Goal: Task Accomplishment & Management: Manage account settings

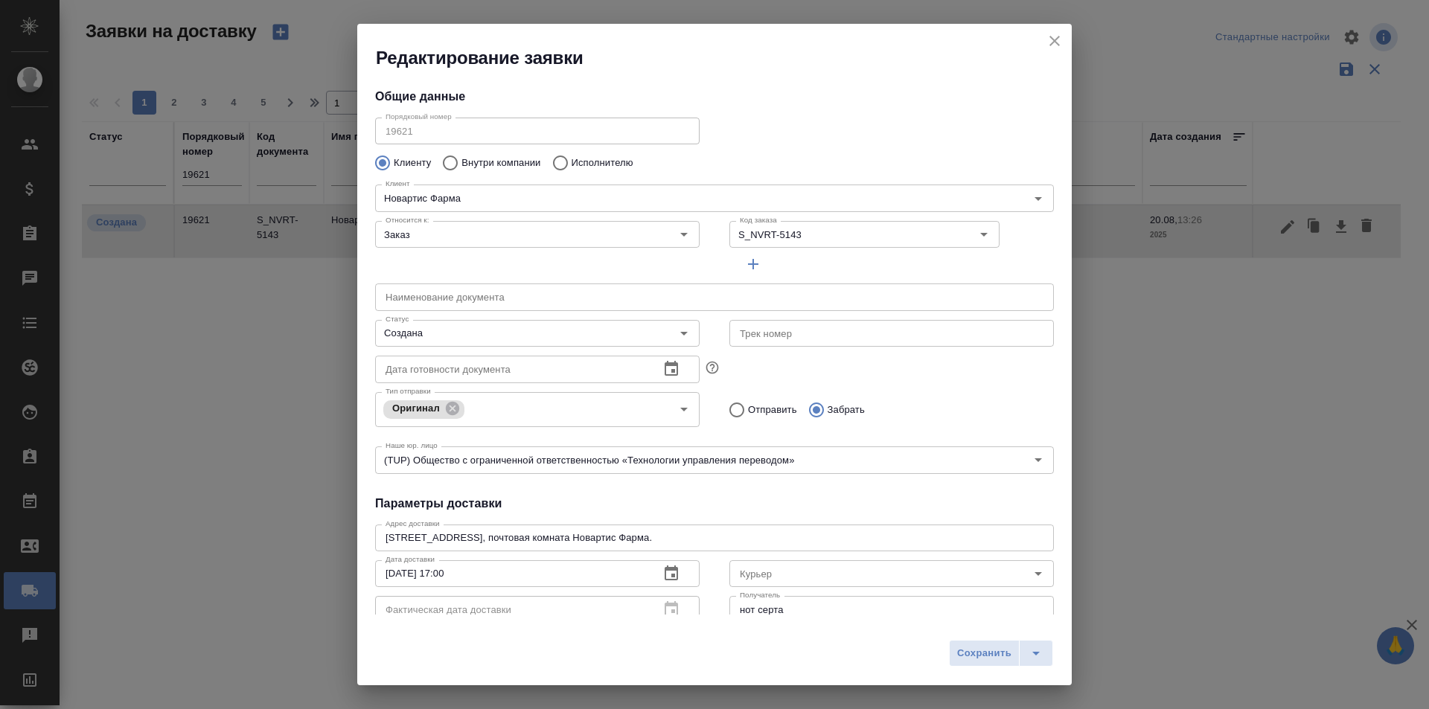
scroll to position [202, 0]
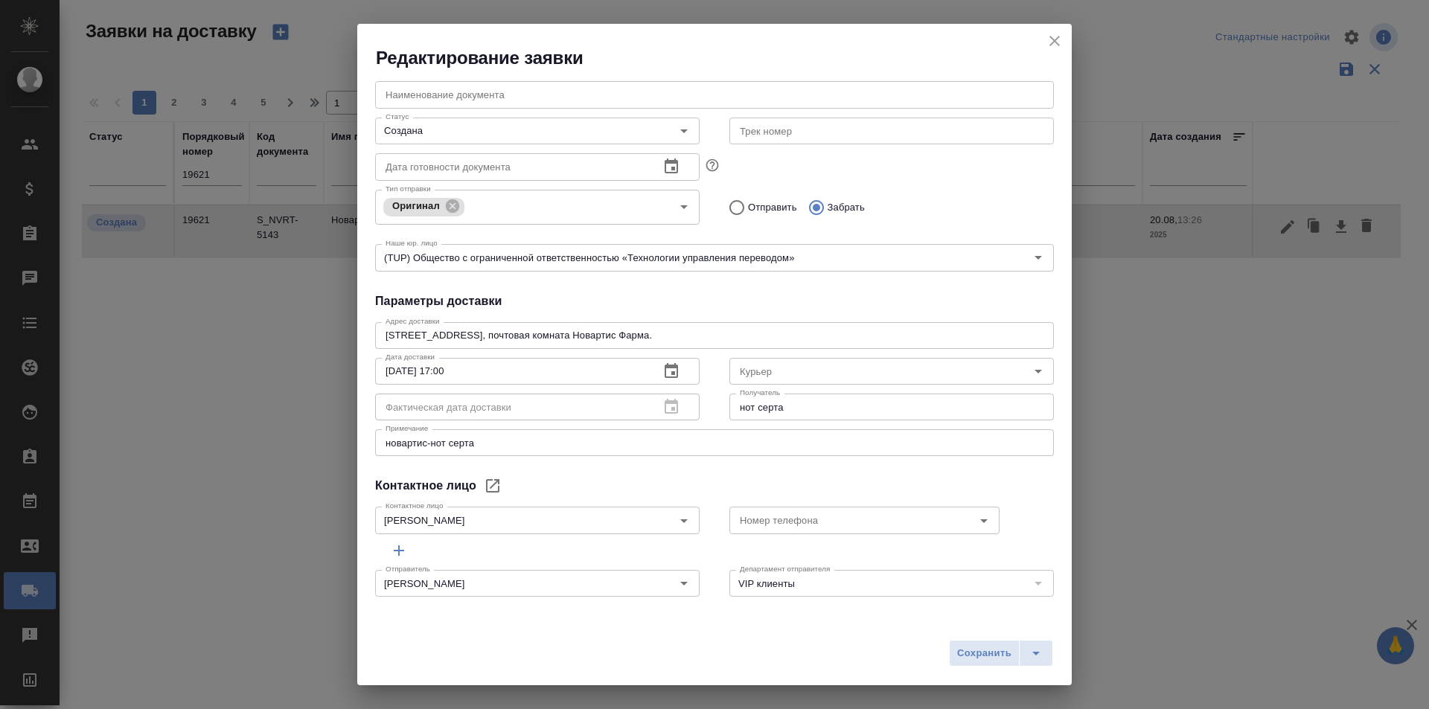
click at [1053, 38] on icon "close" at bounding box center [1054, 41] width 18 height 18
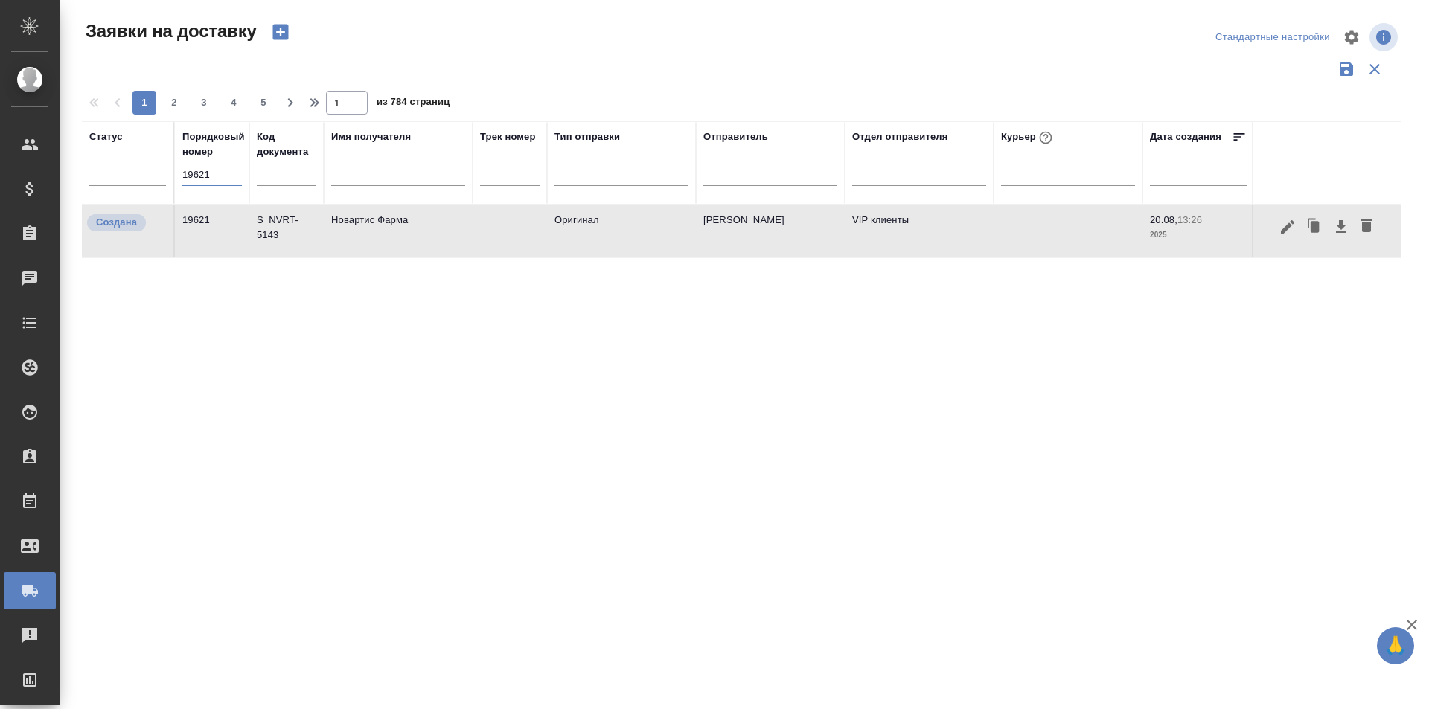
click at [234, 173] on input "19621" at bounding box center [212, 174] width 60 height 21
paste input "578"
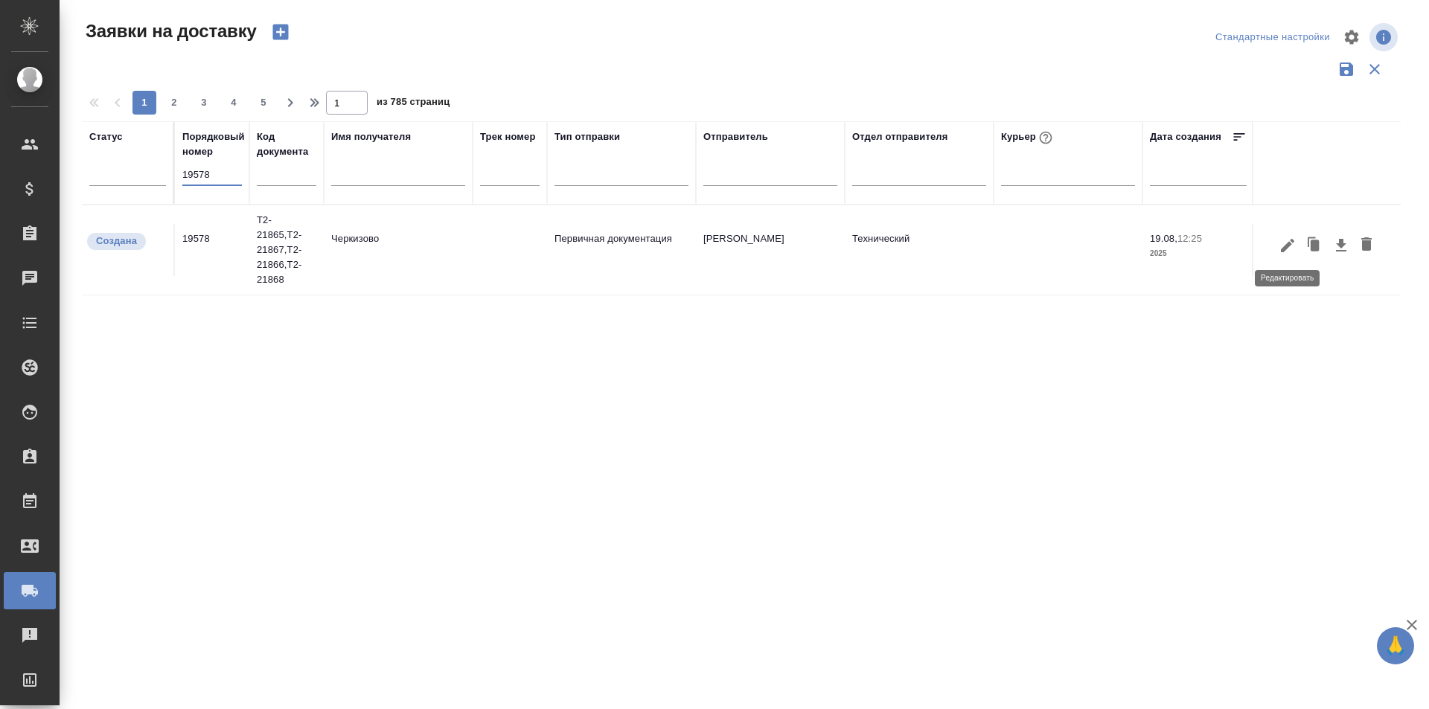
type input "19578"
click at [1285, 246] on icon "button" at bounding box center [1287, 244] width 13 height 13
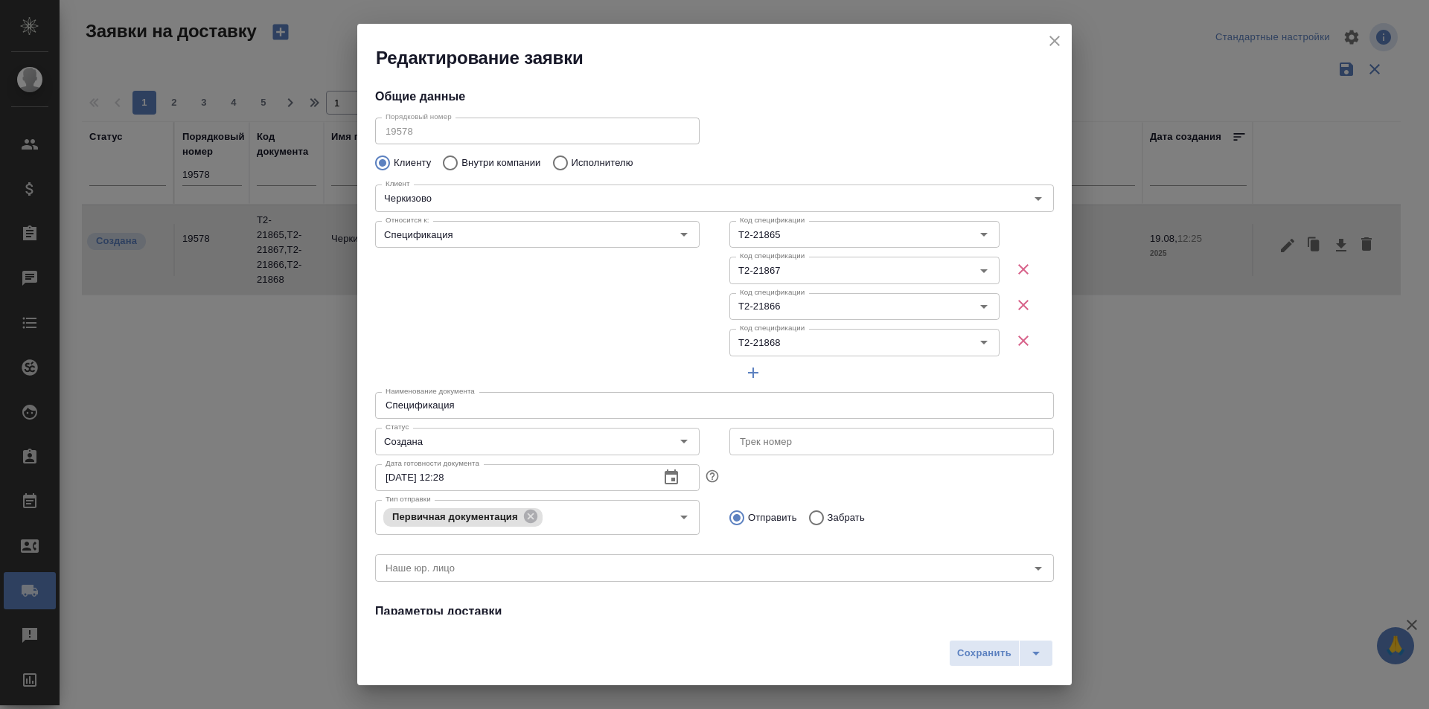
type input "Байбекова Елена"
type input "8 903 299 25 97"
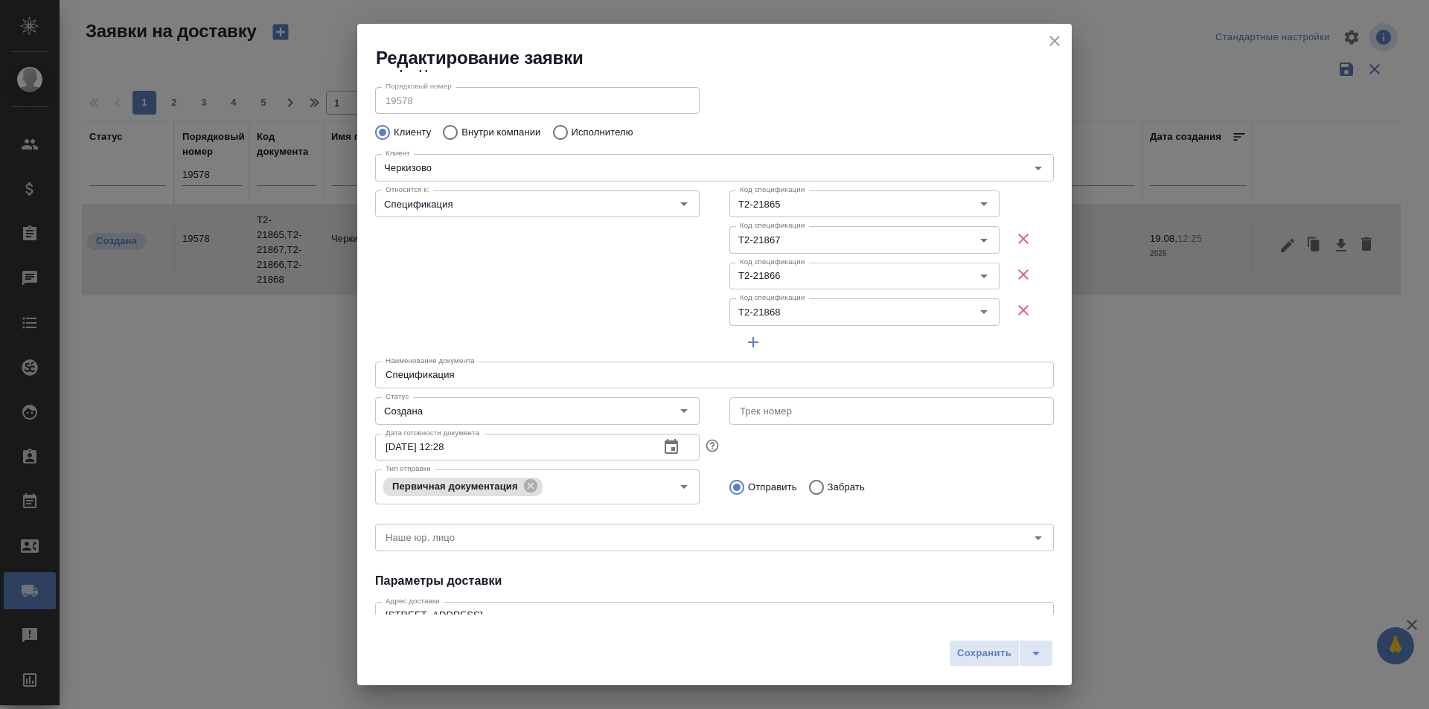
type input "Усманова Ольга"
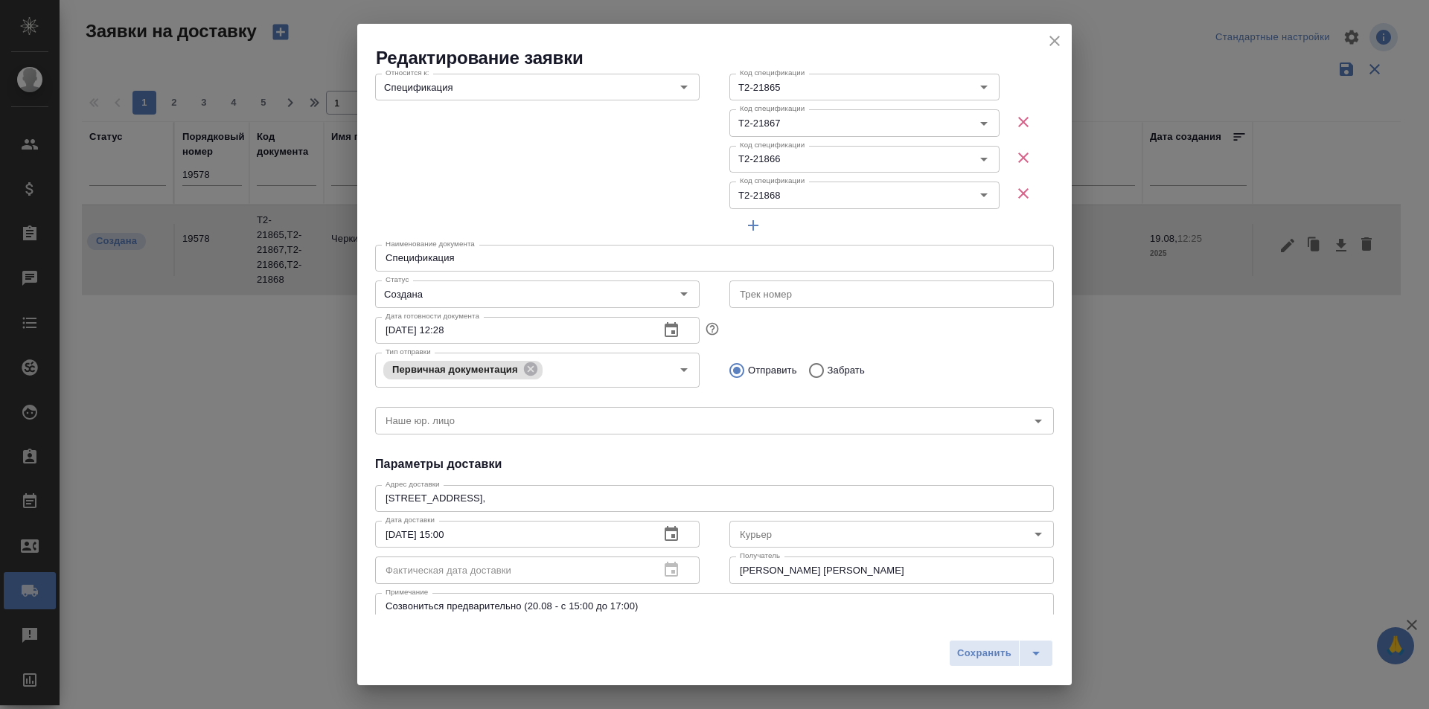
scroll to position [149, 0]
click at [334, 504] on div "Редактирование заявки Общие данные Порядковый номер 19578 Порядковый номер Клие…" at bounding box center [714, 354] width 1429 height 709
copy div "Москва, ул. Лесная, 5В, Адрес доставки"
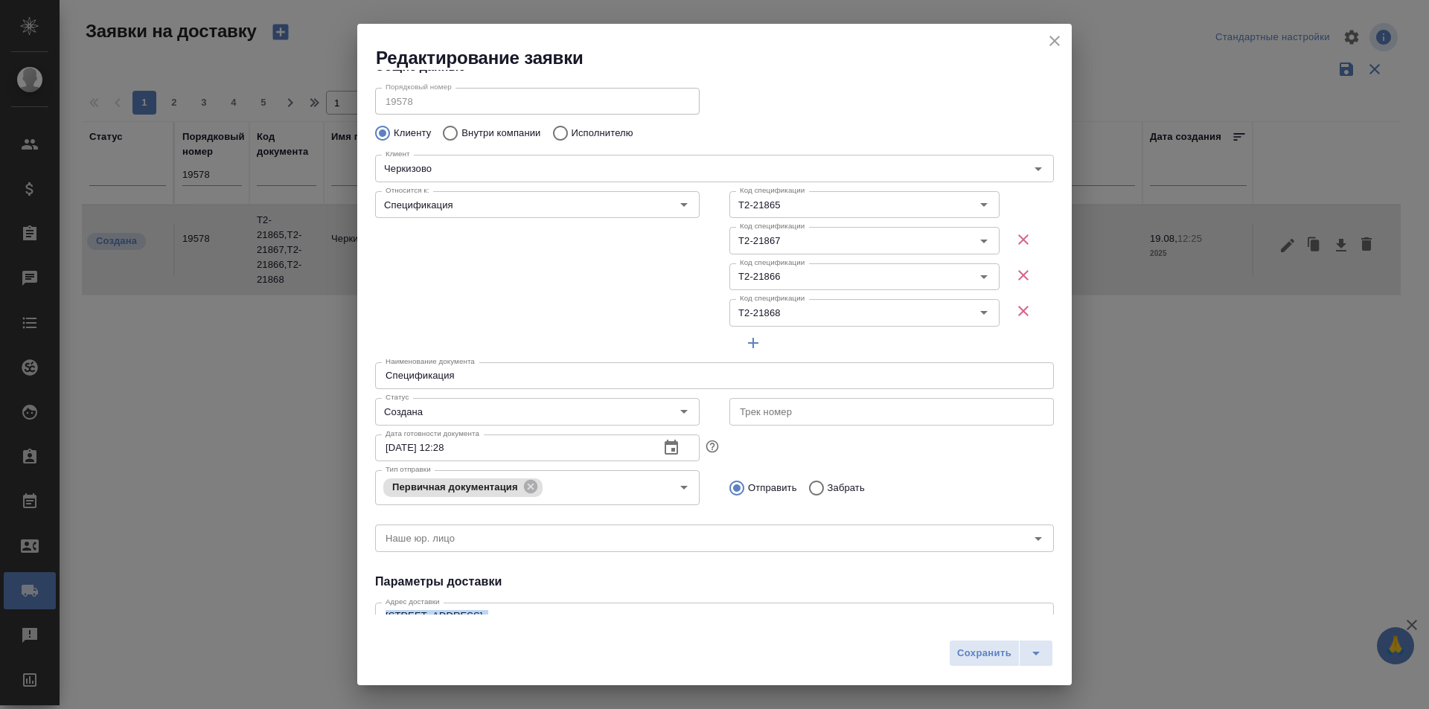
scroll to position [0, 0]
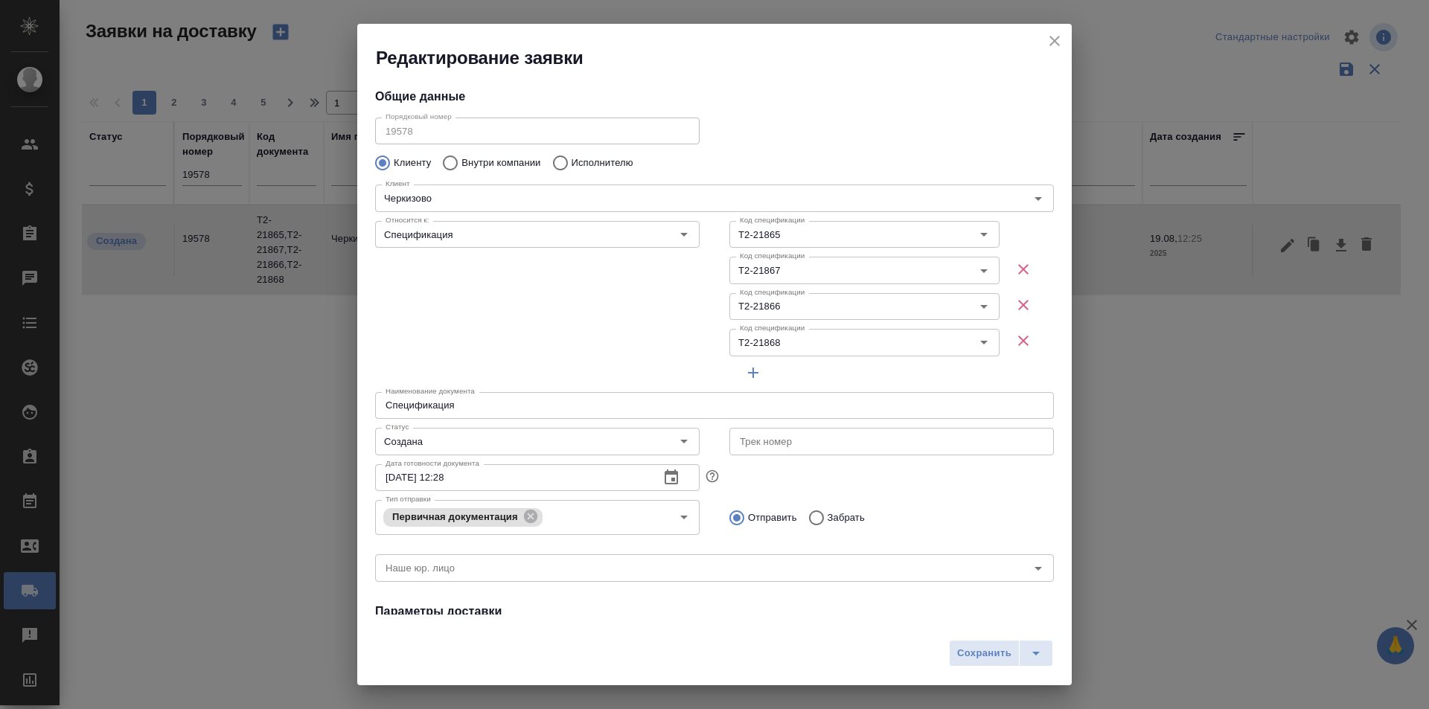
click at [685, 320] on div "Относится к: Спецификация Относится к:" at bounding box center [537, 300] width 354 height 201
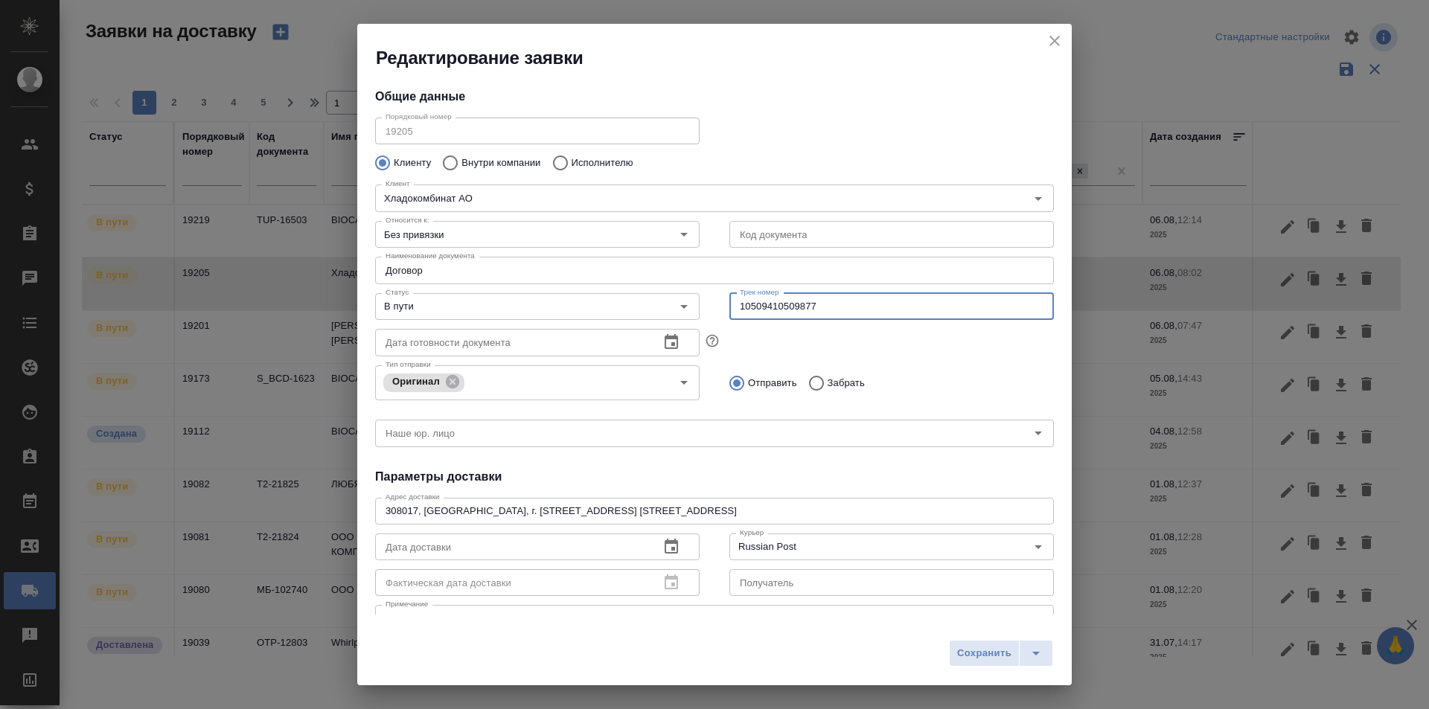
click at [830, 295] on input "10509410509877" at bounding box center [891, 306] width 324 height 27
click at [1057, 42] on icon "close" at bounding box center [1054, 41] width 18 height 18
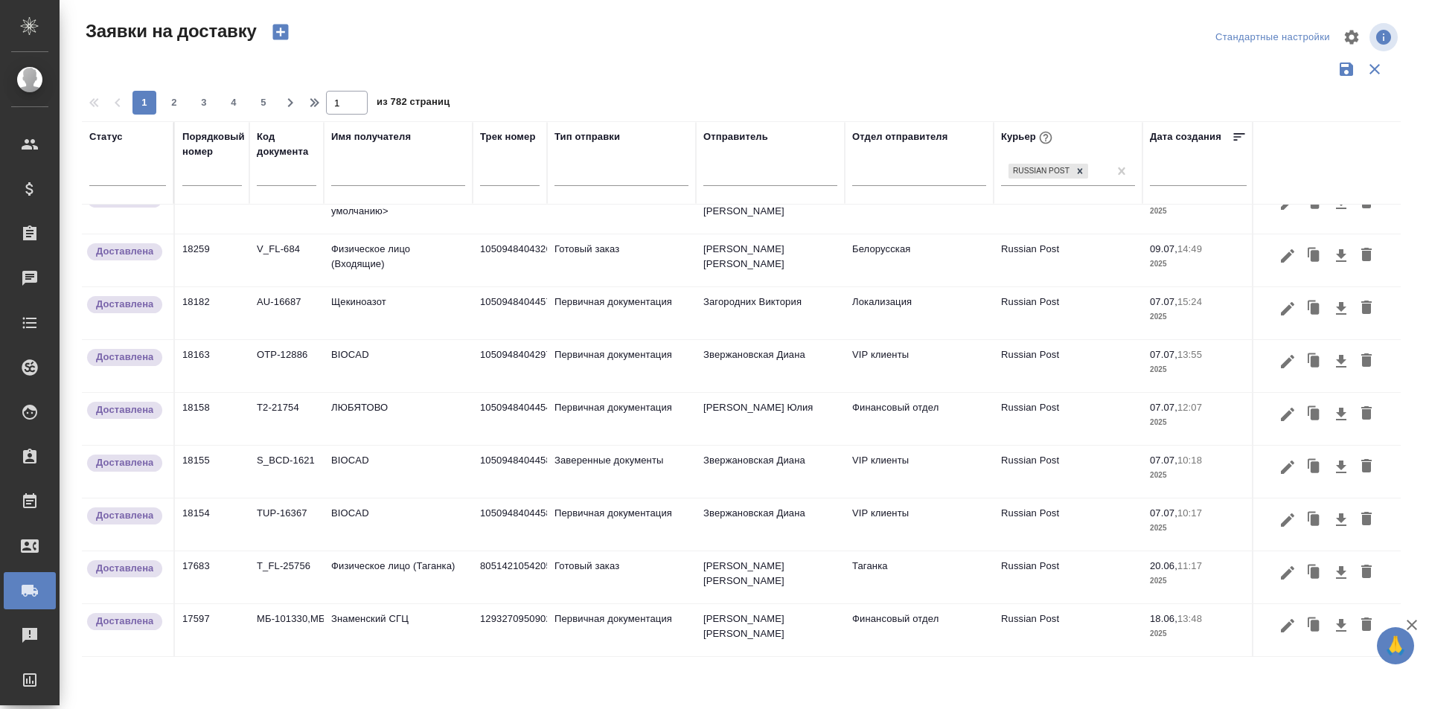
scroll to position [531, 0]
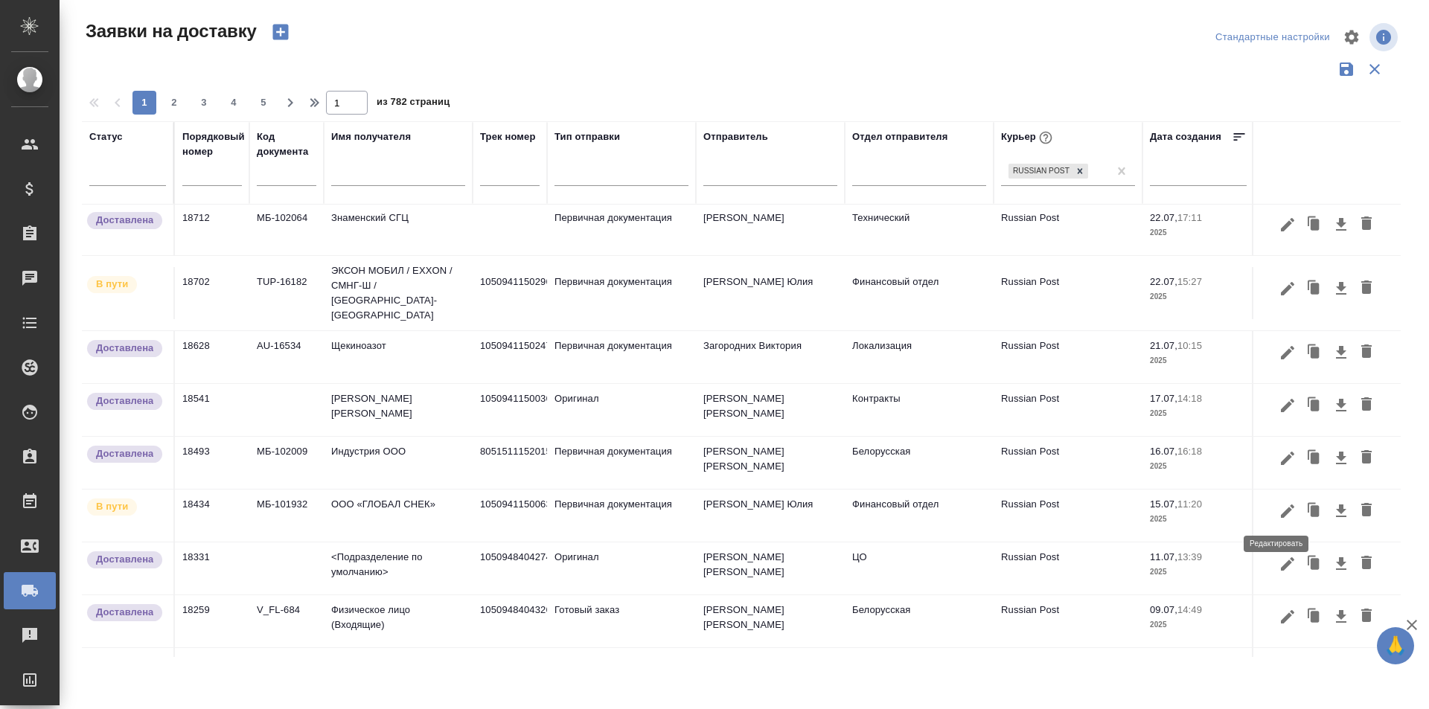
click at [1278, 507] on icon "button" at bounding box center [1287, 511] width 18 height 18
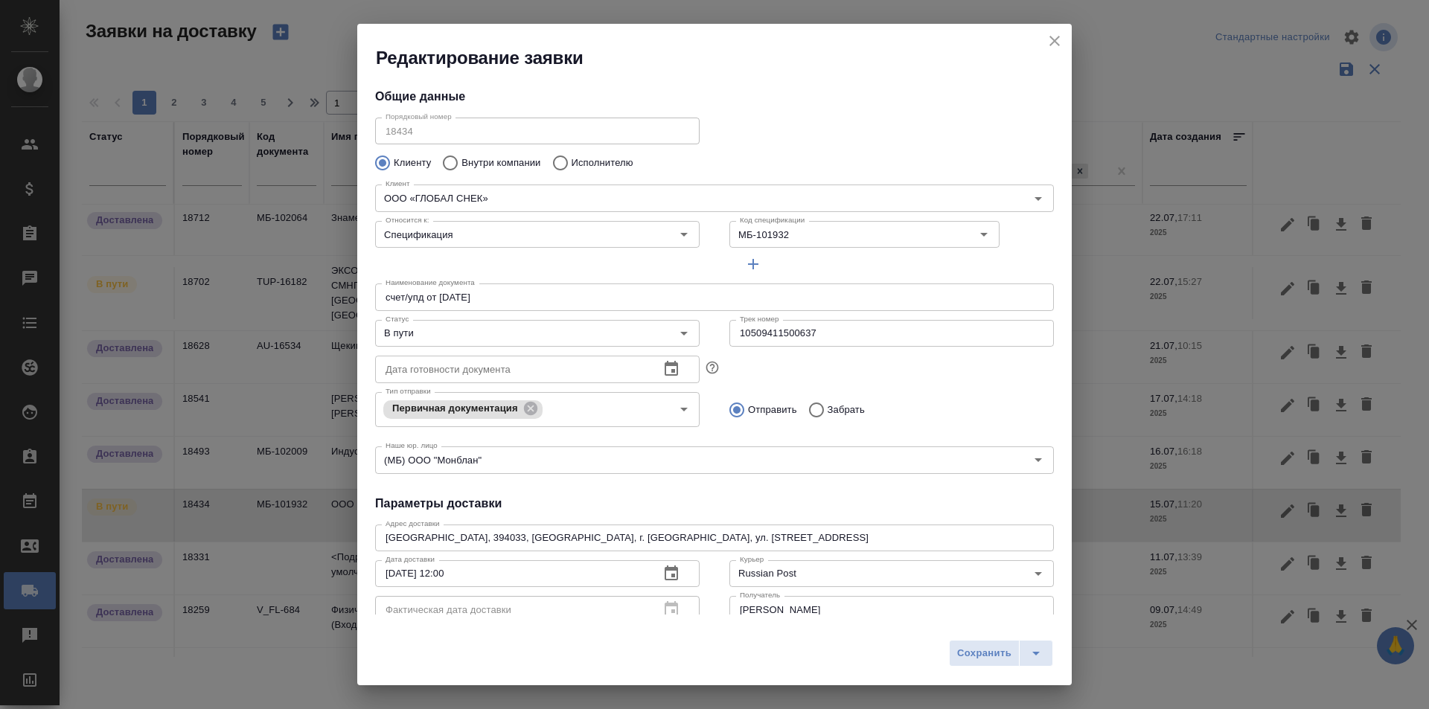
type input "Гришина Юлия"
type input "+7961-181-69-19"
click at [794, 339] on input "10509411500637" at bounding box center [891, 333] width 324 height 27
click at [574, 342] on input "В пути" at bounding box center [512, 333] width 266 height 18
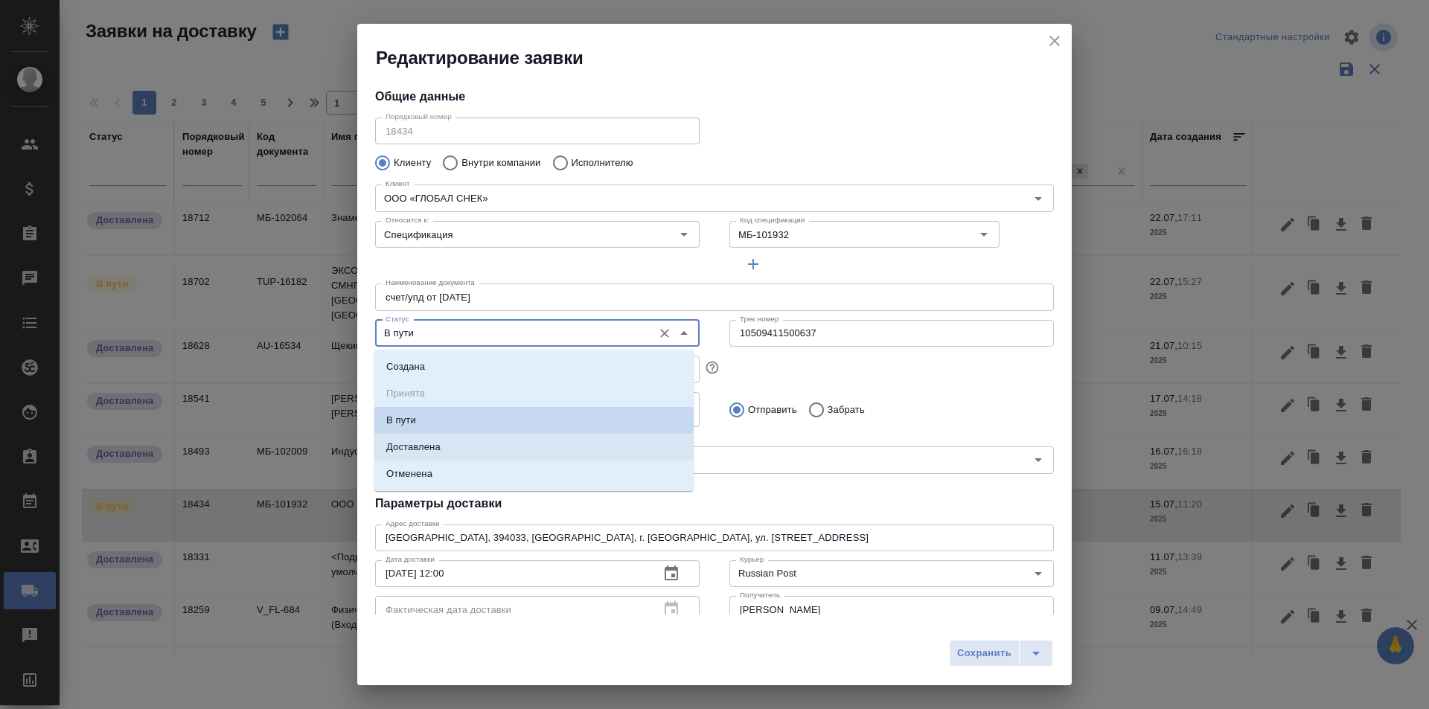
click at [495, 454] on li "Доставлена" at bounding box center [533, 447] width 319 height 27
type input "Доставлена"
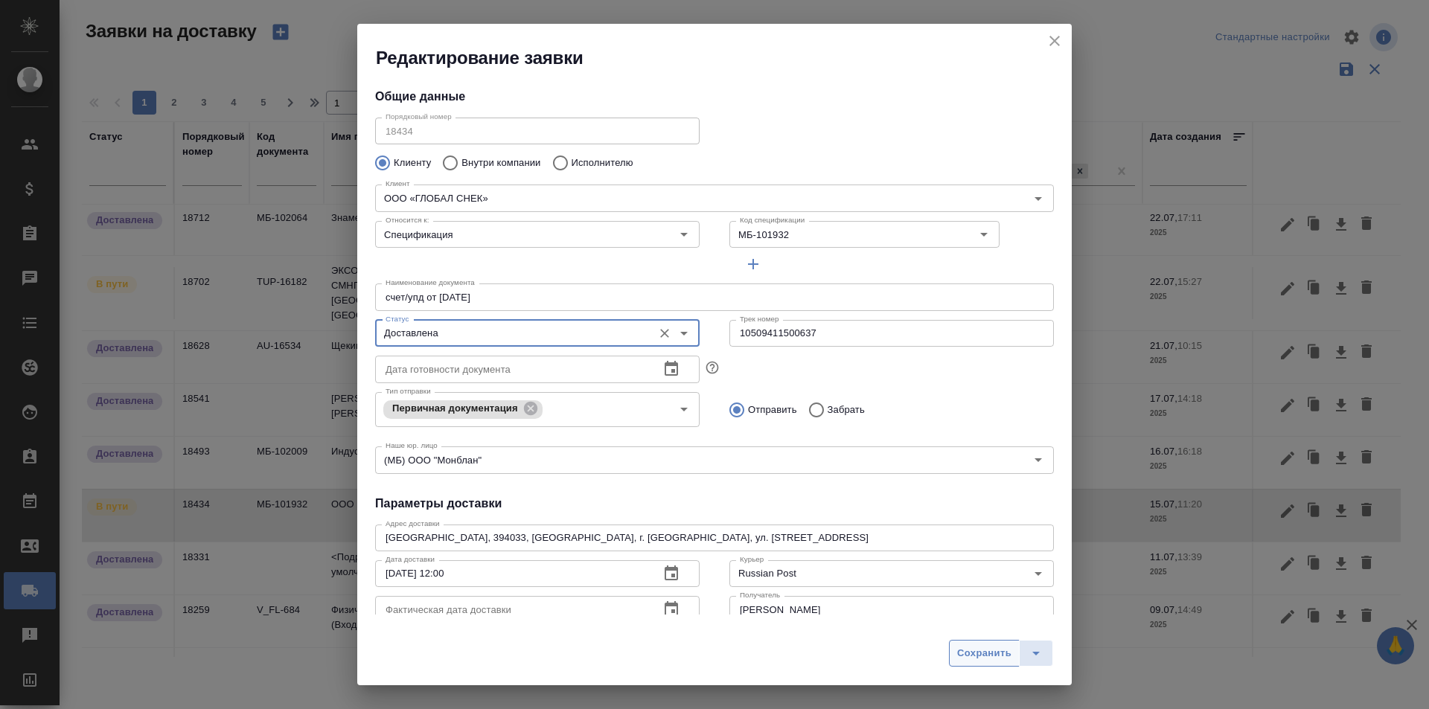
click at [978, 644] on button "Сохранить" at bounding box center [984, 653] width 71 height 27
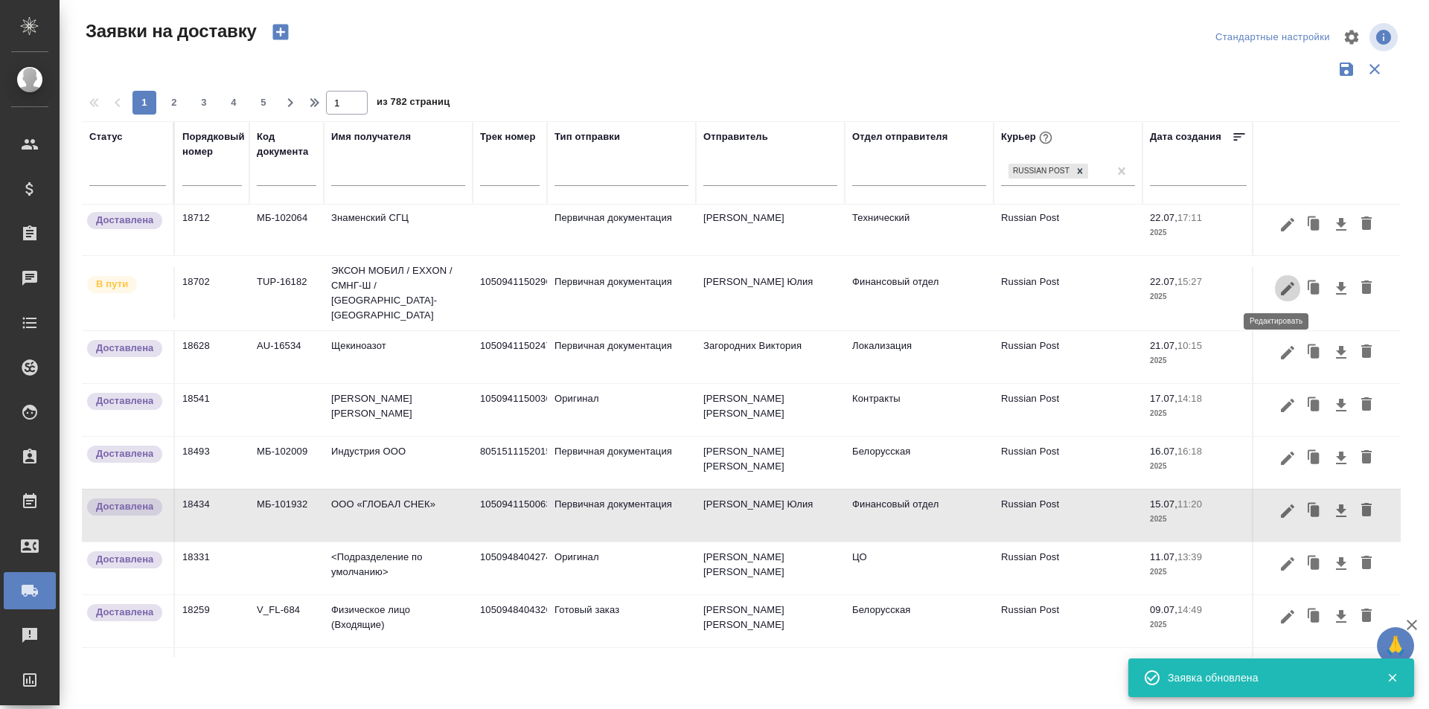
click at [1281, 291] on icon "button" at bounding box center [1287, 287] width 13 height 13
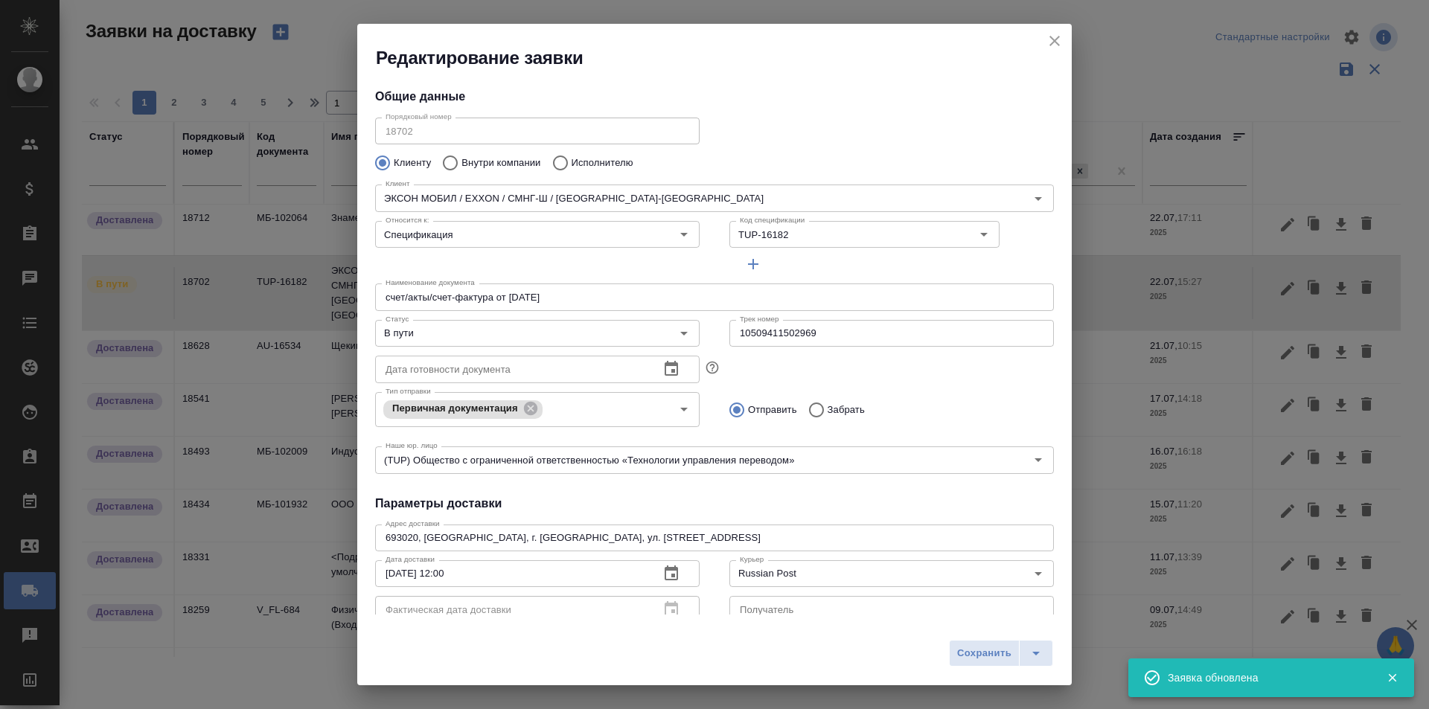
type input "Смирнов Илья"
type input "84242677207"
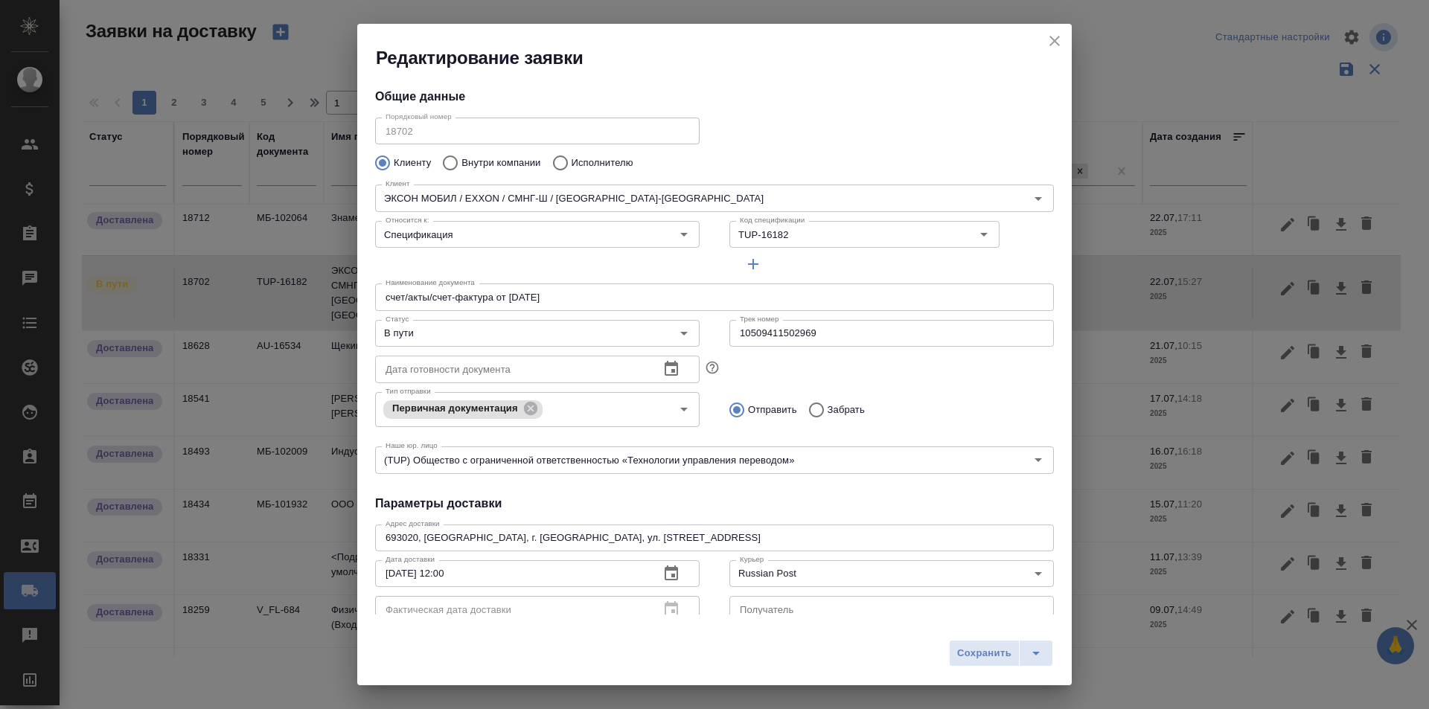
click at [820, 335] on input "10509411502969" at bounding box center [891, 333] width 324 height 27
click at [547, 341] on input "В пути" at bounding box center [512, 333] width 266 height 18
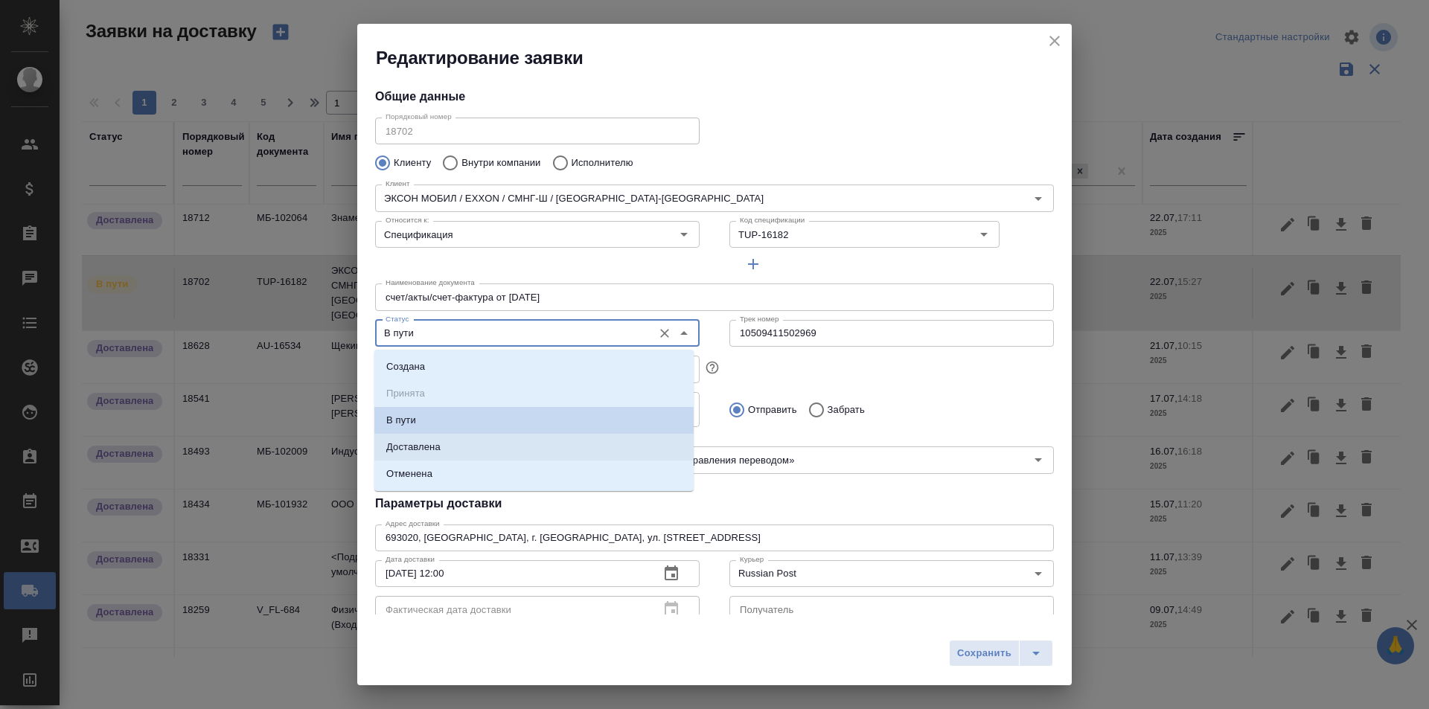
click at [518, 436] on li "Доставлена" at bounding box center [533, 447] width 319 height 27
type input "Доставлена"
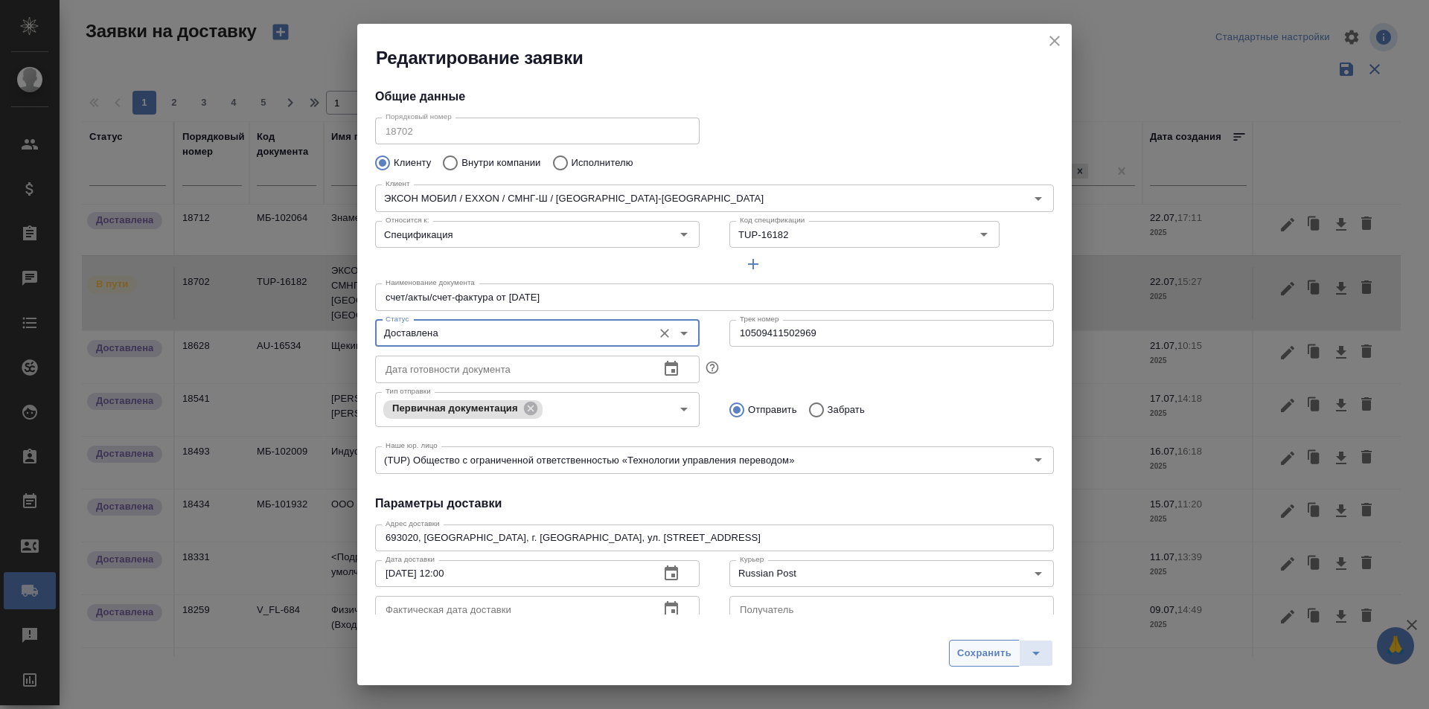
click at [973, 661] on span "Сохранить" at bounding box center [984, 653] width 54 height 17
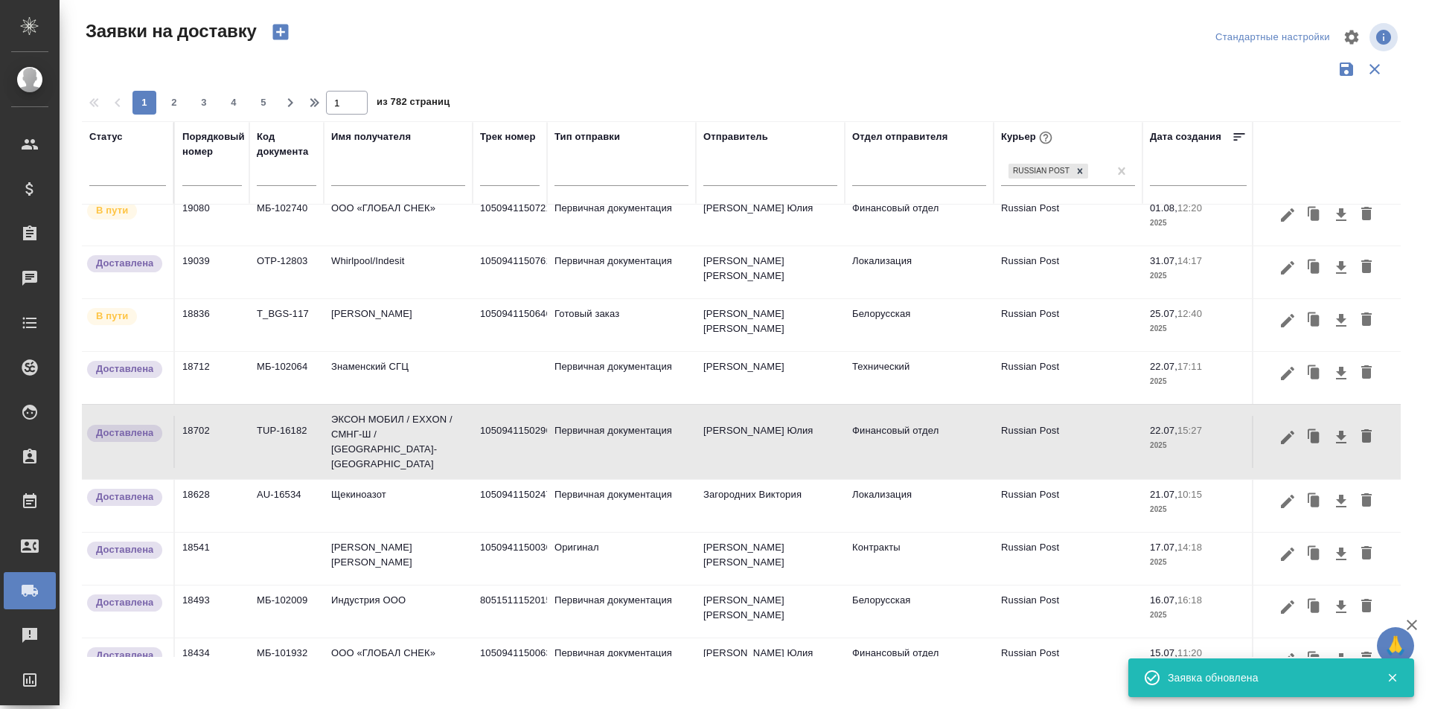
scroll to position [307, 0]
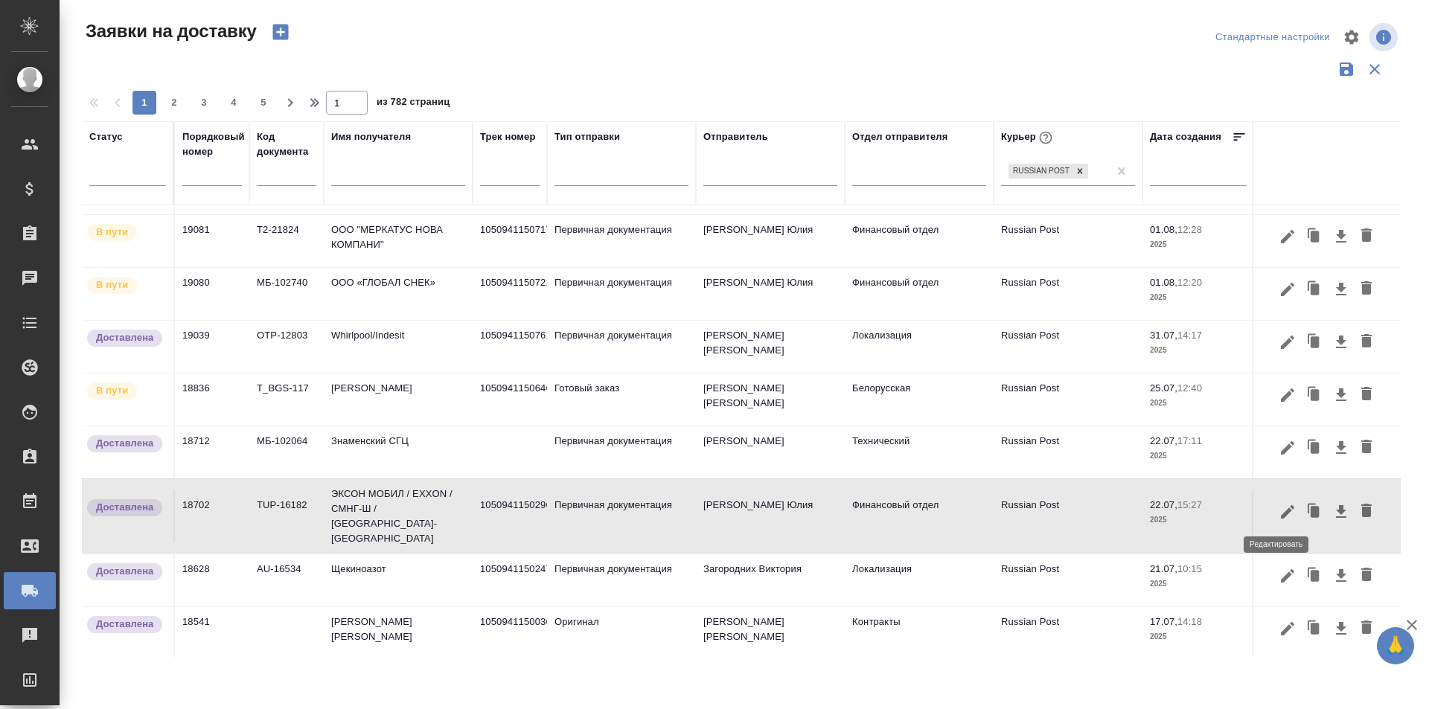
click at [1280, 512] on icon "button" at bounding box center [1287, 512] width 18 height 18
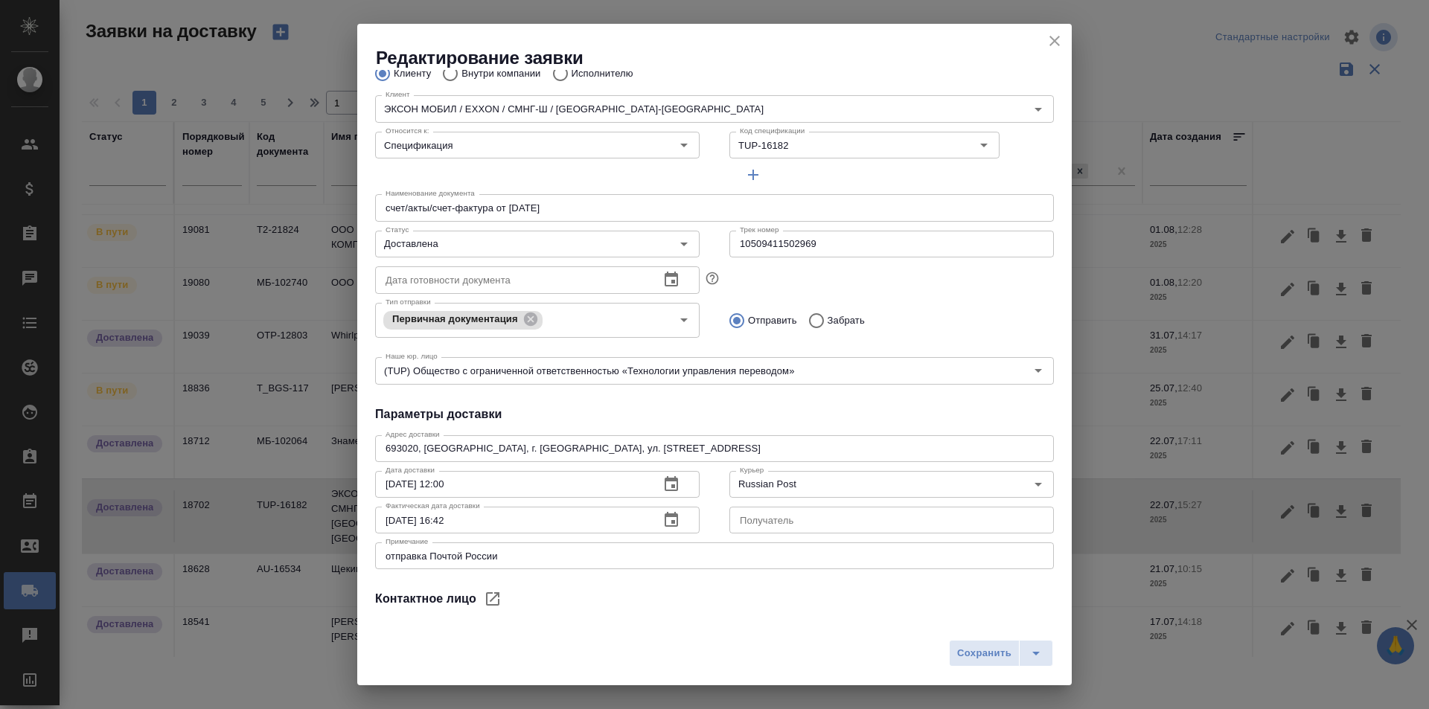
scroll to position [202, 0]
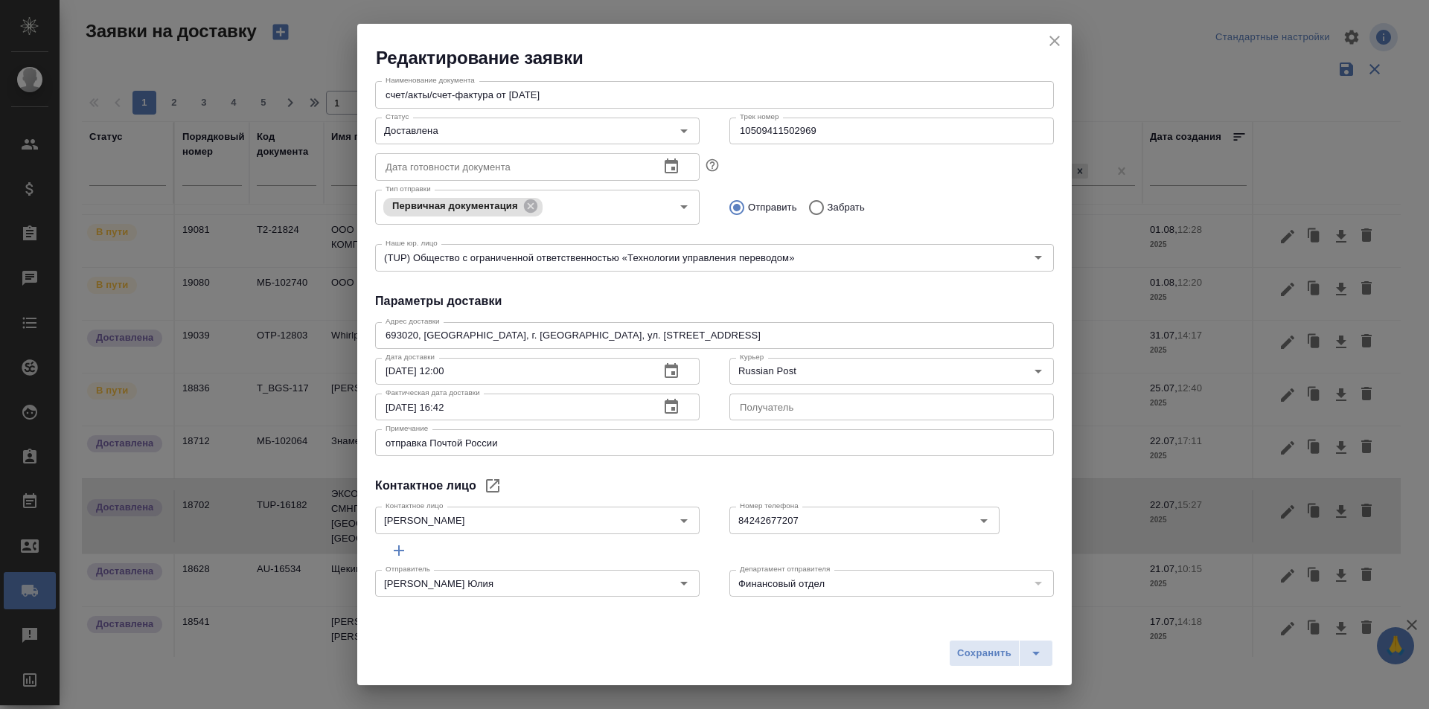
click at [500, 396] on input "20.08.2025 16:42" at bounding box center [511, 407] width 272 height 27
click at [682, 401] on button "button" at bounding box center [671, 407] width 36 height 36
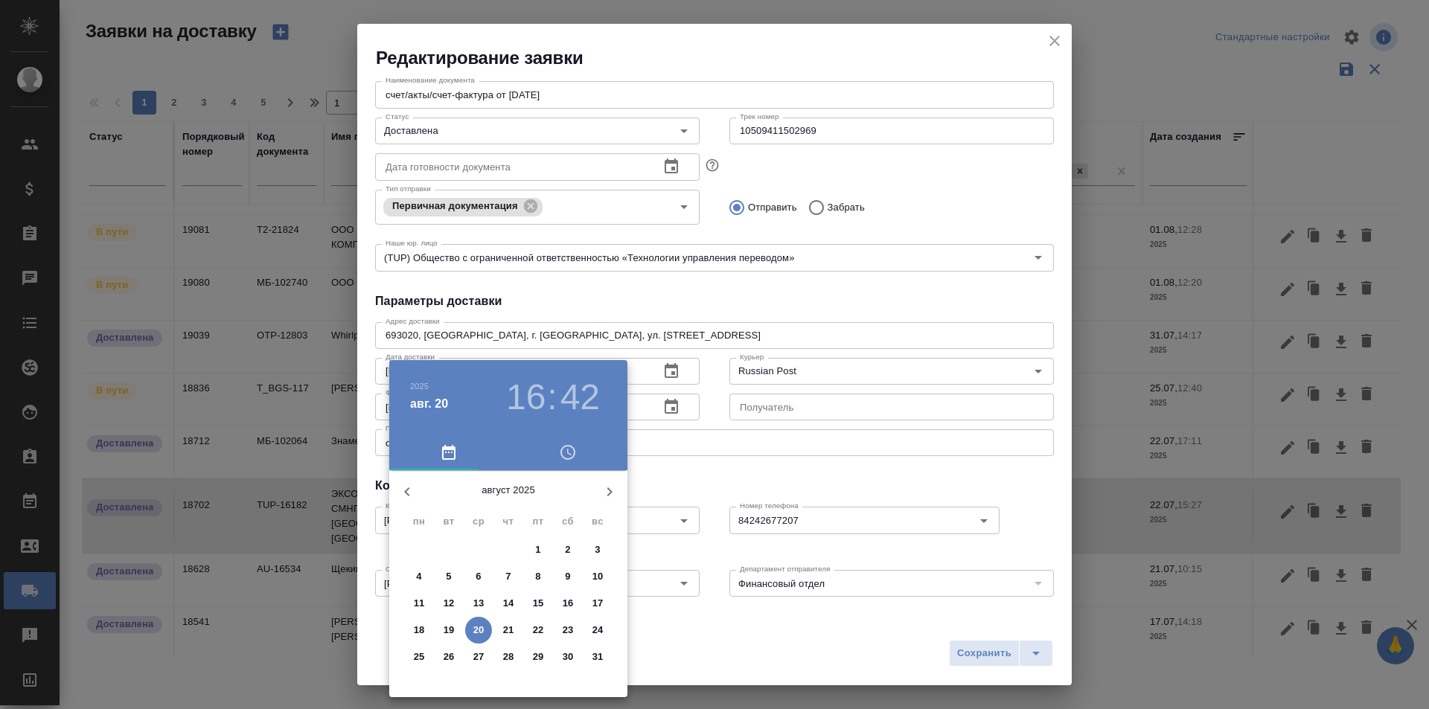
click at [458, 601] on span "12" at bounding box center [448, 603] width 27 height 15
type input "12.08.2025 16:42"
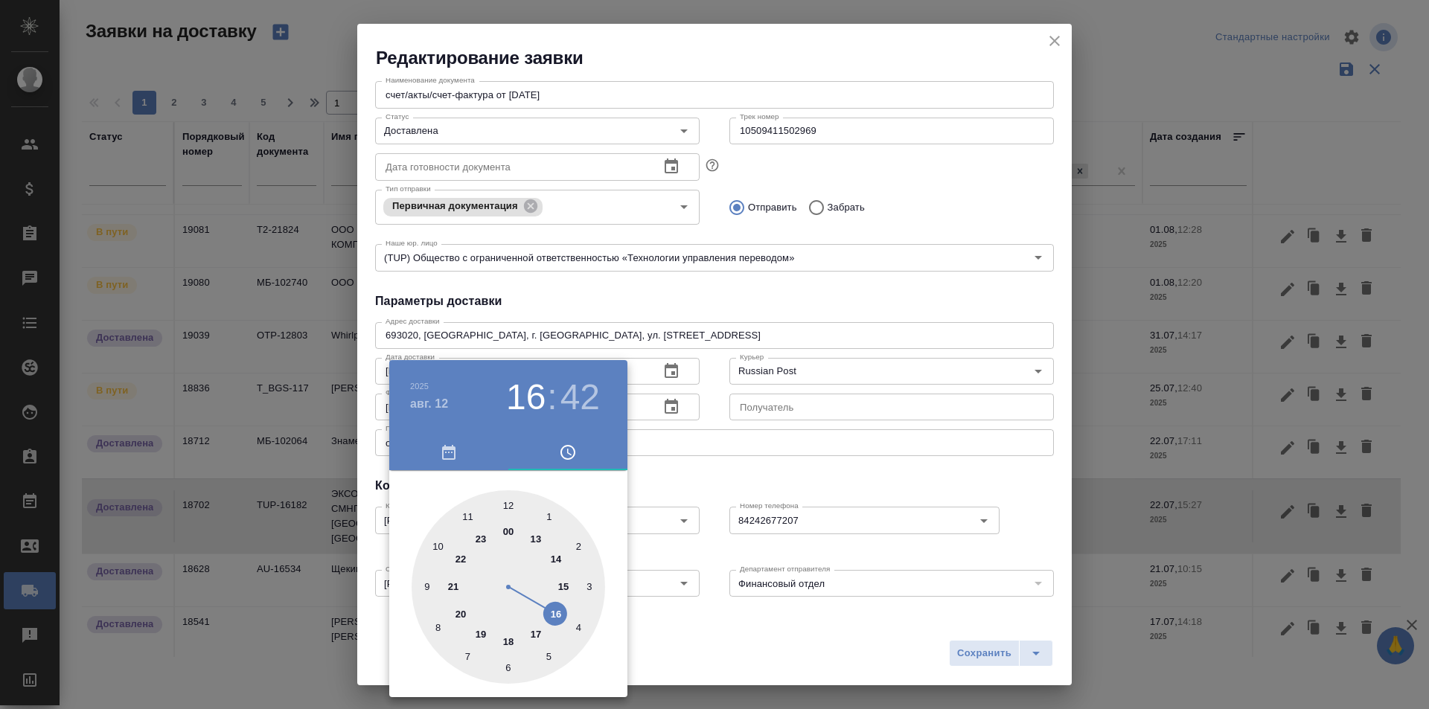
click at [966, 667] on div at bounding box center [714, 354] width 1429 height 709
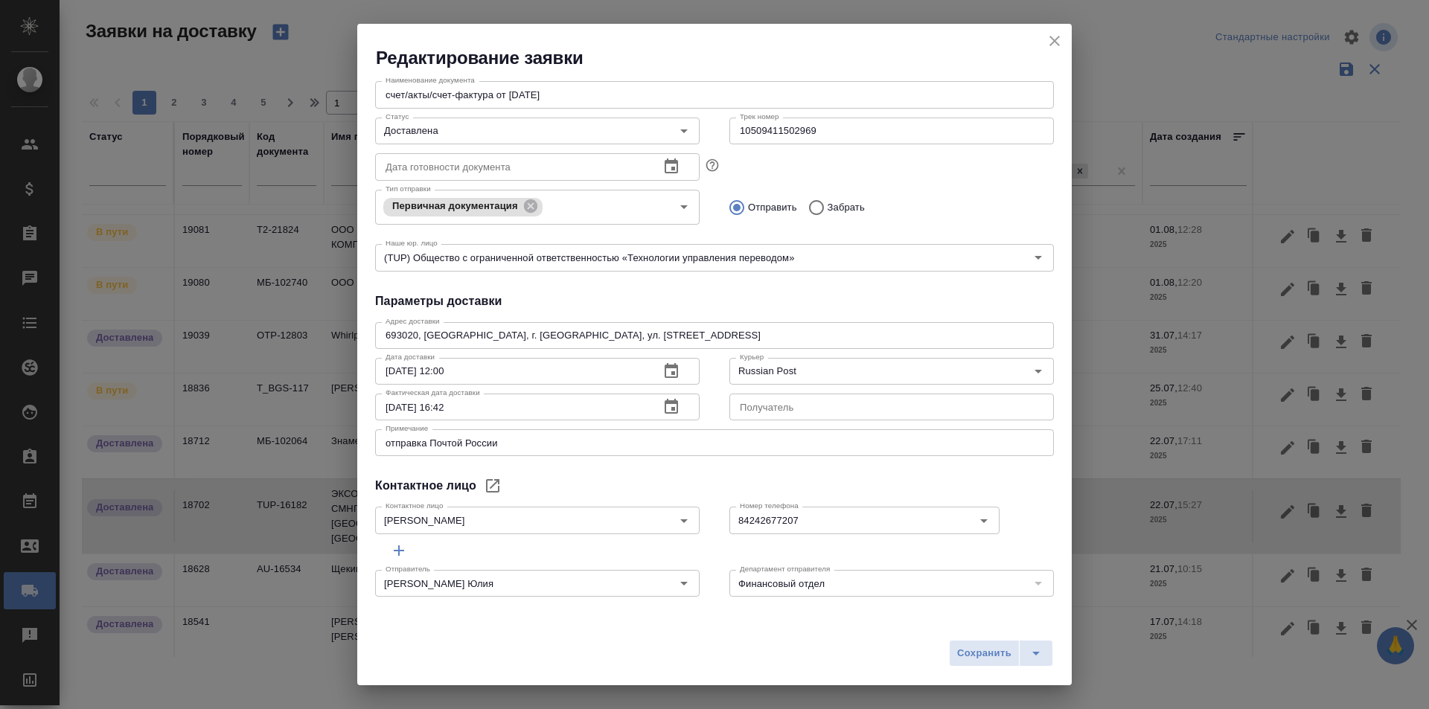
click at [967, 654] on span "Сохранить" at bounding box center [984, 653] width 54 height 17
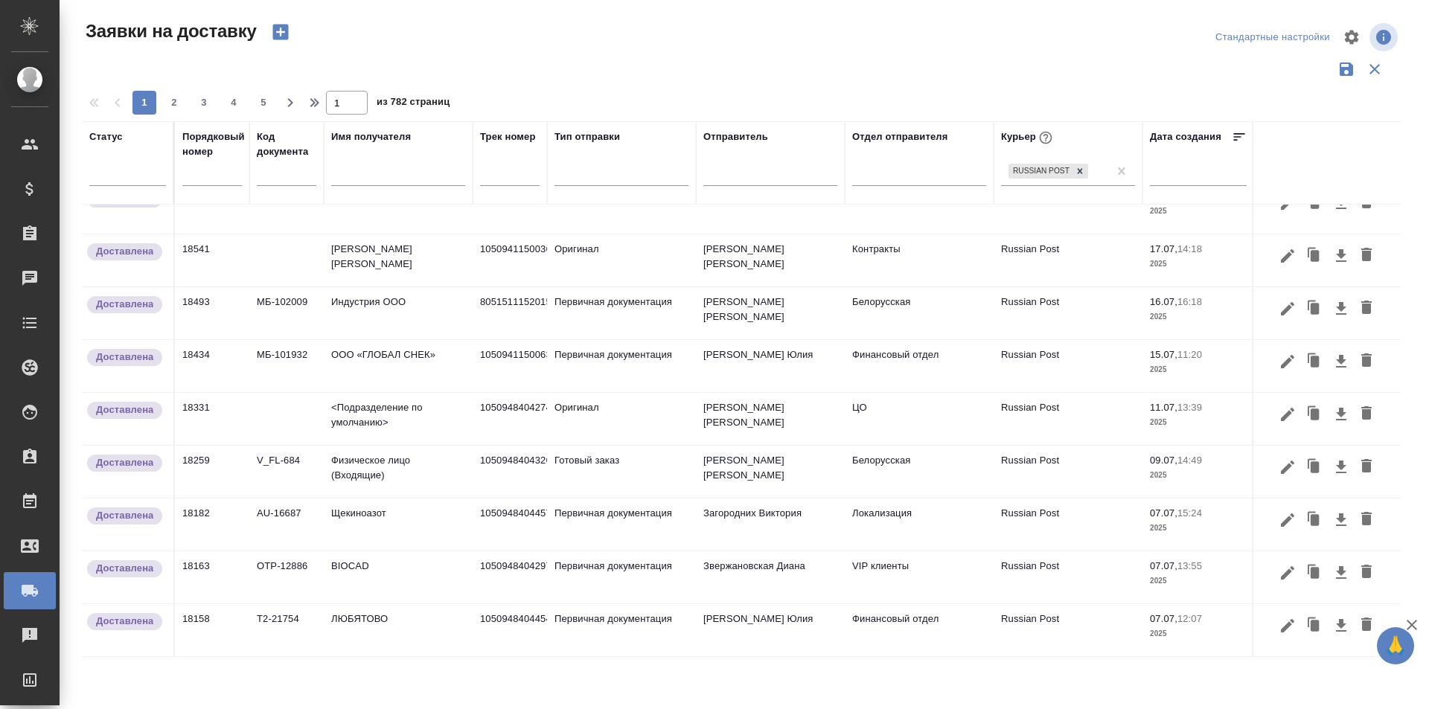
scroll to position [679, 0]
click at [1281, 368] on icon "button" at bounding box center [1287, 361] width 13 height 13
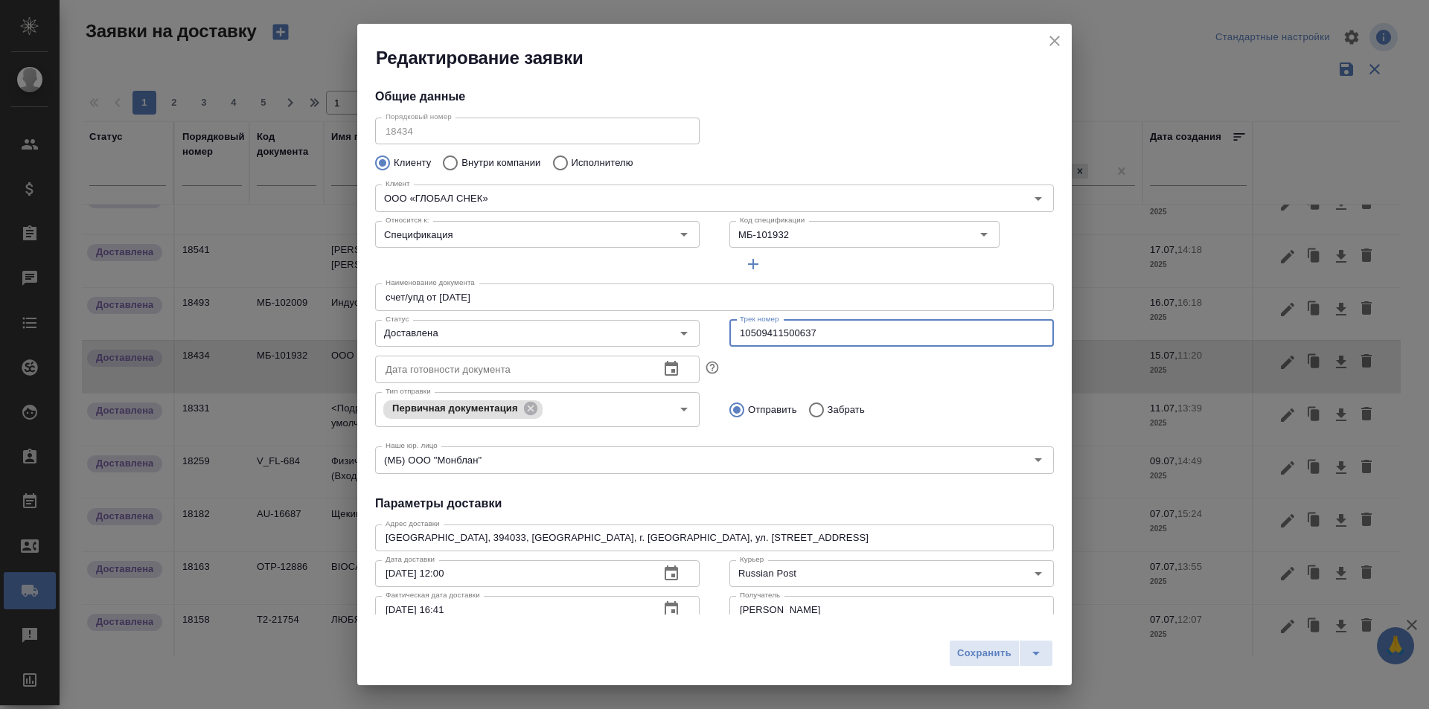
click at [836, 333] on input "10509411500637" at bounding box center [891, 333] width 324 height 27
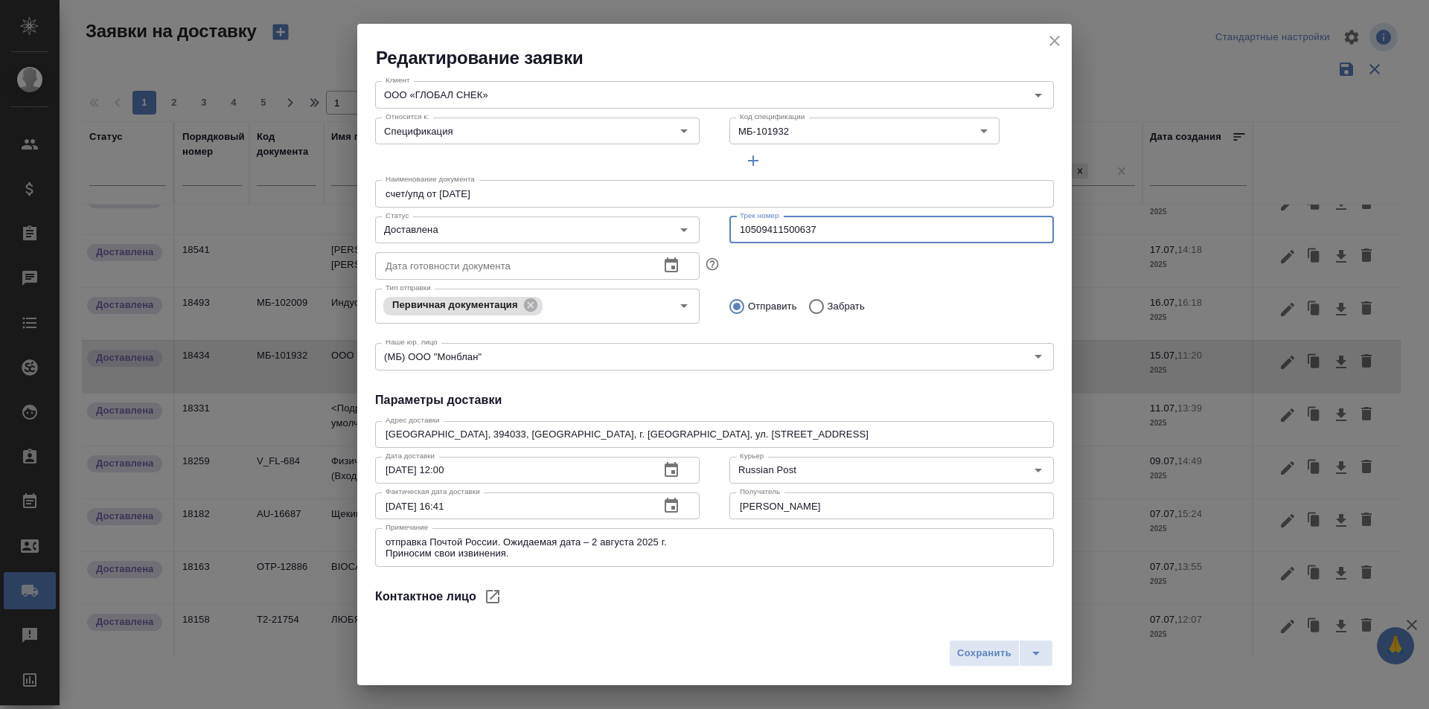
scroll to position [214, 0]
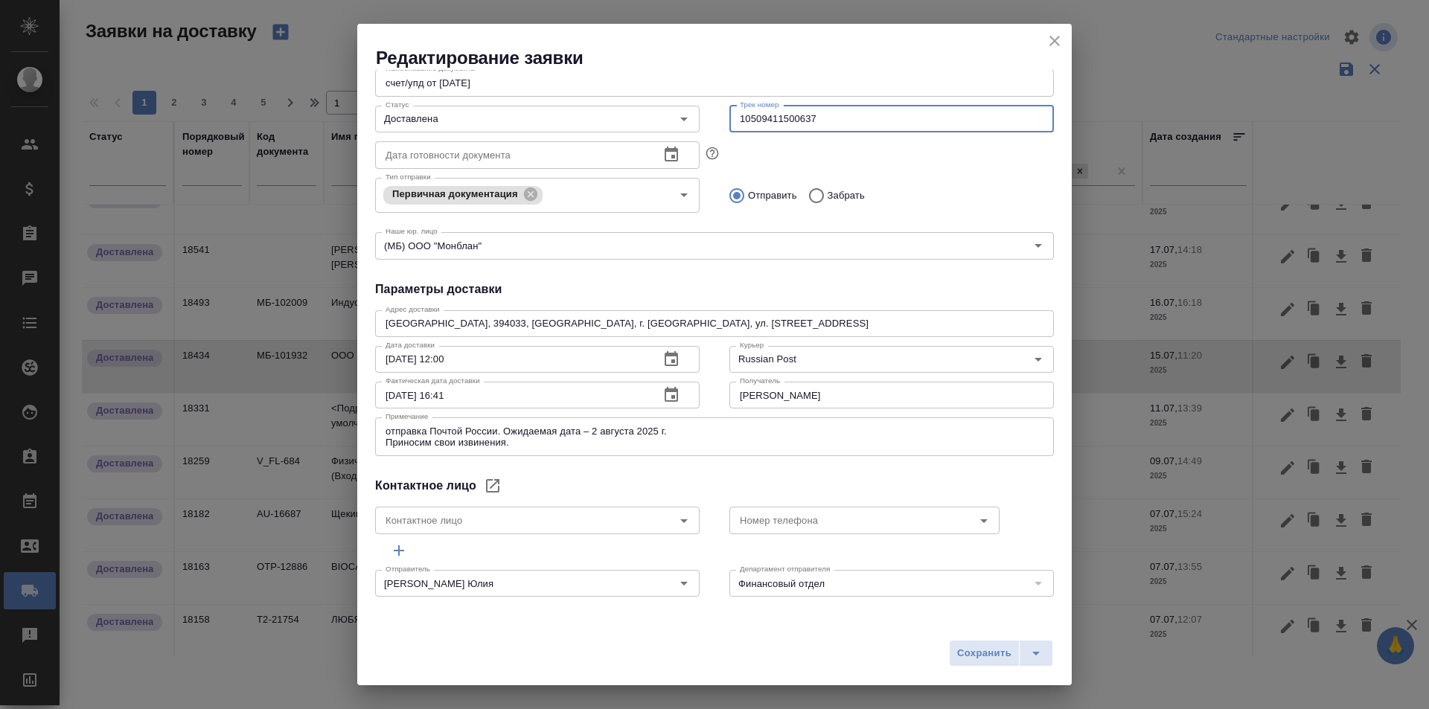
click at [533, 403] on input "20.08.2025 16:41" at bounding box center [511, 395] width 272 height 27
click at [590, 403] on input "20.08.2025 16:41" at bounding box center [511, 395] width 272 height 27
click at [668, 401] on icon "button" at bounding box center [670, 394] width 13 height 15
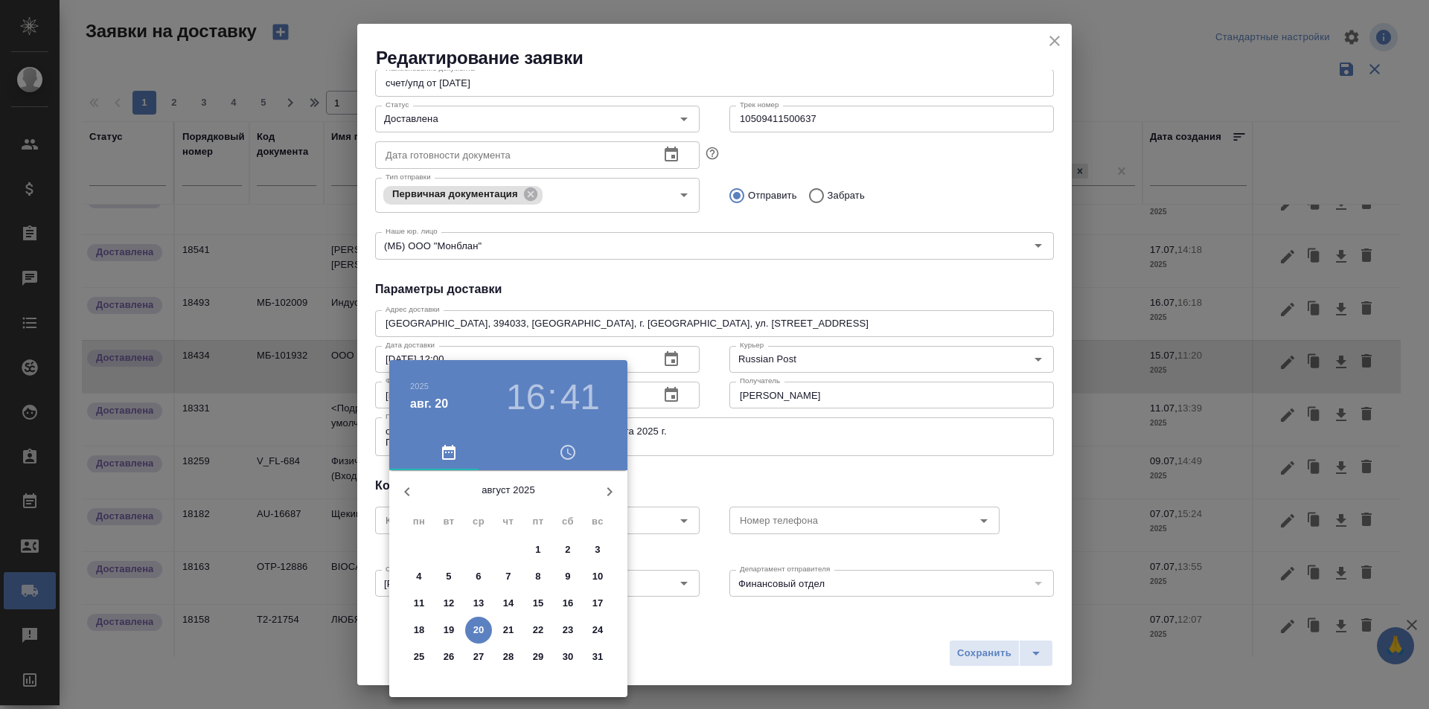
click at [479, 611] on button "13" at bounding box center [478, 603] width 27 height 27
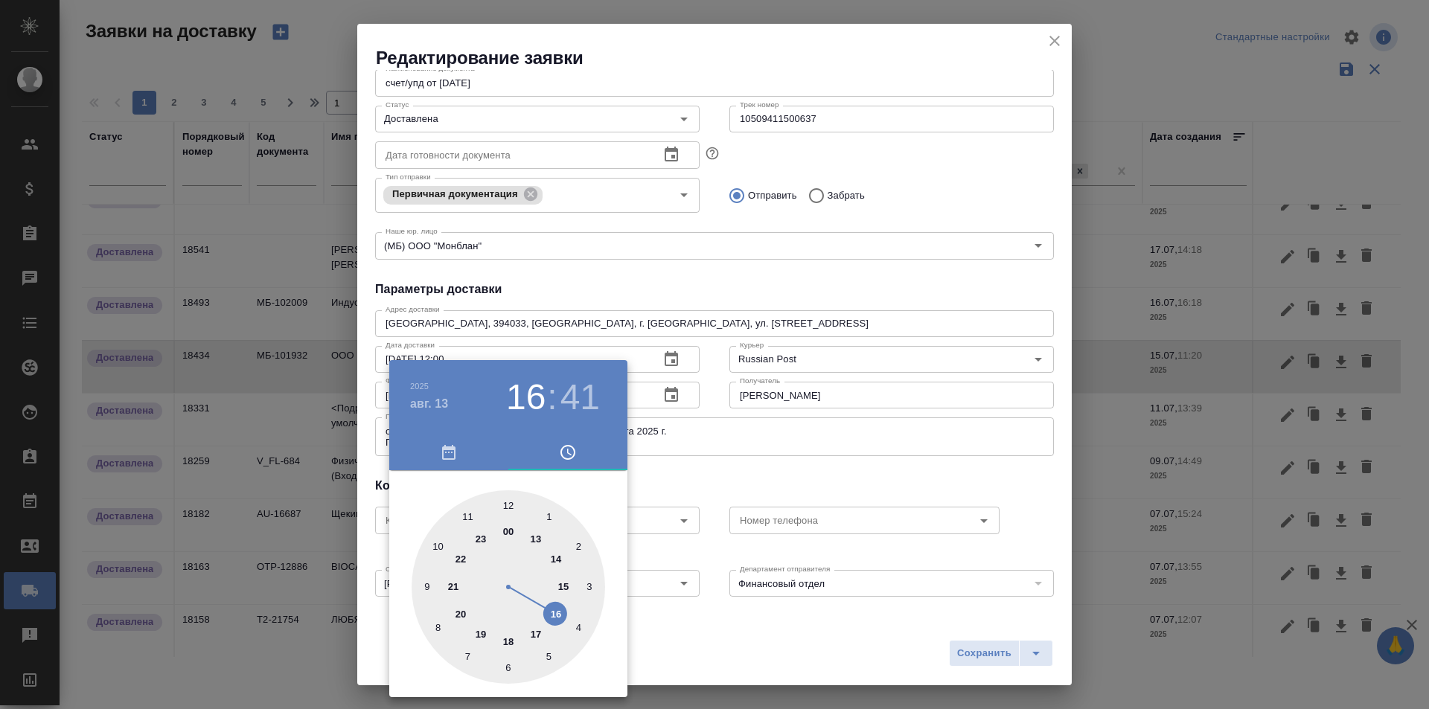
click at [970, 661] on div at bounding box center [714, 354] width 1429 height 709
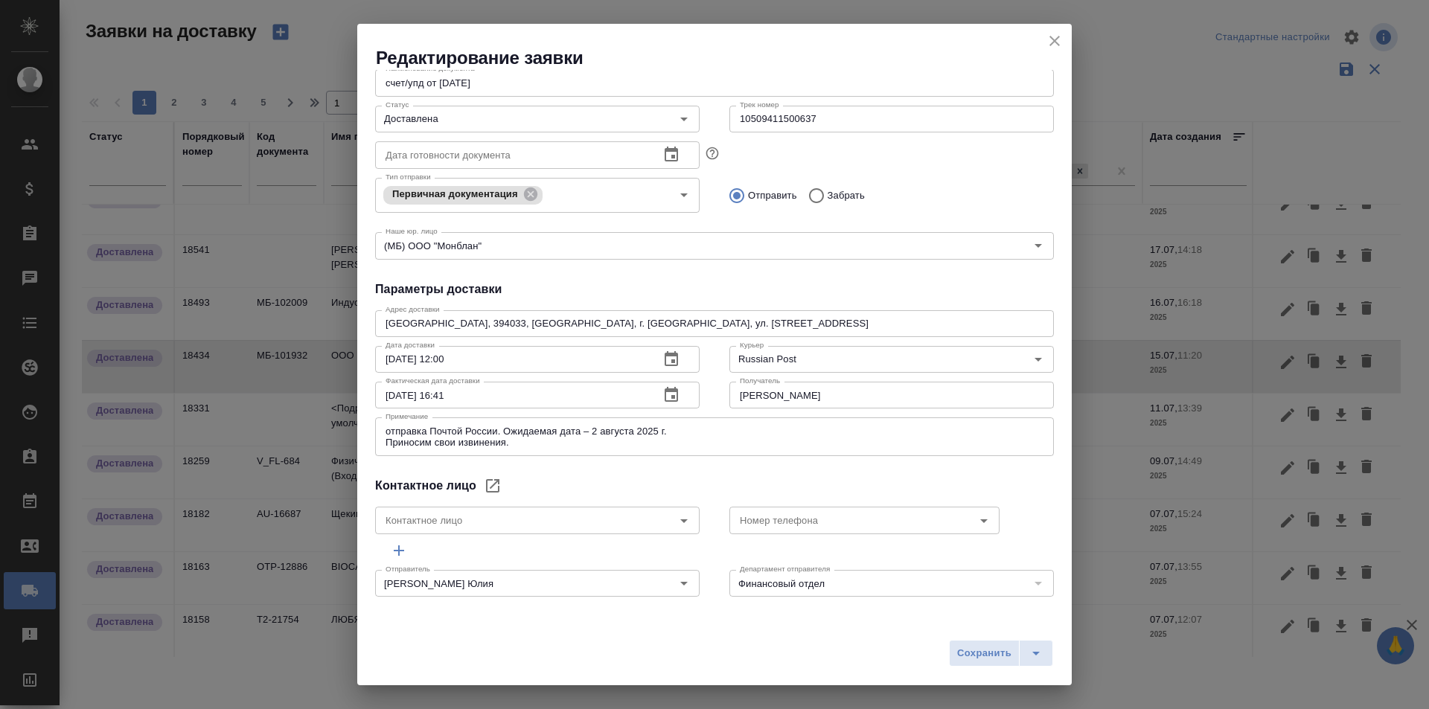
click at [966, 655] on span "Сохранить" at bounding box center [984, 653] width 54 height 17
type input "20.08.2025 16:41"
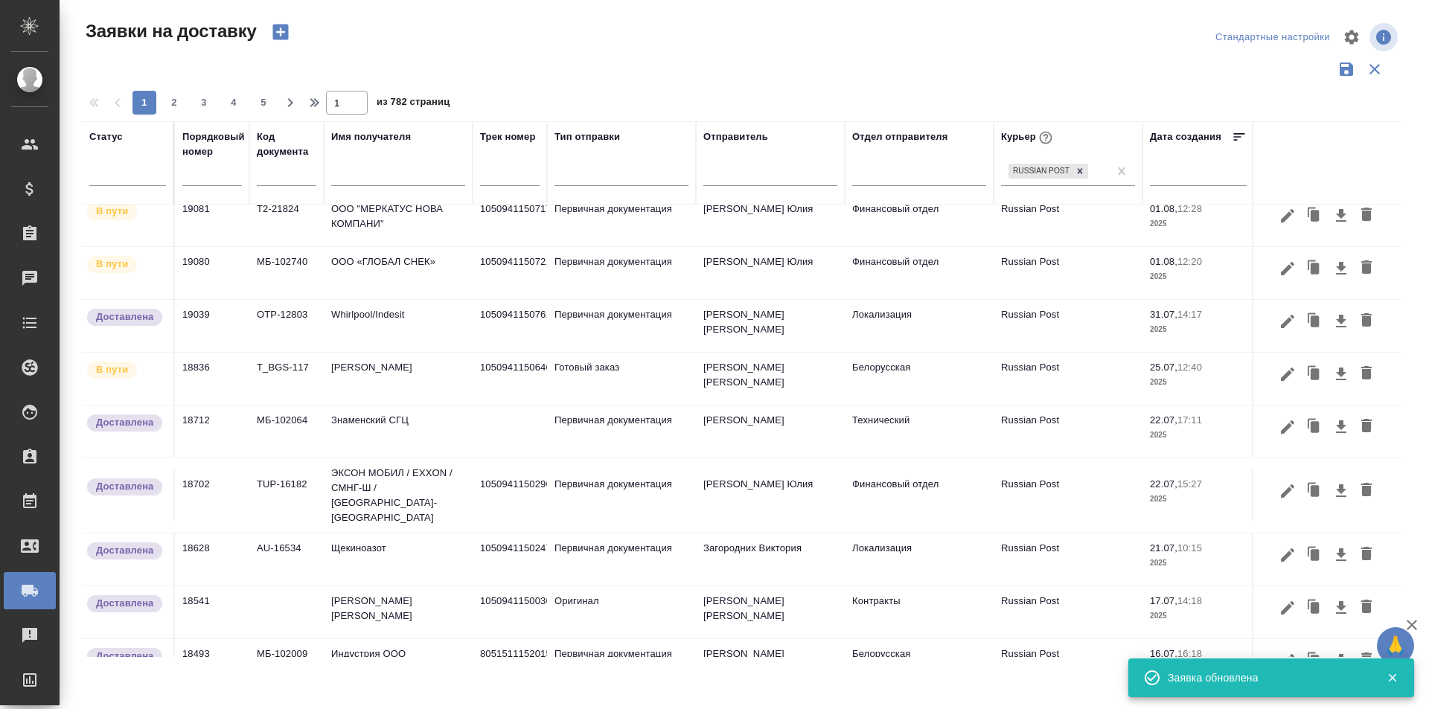
scroll to position [307, 0]
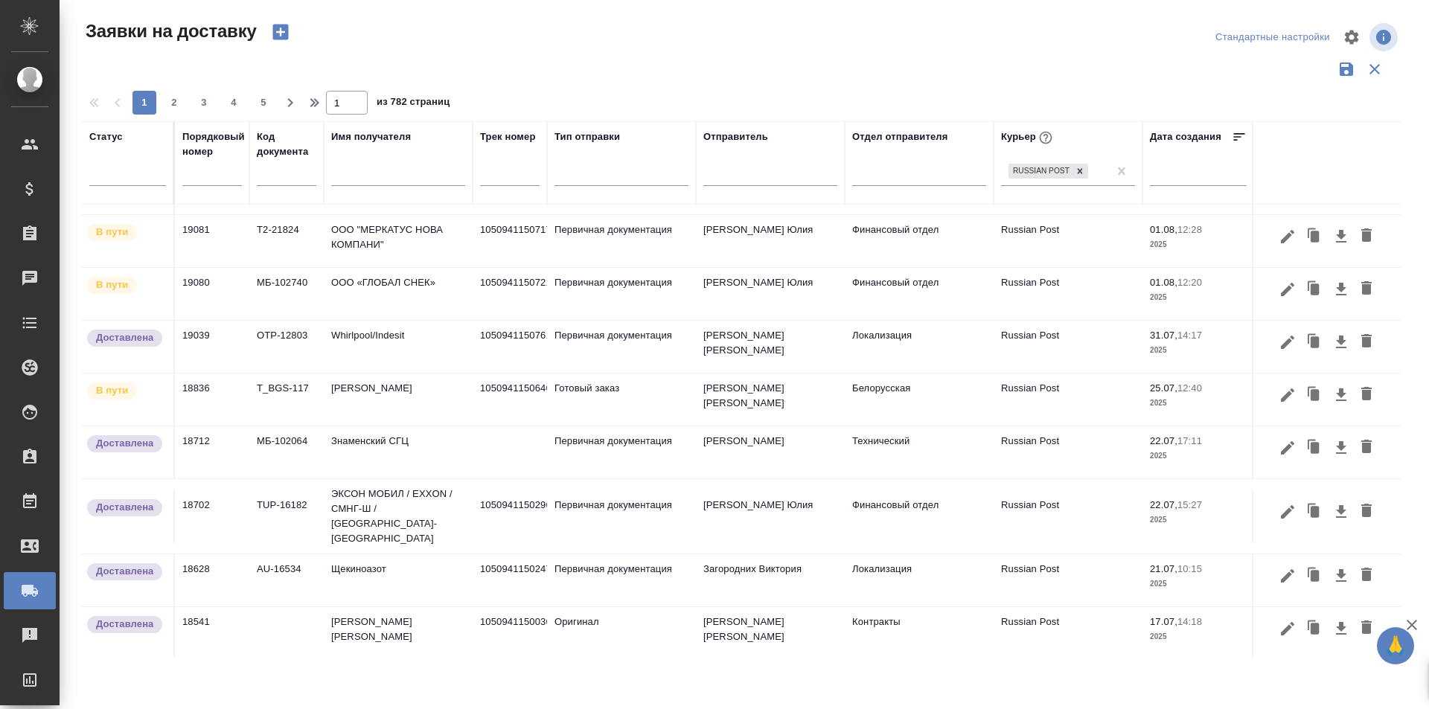
click at [1278, 404] on button "button" at bounding box center [1287, 395] width 25 height 28
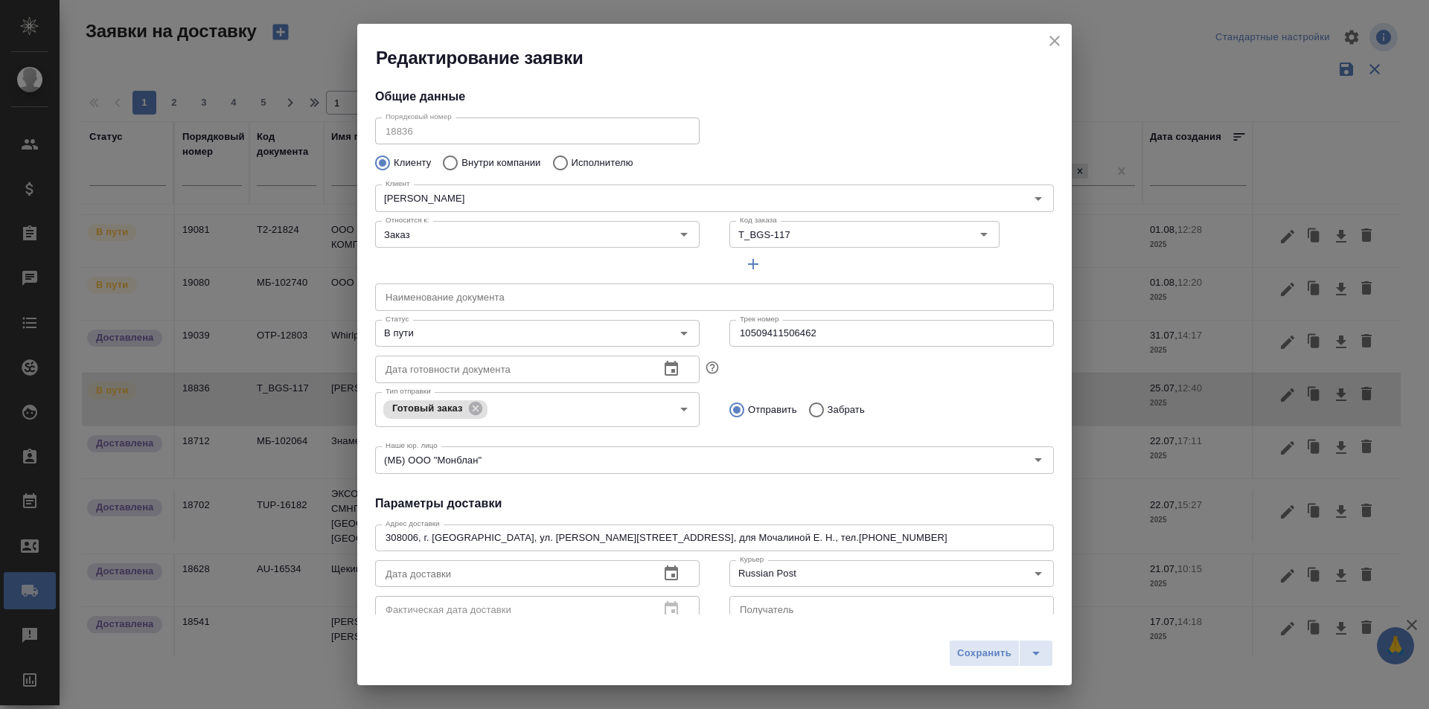
type input "Мочалина Елена"
type input "+7 920 582 0285"
click at [874, 337] on input "10509411506462" at bounding box center [891, 333] width 324 height 27
click at [1059, 42] on icon "close" at bounding box center [1054, 41] width 18 height 18
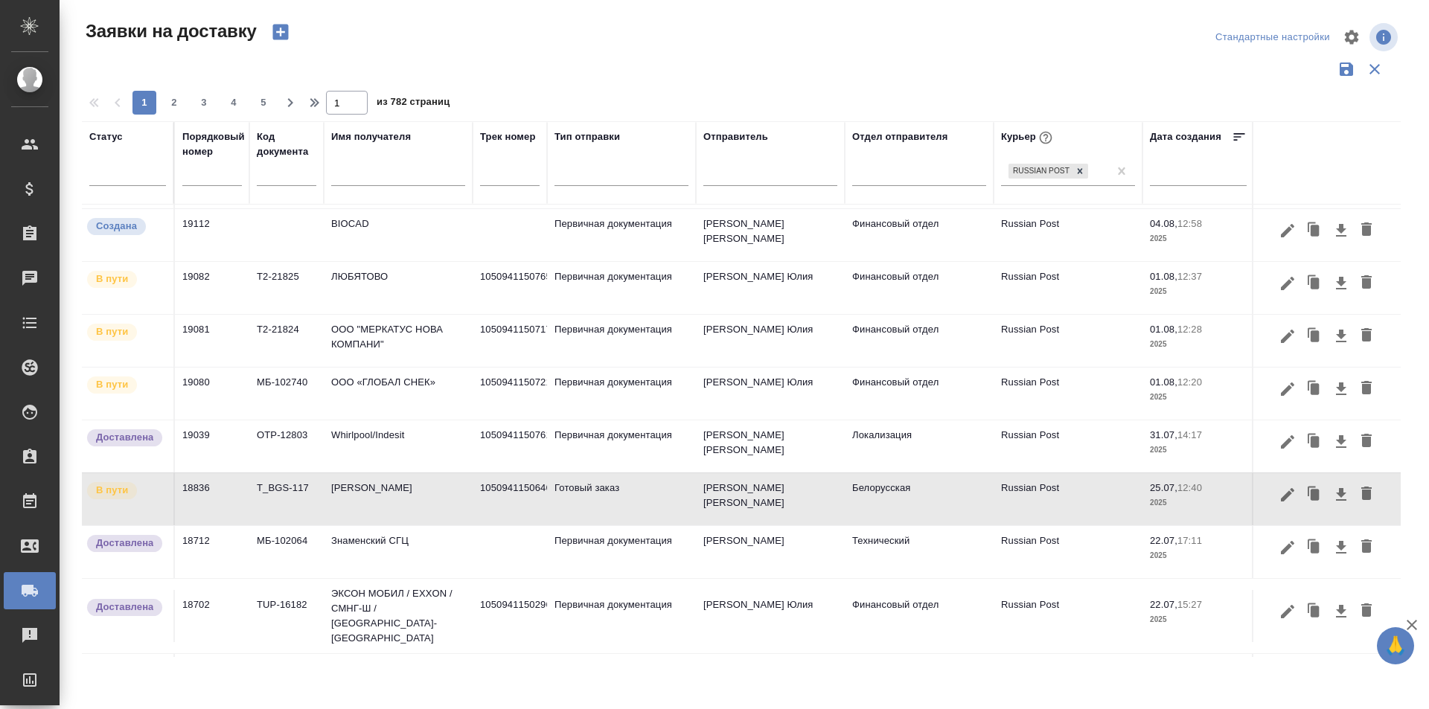
scroll to position [158, 0]
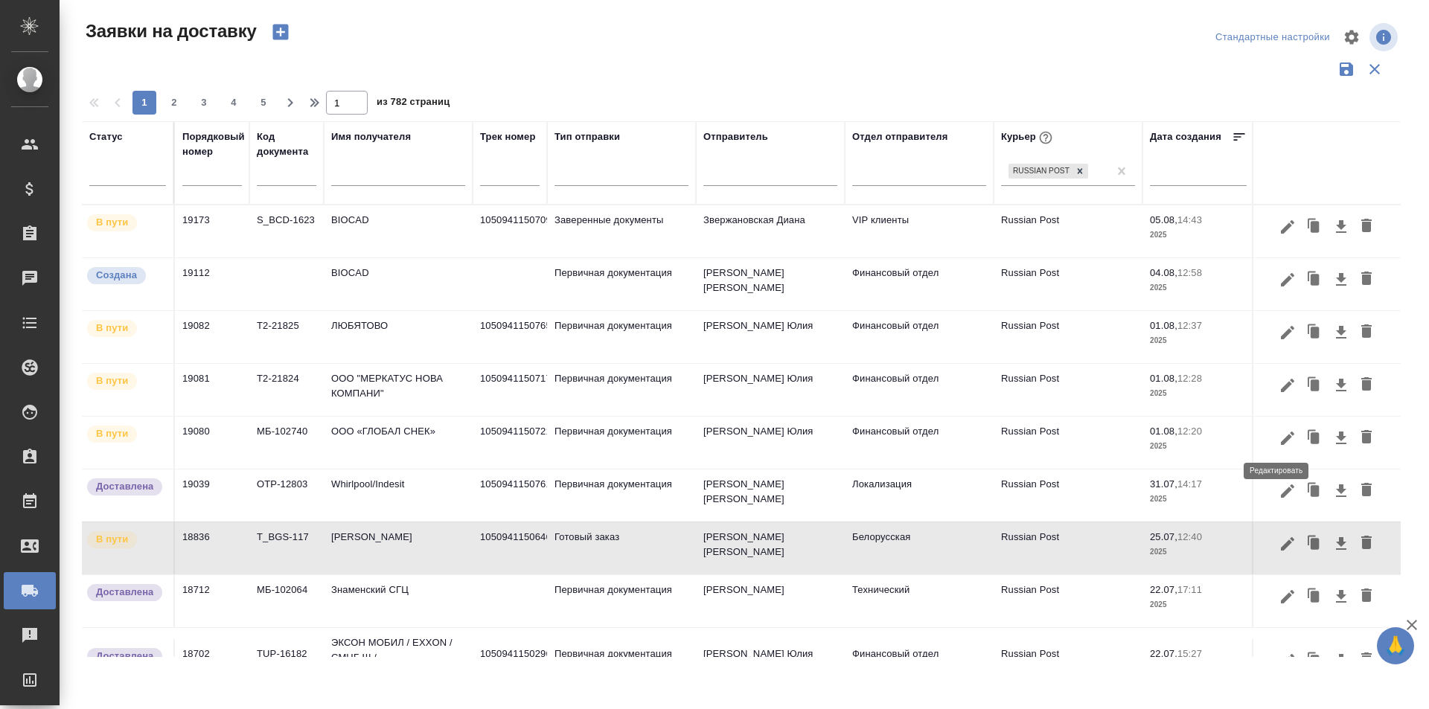
click at [1278, 439] on icon "button" at bounding box center [1287, 438] width 18 height 18
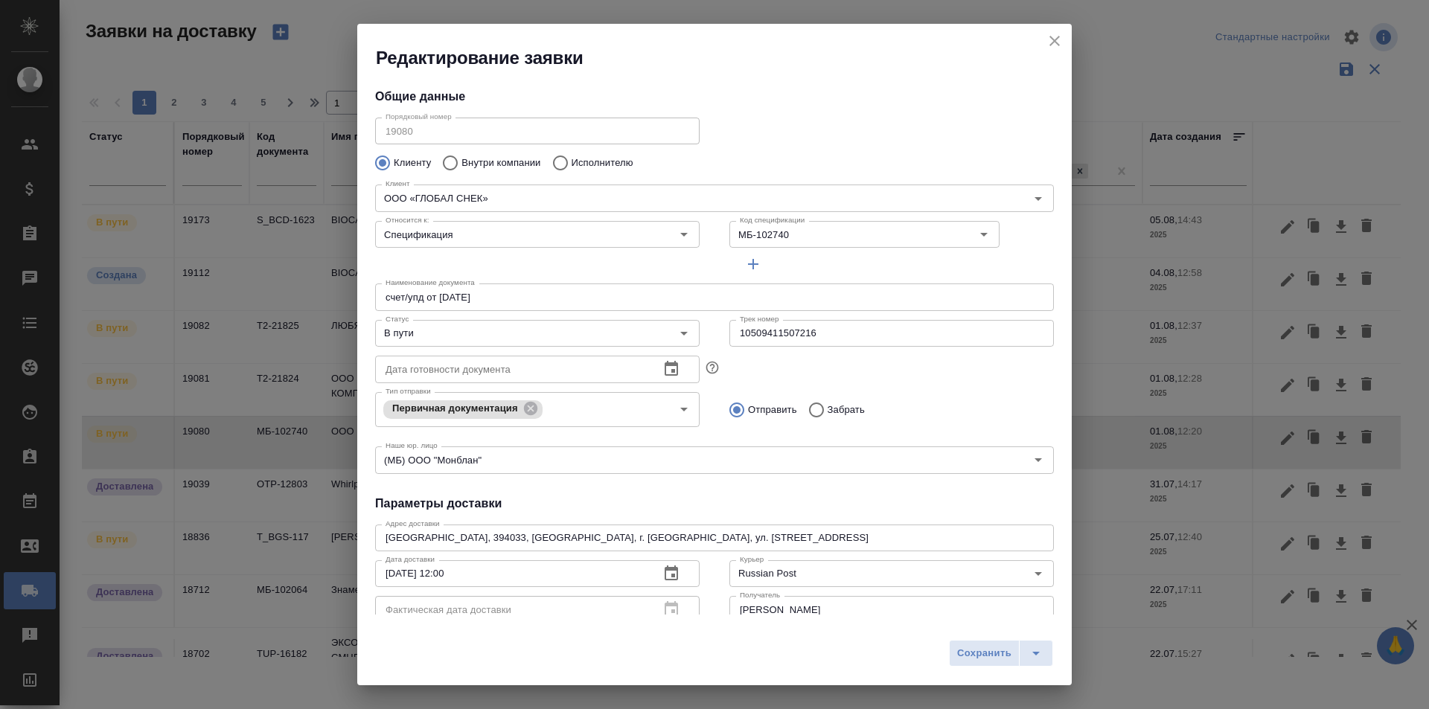
click at [816, 341] on input "10509411507216" at bounding box center [891, 333] width 324 height 27
click at [531, 344] on div "В пути Статус" at bounding box center [537, 333] width 324 height 27
click at [467, 332] on input "В пути" at bounding box center [512, 333] width 266 height 18
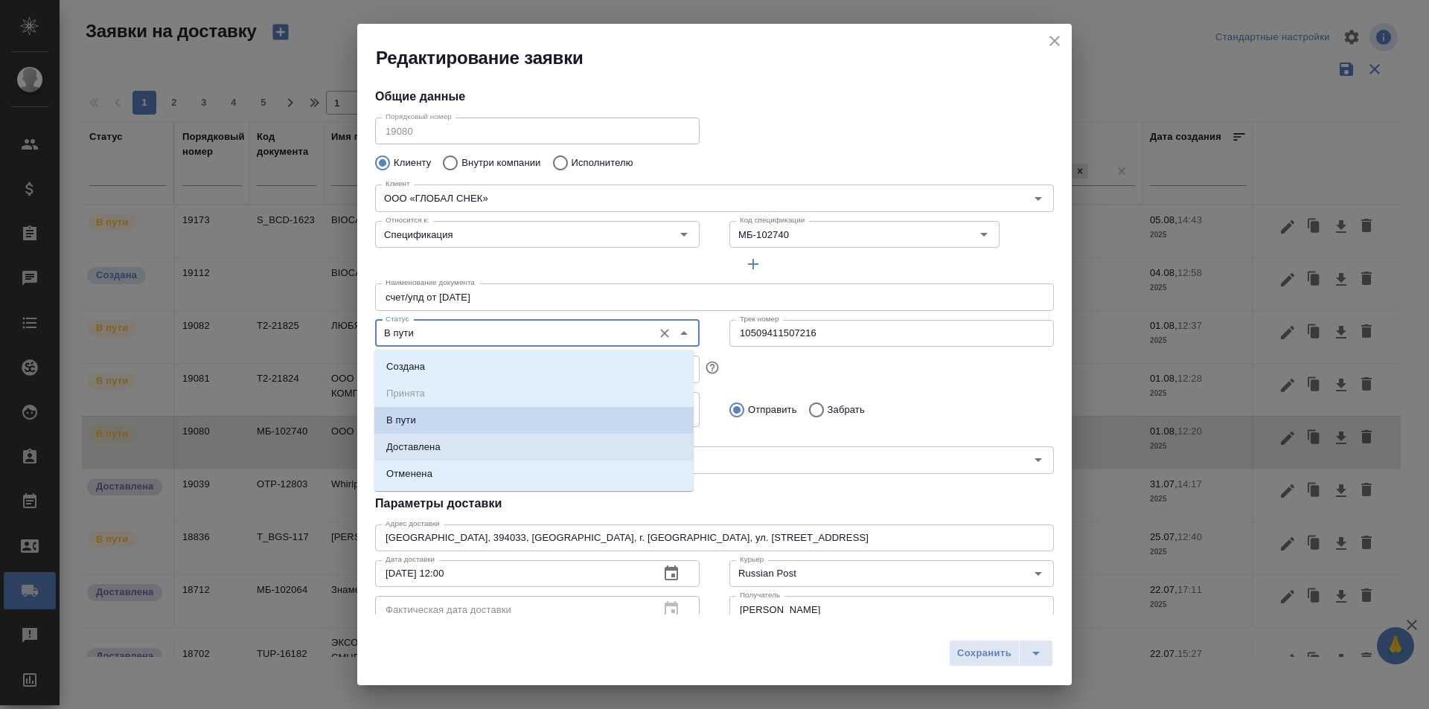
click at [452, 449] on li "Доставлена" at bounding box center [533, 447] width 319 height 27
type input "Доставлена"
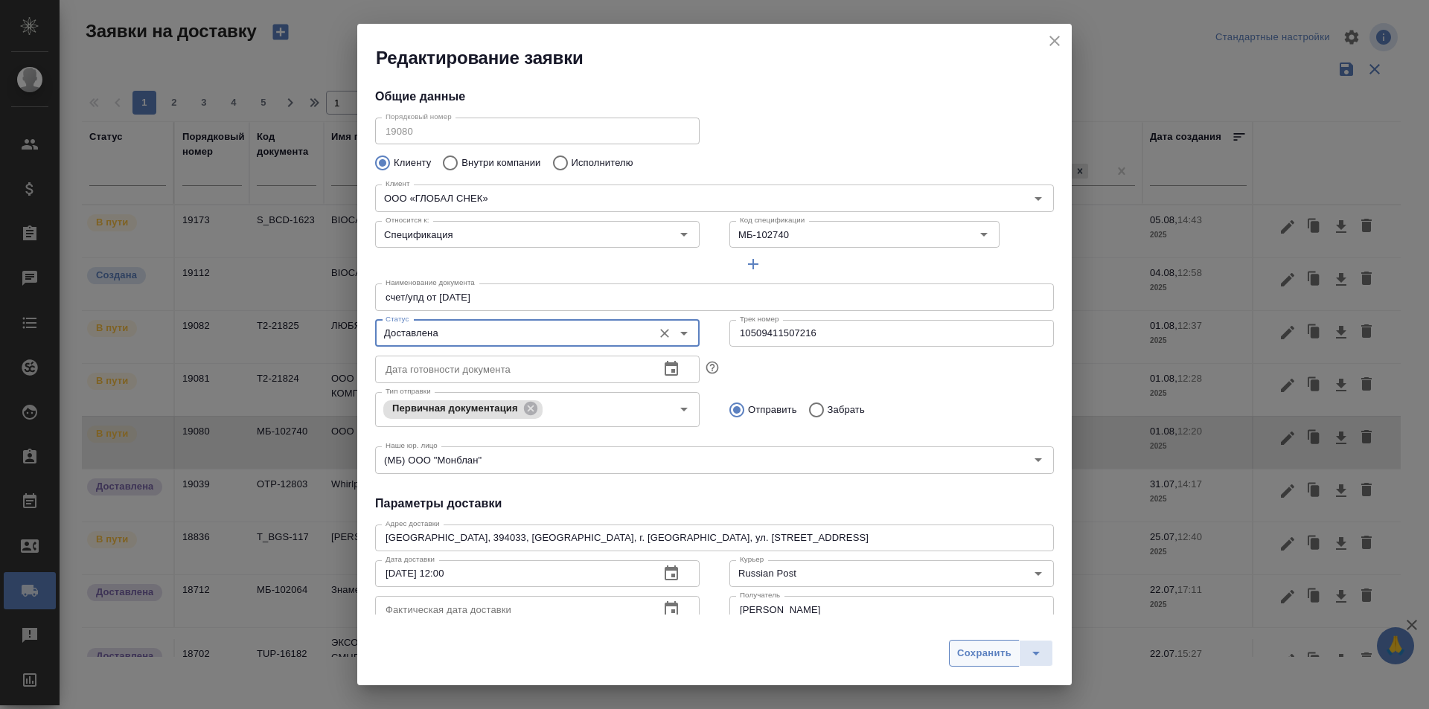
click at [993, 658] on span "Сохранить" at bounding box center [984, 653] width 54 height 17
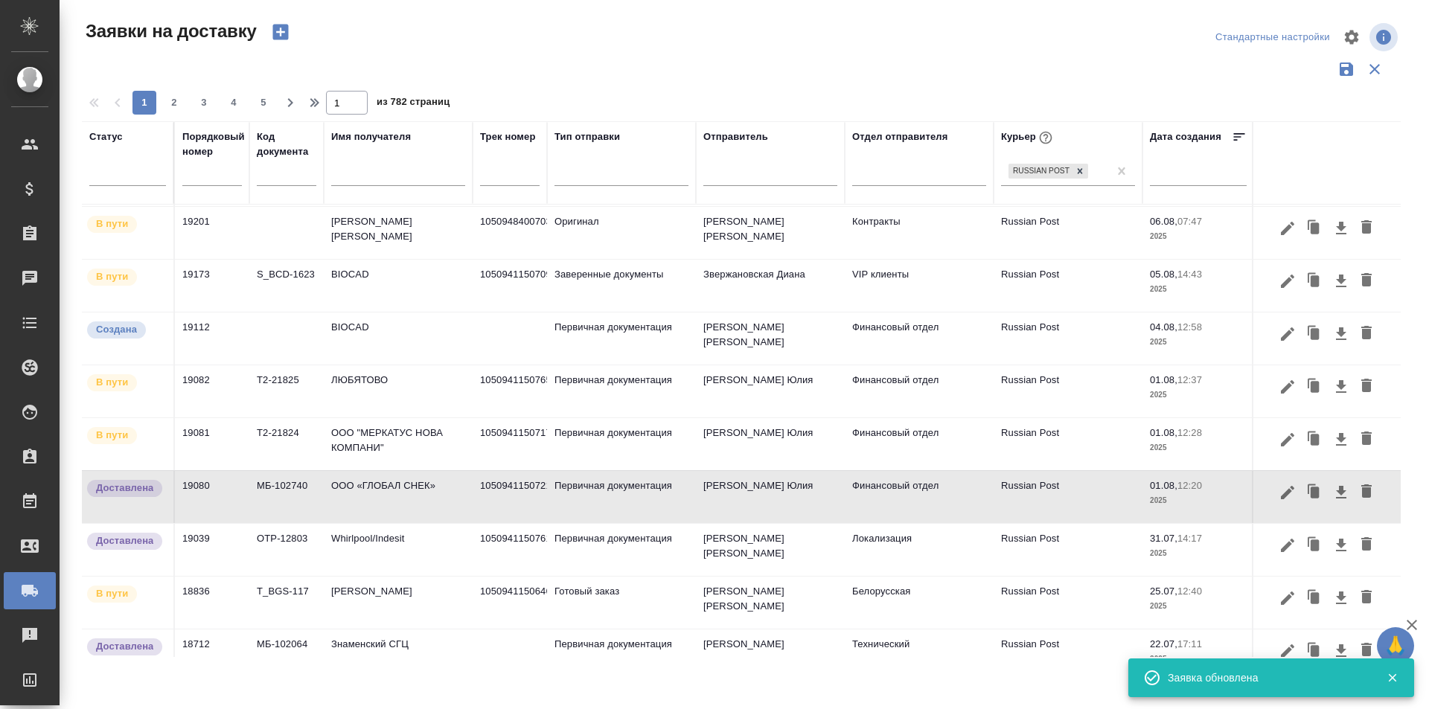
scroll to position [84, 0]
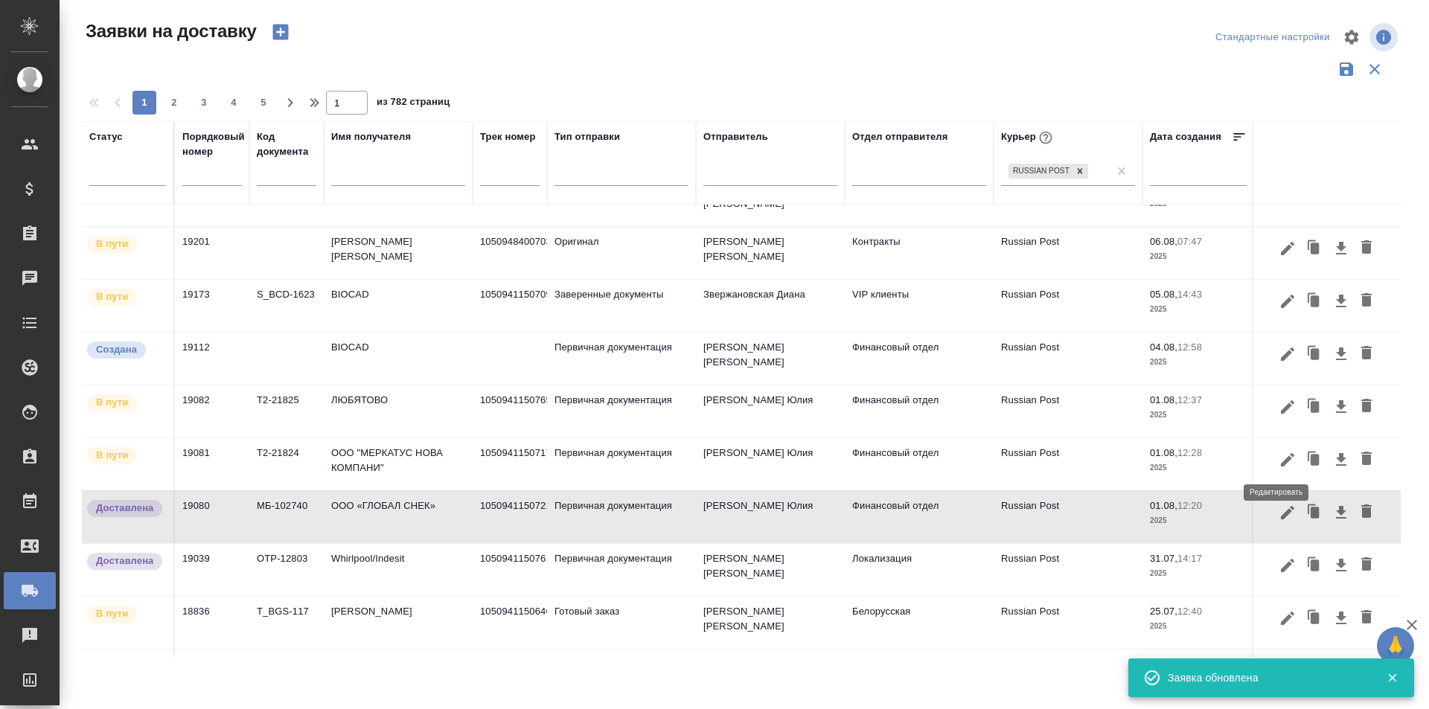
click at [1278, 457] on icon "button" at bounding box center [1287, 460] width 18 height 18
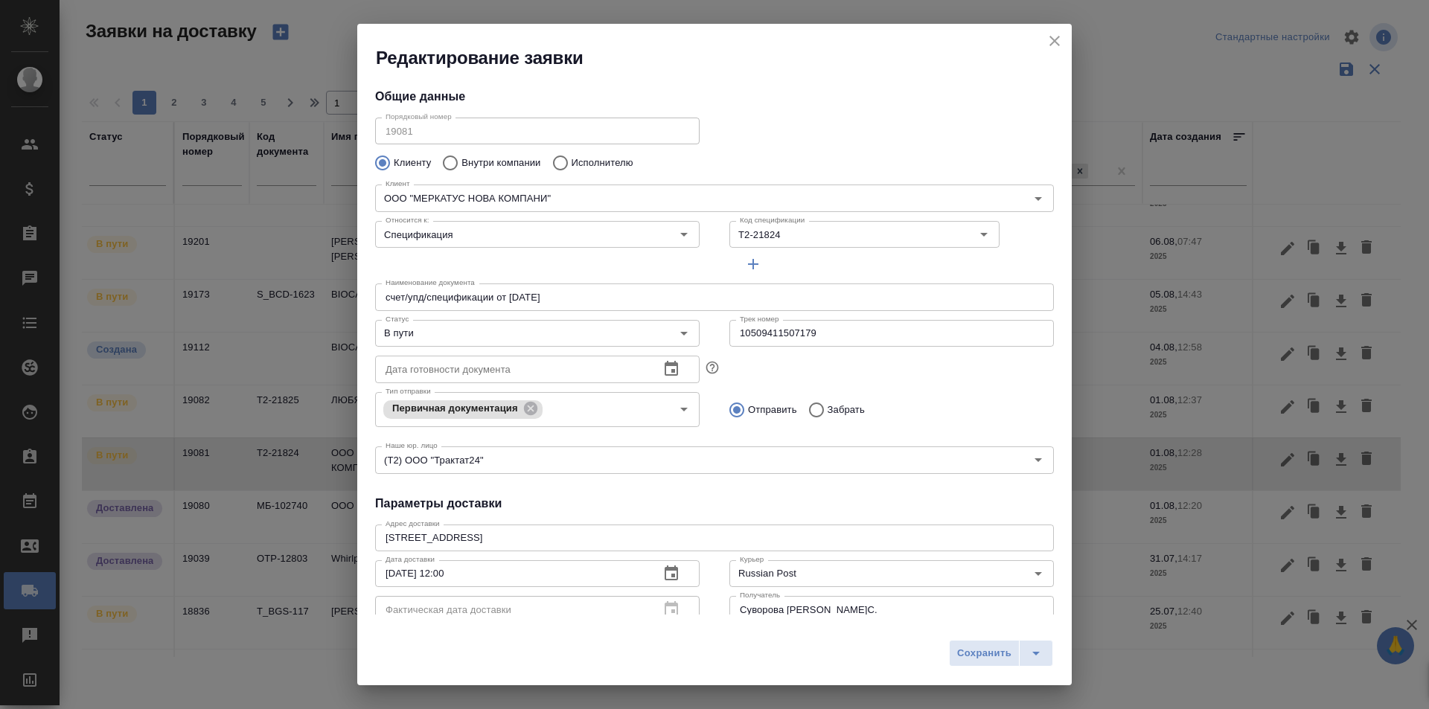
type input "[PERSON_NAME]"
type input ".7 903 018 54 60"
click at [804, 340] on input "10509411507179" at bounding box center [891, 333] width 324 height 27
click at [1060, 32] on icon "close" at bounding box center [1054, 41] width 18 height 18
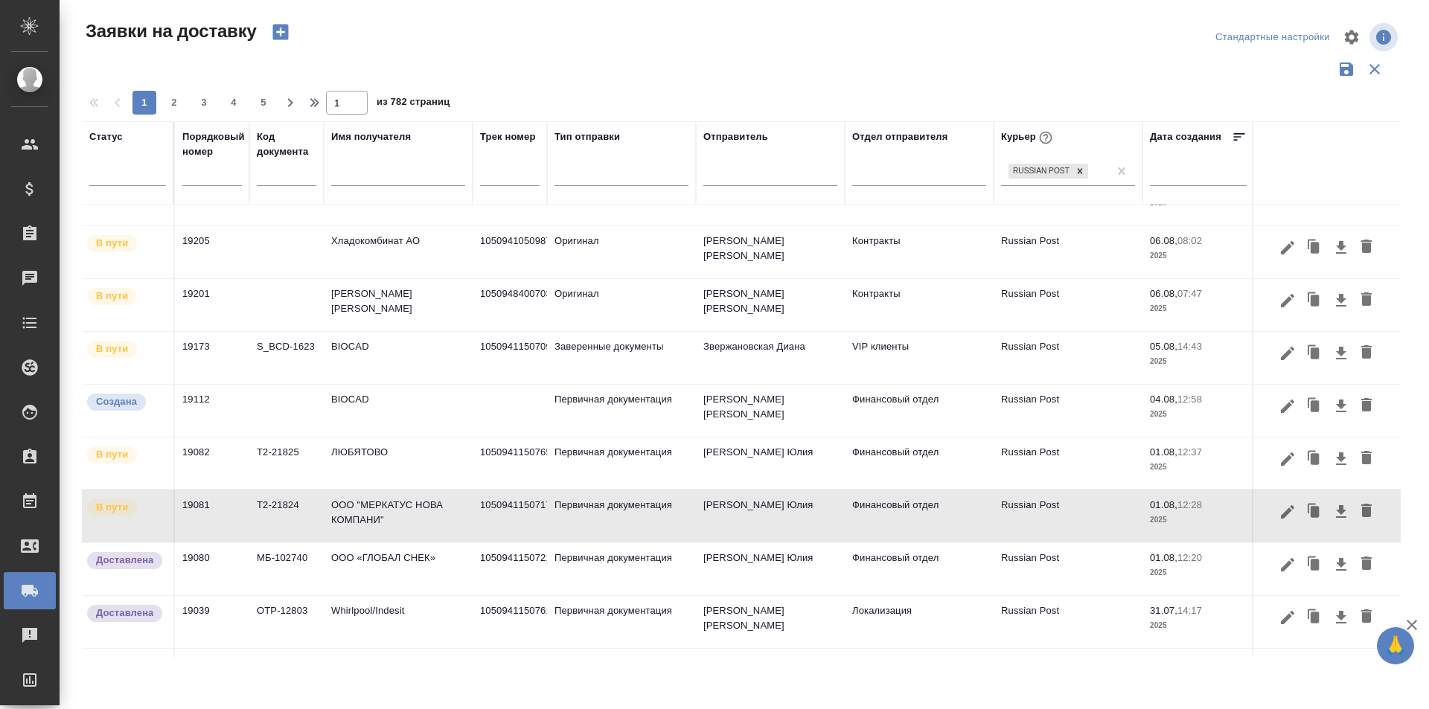
scroll to position [10, 0]
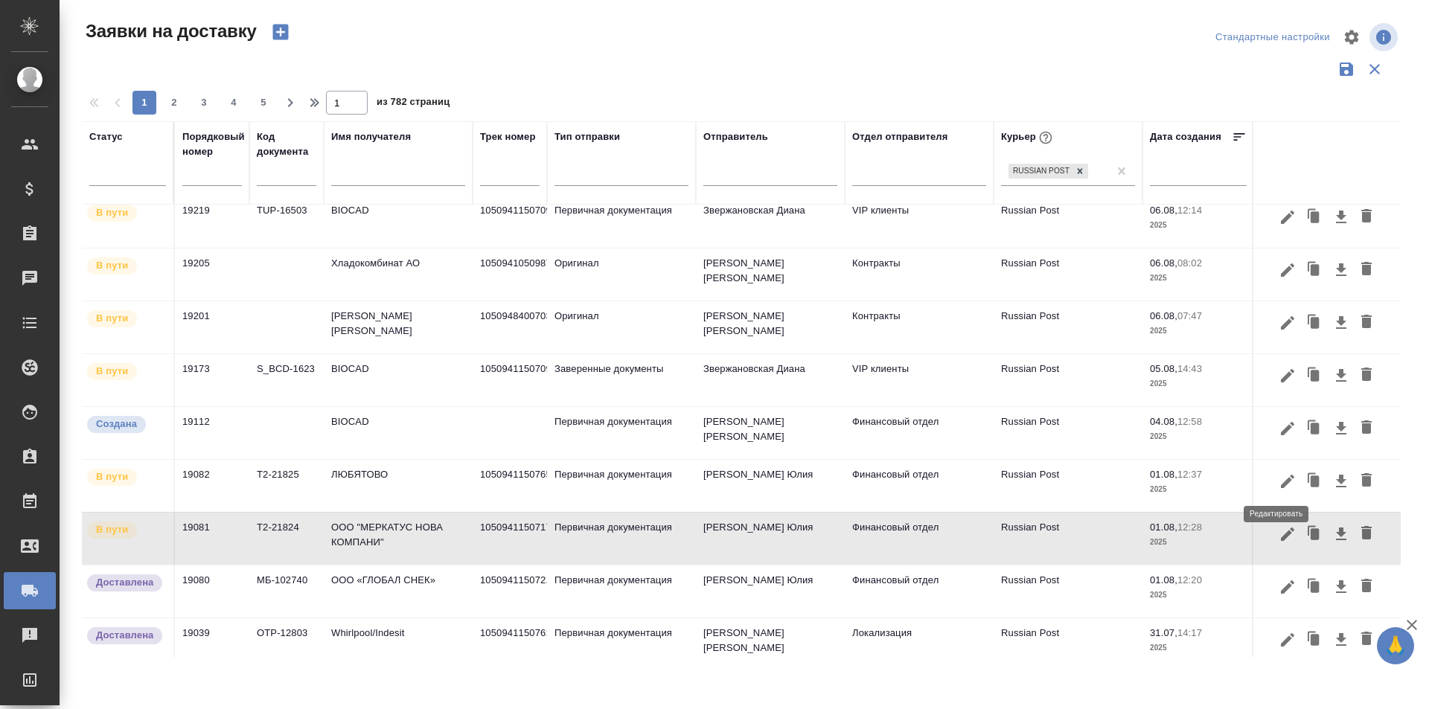
click at [1281, 480] on icon "button" at bounding box center [1287, 480] width 13 height 13
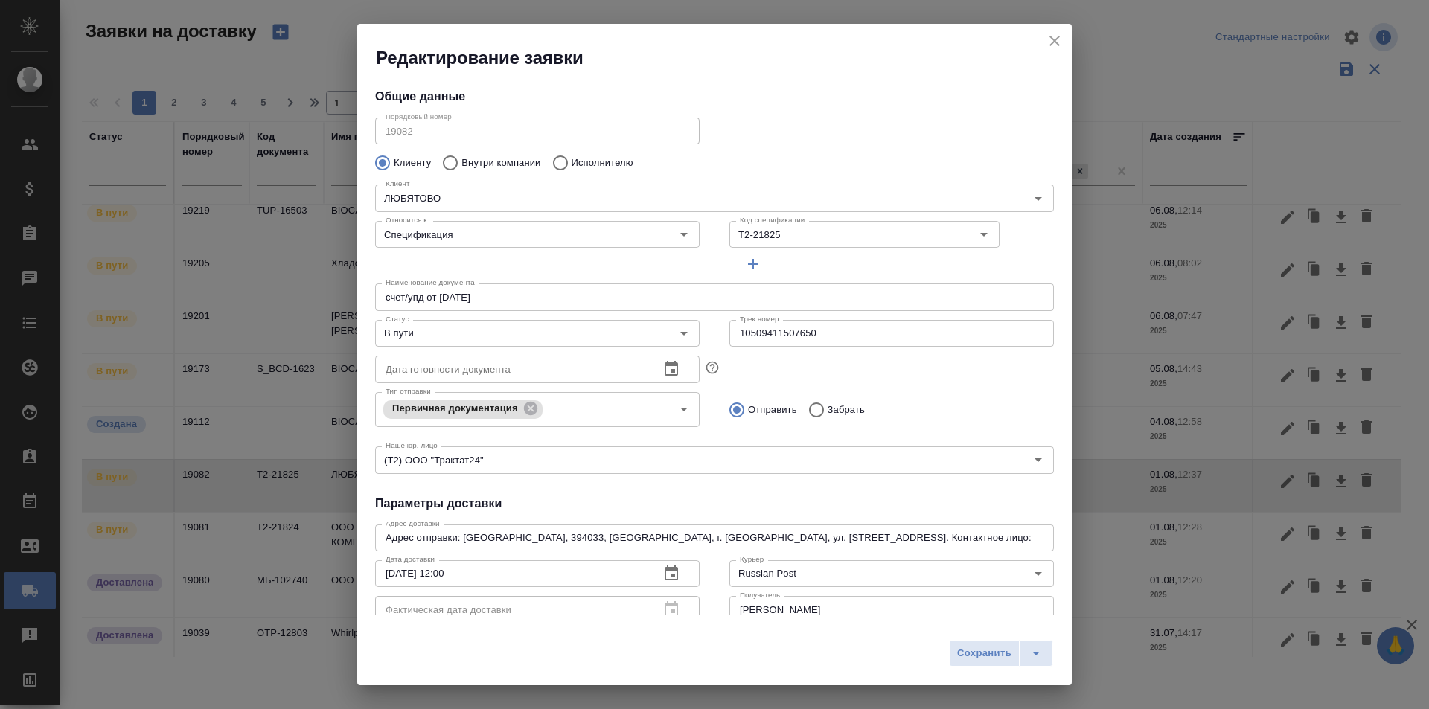
type input "Гришина Юлия"
type input "89611816919"
click at [750, 342] on input "10509411507650" at bounding box center [891, 333] width 324 height 27
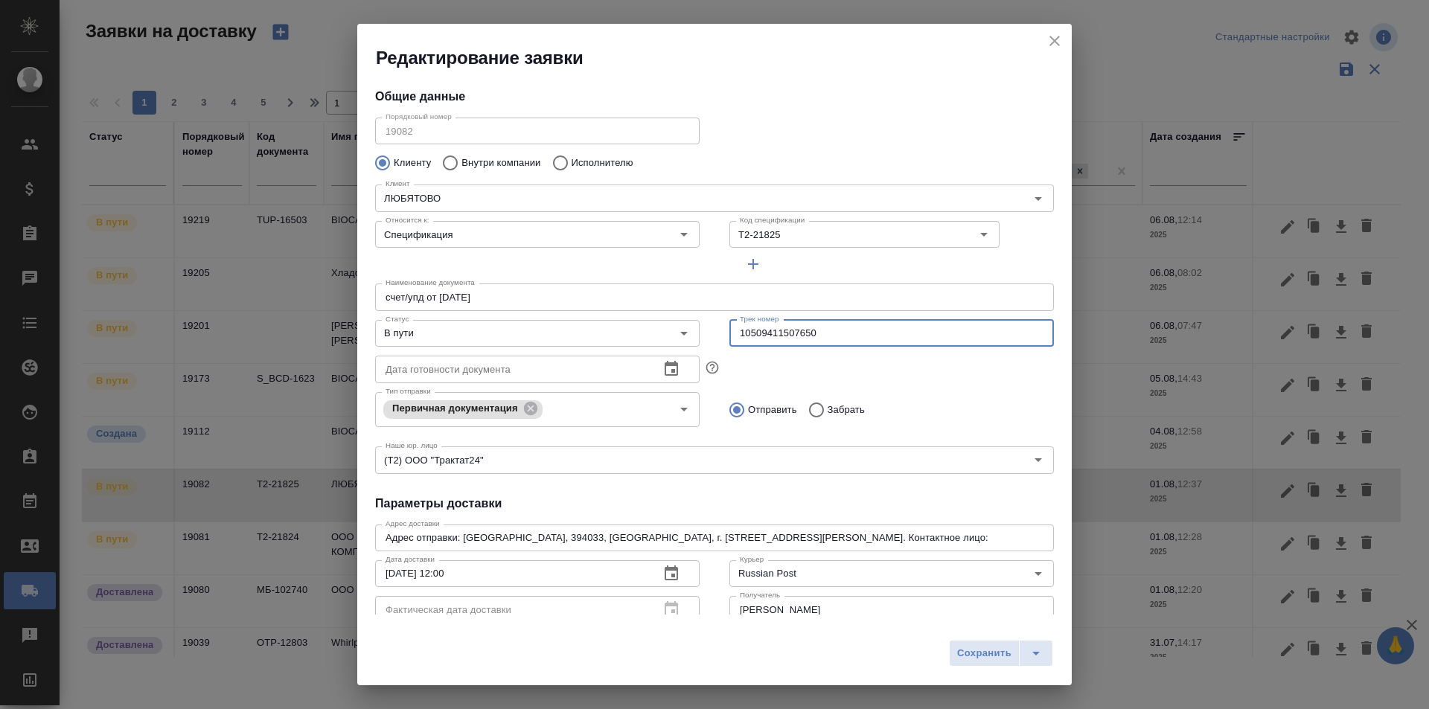
scroll to position [10, 0]
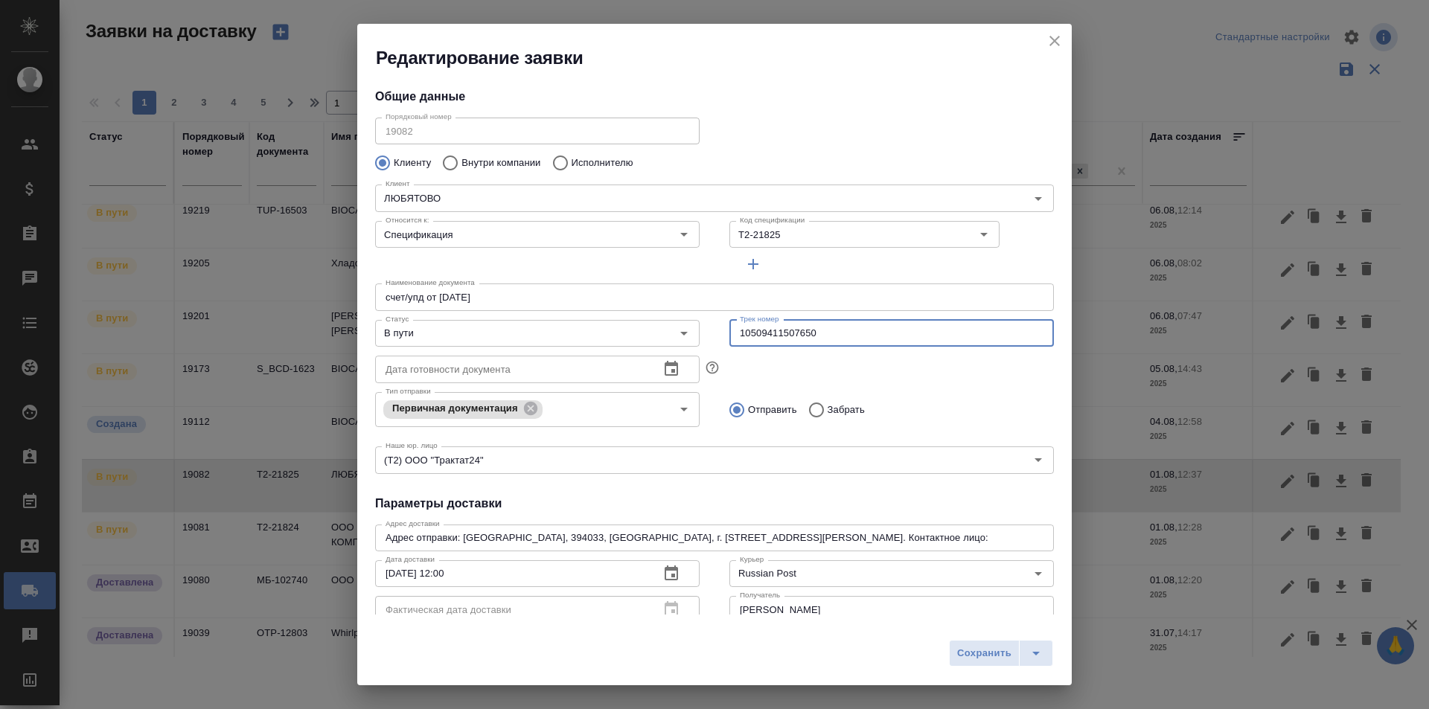
click at [1054, 40] on icon "close" at bounding box center [1054, 41] width 10 height 10
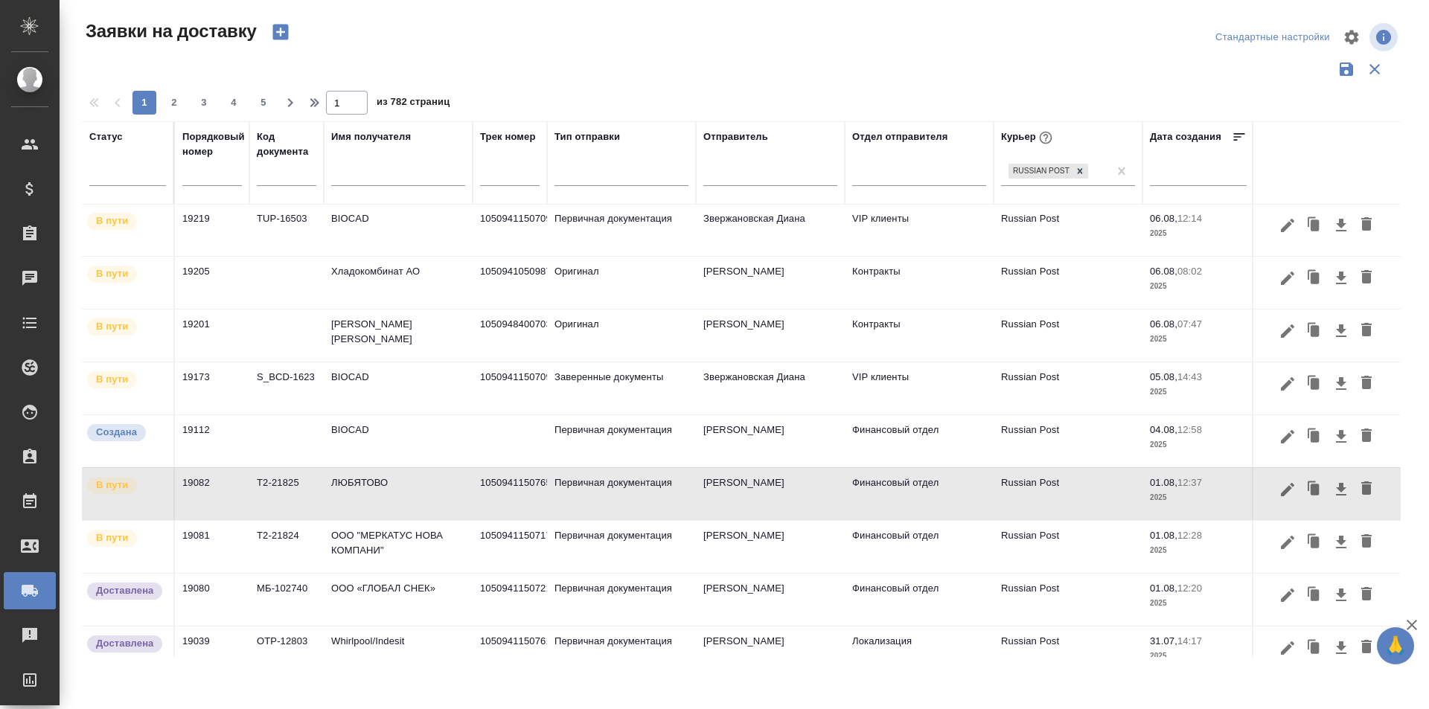
scroll to position [0, 0]
click at [1281, 390] on icon "button" at bounding box center [1287, 384] width 13 height 13
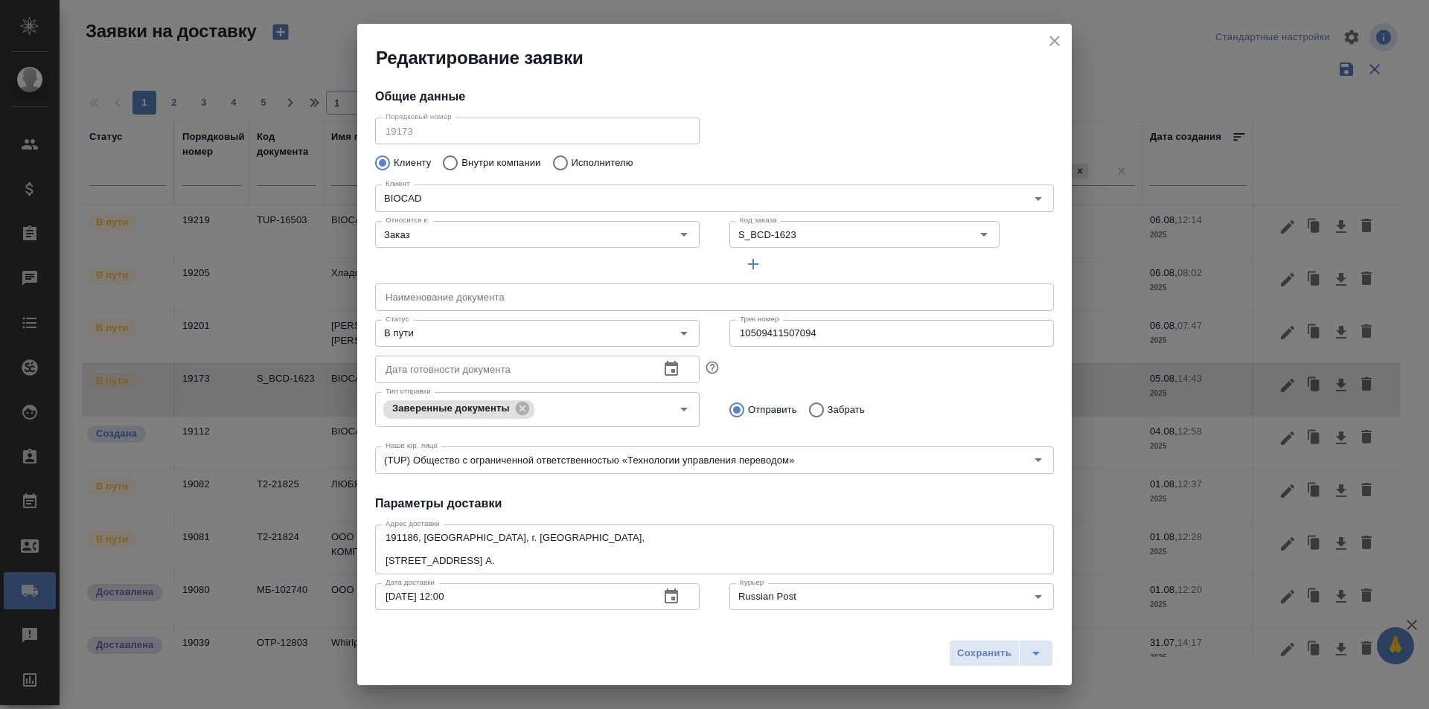
type input "Землеглядова Юлия"
type input "+7 (812) 380 49 33, доб. 6707"
click at [811, 337] on input "10509411507094" at bounding box center [891, 333] width 324 height 27
click at [557, 342] on input "В пути" at bounding box center [512, 333] width 266 height 18
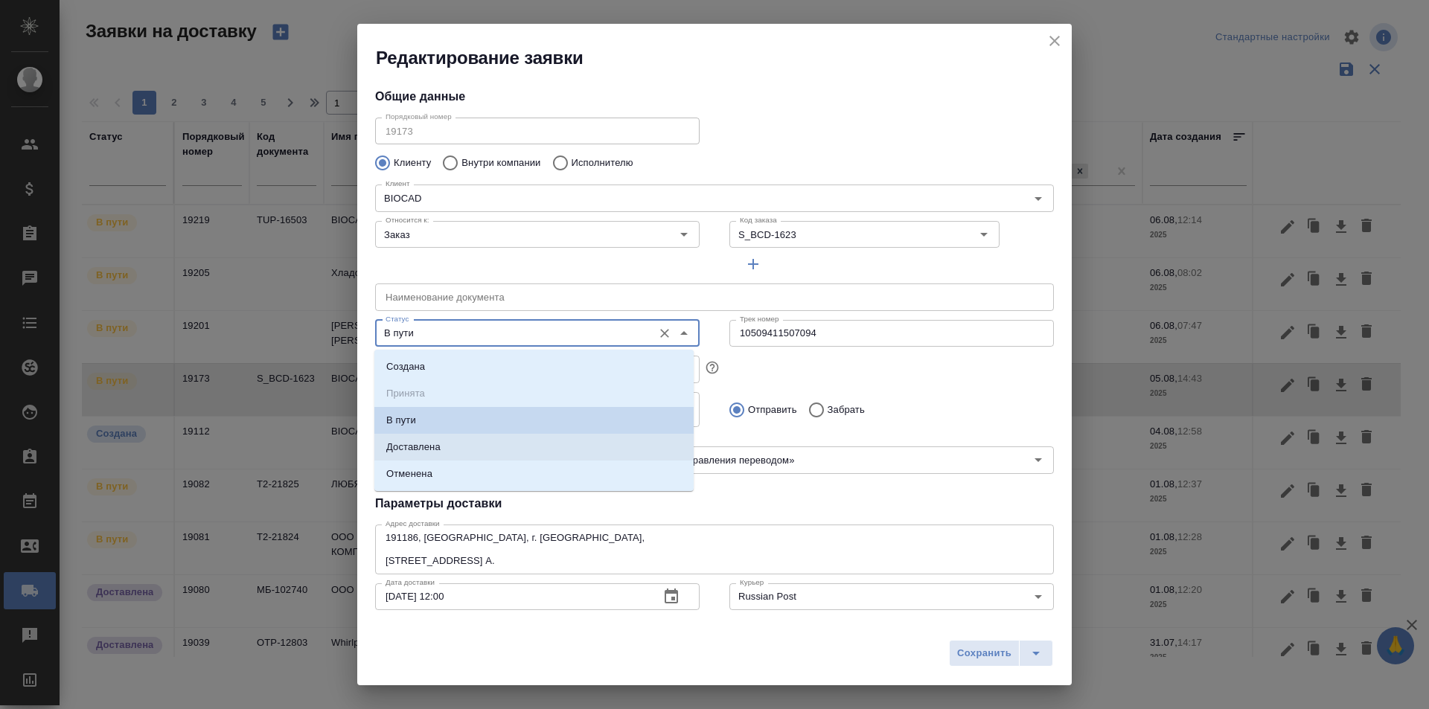
click at [525, 456] on li "Доставлена" at bounding box center [533, 447] width 319 height 27
type input "Доставлена"
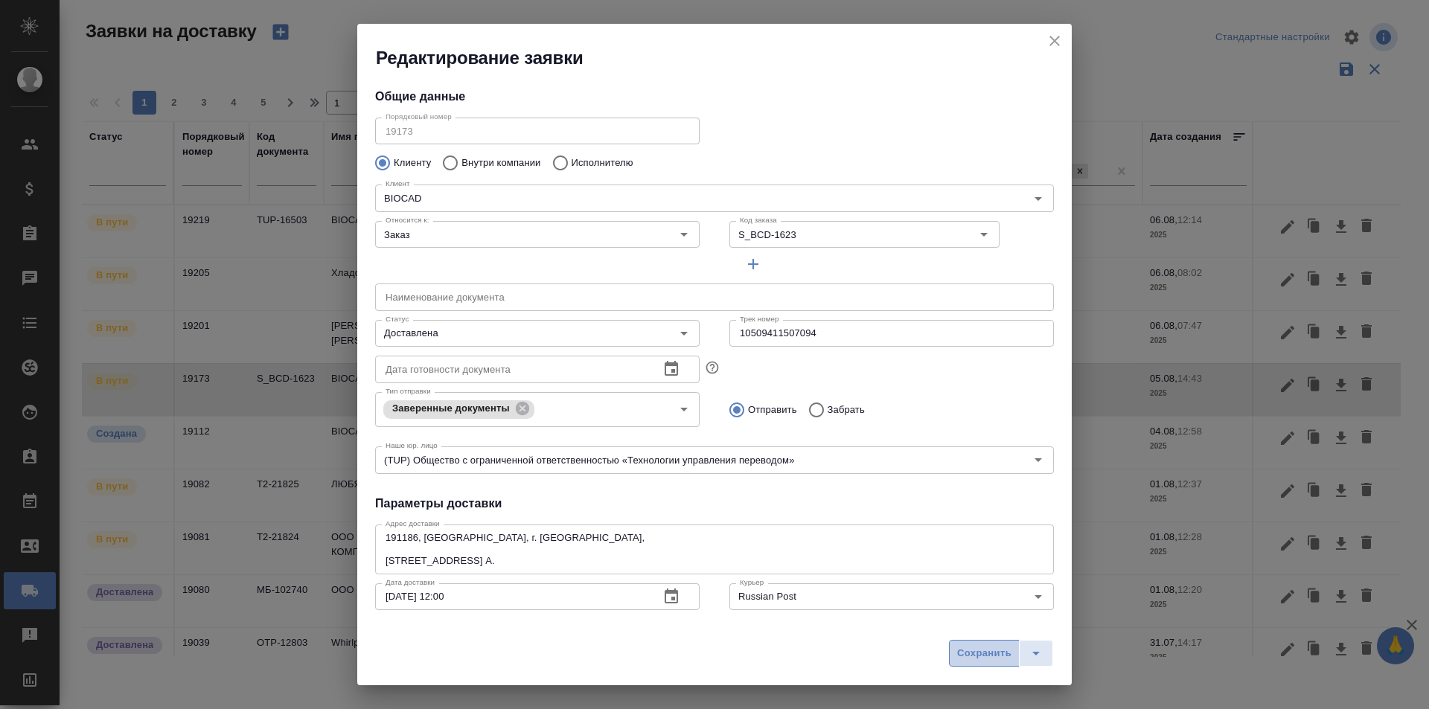
click at [968, 650] on span "Сохранить" at bounding box center [984, 653] width 54 height 17
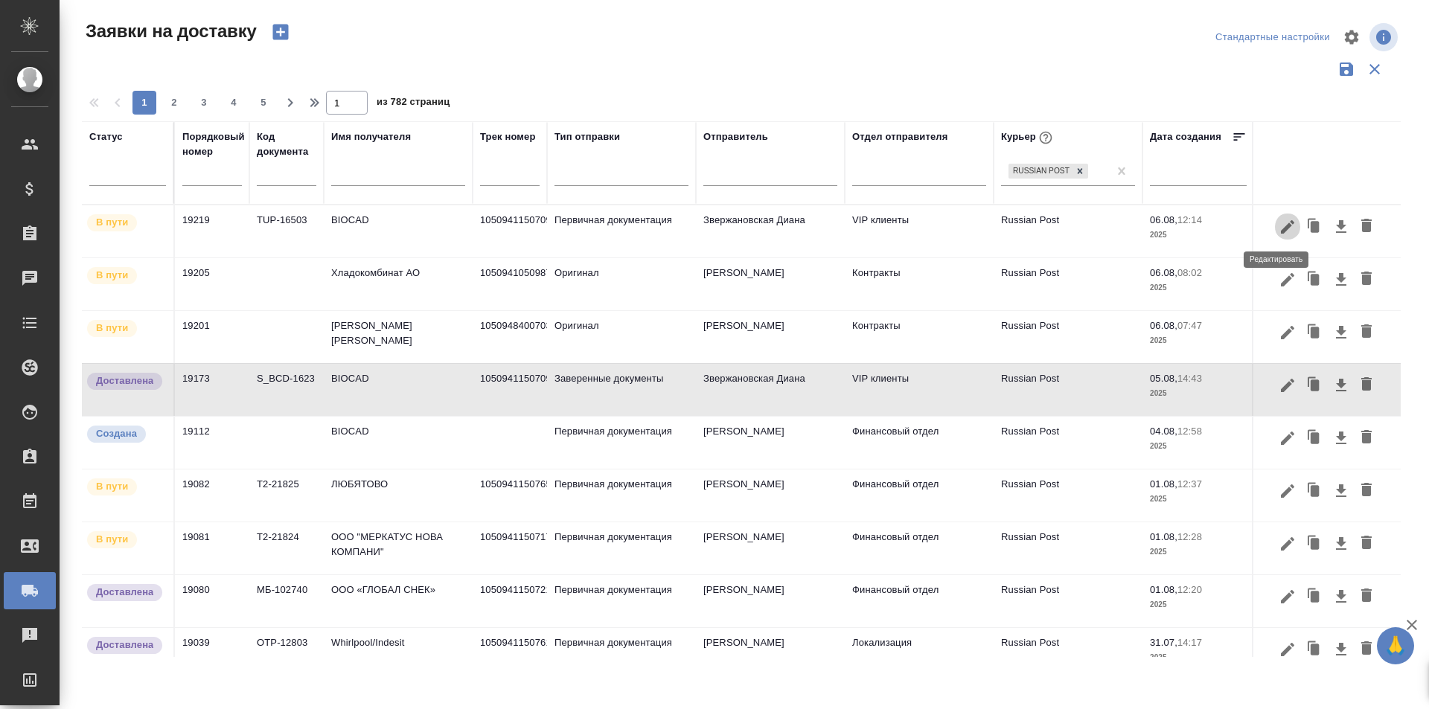
click at [1279, 231] on icon "button" at bounding box center [1287, 227] width 18 height 18
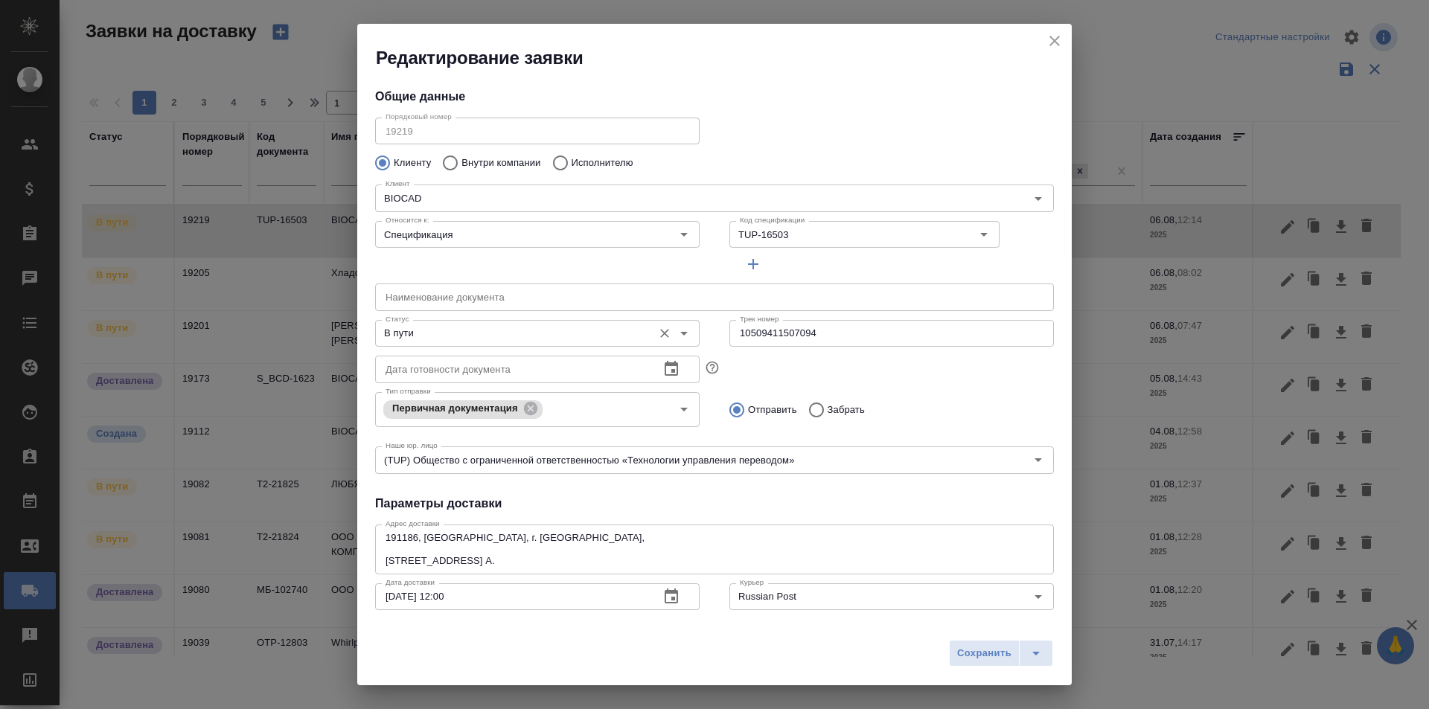
click at [576, 339] on input "В пути" at bounding box center [512, 333] width 266 height 18
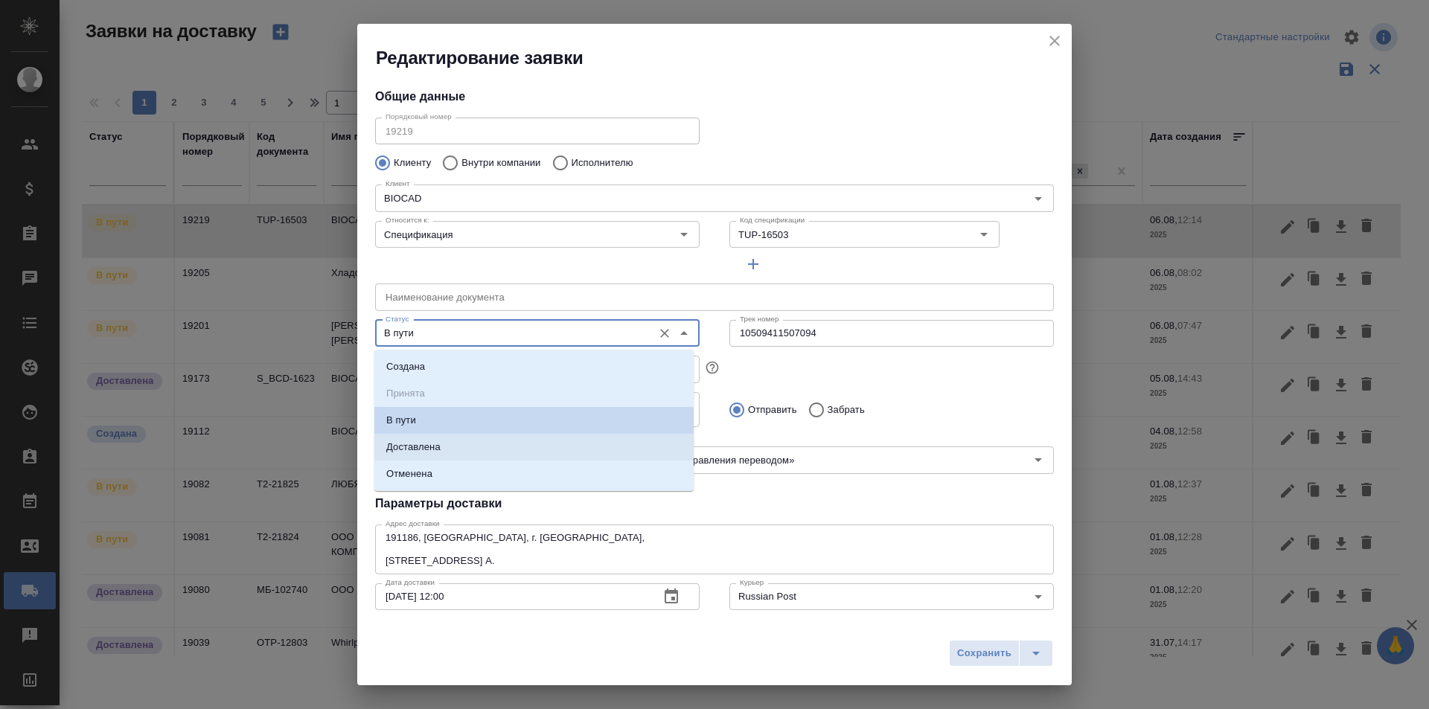
click at [536, 447] on li "Доставлена" at bounding box center [533, 447] width 319 height 27
type input "Доставлена"
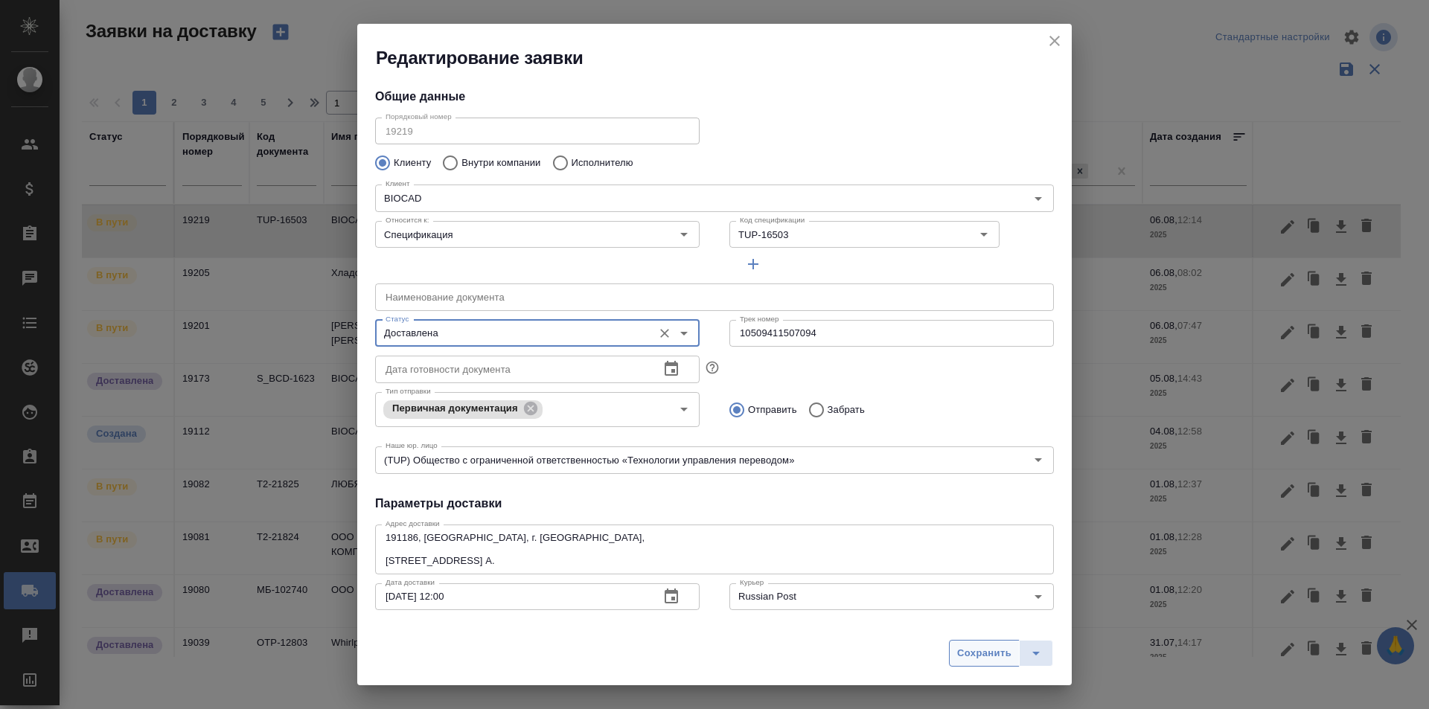
click at [978, 656] on span "Сохранить" at bounding box center [984, 653] width 54 height 17
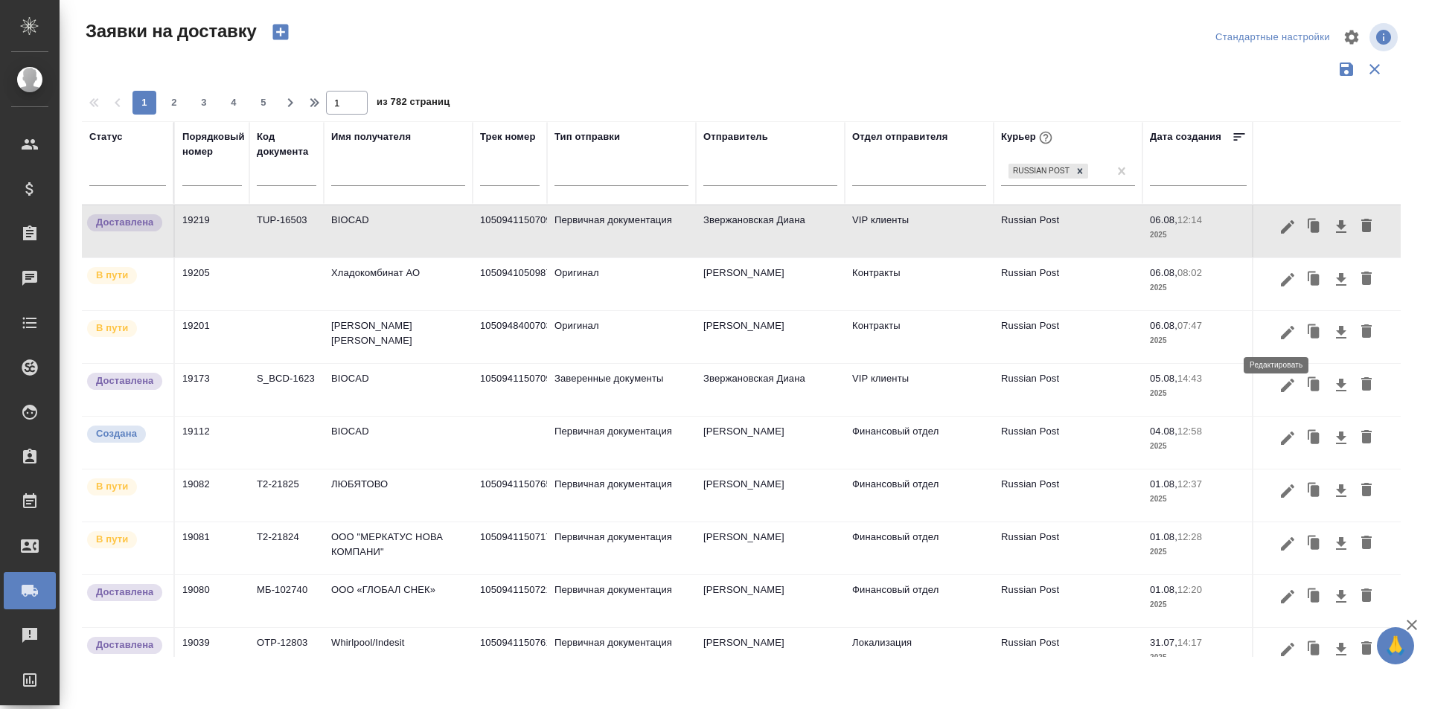
click at [1278, 333] on icon "button" at bounding box center [1287, 333] width 18 height 18
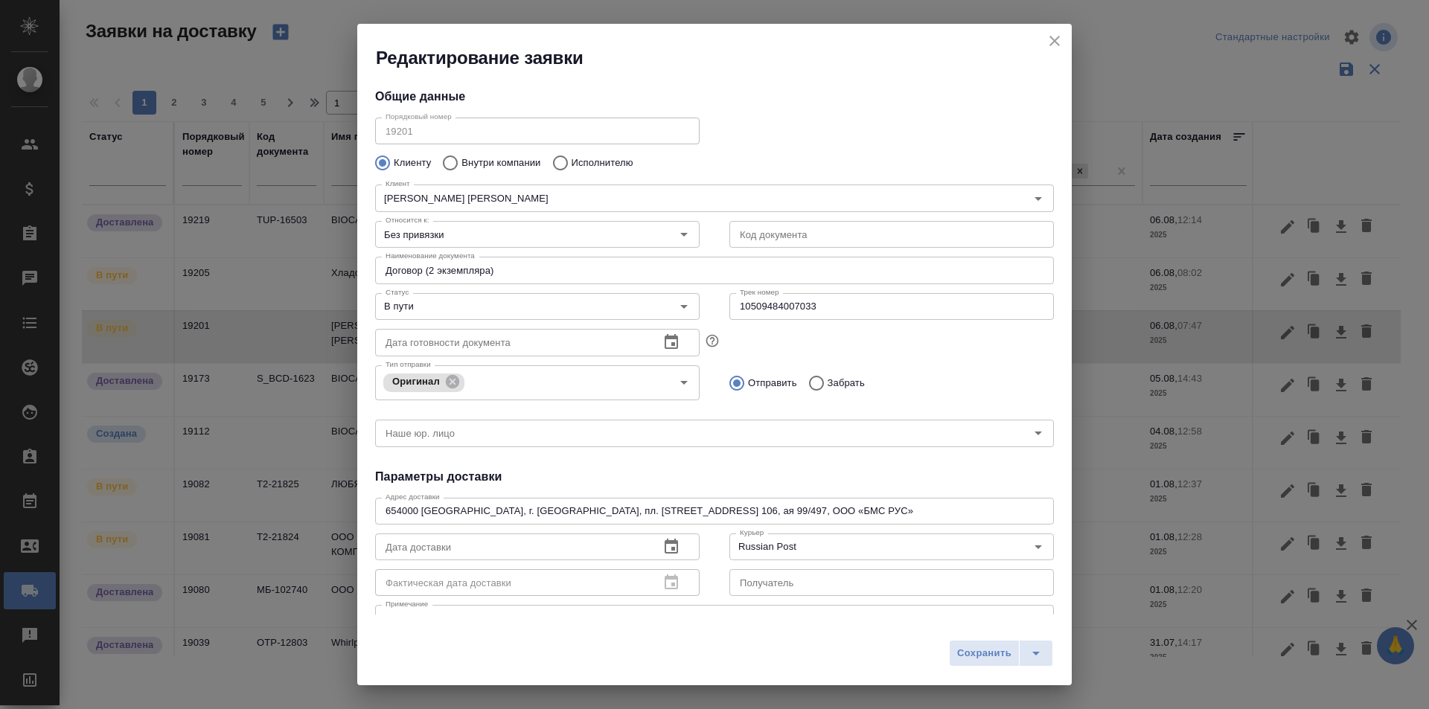
click at [766, 304] on input "10509484007033" at bounding box center [891, 306] width 324 height 27
click at [1048, 41] on icon "close" at bounding box center [1054, 41] width 18 height 18
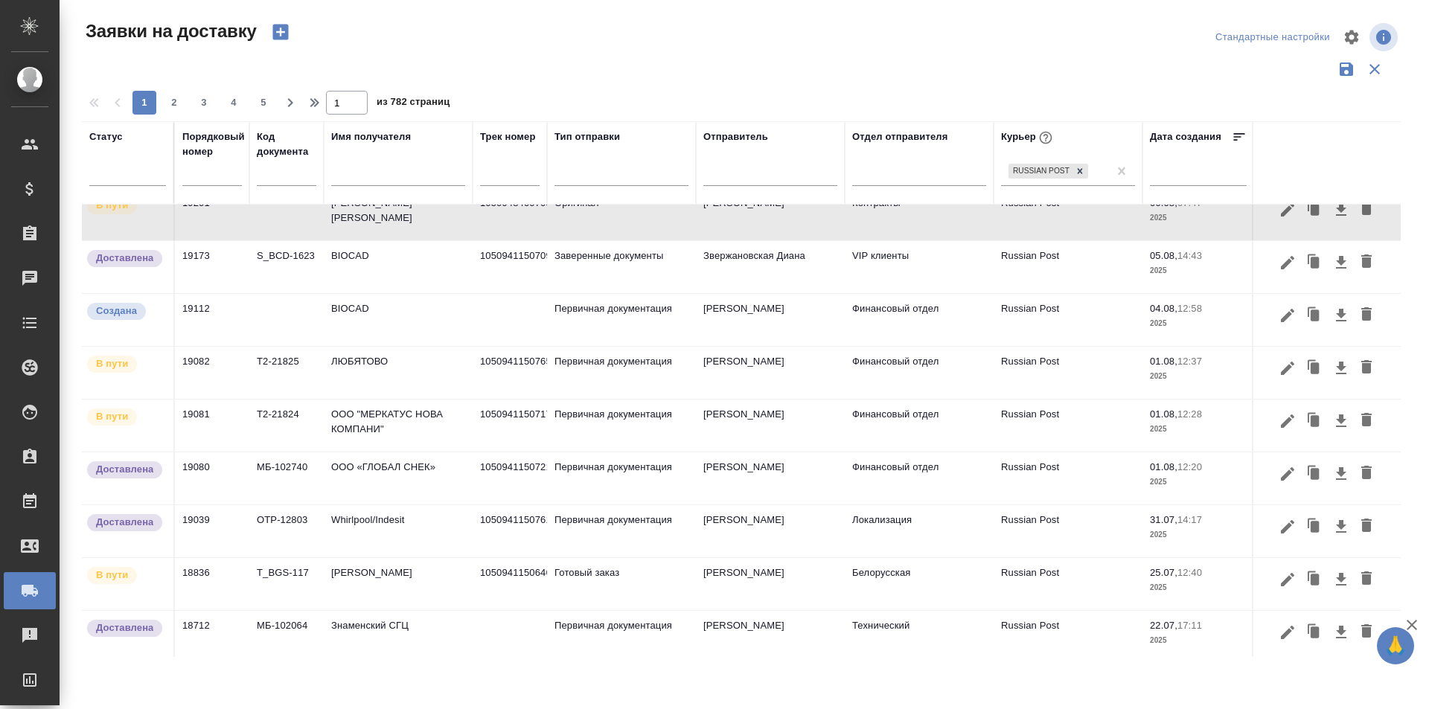
scroll to position [149, 0]
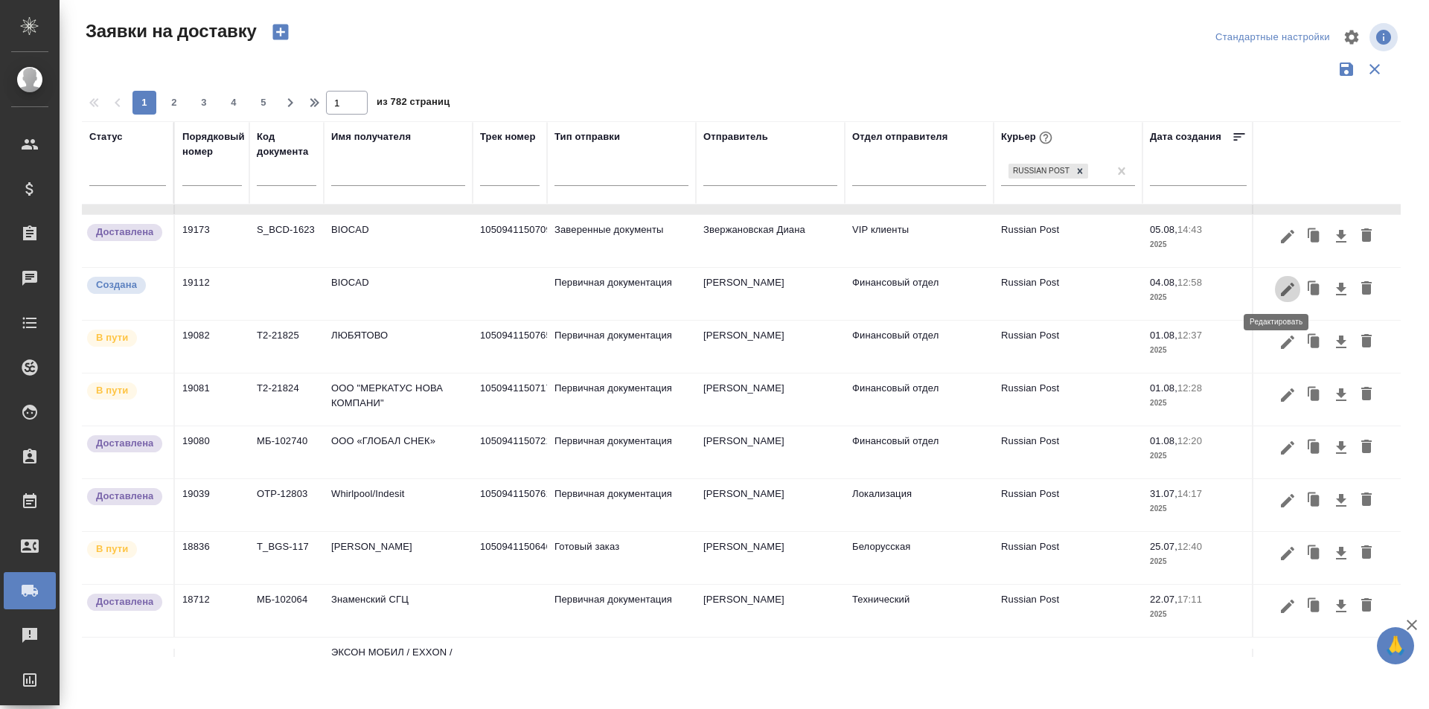
click at [1278, 289] on icon "button" at bounding box center [1287, 290] width 18 height 18
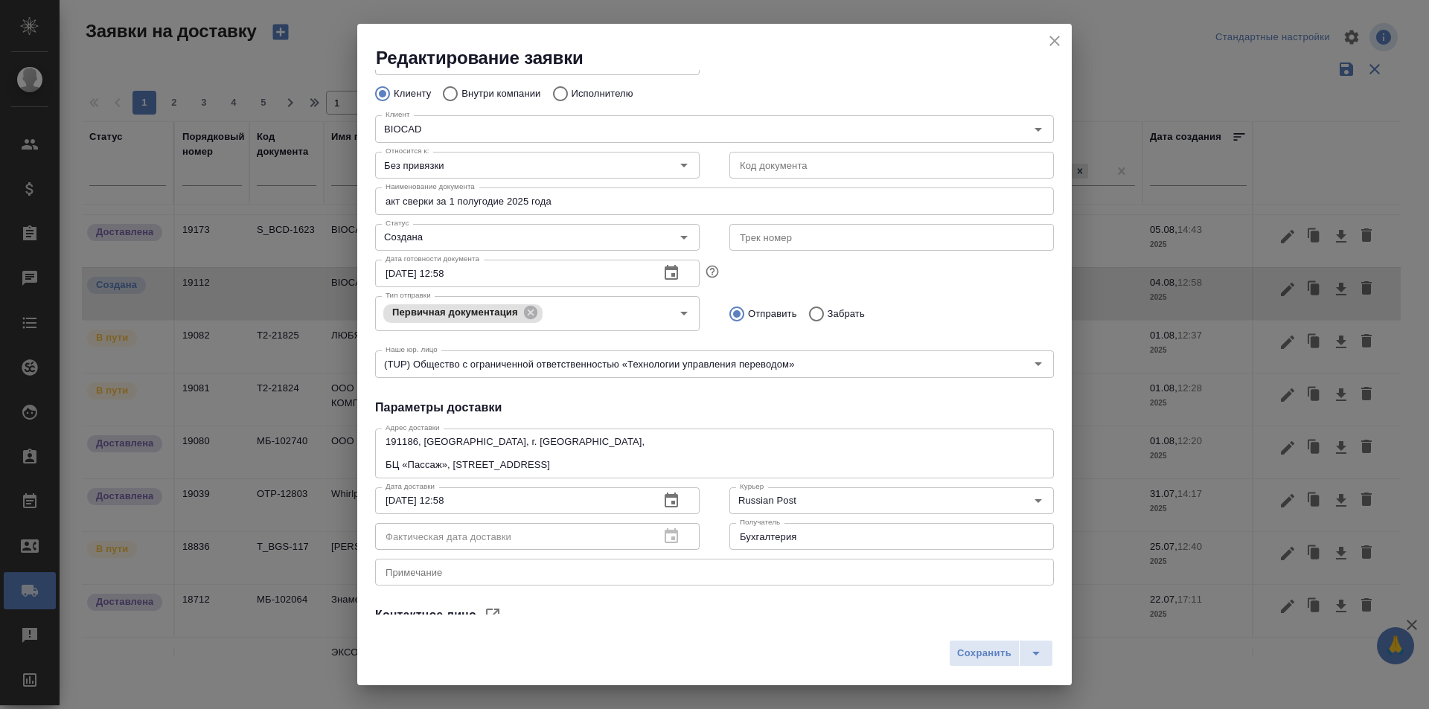
scroll to position [0, 0]
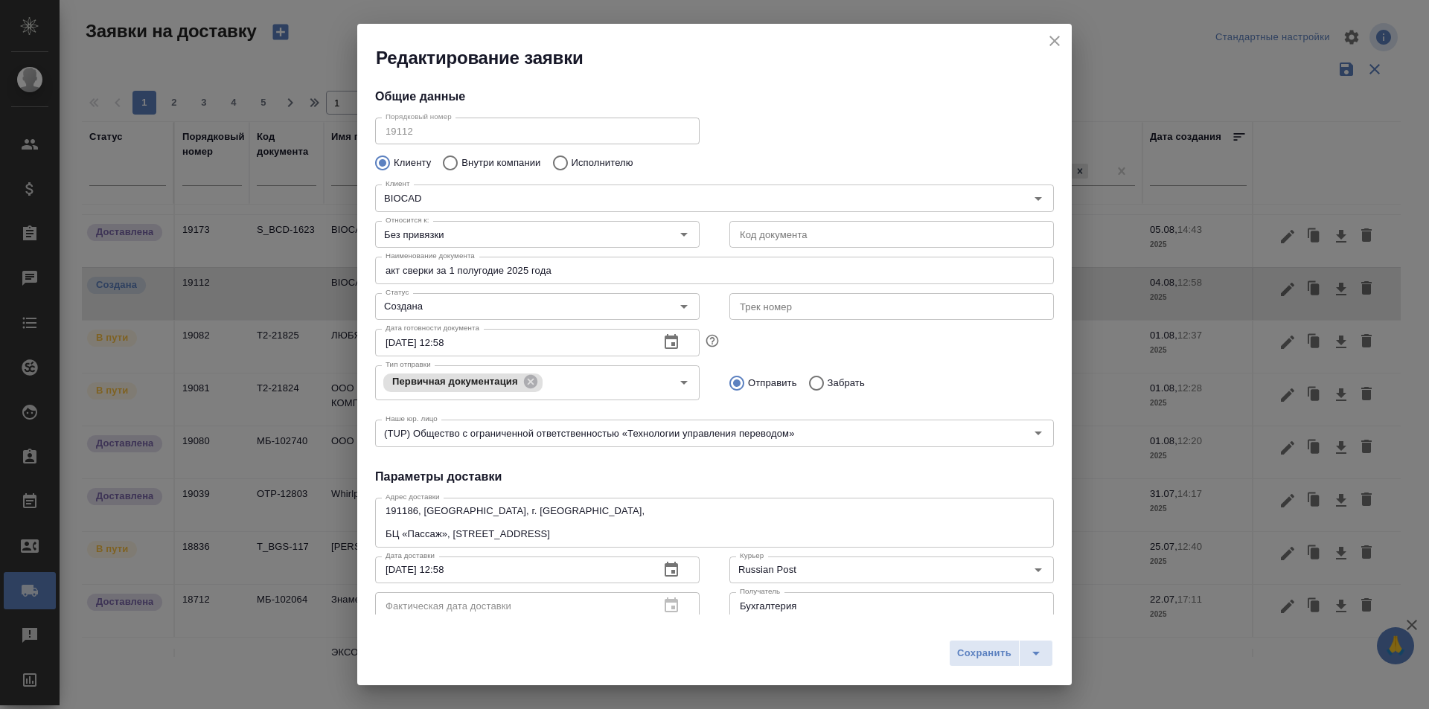
click at [958, 341] on div "Дата готовности документа 04.08.2025 12:58 Дата готовности документа" at bounding box center [714, 340] width 708 height 65
click at [1055, 51] on button "close" at bounding box center [1054, 41] width 22 height 22
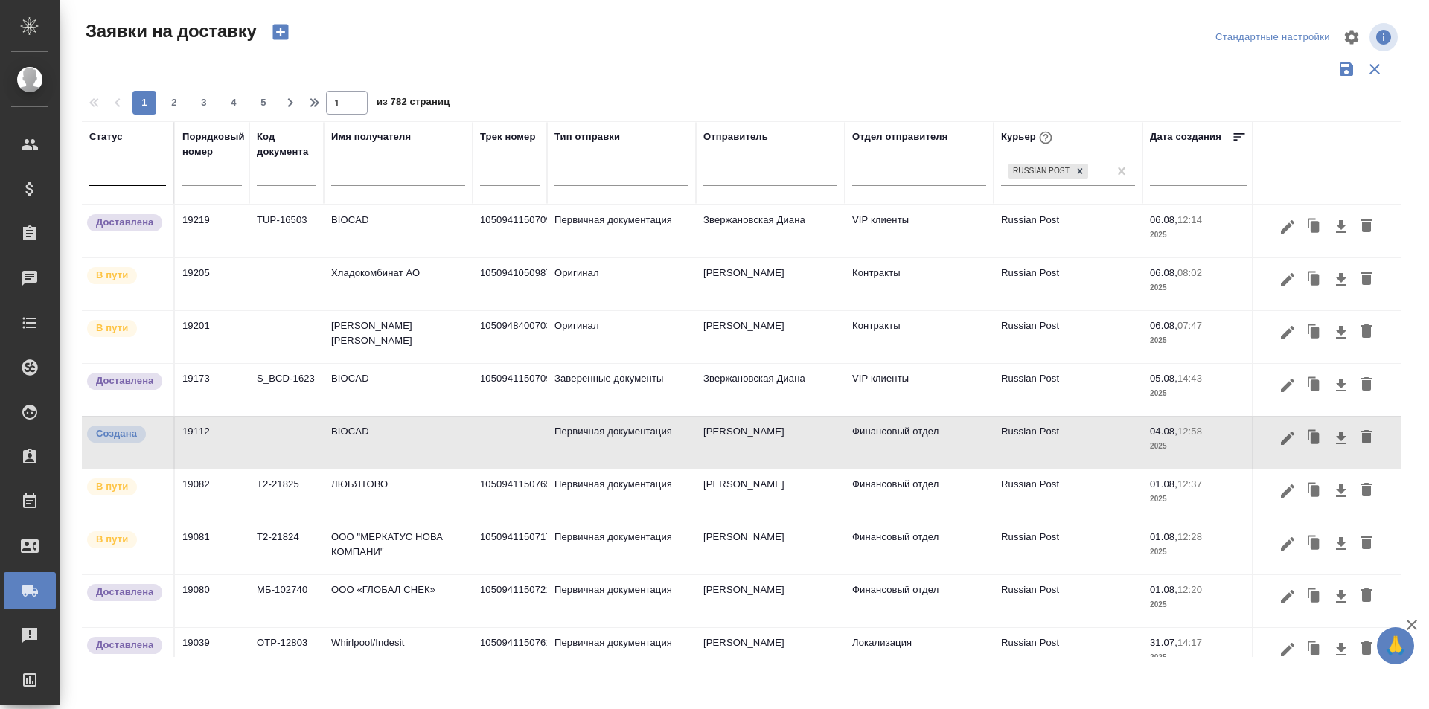
click at [148, 176] on div at bounding box center [127, 171] width 77 height 22
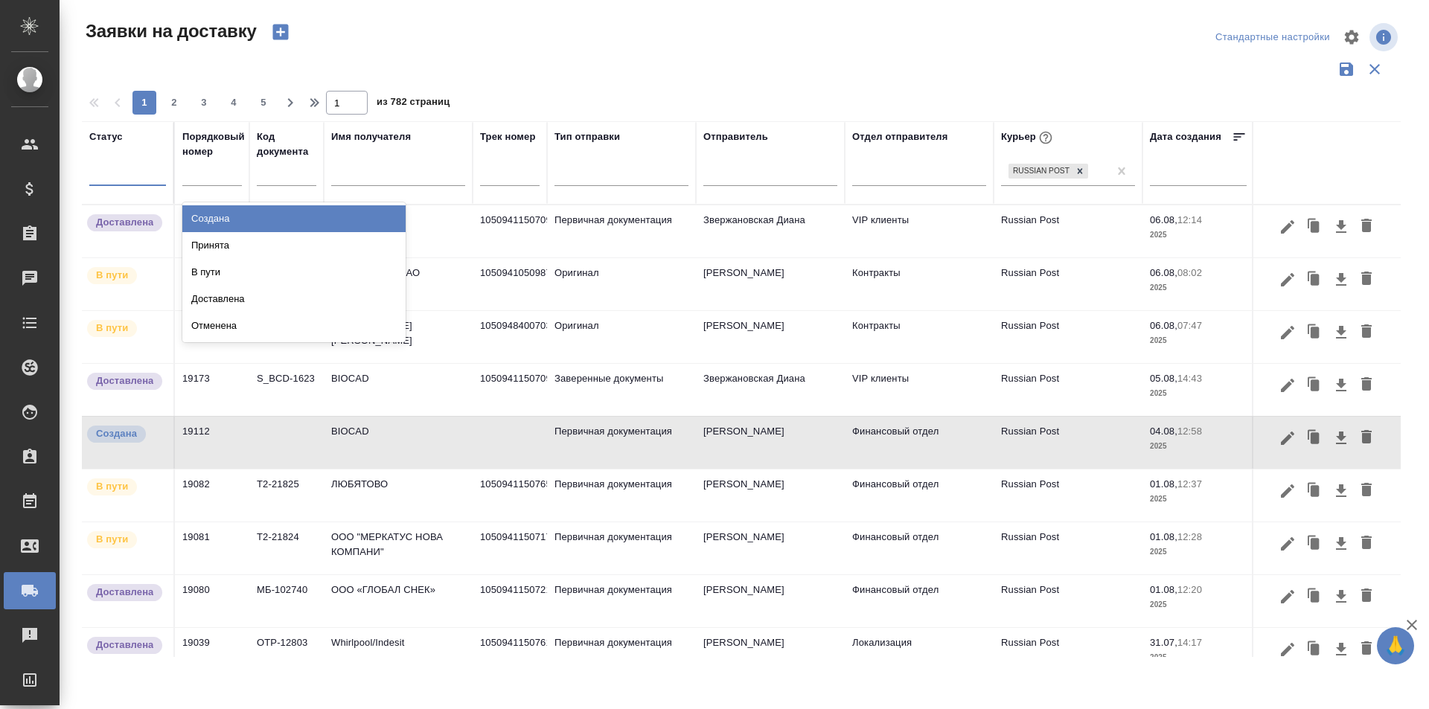
click at [222, 228] on div "Создана" at bounding box center [293, 218] width 223 height 27
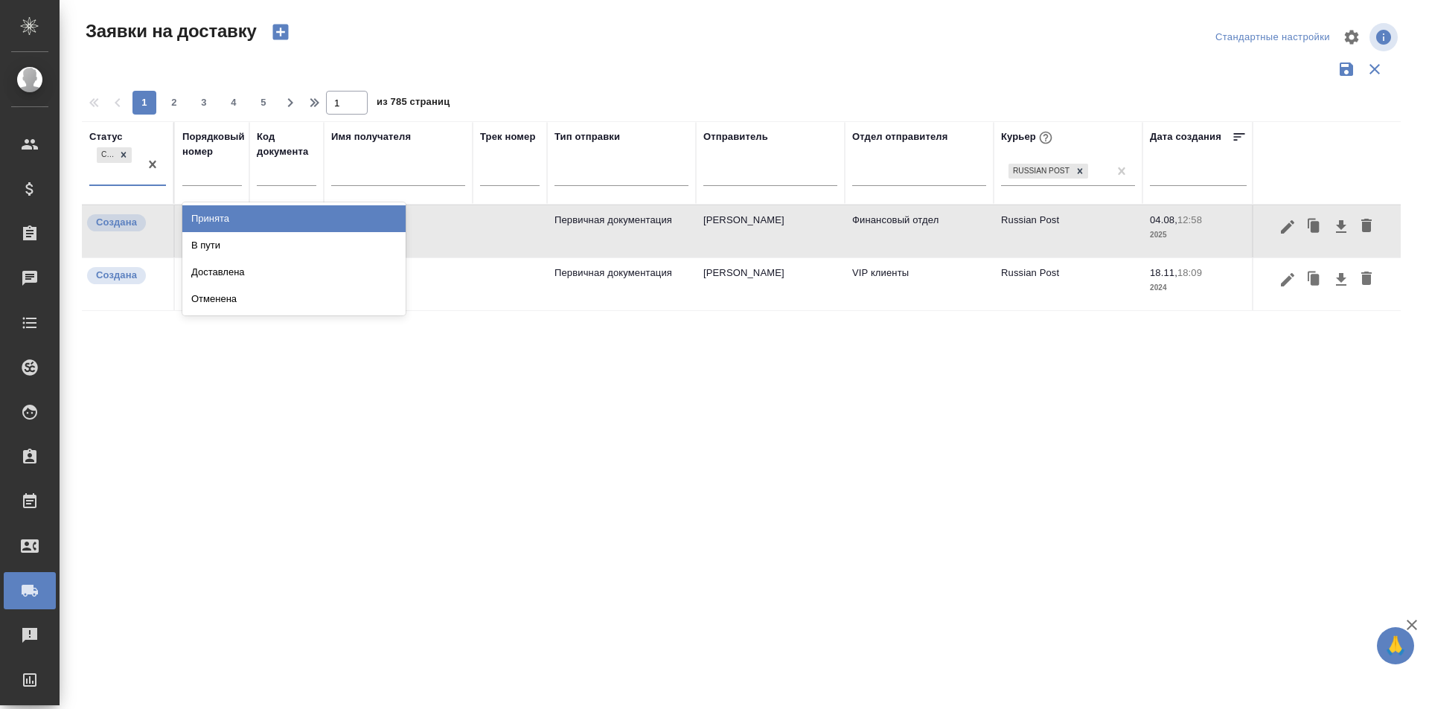
click at [118, 178] on div "Создана" at bounding box center [114, 164] width 50 height 40
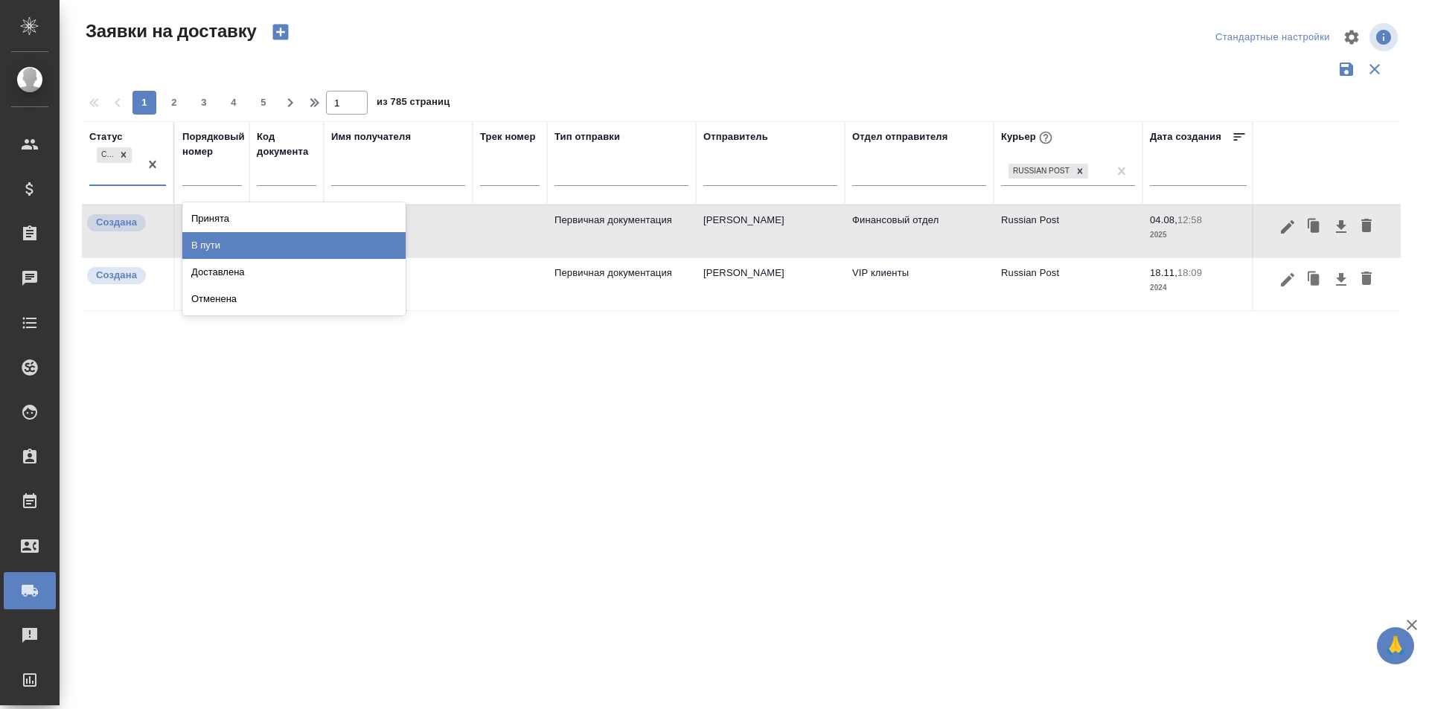
click at [213, 244] on div "В пути" at bounding box center [293, 245] width 223 height 27
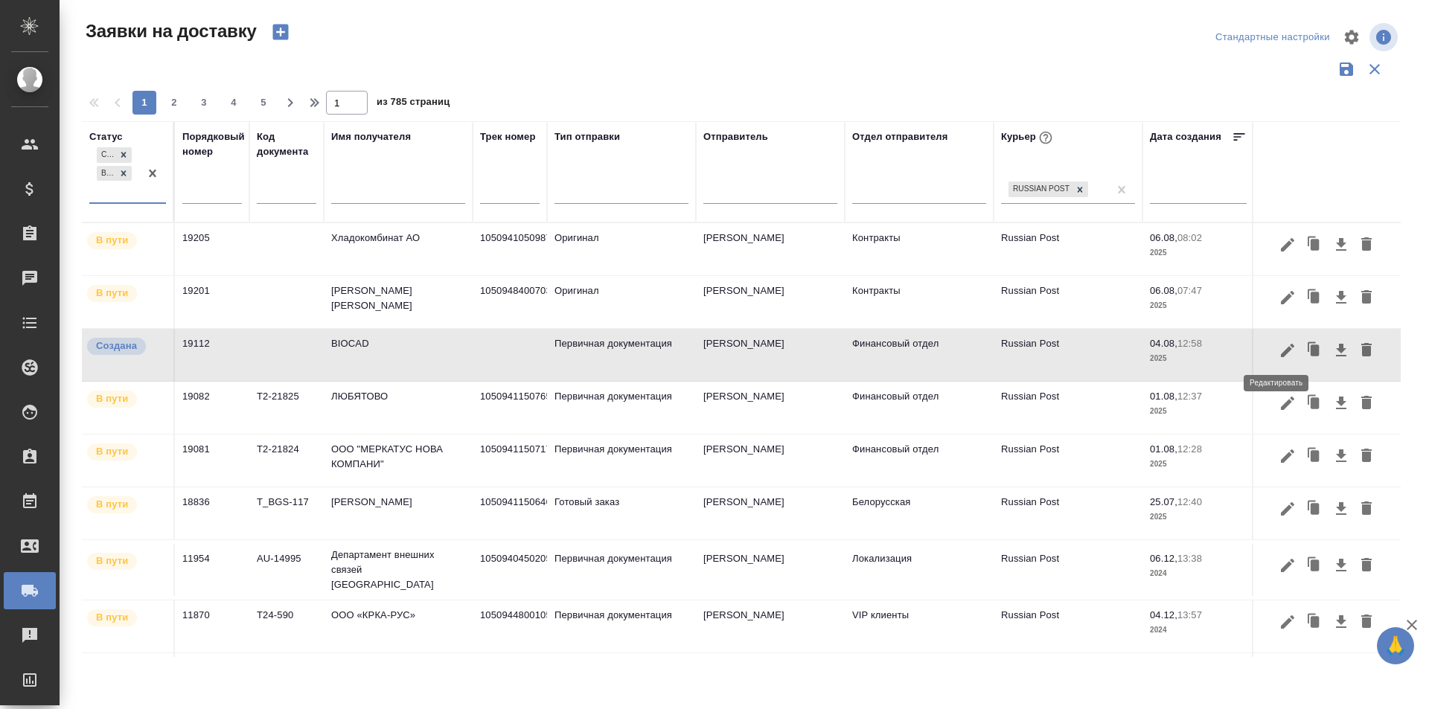
click at [1281, 350] on icon "button" at bounding box center [1287, 350] width 13 height 13
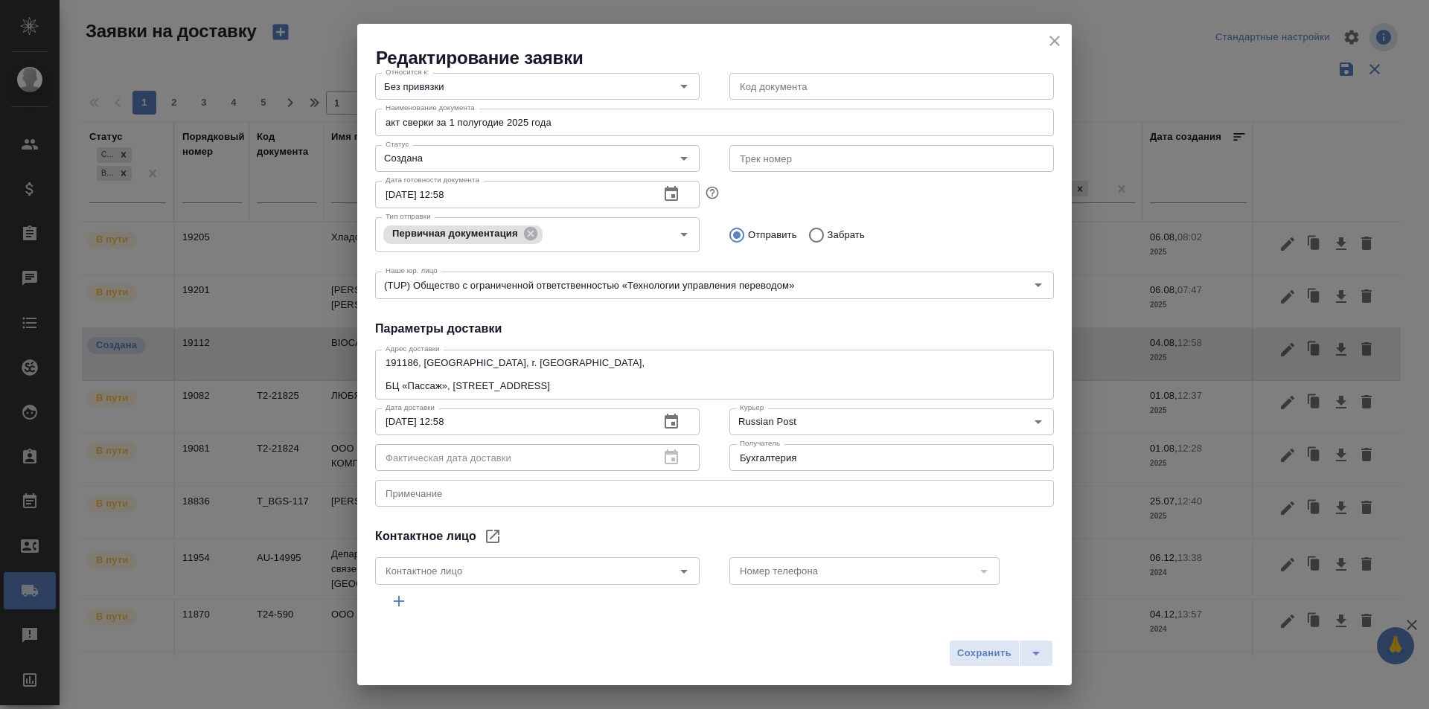
scroll to position [149, 0]
click at [1061, 44] on icon "close" at bounding box center [1054, 41] width 18 height 18
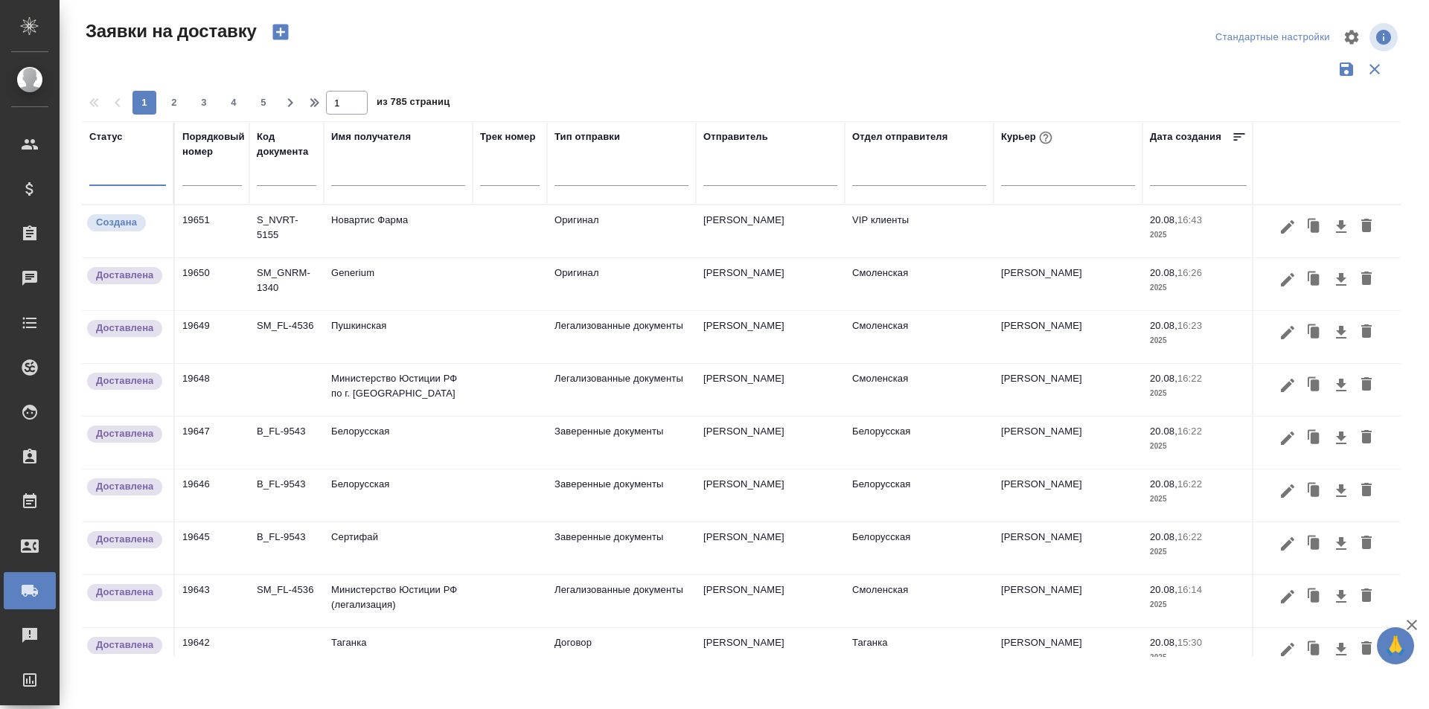
click at [368, 182] on input "text" at bounding box center [398, 176] width 134 height 19
type input "Щекиноазон"
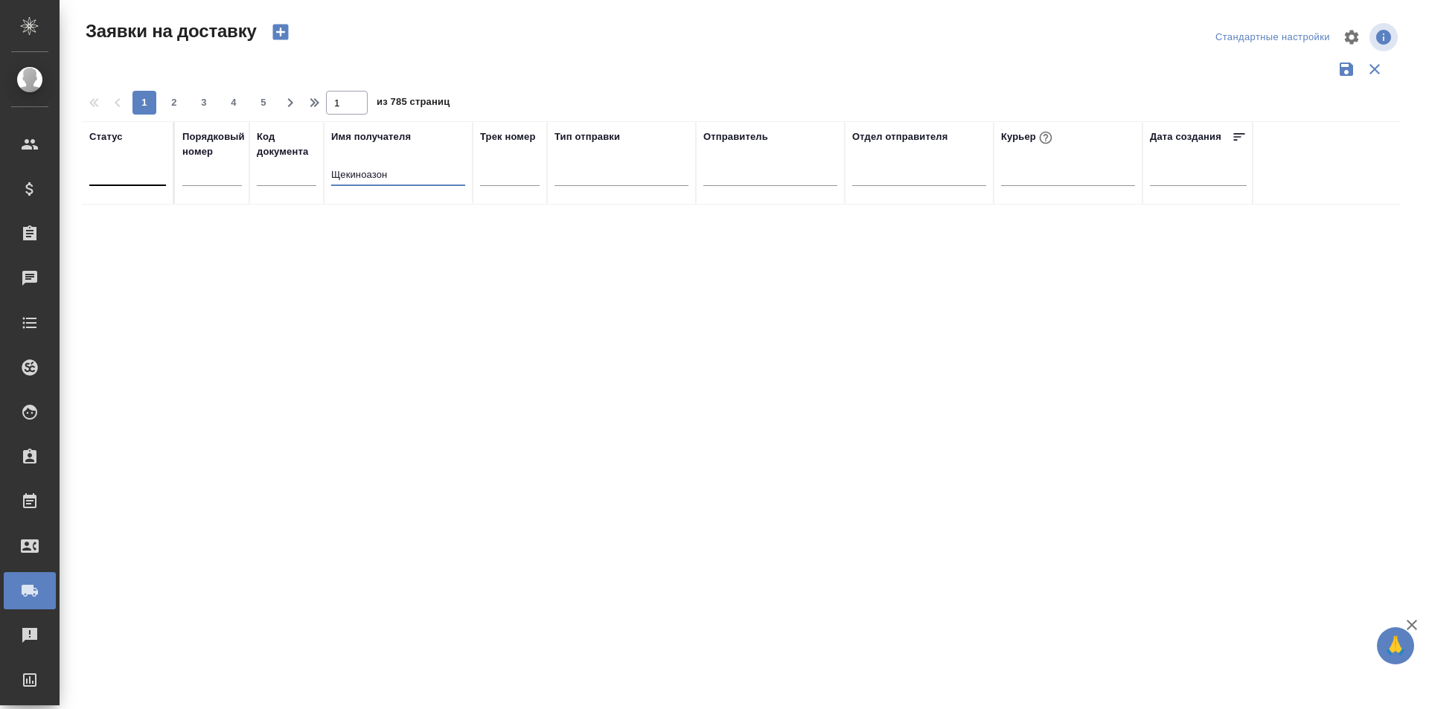
click at [377, 184] on input "Щекиноазон" at bounding box center [398, 176] width 134 height 19
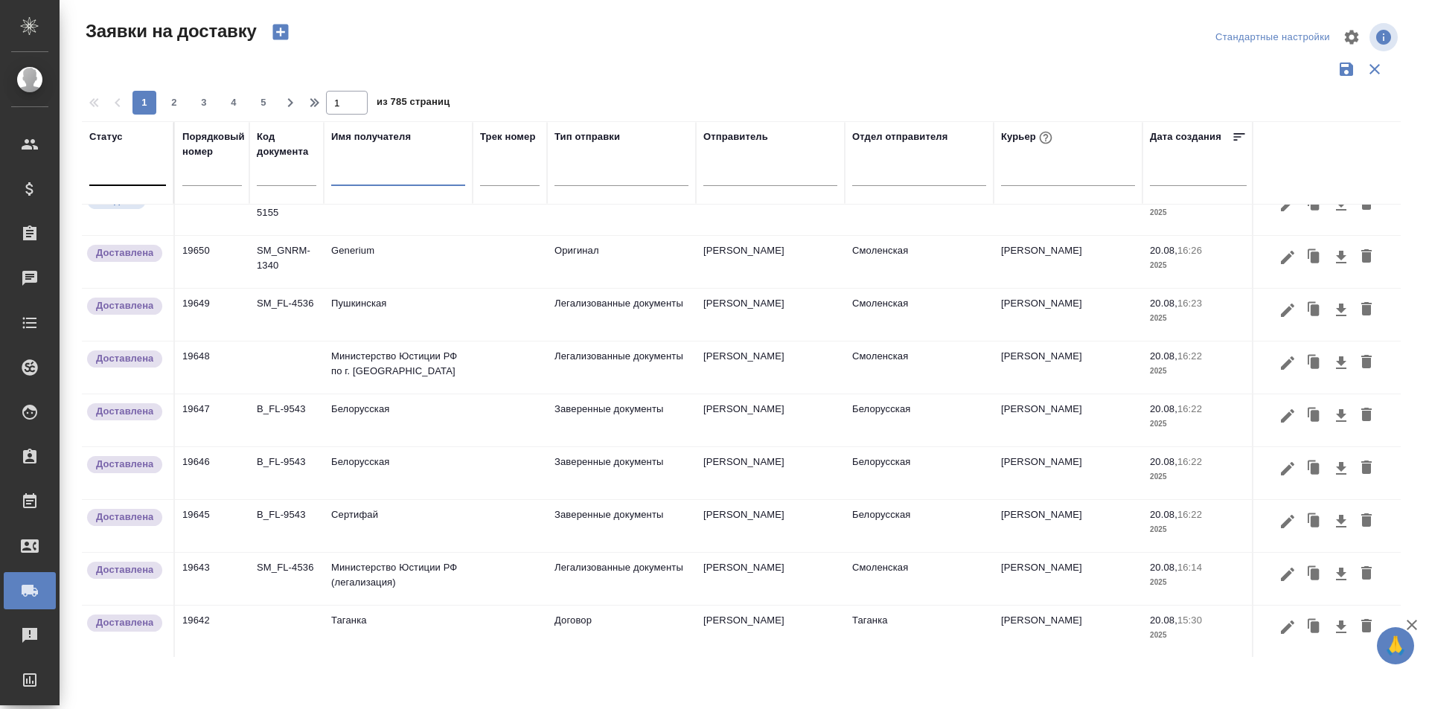
scroll to position [0, 0]
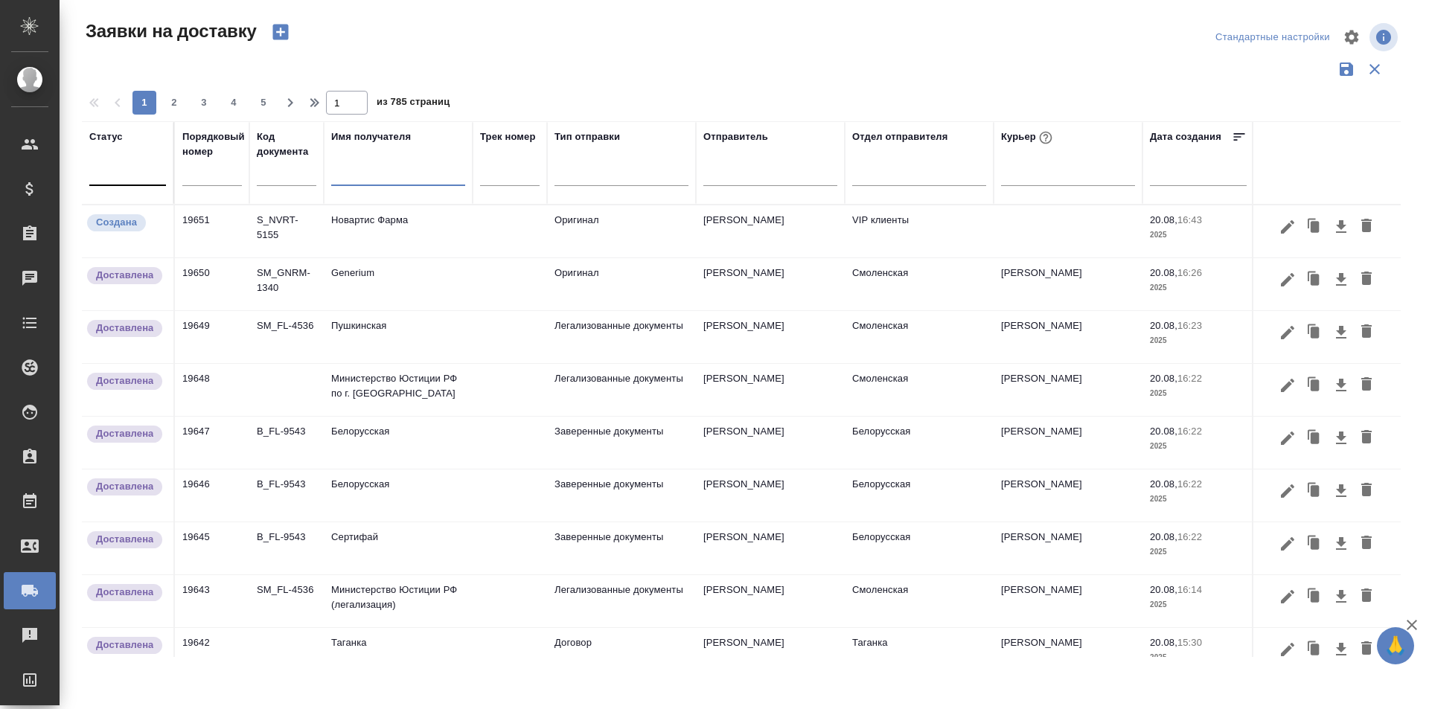
click at [194, 176] on input "text" at bounding box center [212, 174] width 60 height 21
paste input "19398"
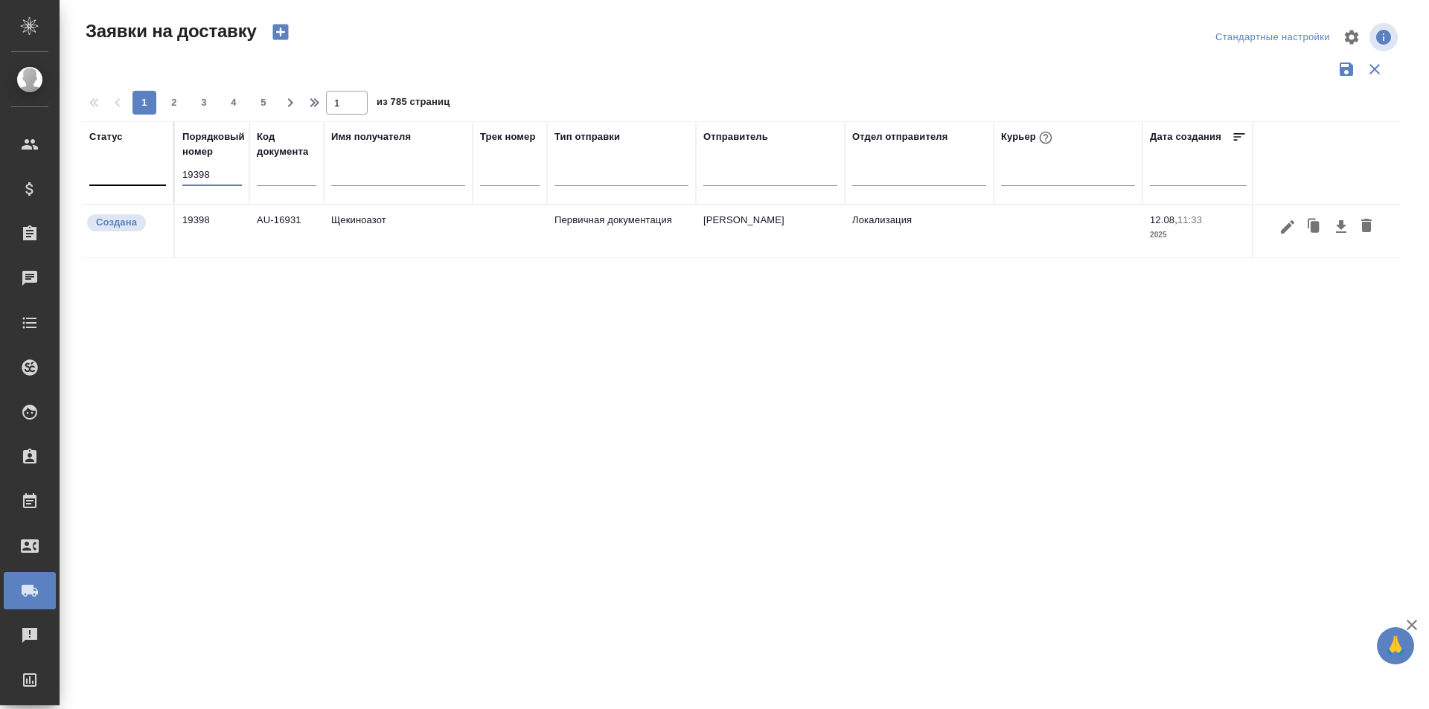
type input "19398"
click at [1284, 227] on icon "button" at bounding box center [1287, 225] width 13 height 13
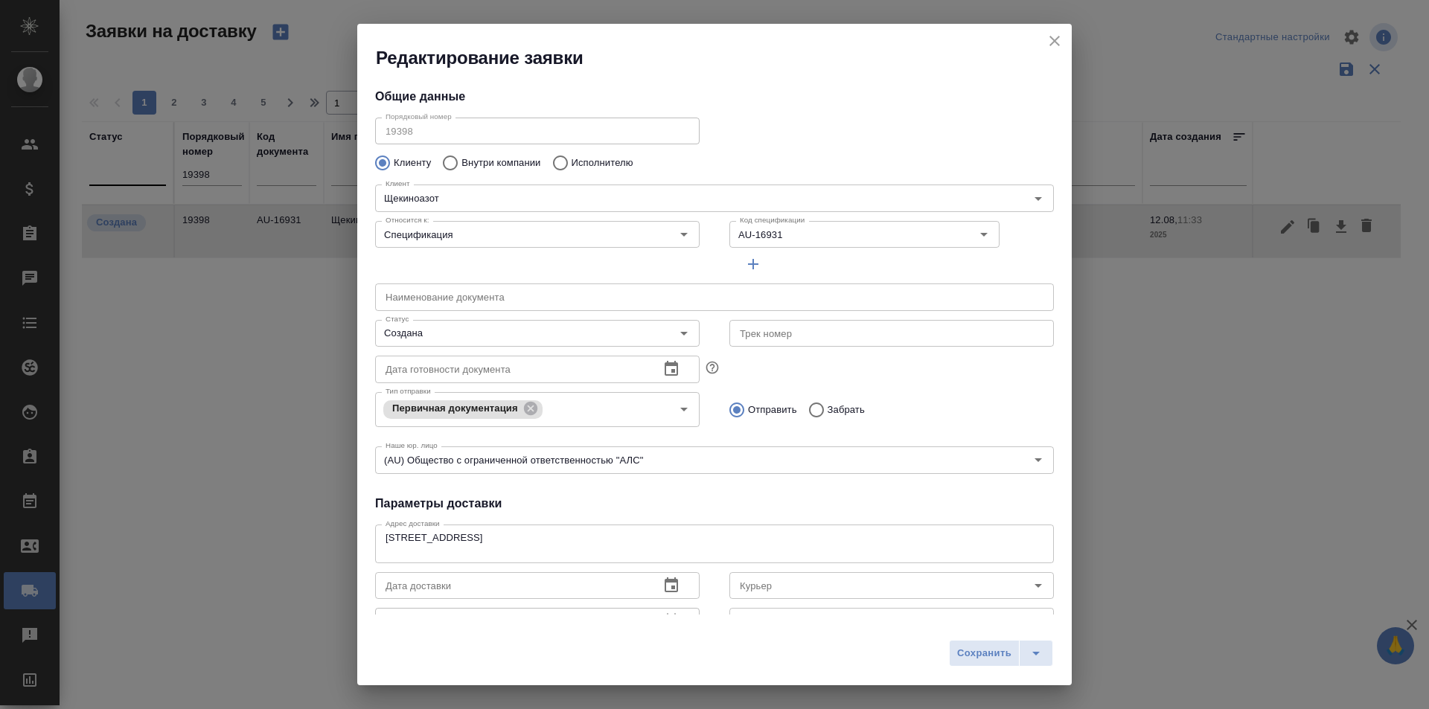
type input "Еремеева Екатерина"
type input "+7 910 948 12 40"
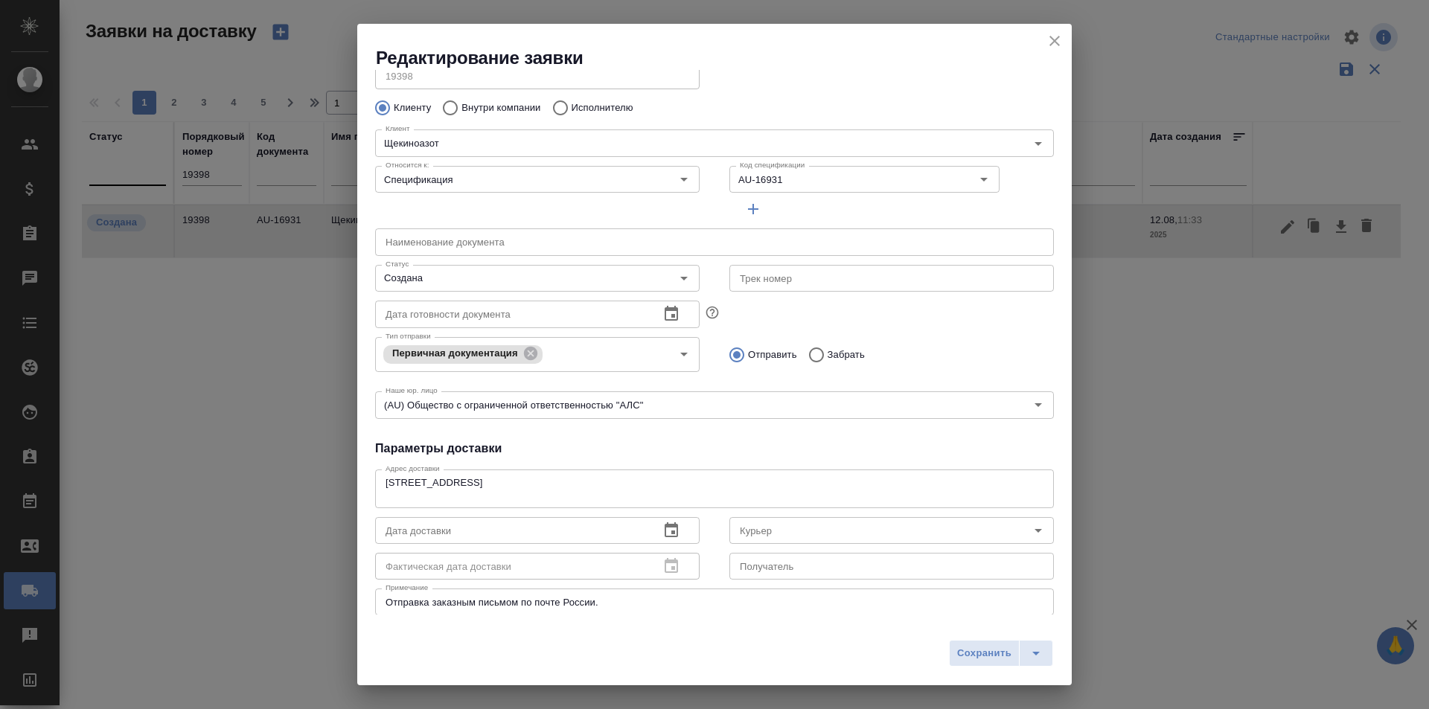
scroll to position [74, 0]
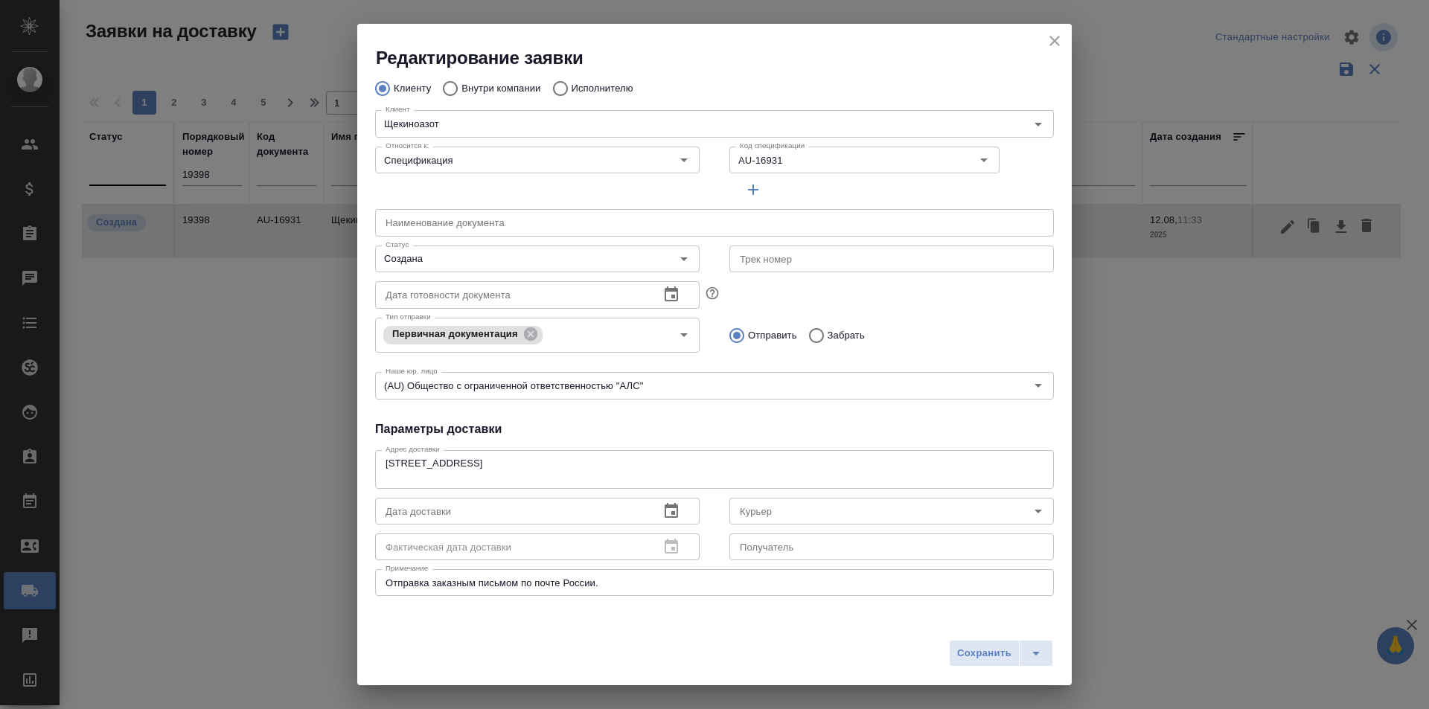
click at [984, 300] on div "Тип отправки Первичная документация Тип отправки Отправить Забрать" at bounding box center [714, 334] width 708 height 74
click at [857, 250] on input "text" at bounding box center [891, 259] width 324 height 27
type input "10509410508436"
click at [574, 257] on input "Создана" at bounding box center [512, 259] width 266 height 18
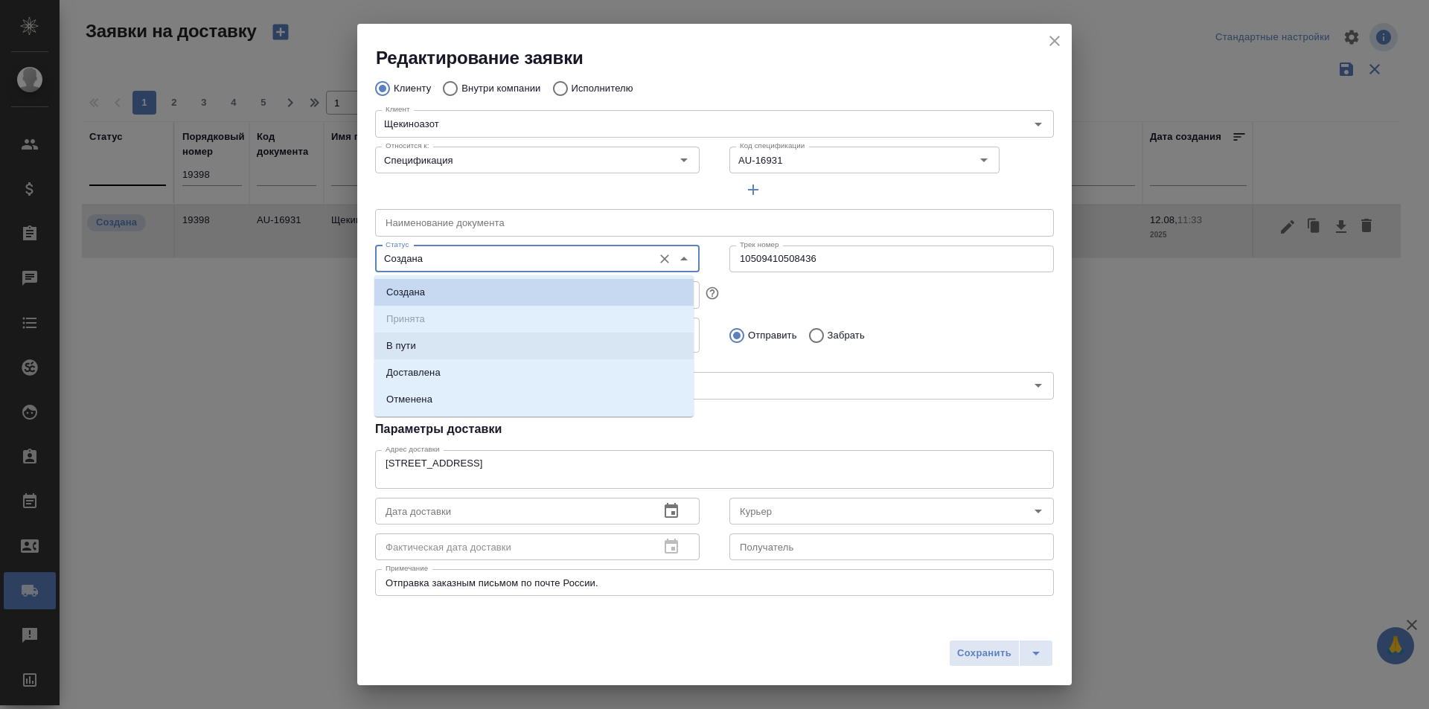
click at [513, 344] on li "В пути" at bounding box center [533, 346] width 319 height 27
type input "В пути"
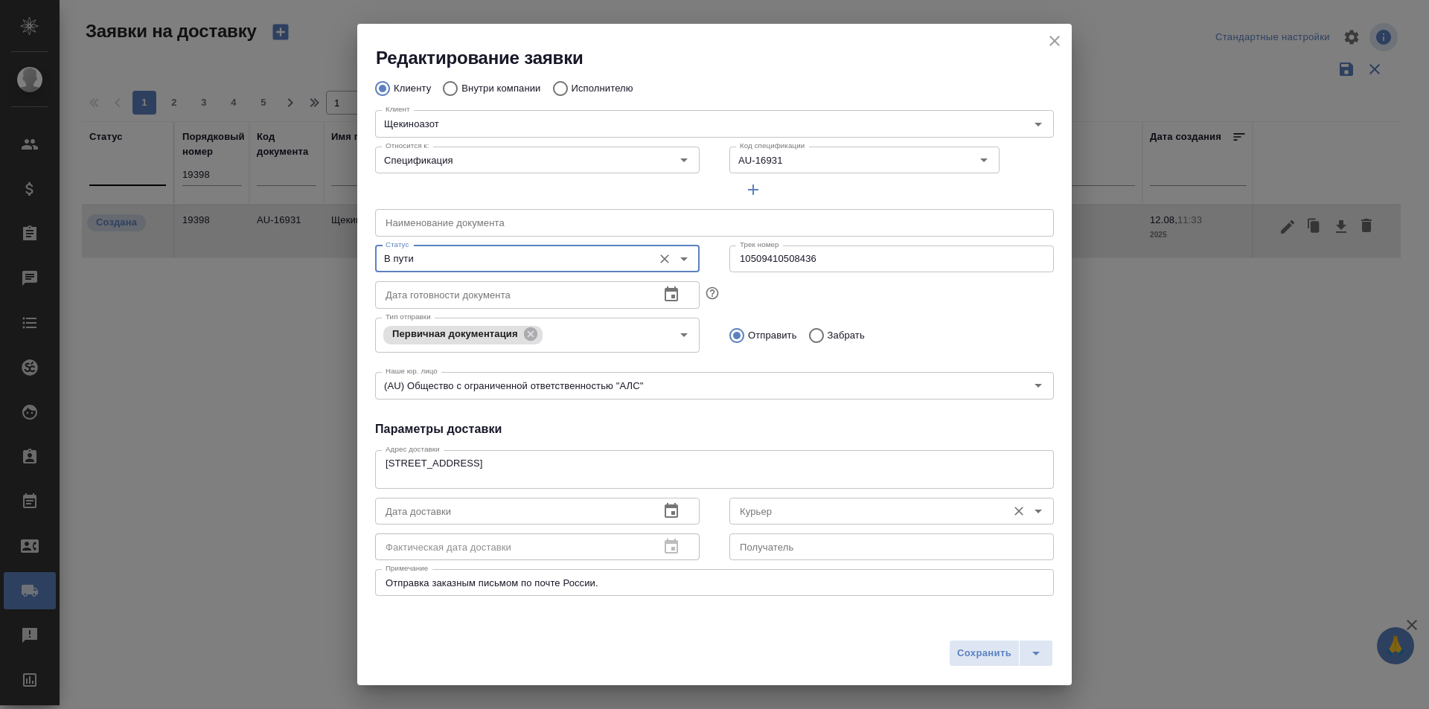
click at [827, 510] on input "Курьер" at bounding box center [867, 511] width 266 height 18
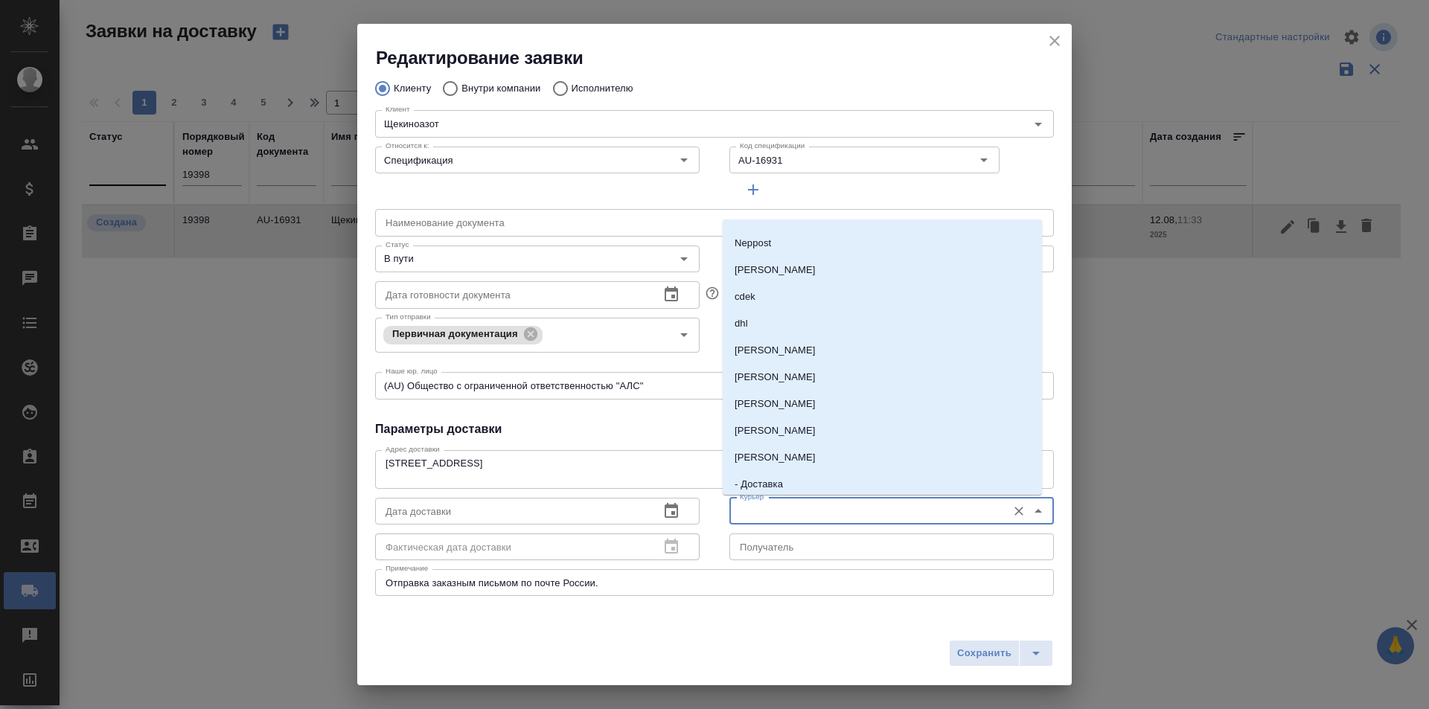
scroll to position [0, 0]
click at [792, 256] on p "Russian Post" at bounding box center [763, 263] width 58 height 15
type input "Russian Post"
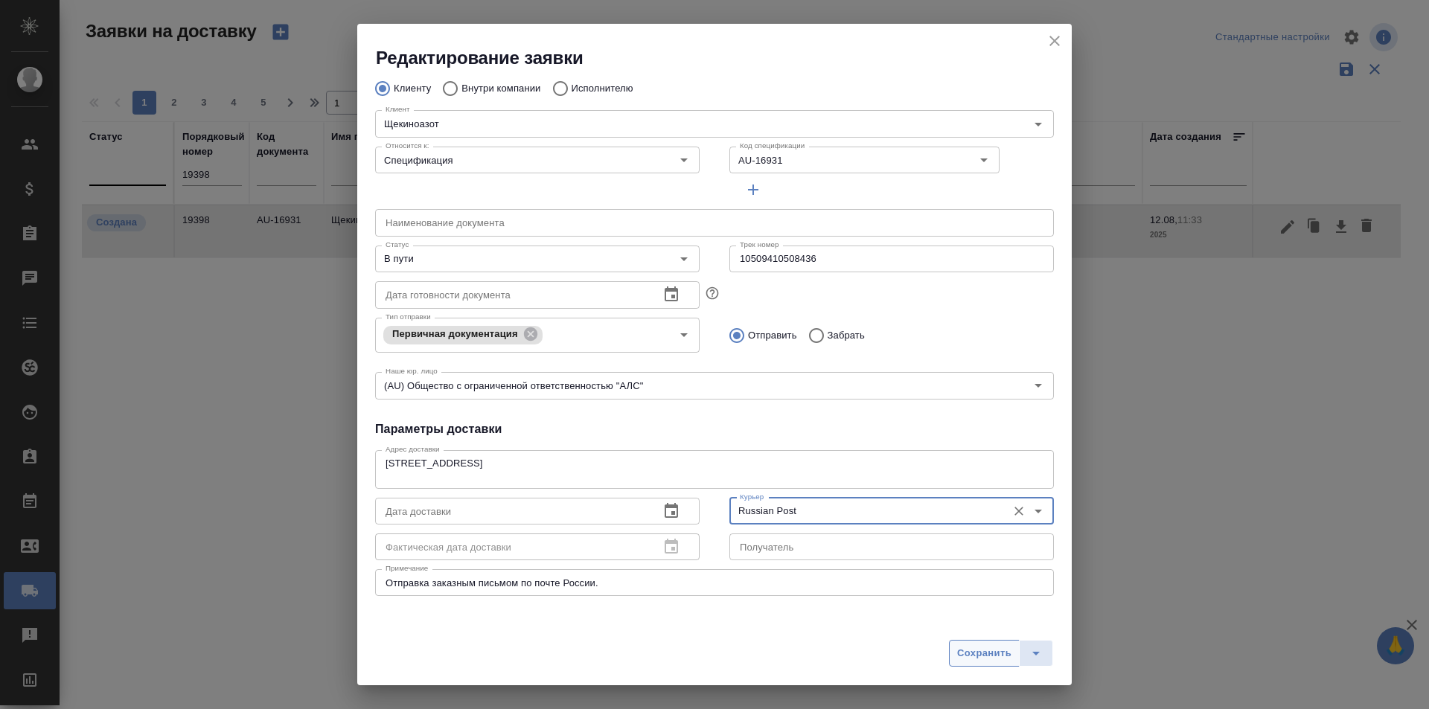
click at [961, 654] on span "Сохранить" at bounding box center [984, 653] width 54 height 17
type input "Создана"
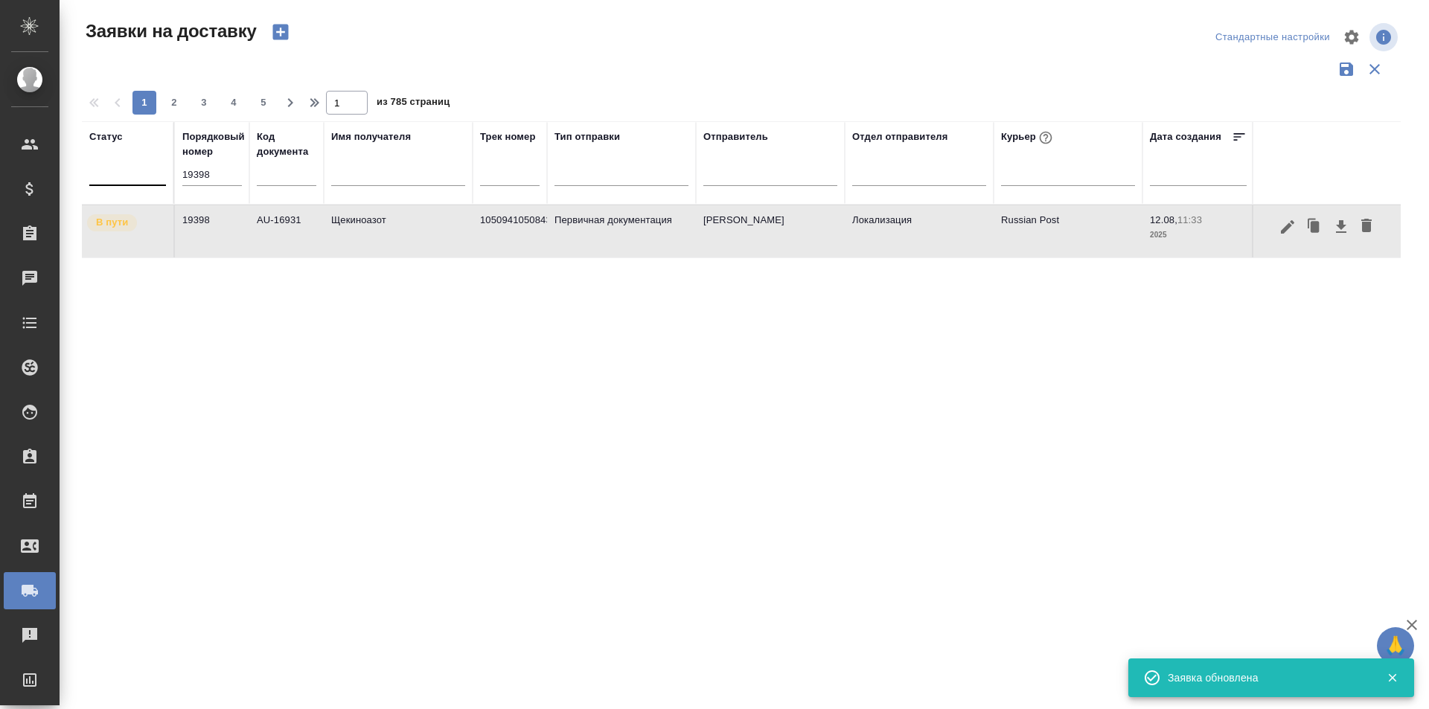
click at [230, 179] on input "19398" at bounding box center [212, 174] width 60 height 21
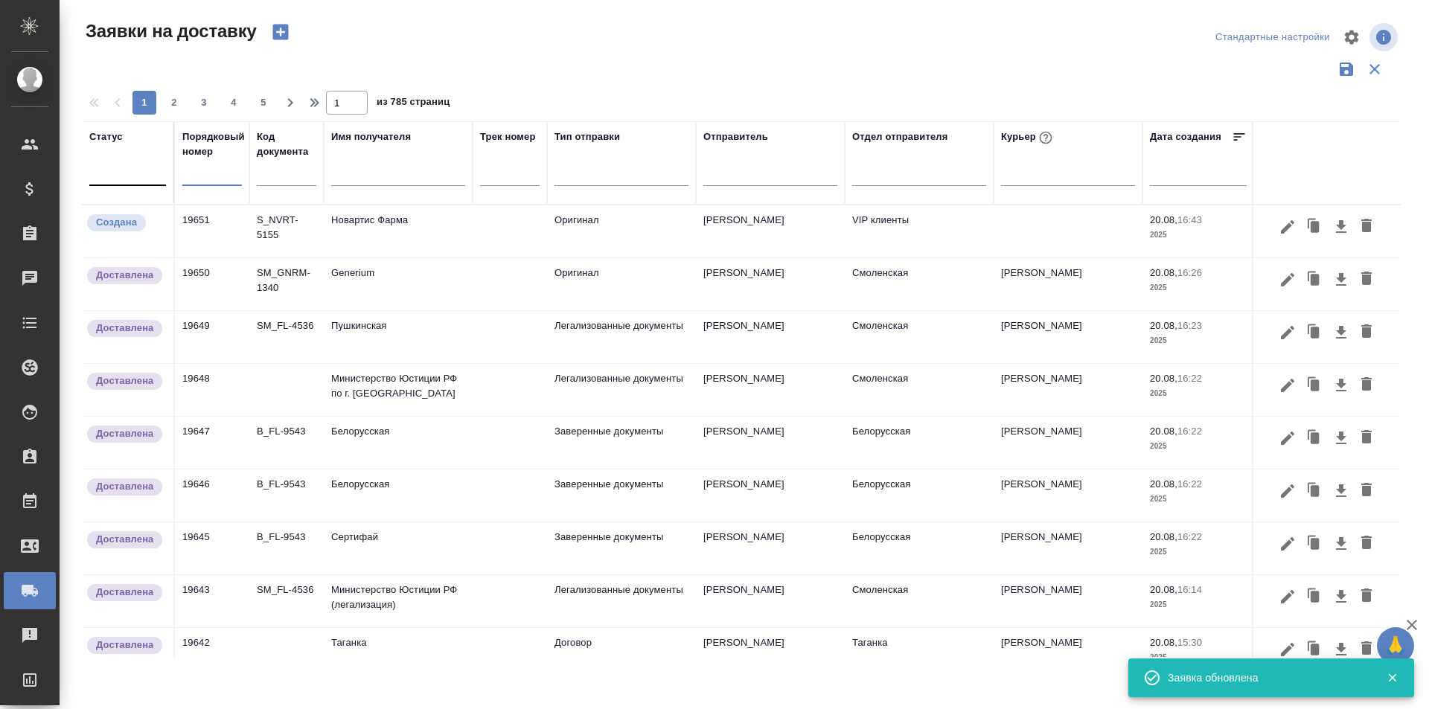
paste input "19622"
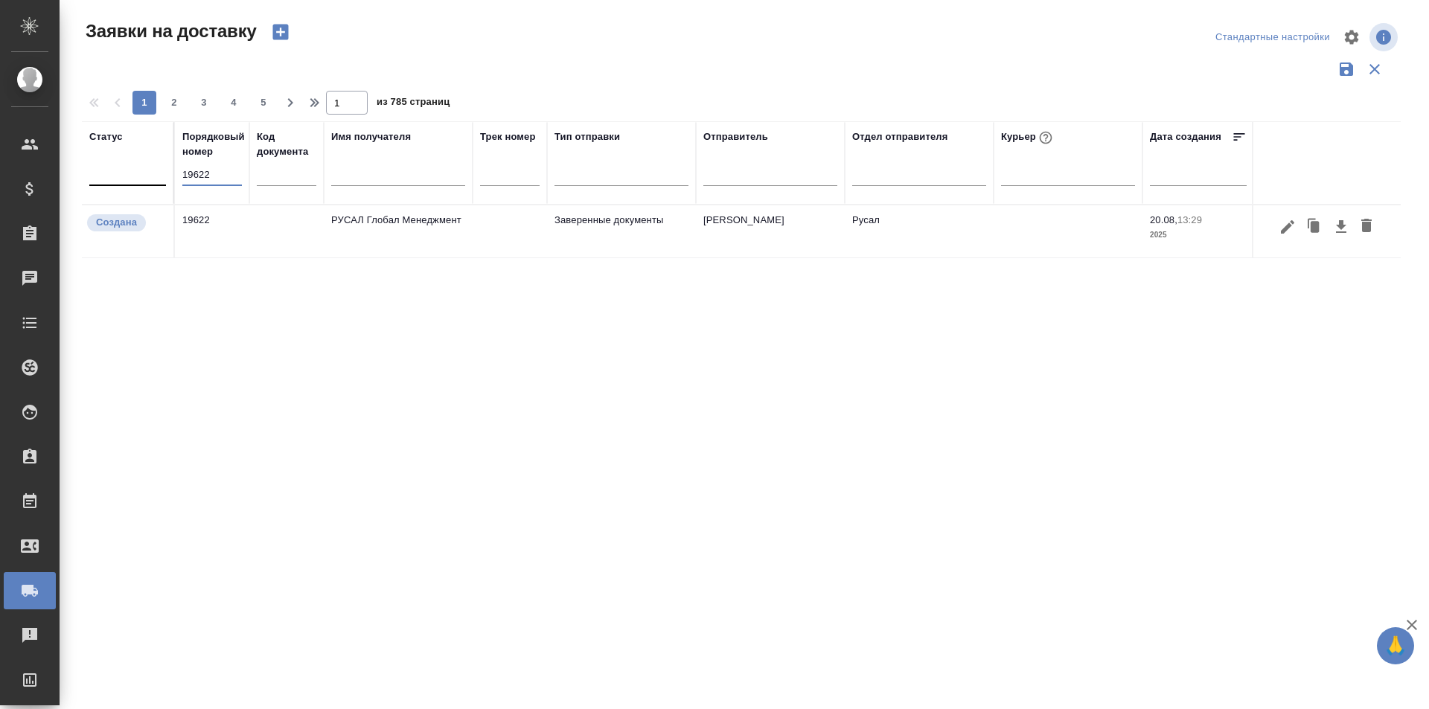
type input "19622"
click at [1278, 227] on icon "button" at bounding box center [1287, 227] width 18 height 18
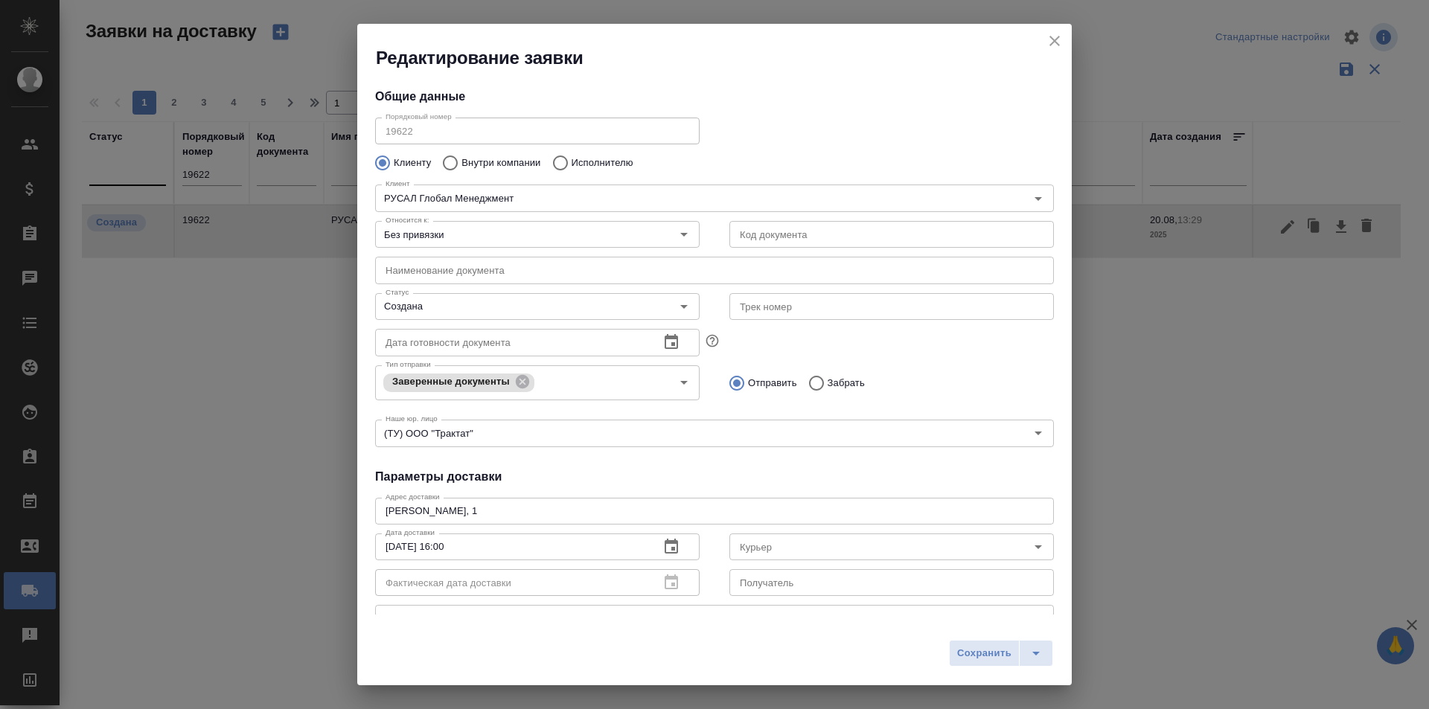
click at [513, 324] on div "Дата готовности документа Дата готовности документа" at bounding box center [537, 340] width 354 height 65
click at [513, 310] on input "Создана" at bounding box center [512, 307] width 266 height 18
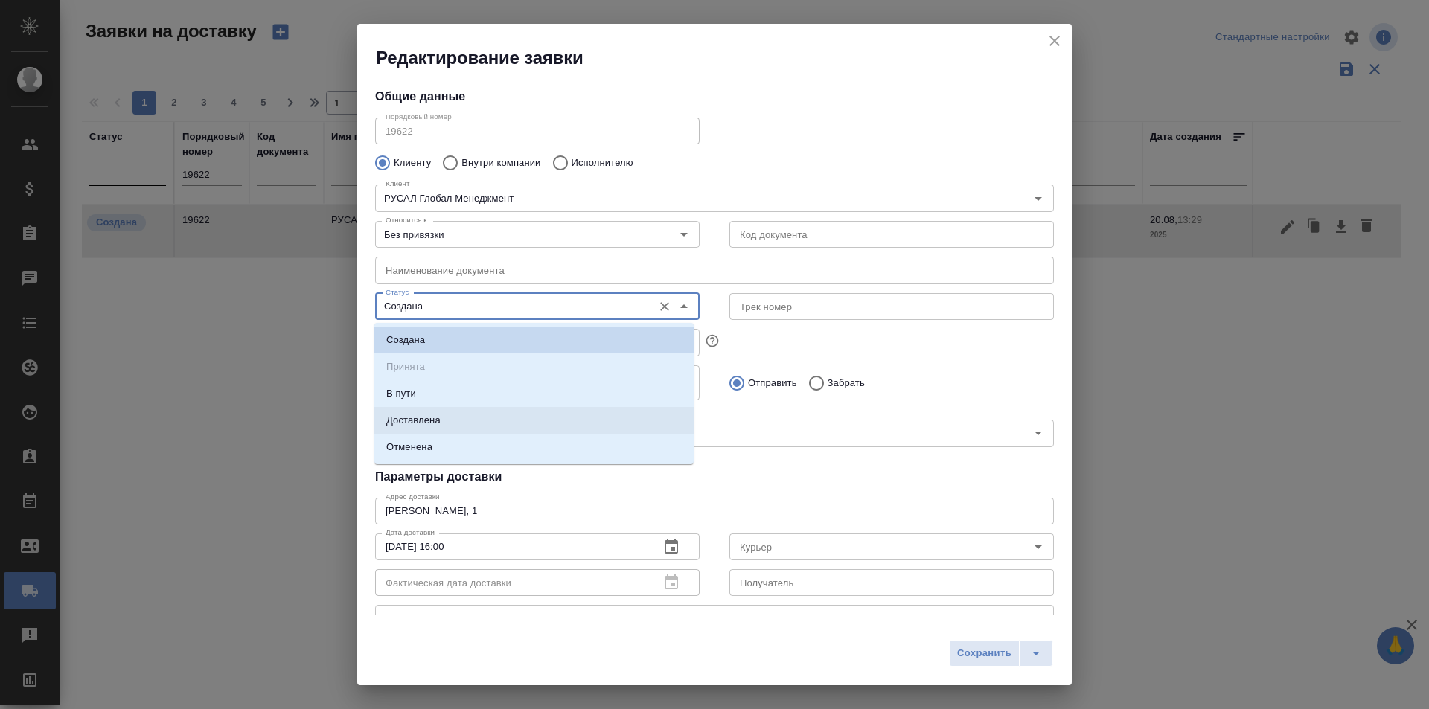
click at [463, 413] on li "Доставлена" at bounding box center [533, 420] width 319 height 27
type input "Доставлена"
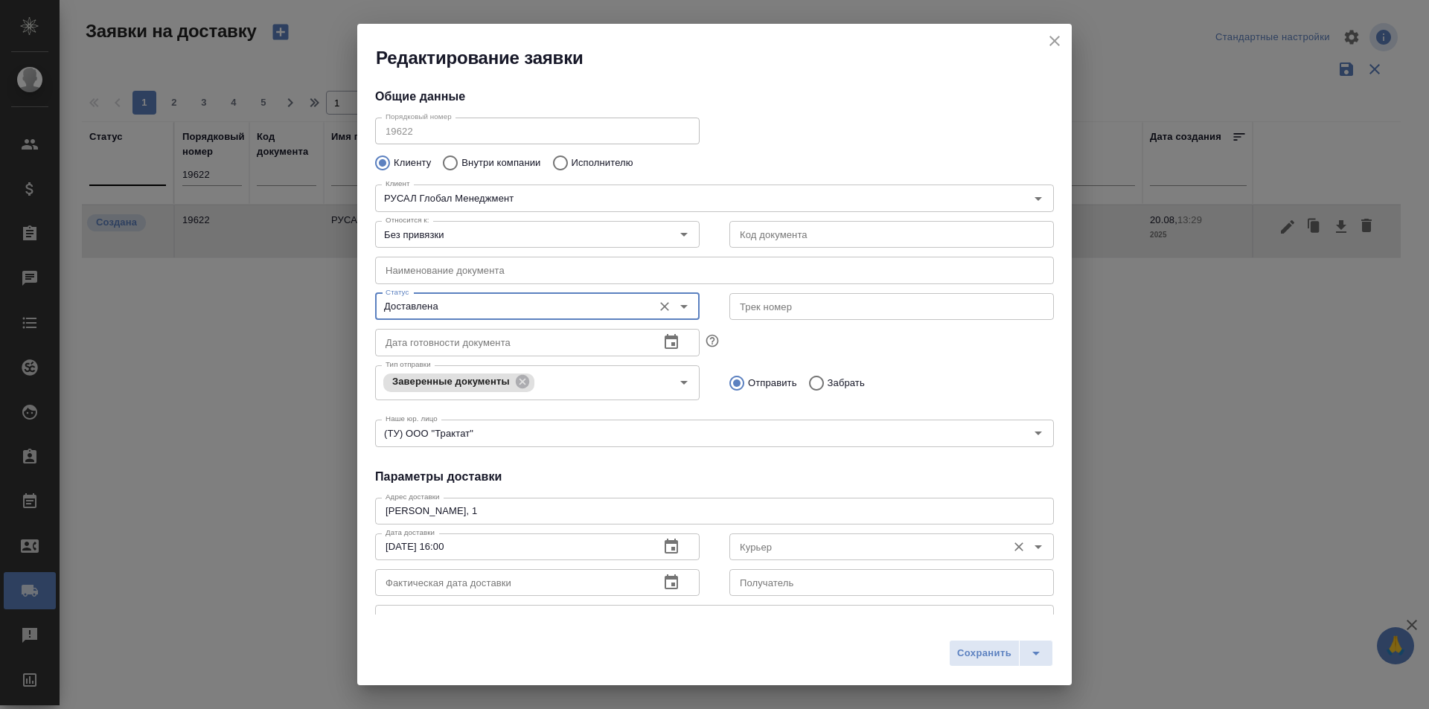
click at [859, 560] on div "Курьер" at bounding box center [891, 546] width 324 height 27
click at [858, 556] on div "Курьер" at bounding box center [891, 546] width 324 height 27
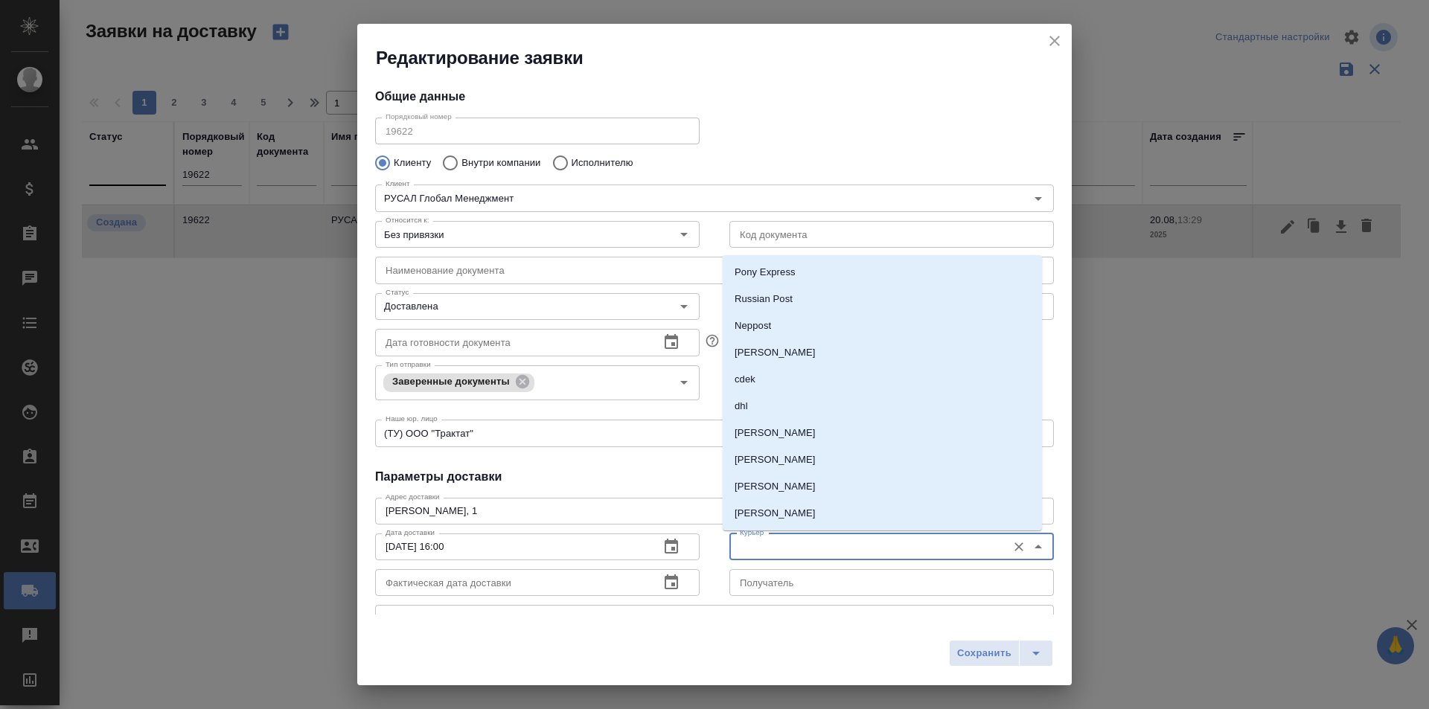
click at [857, 555] on input "Курьер" at bounding box center [867, 547] width 266 height 18
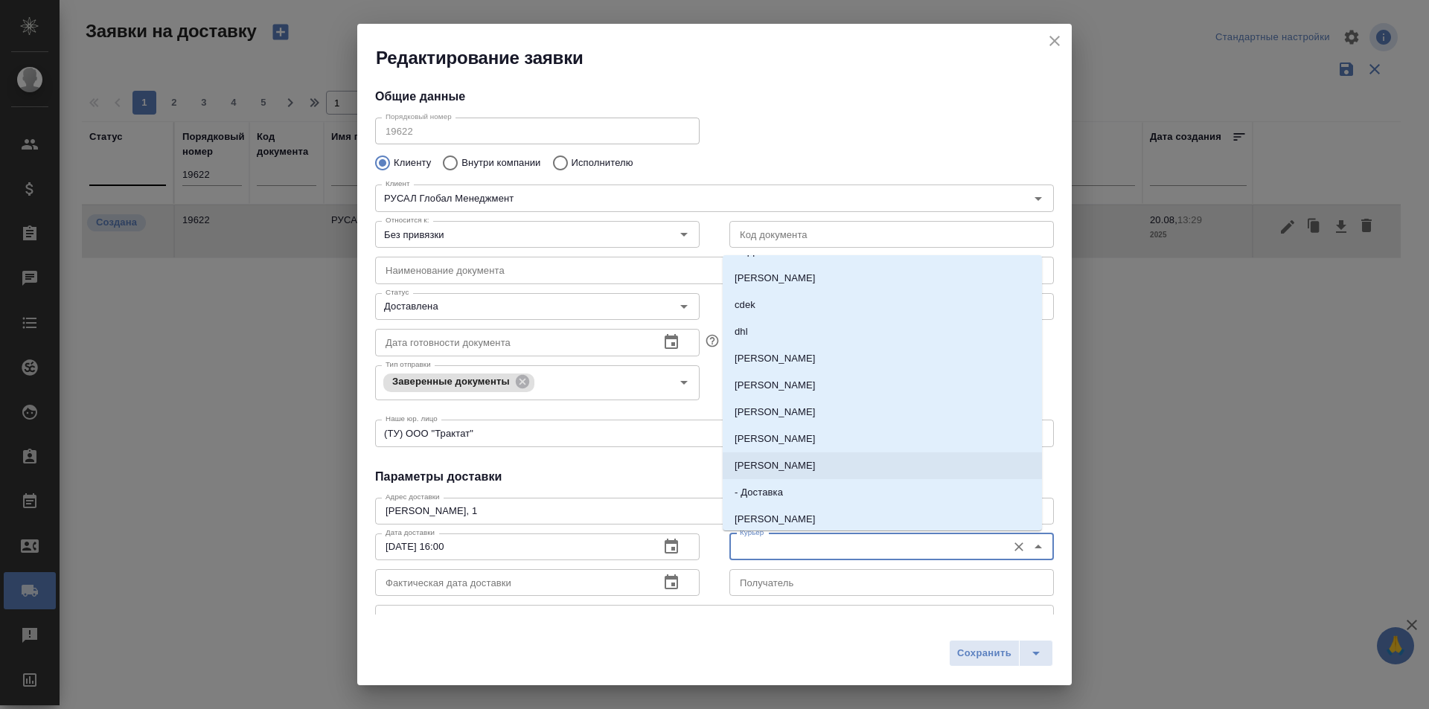
click at [809, 460] on p "[PERSON_NAME]" at bounding box center [774, 465] width 81 height 15
type input "[PERSON_NAME]"
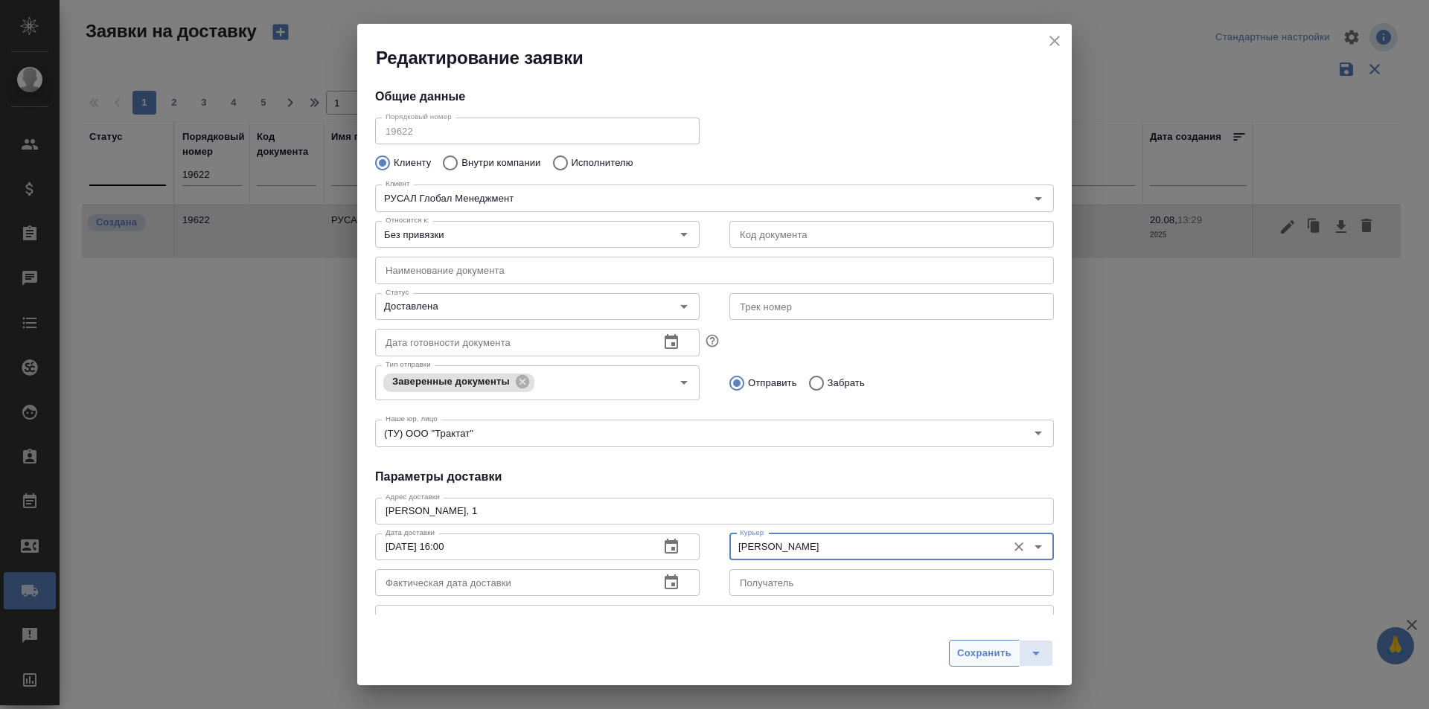
click at [993, 664] on button "Сохранить" at bounding box center [984, 653] width 71 height 27
type input "Создана"
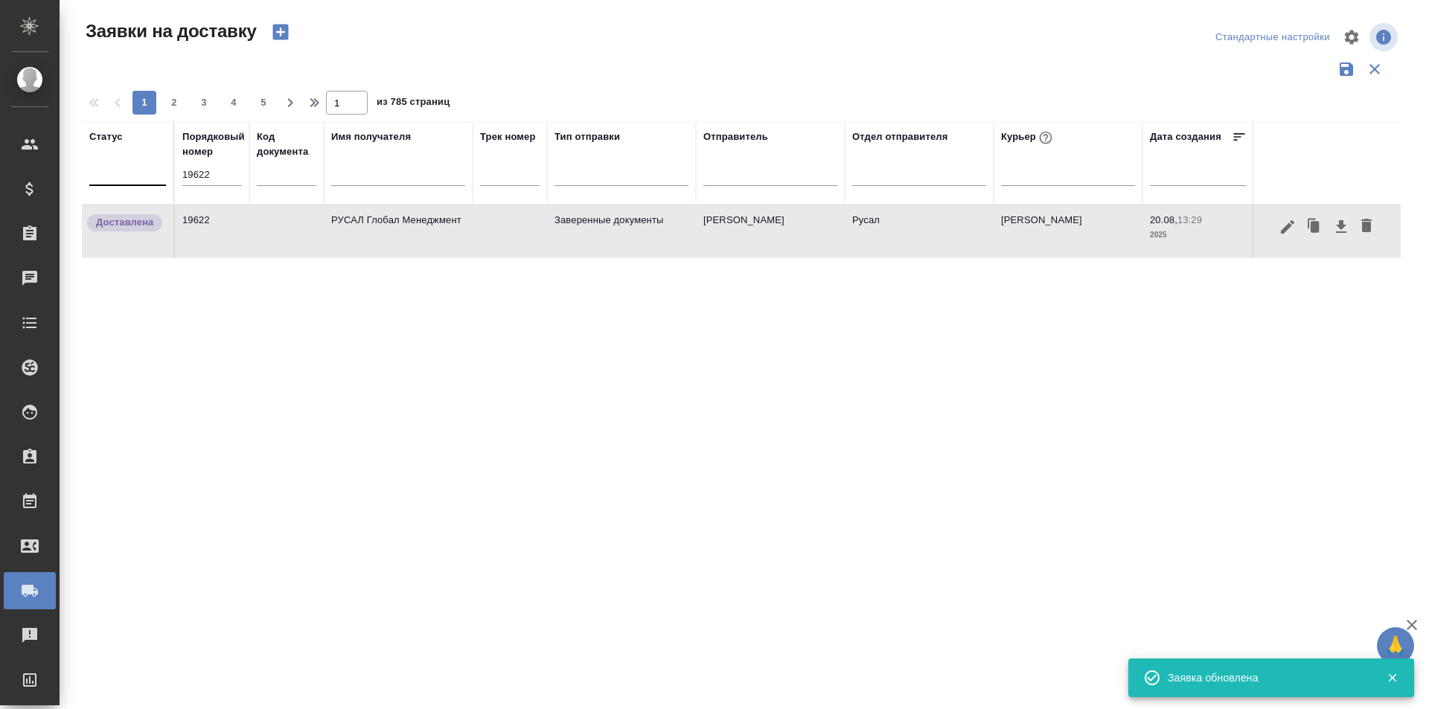
click at [244, 181] on th "Порядковый номер 19622" at bounding box center [212, 162] width 74 height 83
click at [234, 175] on input "19622" at bounding box center [212, 174] width 60 height 21
click at [234, 174] on input "19622" at bounding box center [212, 174] width 60 height 21
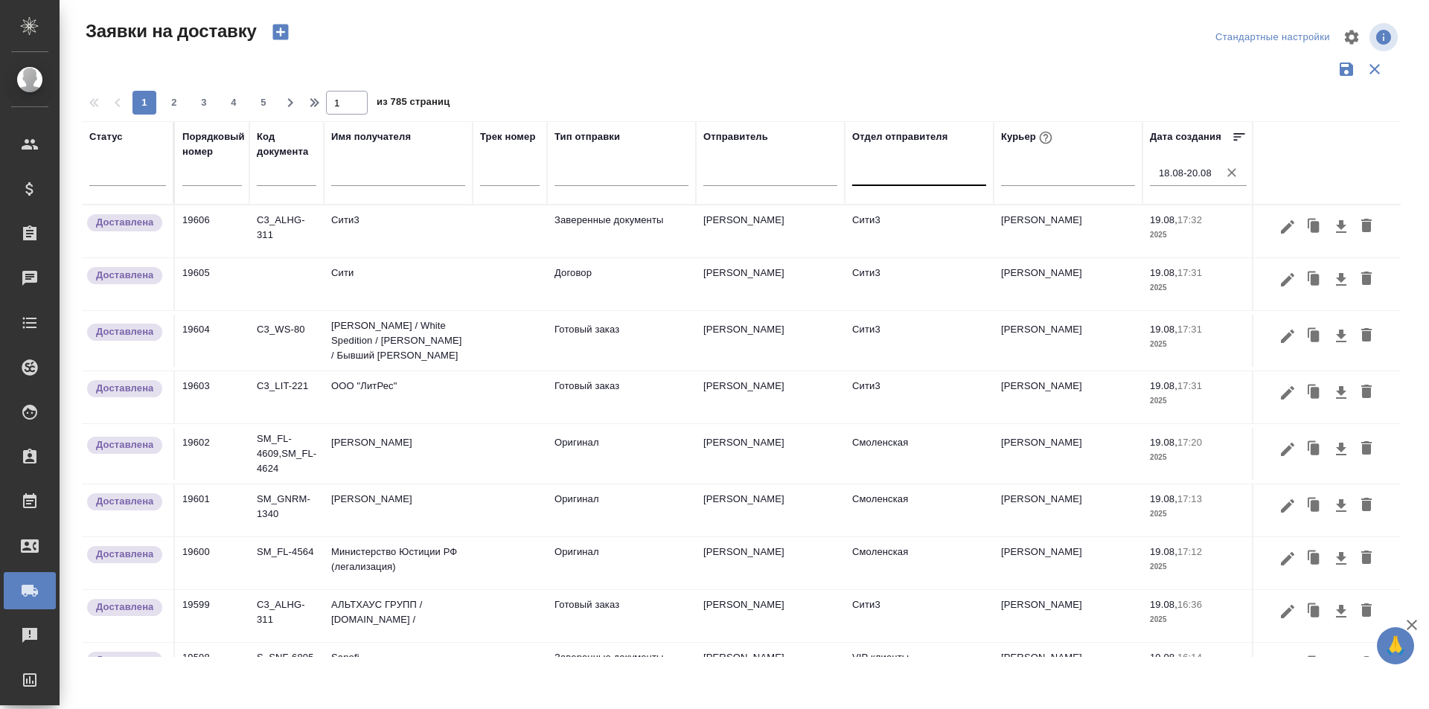
click at [924, 181] on div at bounding box center [919, 171] width 134 height 22
click at [1024, 89] on div at bounding box center [747, 86] width 1330 height 7
click at [132, 168] on div at bounding box center [127, 171] width 77 height 22
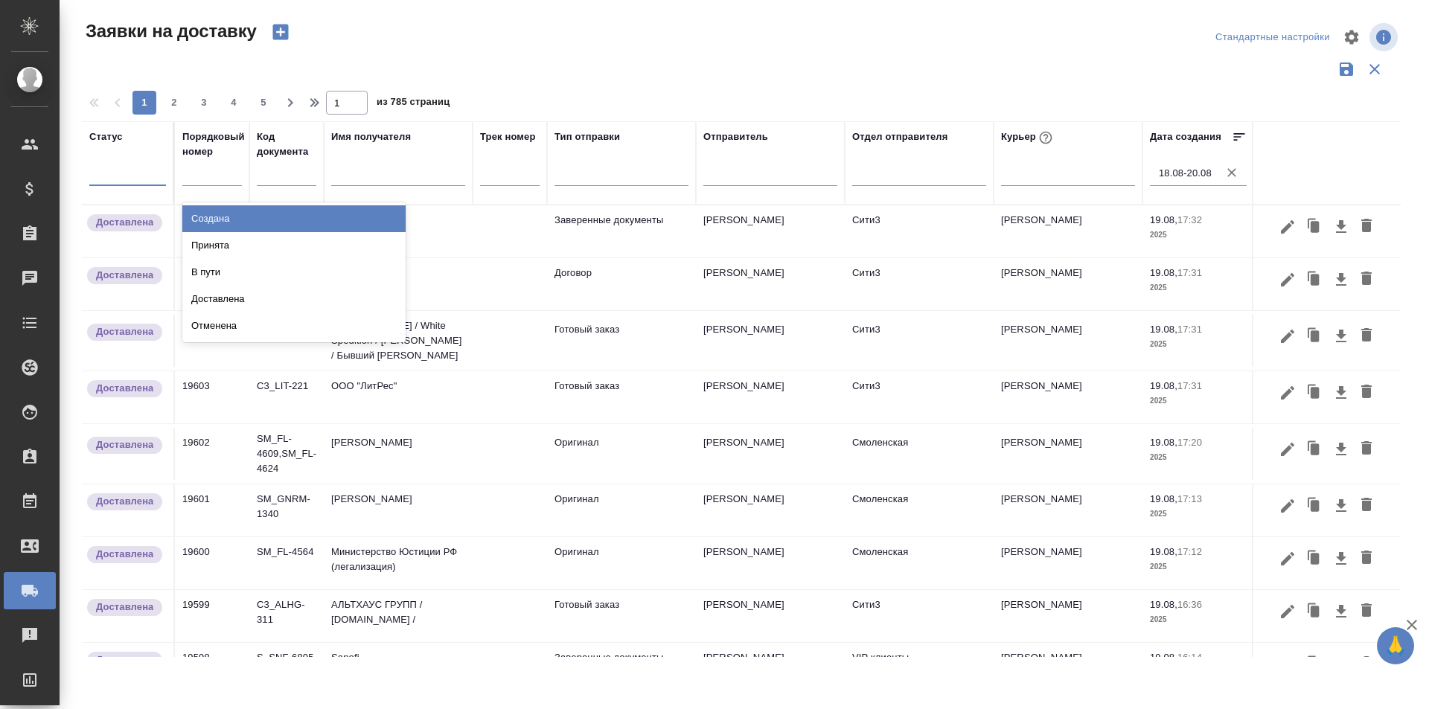
click at [237, 222] on div "Создана" at bounding box center [293, 218] width 223 height 27
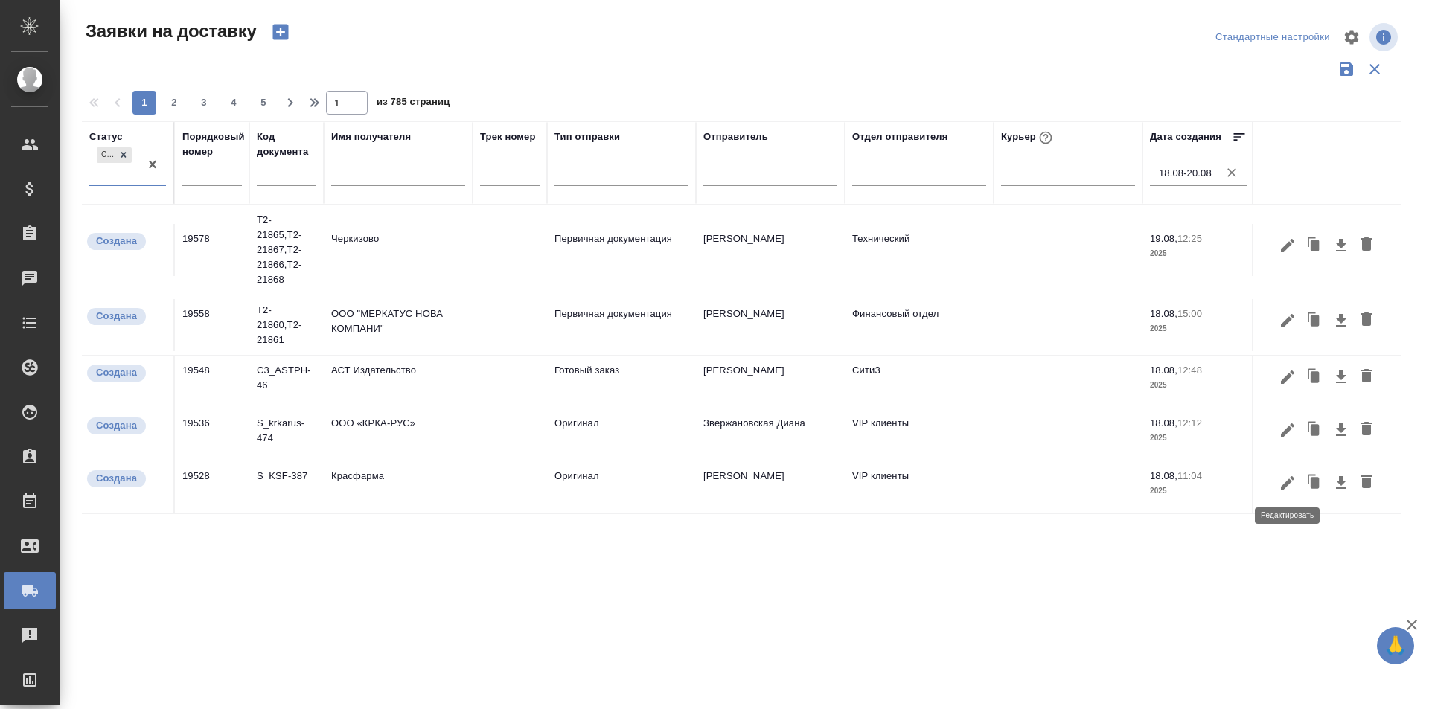
click at [1276, 487] on button "button" at bounding box center [1287, 483] width 25 height 28
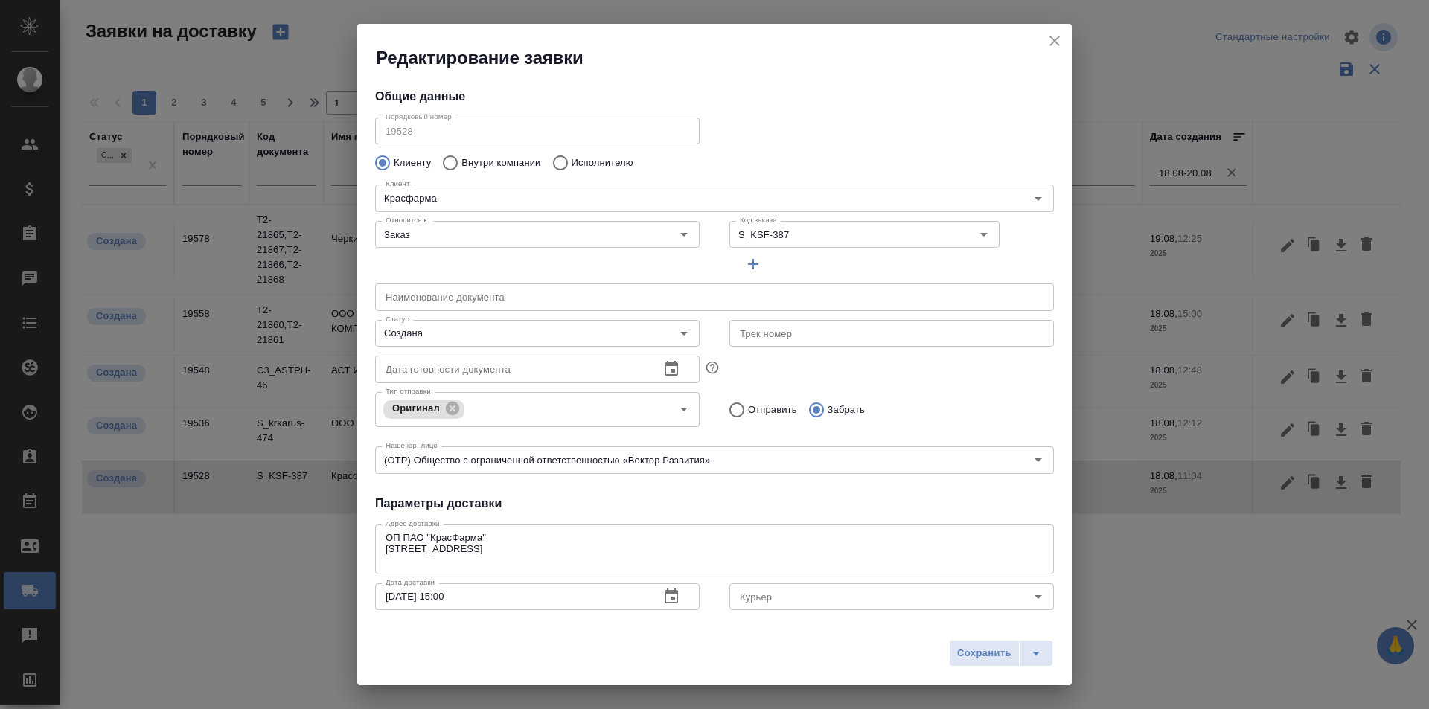
type input "Кузьмина Ксения"
click at [425, 336] on input "Создана" at bounding box center [512, 333] width 266 height 18
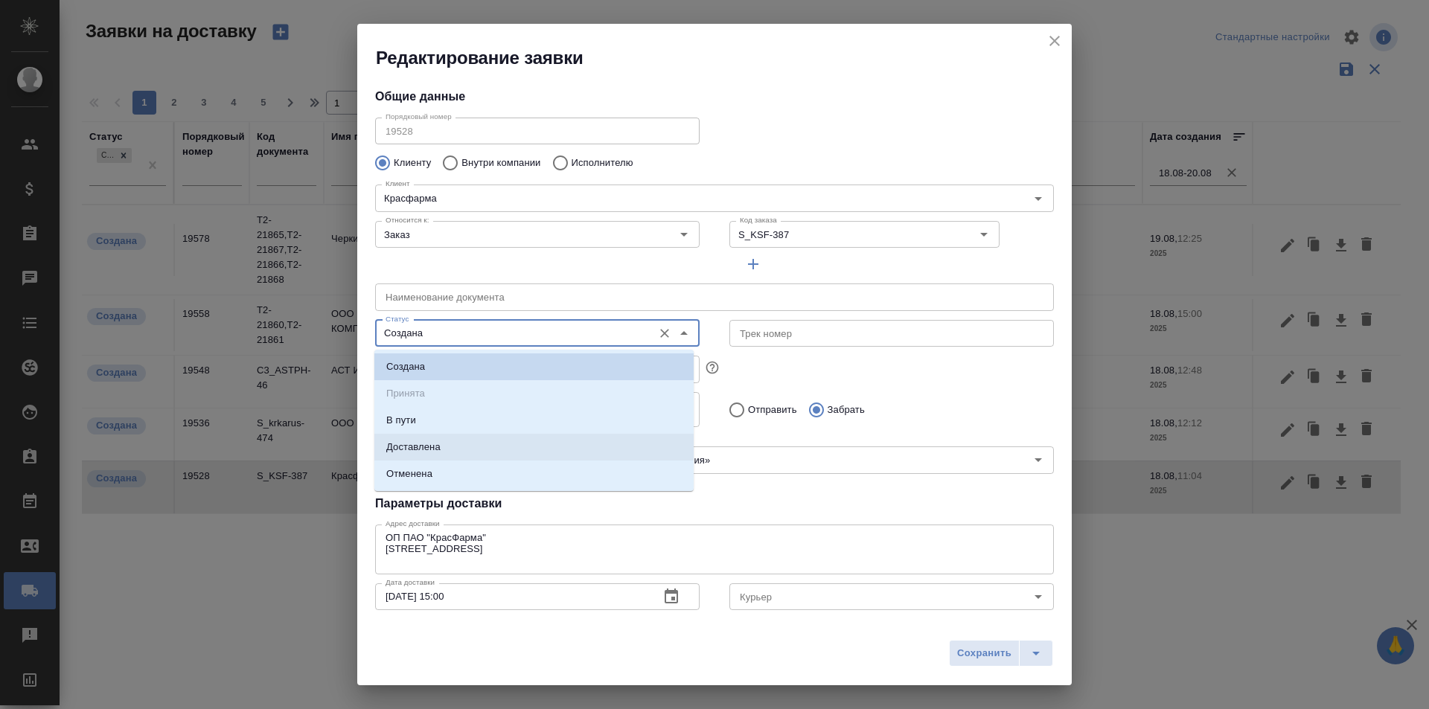
click at [464, 442] on li "Доставлена" at bounding box center [533, 447] width 319 height 27
type input "Доставлена"
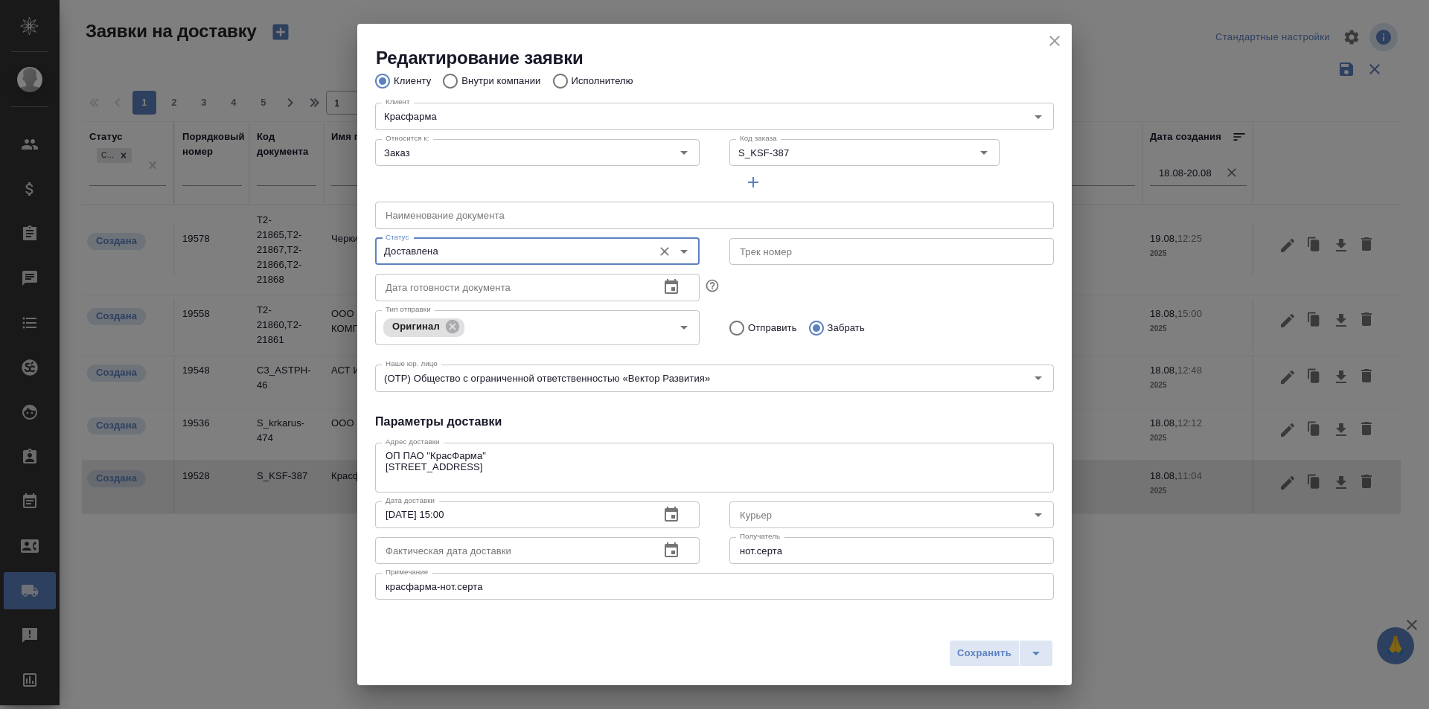
scroll to position [223, 0]
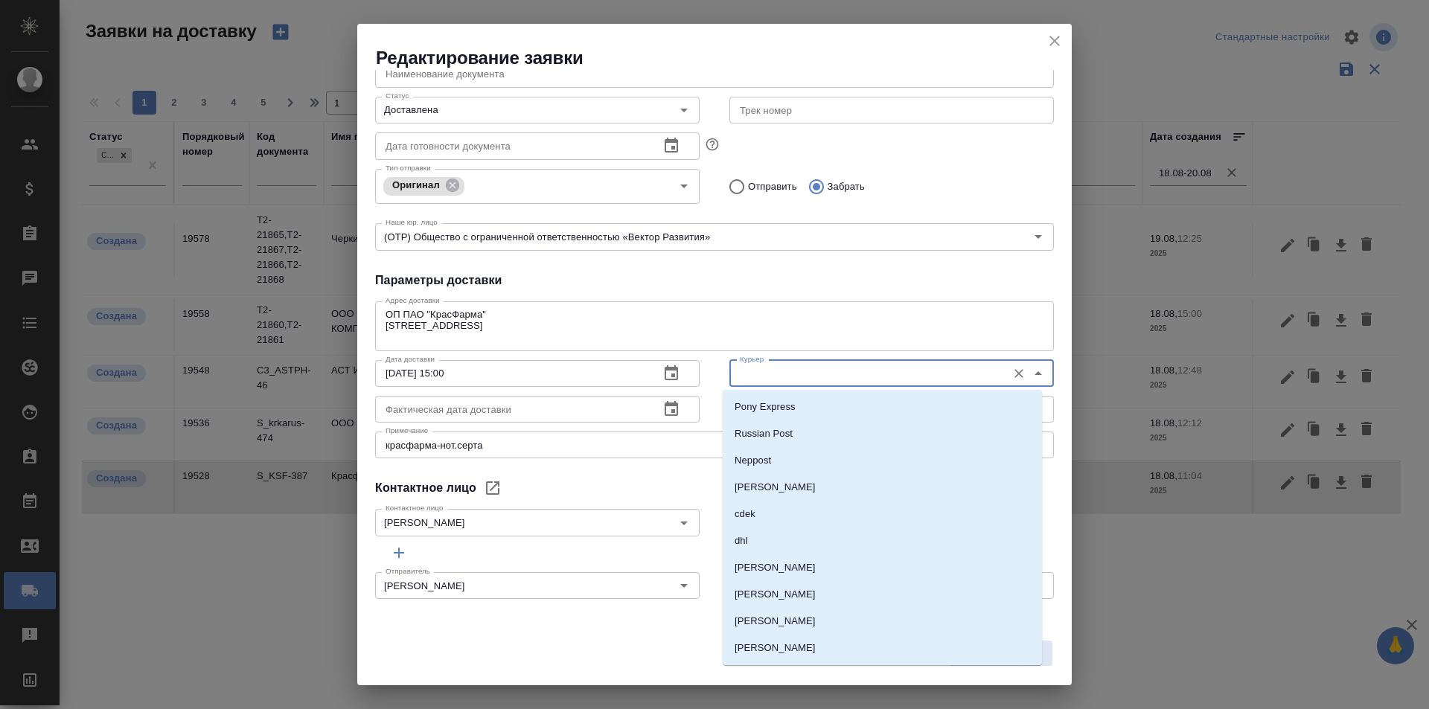
click at [757, 379] on input "Курьер" at bounding box center [867, 374] width 266 height 18
click at [724, 278] on h4 "Параметры доставки" at bounding box center [714, 281] width 679 height 18
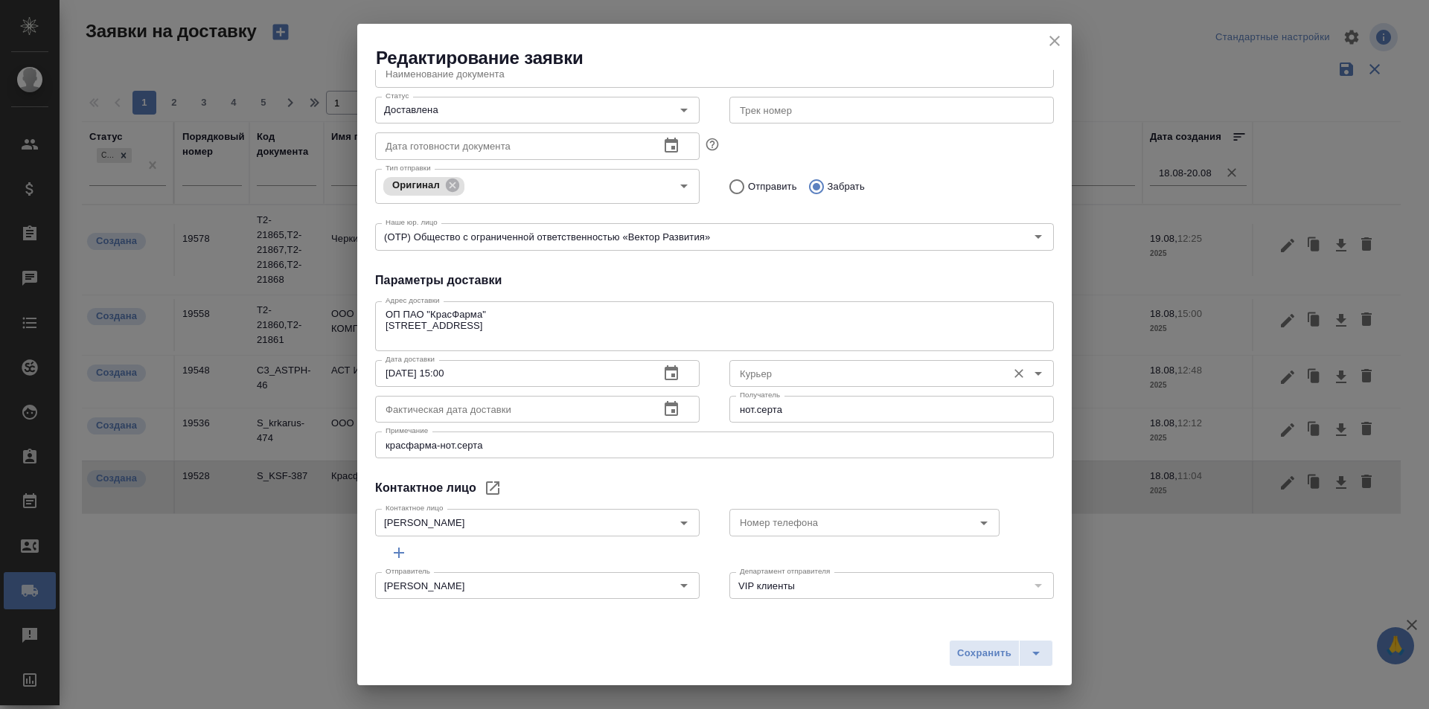
click at [783, 368] on input "Курьер" at bounding box center [867, 374] width 266 height 18
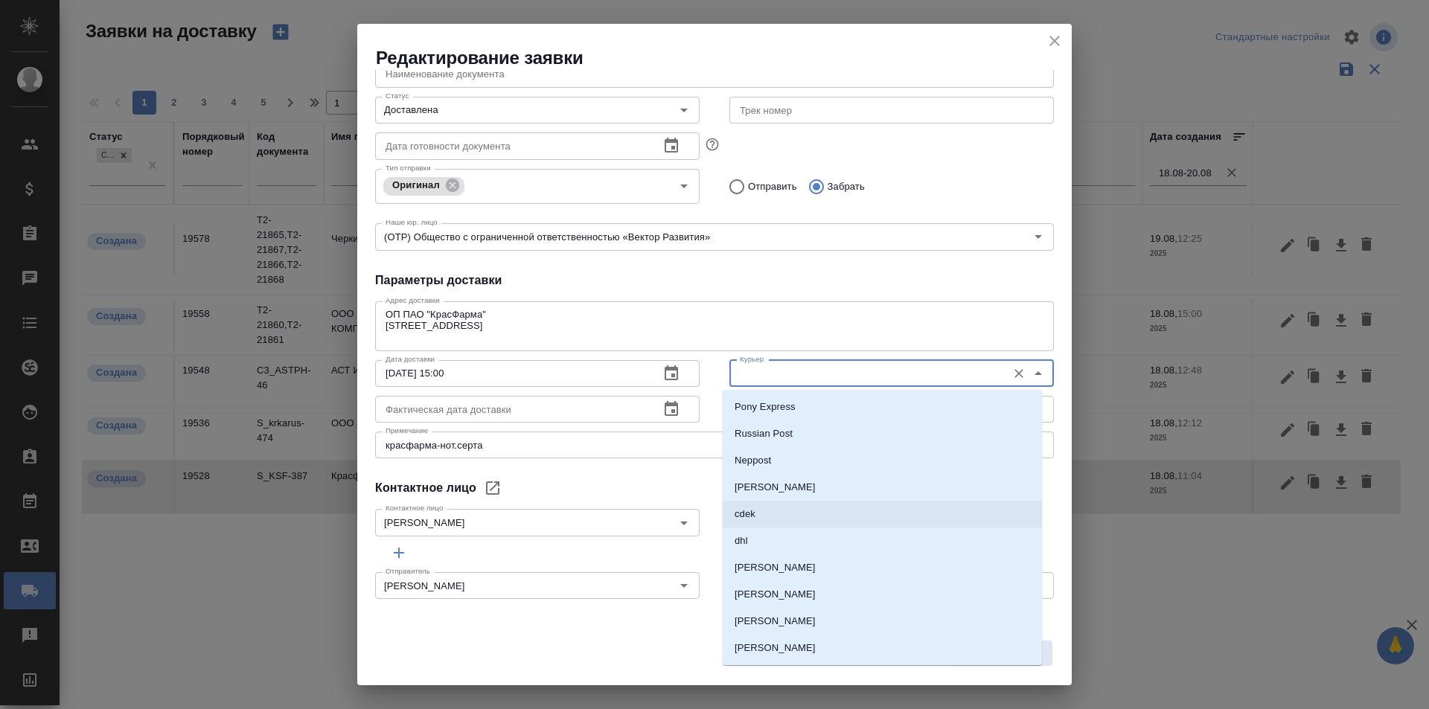
scroll to position [74, 0]
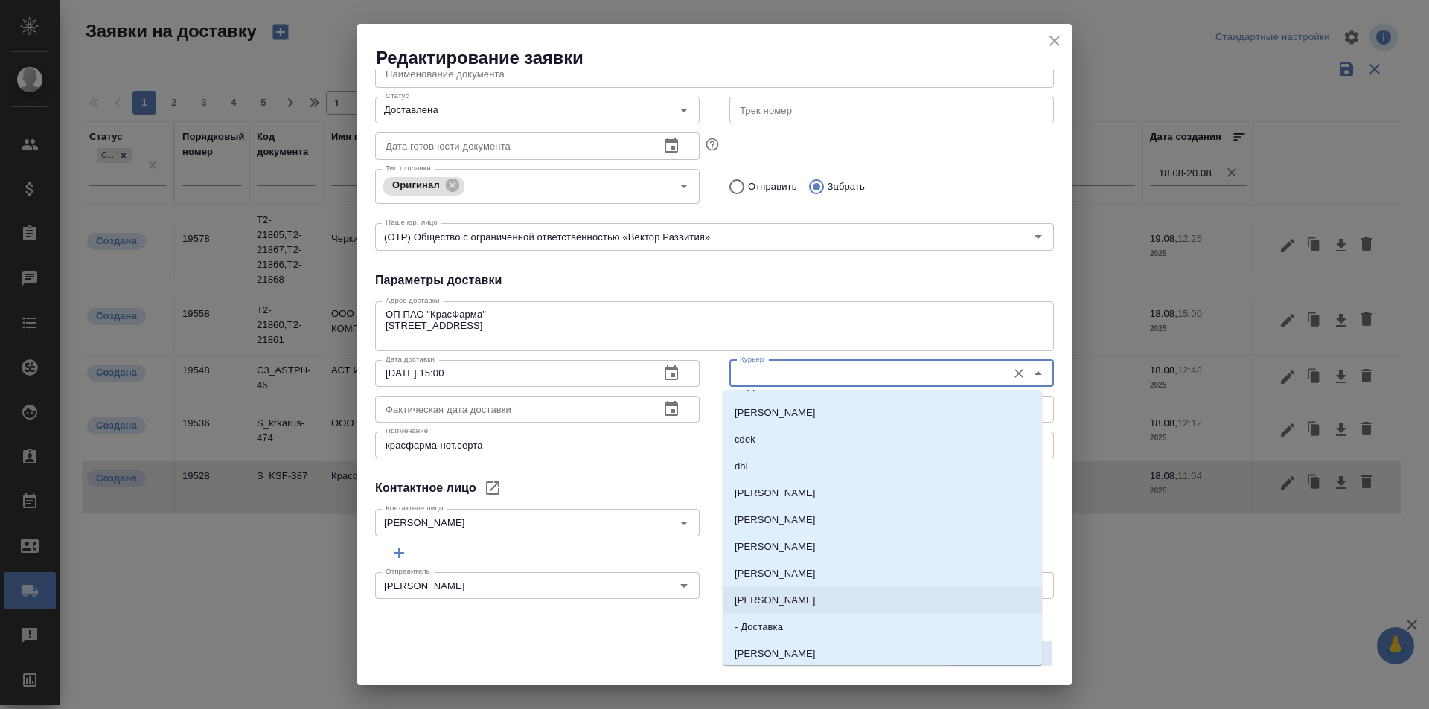
click at [799, 592] on li "[PERSON_NAME]" at bounding box center [881, 600] width 319 height 27
type input "[PERSON_NAME]"
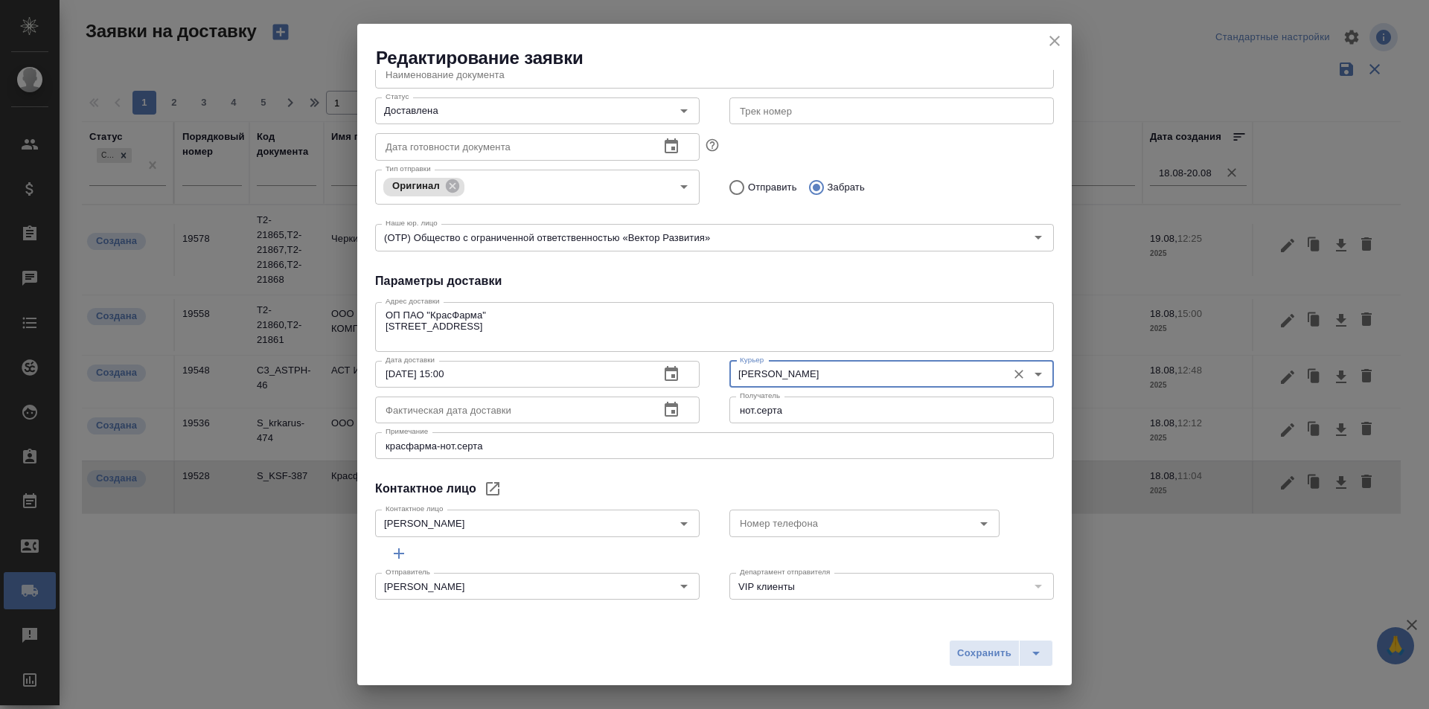
scroll to position [223, 0]
click at [670, 406] on icon "button" at bounding box center [670, 408] width 13 height 15
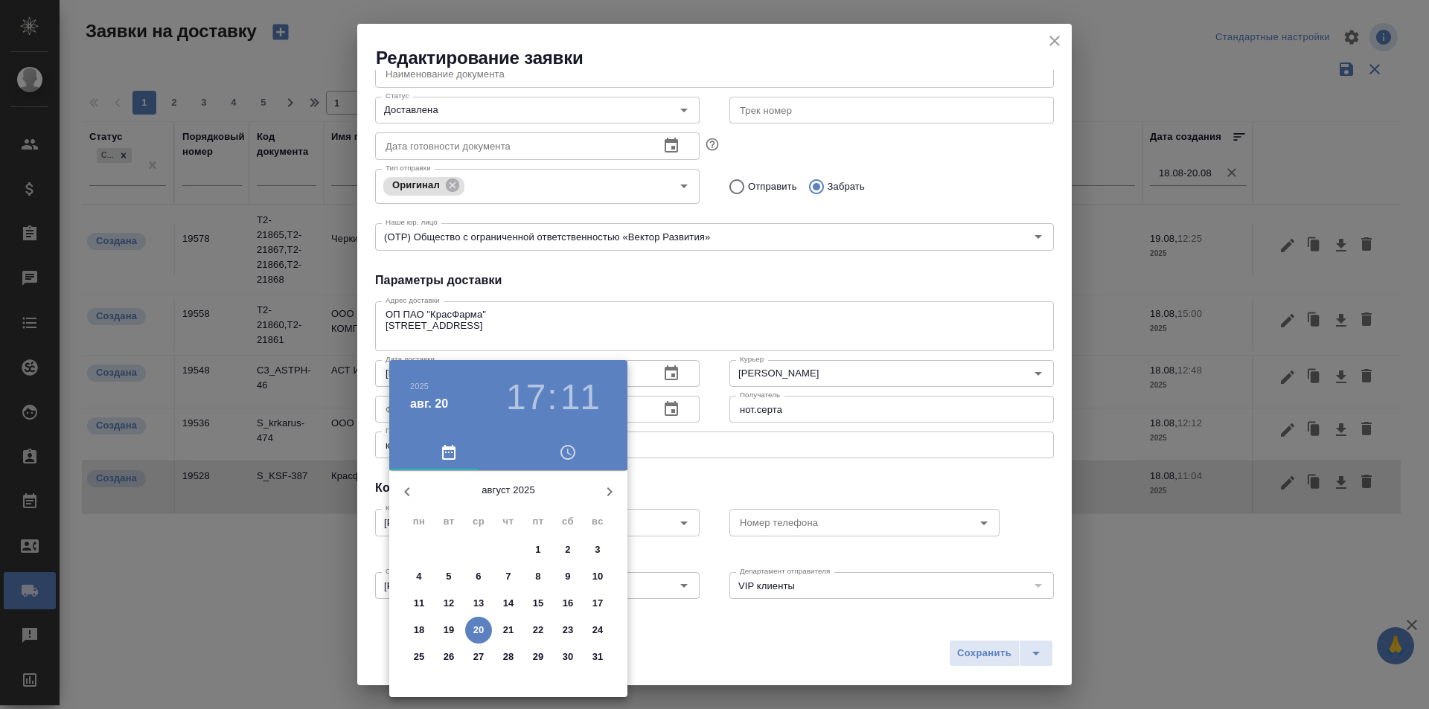
click at [402, 634] on div "18 19 20 21 22 23 24" at bounding box center [508, 630] width 238 height 27
click at [415, 632] on p "18" at bounding box center [419, 630] width 11 height 15
type input "18.08.2025 17:11"
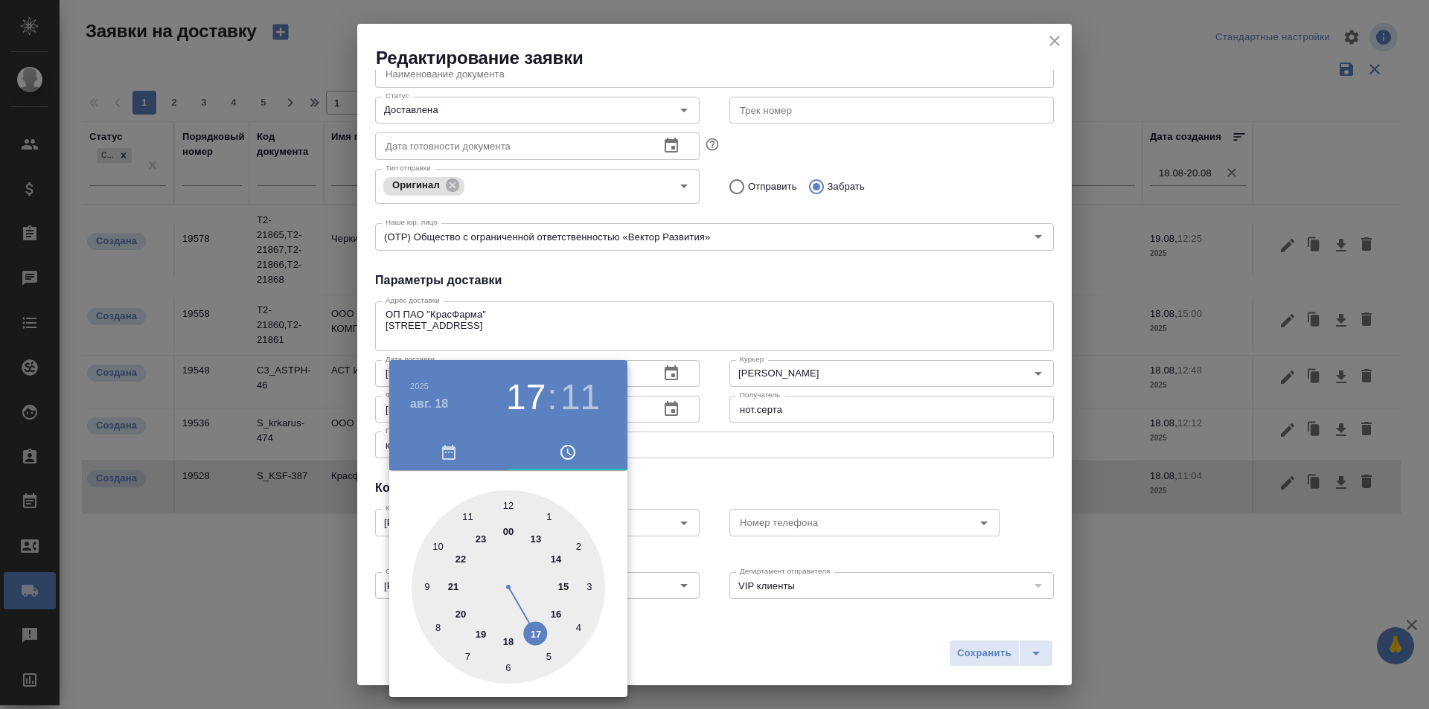
click at [987, 650] on div at bounding box center [714, 354] width 1429 height 709
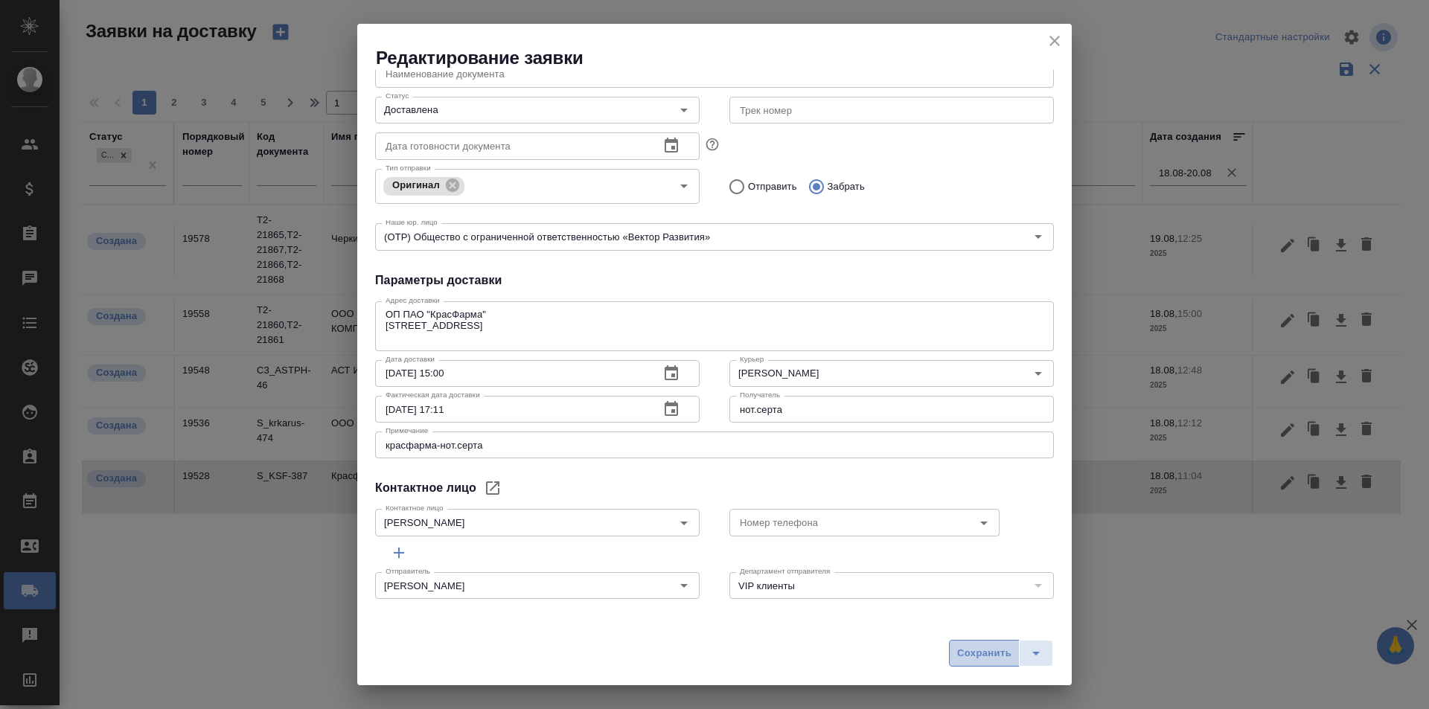
click at [987, 651] on span "Сохранить" at bounding box center [984, 653] width 54 height 17
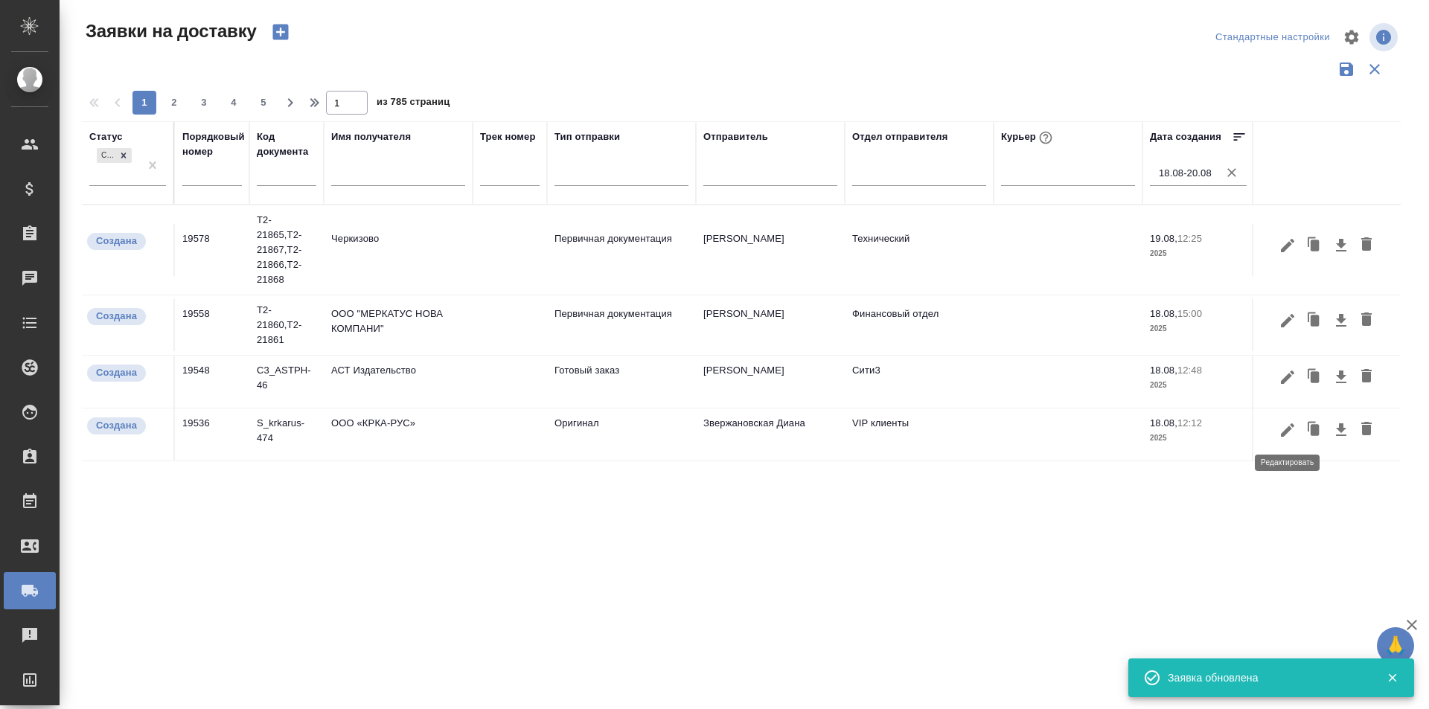
click at [1281, 430] on icon "button" at bounding box center [1287, 430] width 18 height 18
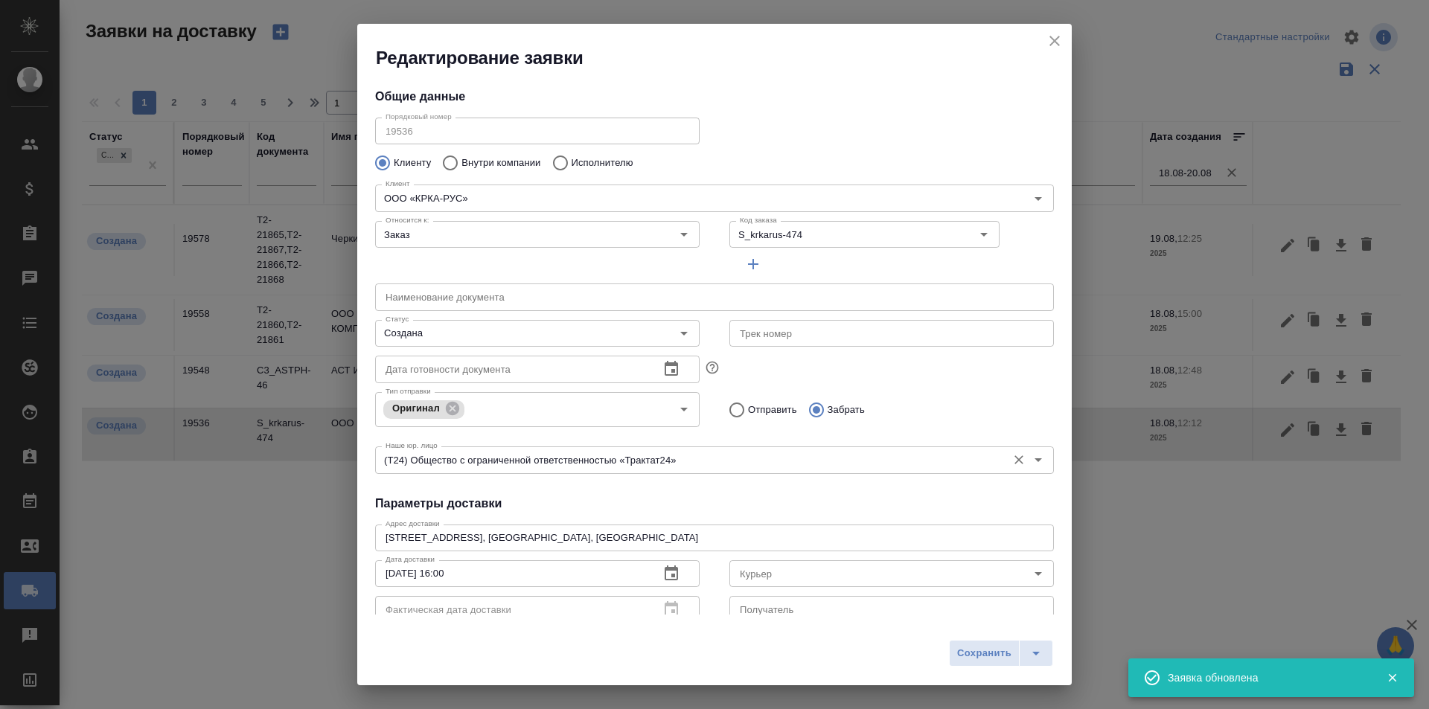
type input "Валеева Анна"
type input "+7-903-516-44-16"
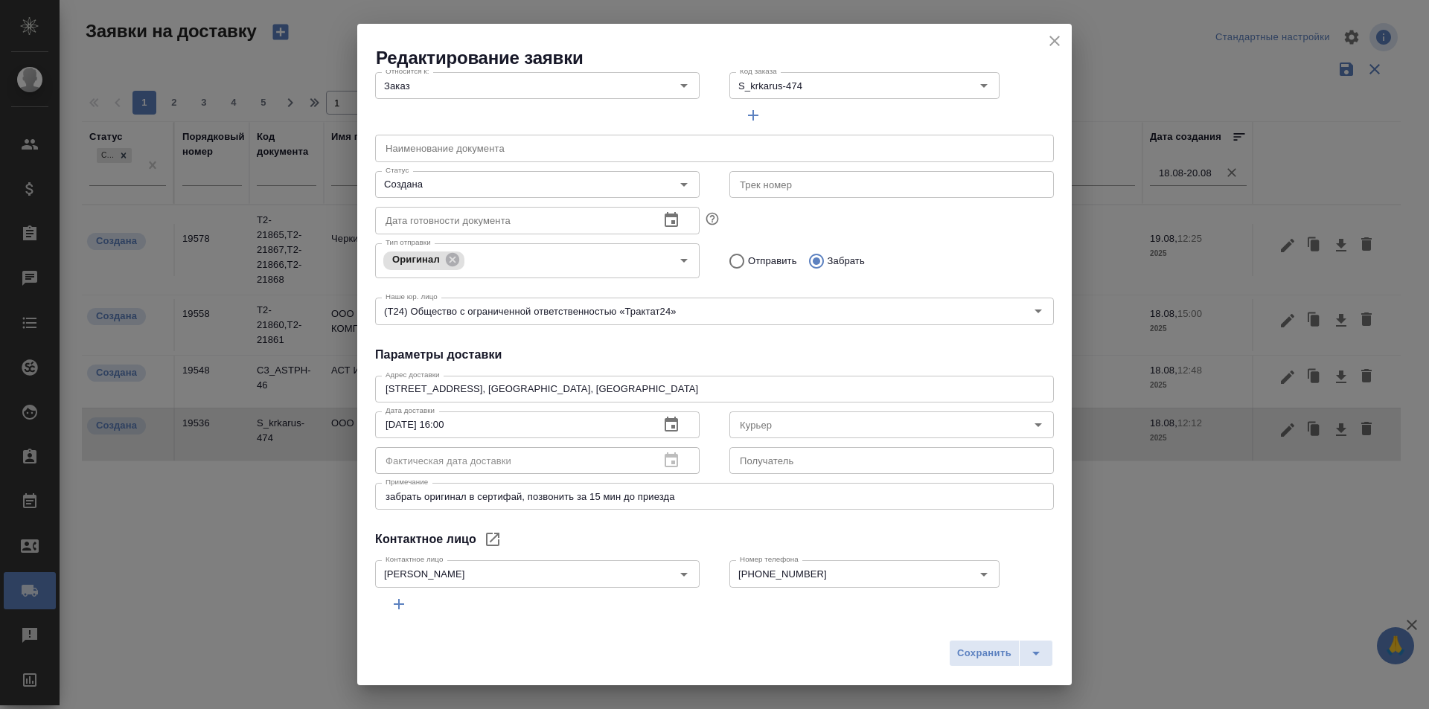
scroll to position [0, 0]
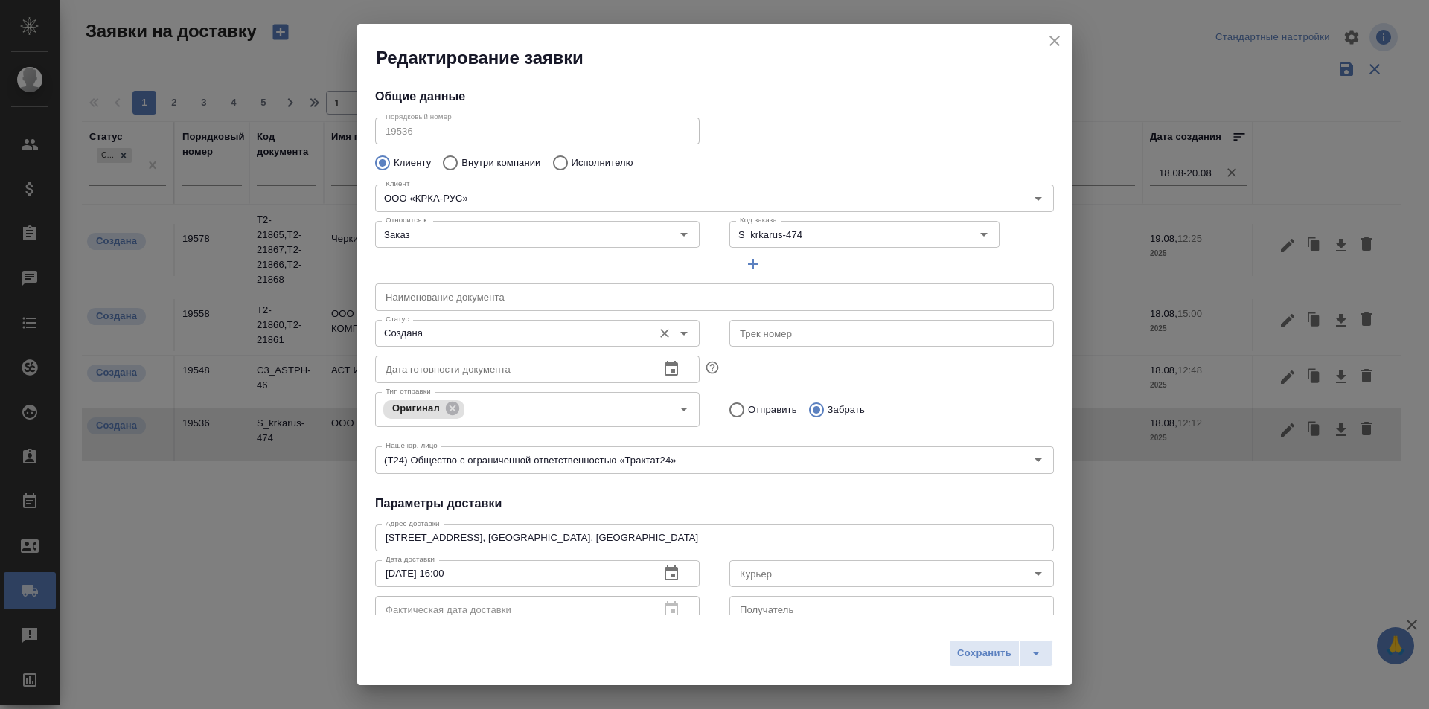
click at [456, 330] on input "Создана" at bounding box center [512, 333] width 266 height 18
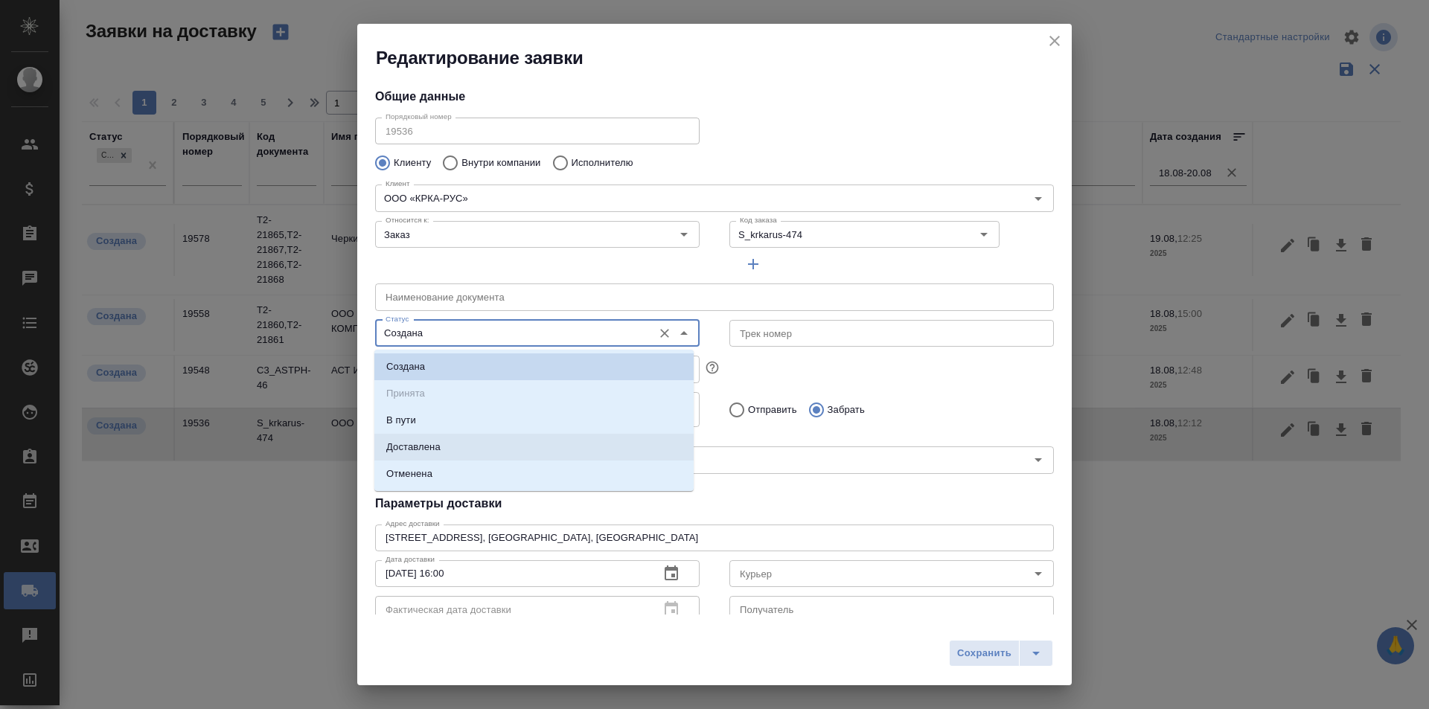
click at [450, 440] on li "Доставлена" at bounding box center [533, 447] width 319 height 27
type input "Доставлена"
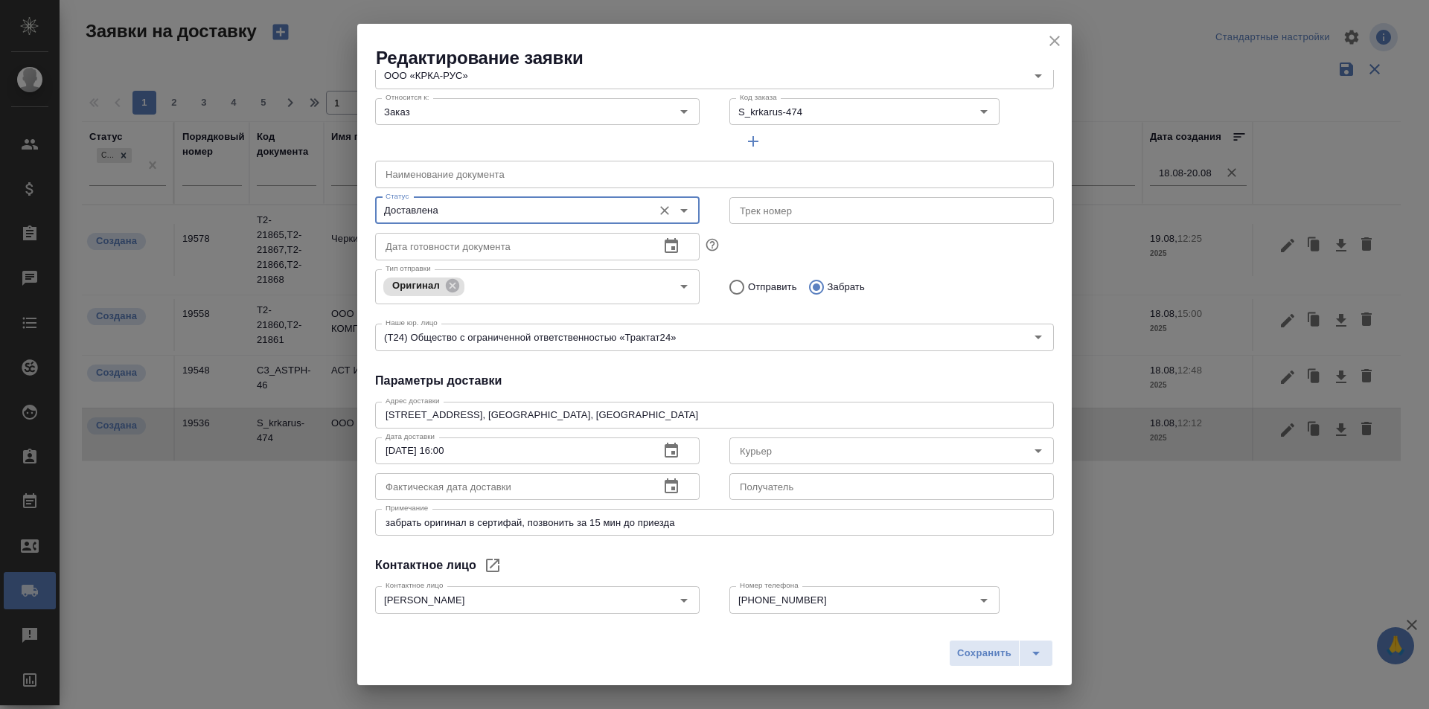
scroll to position [149, 0]
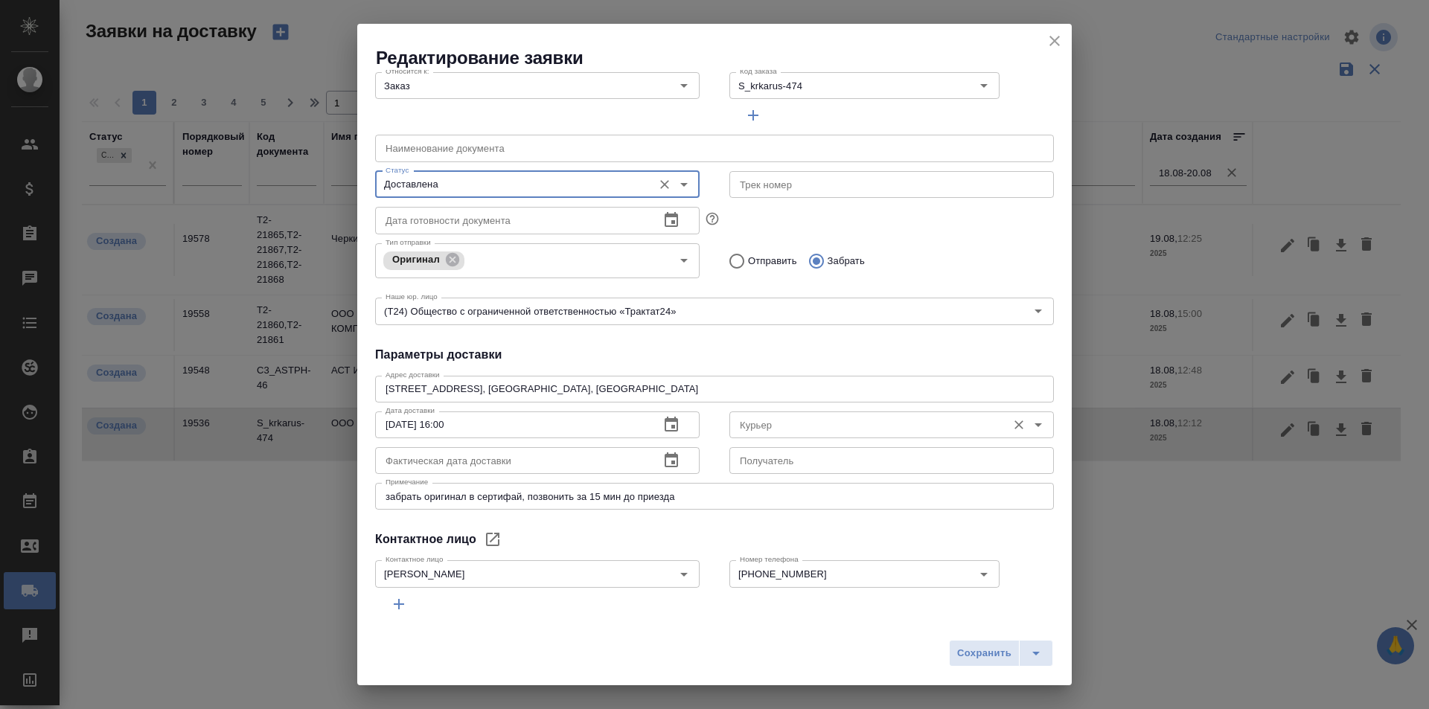
click at [759, 423] on input "Курьер" at bounding box center [867, 425] width 266 height 18
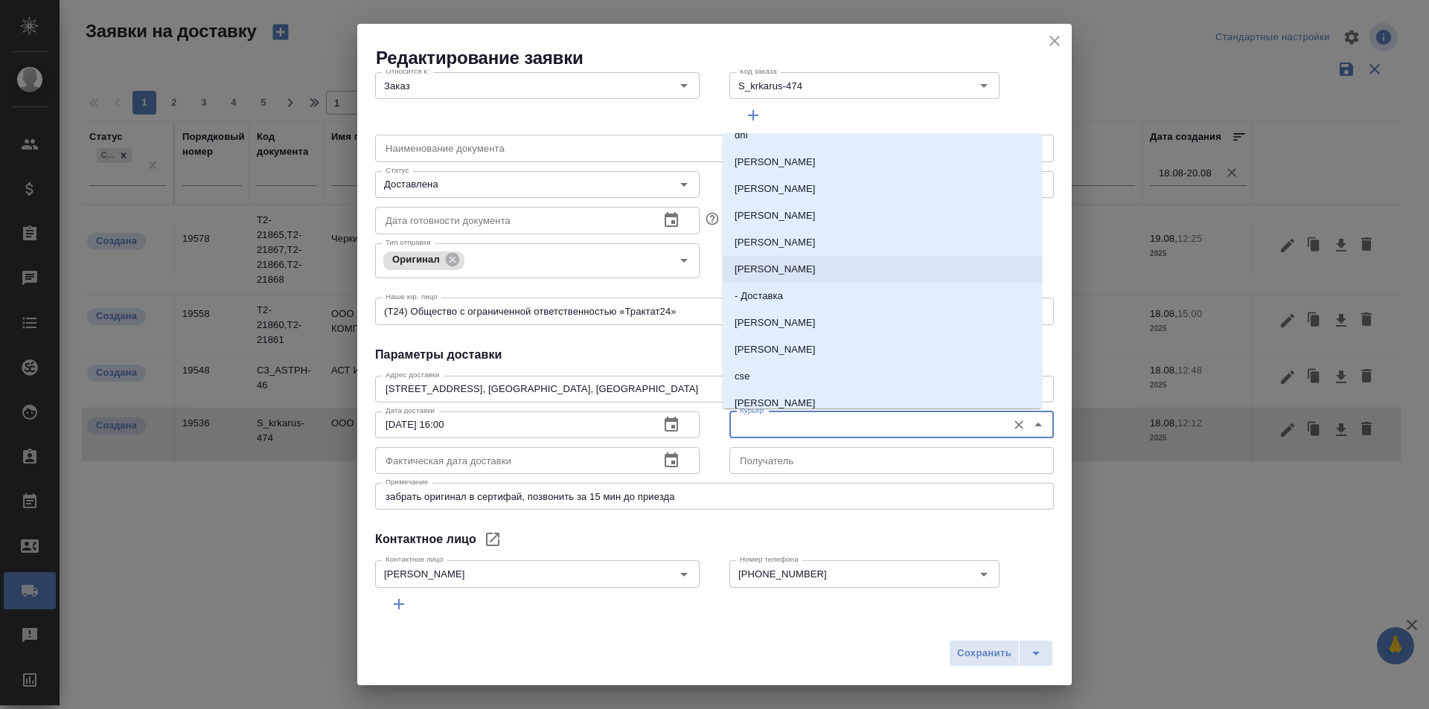
click at [814, 278] on li "[PERSON_NAME]" at bounding box center [881, 269] width 319 height 27
type input "[PERSON_NAME]"
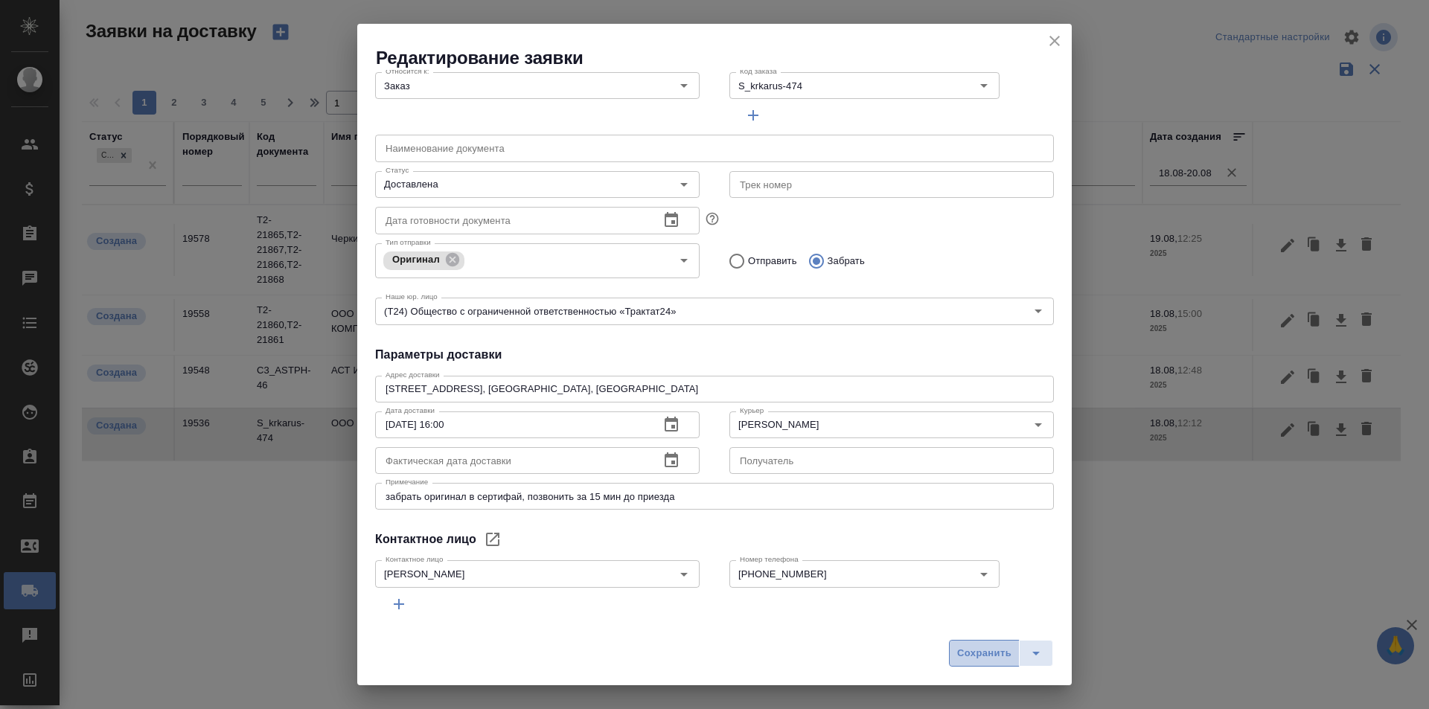
click at [973, 647] on span "Сохранить" at bounding box center [984, 653] width 54 height 17
type input "Создана"
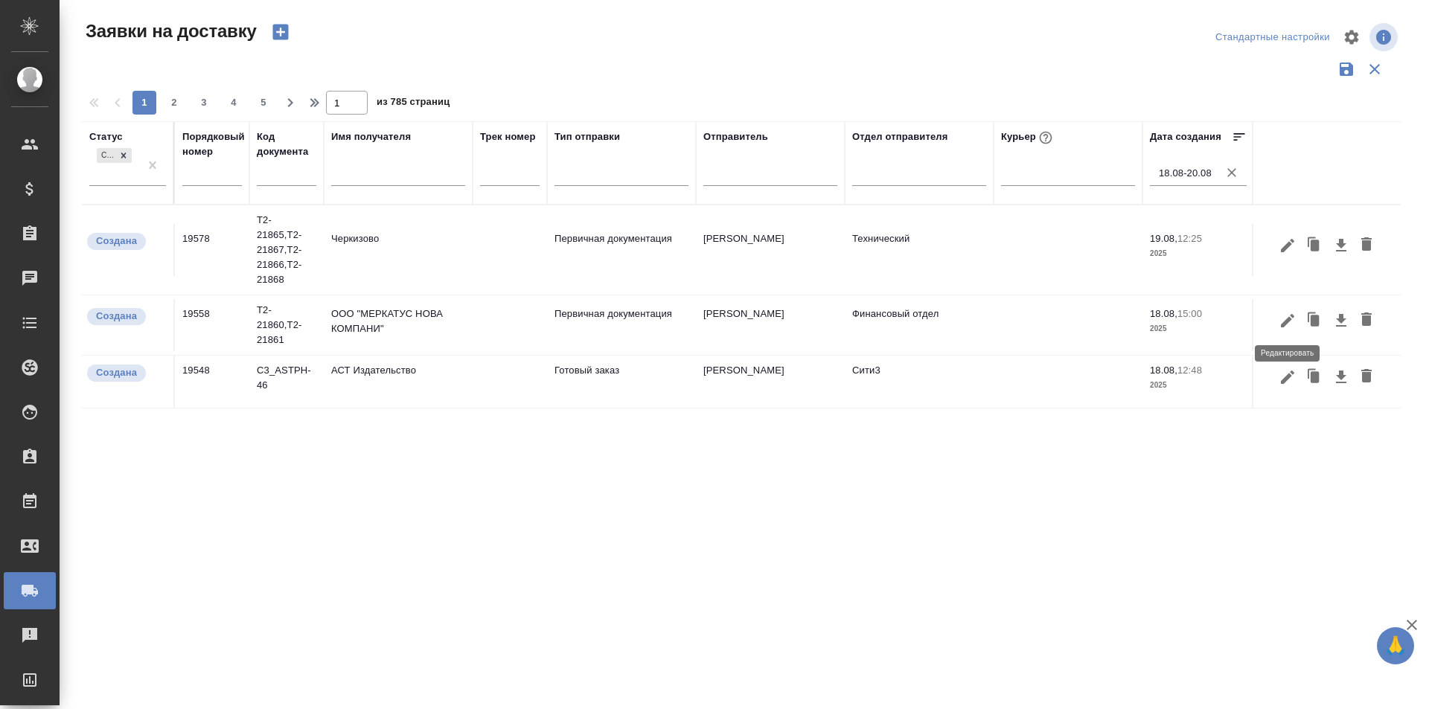
click at [1287, 316] on icon "button" at bounding box center [1287, 321] width 18 height 18
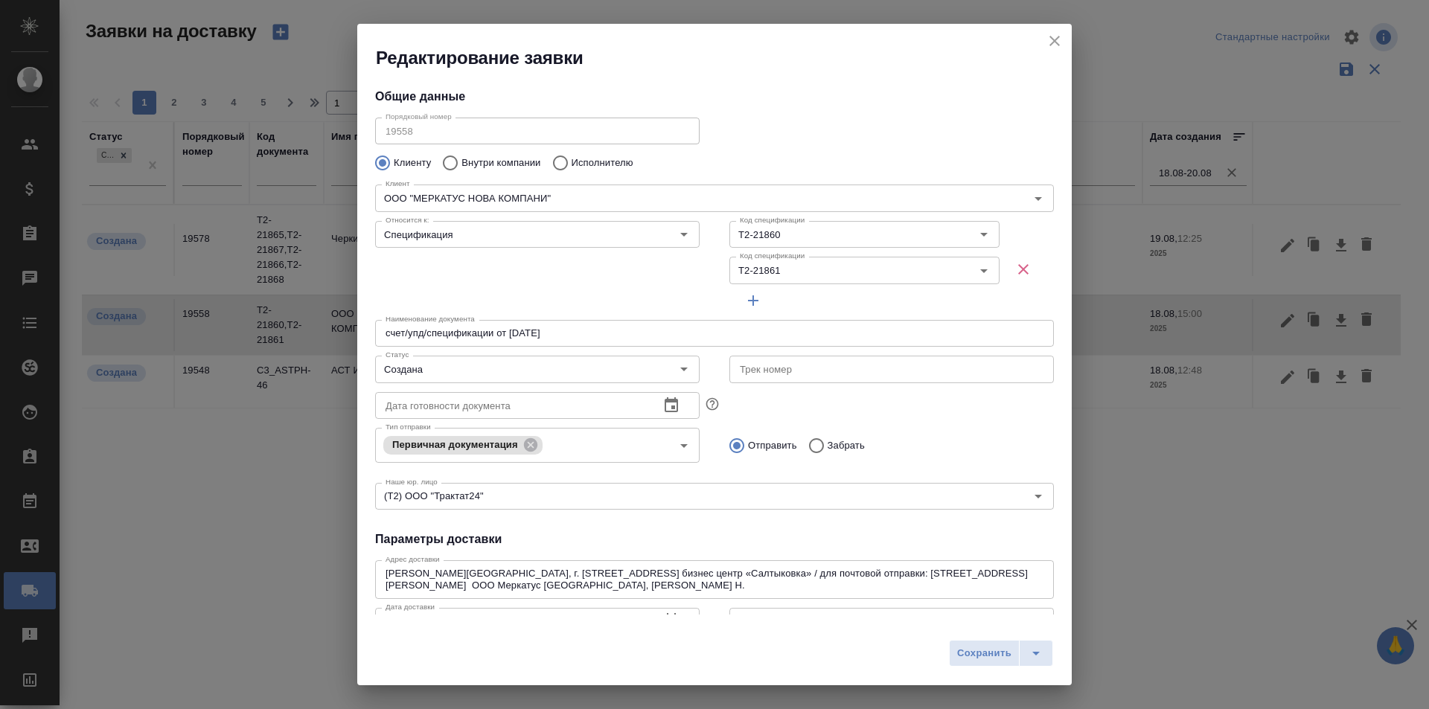
type input "[PERSON_NAME]"
type input ".7 903 018 54 60"
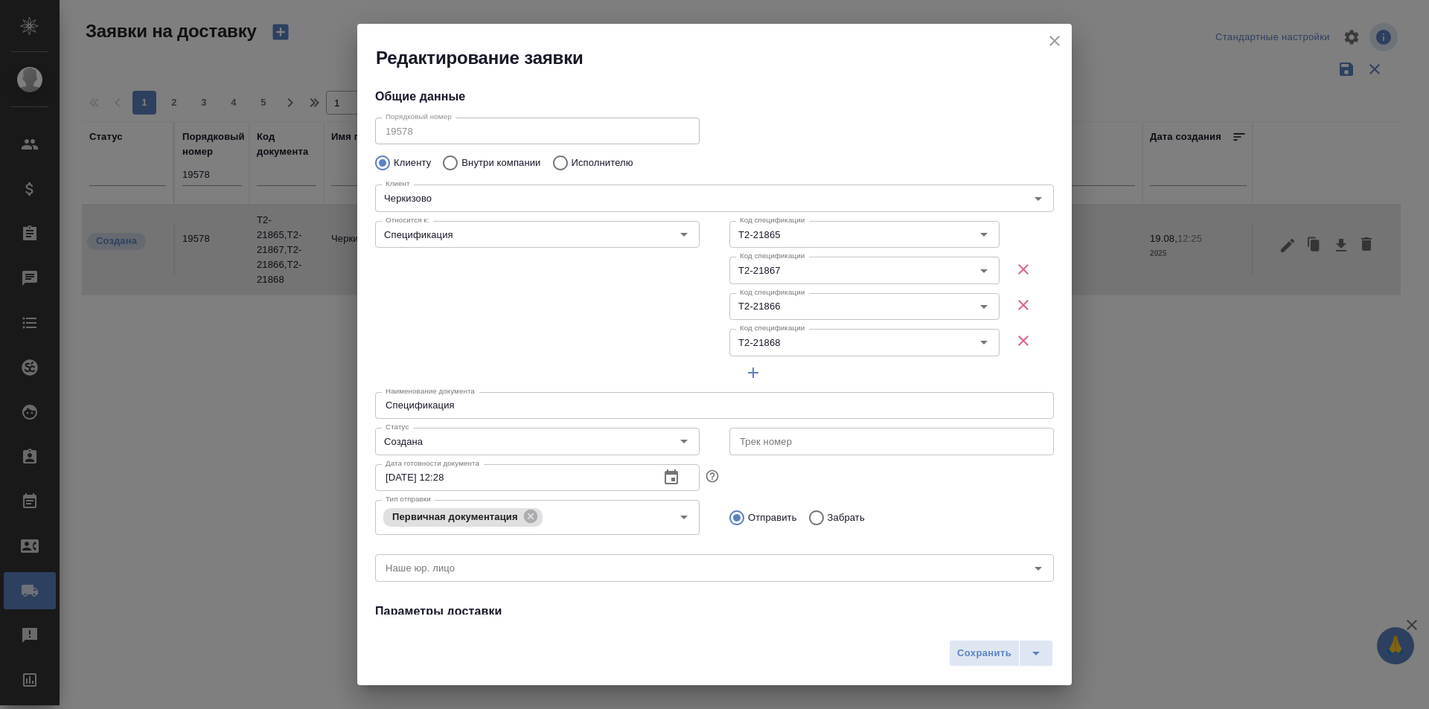
click at [1063, 40] on button "close" at bounding box center [1054, 41] width 22 height 22
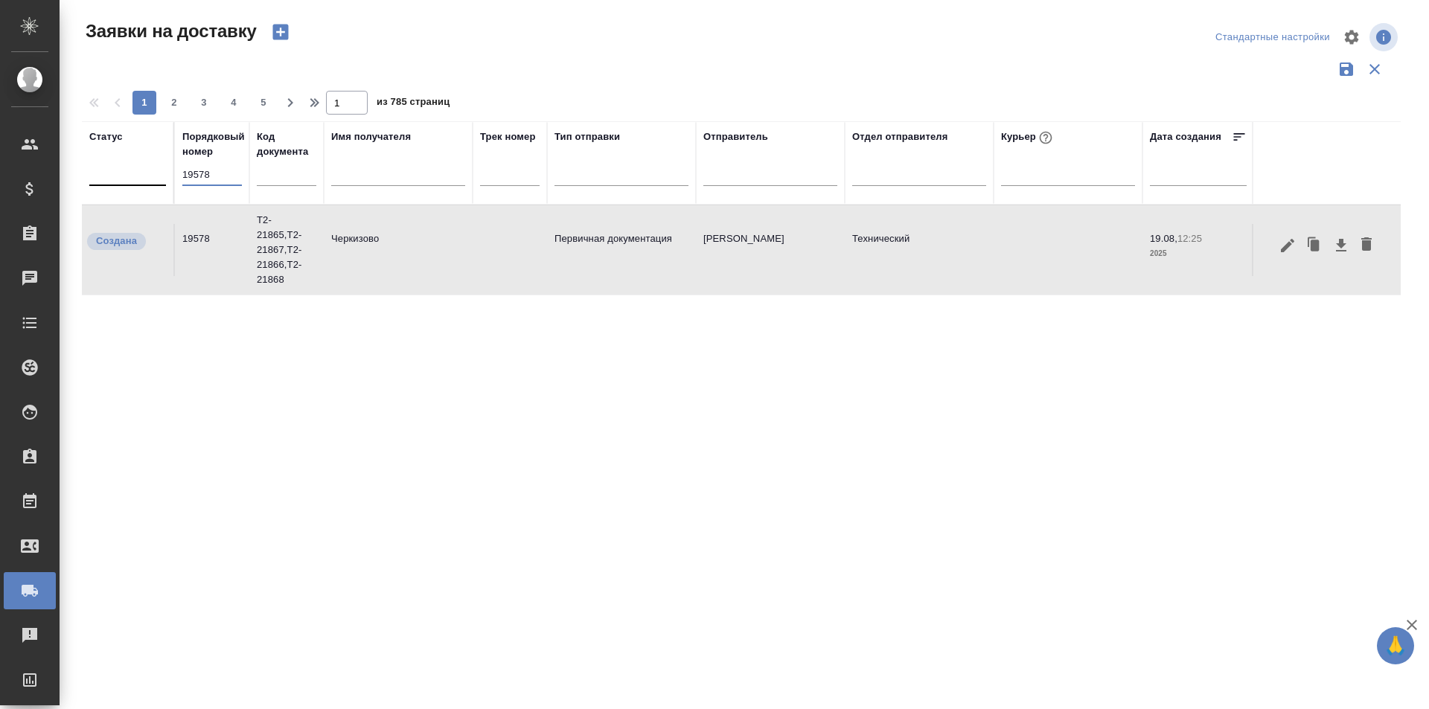
drag, startPoint x: 220, startPoint y: 176, endPoint x: 165, endPoint y: 176, distance: 55.1
click at [165, 176] on tr "Статус Порядковый номер 19578 Код документа Имя получателя Трек номер Тип отпра…" at bounding box center [854, 162] width 1544 height 83
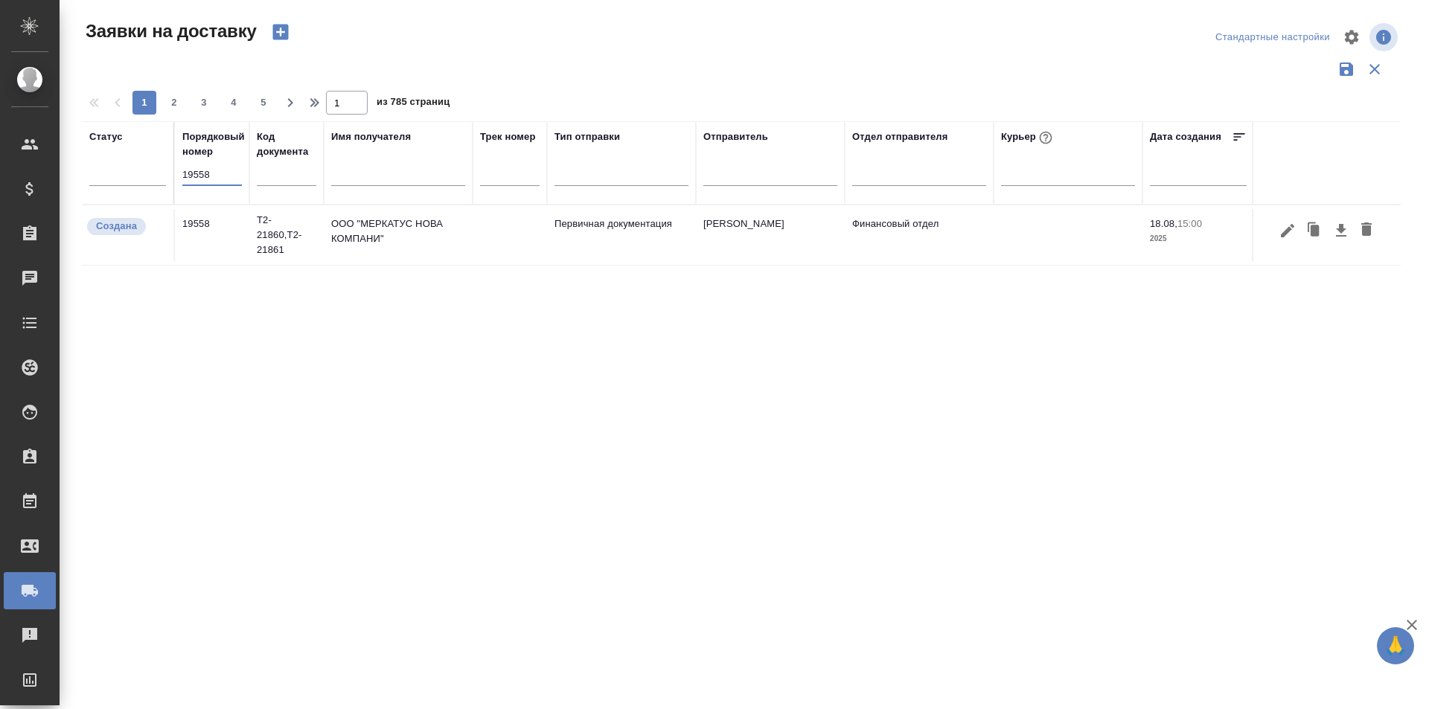
type input "19558"
click at [1284, 228] on icon "button" at bounding box center [1287, 231] width 18 height 18
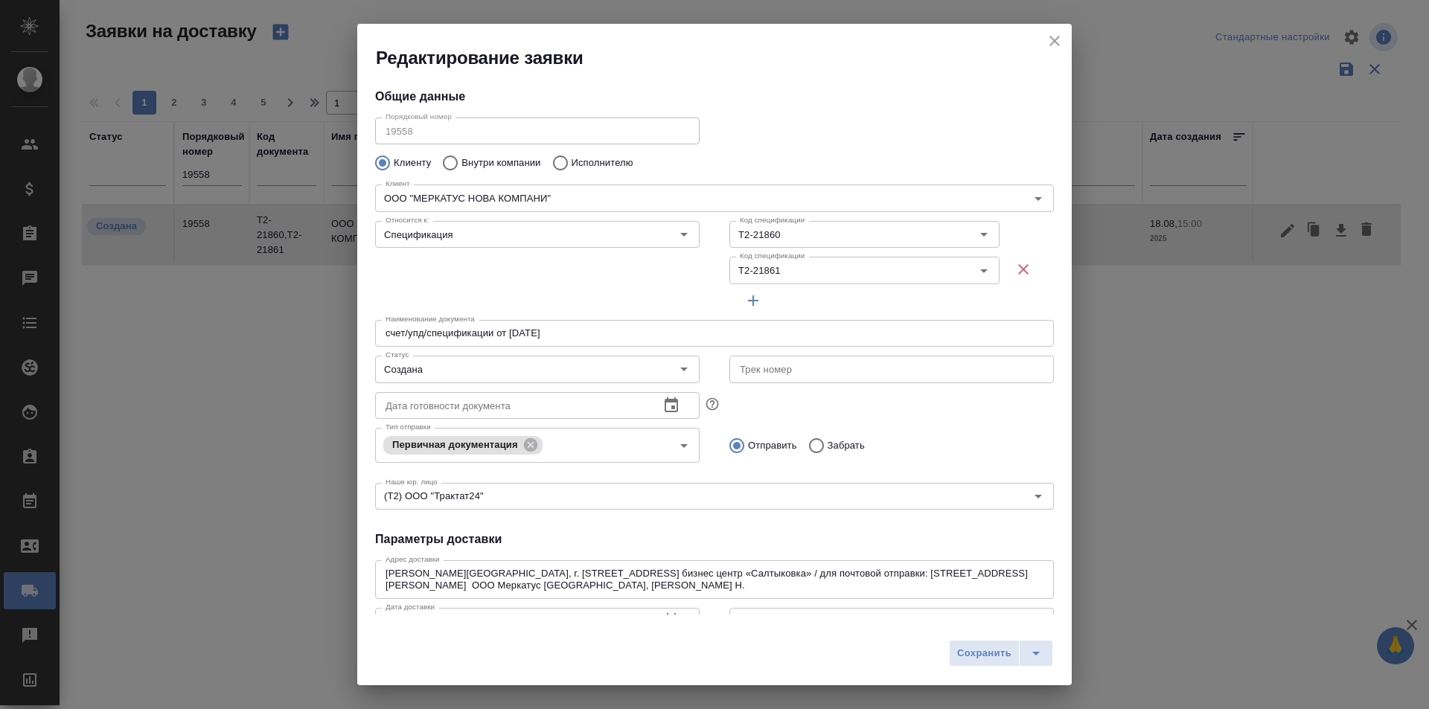
type input "[PERSON_NAME]"
type input ".7 903 018 54 60"
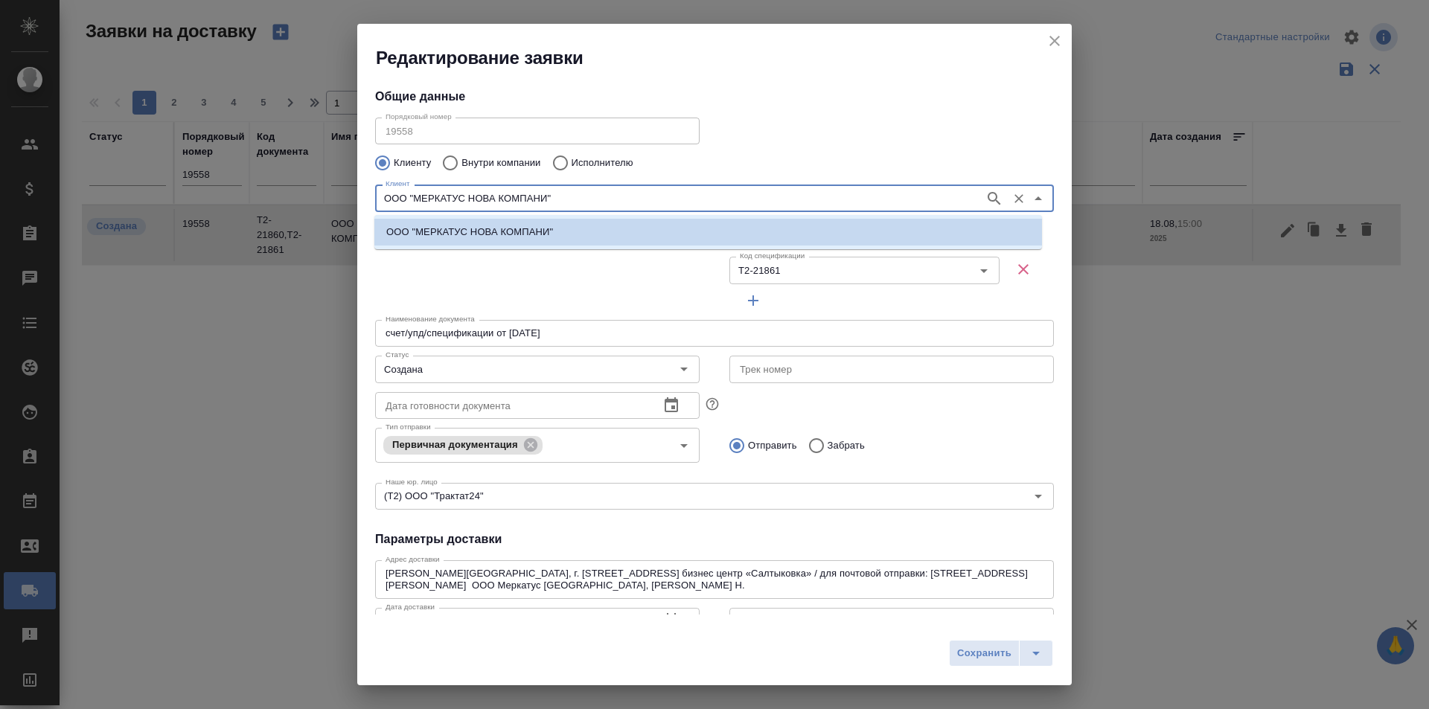
drag, startPoint x: 374, startPoint y: 209, endPoint x: 272, endPoint y: 202, distance: 101.5
click at [272, 202] on div "Редактирование заявки Общие данные Порядковый номер 19558 Порядковый номер Клие…" at bounding box center [714, 354] width 1429 height 709
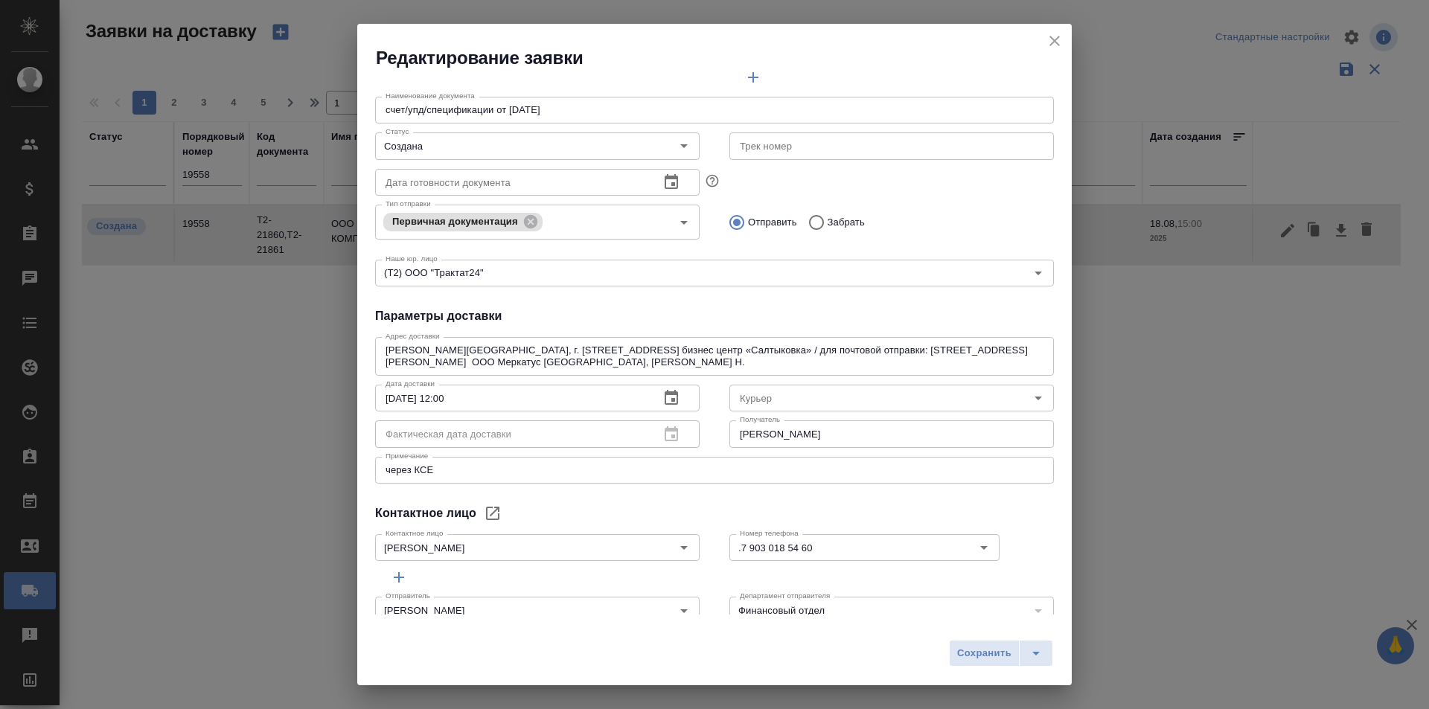
scroll to position [251, 0]
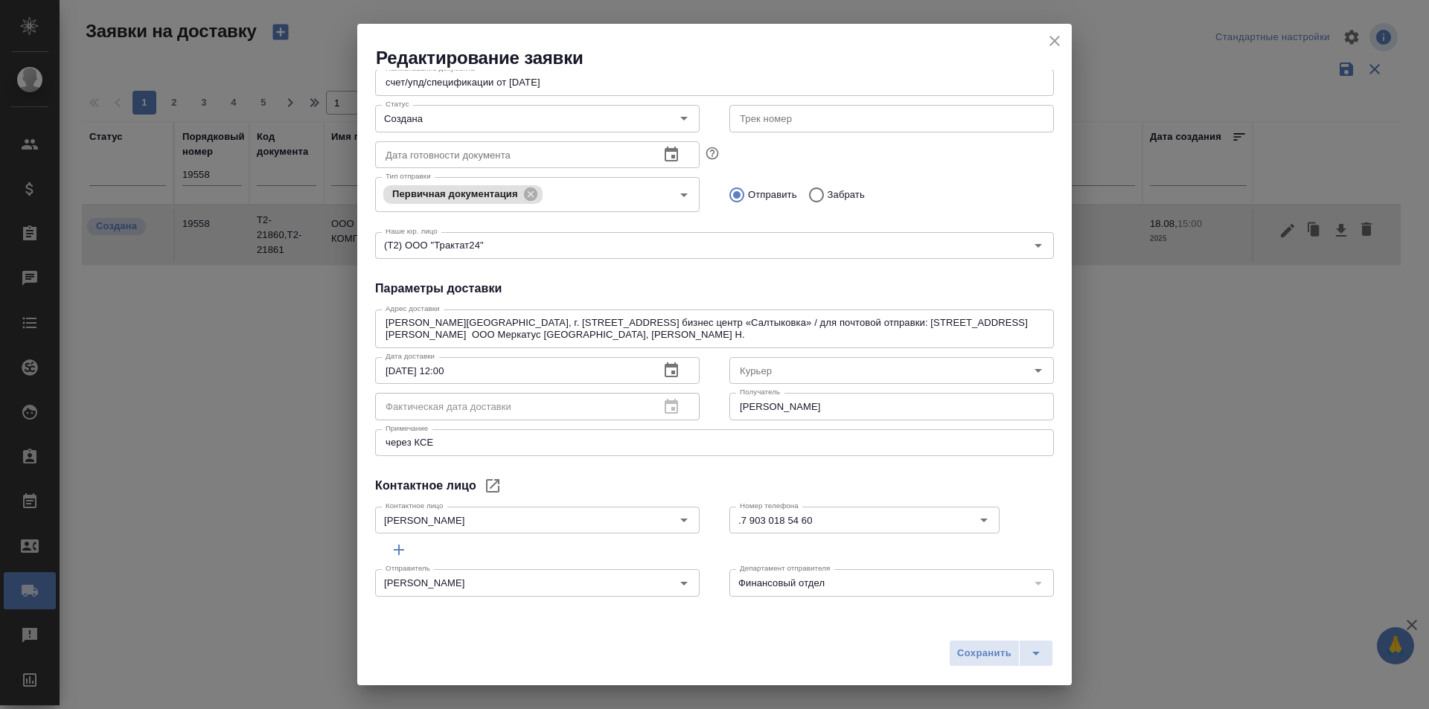
click at [554, 499] on div "Контактное лицо [PERSON_NAME] лицо" at bounding box center [537, 518] width 354 height 65
click at [551, 507] on div "[PERSON_NAME] Контактное лицо" at bounding box center [537, 520] width 324 height 27
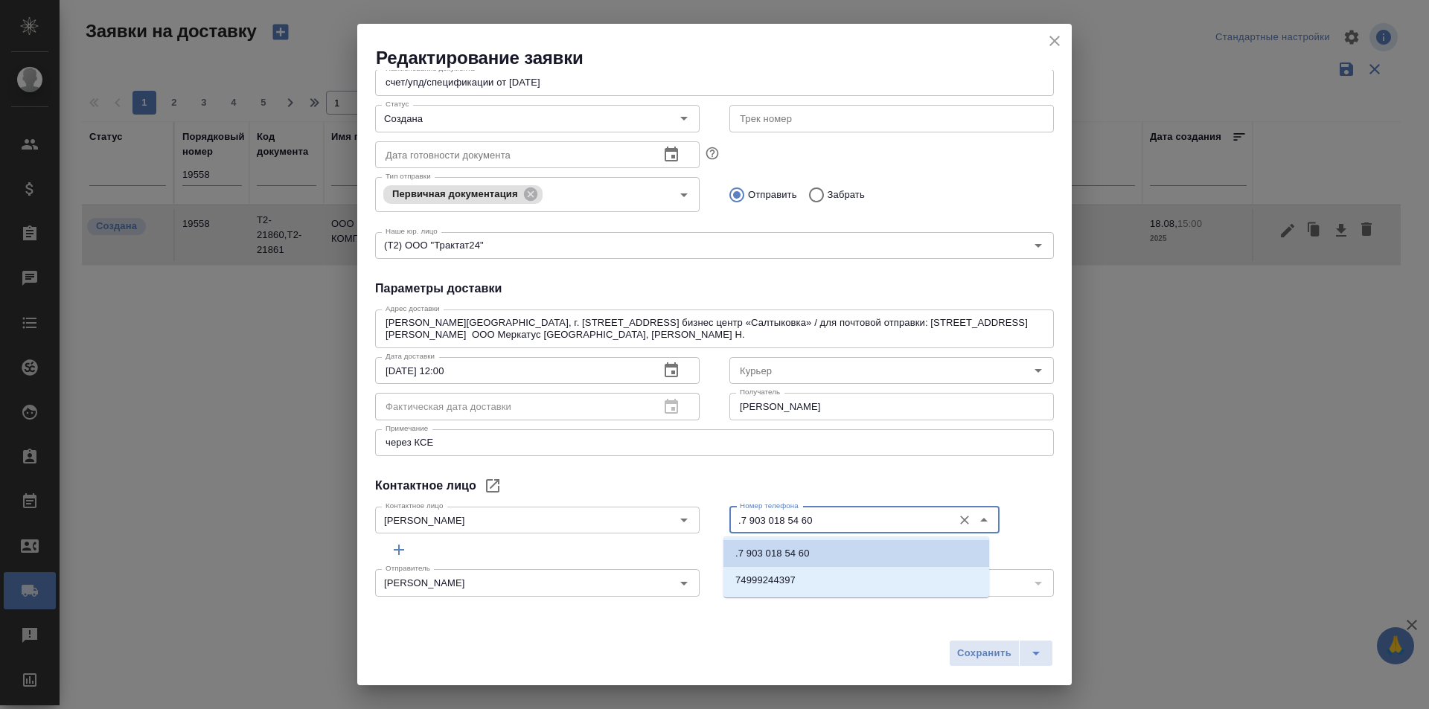
drag, startPoint x: 825, startPoint y: 525, endPoint x: 737, endPoint y: 523, distance: 88.6
click at [737, 523] on input ".7 903 018 54 60" at bounding box center [839, 520] width 211 height 18
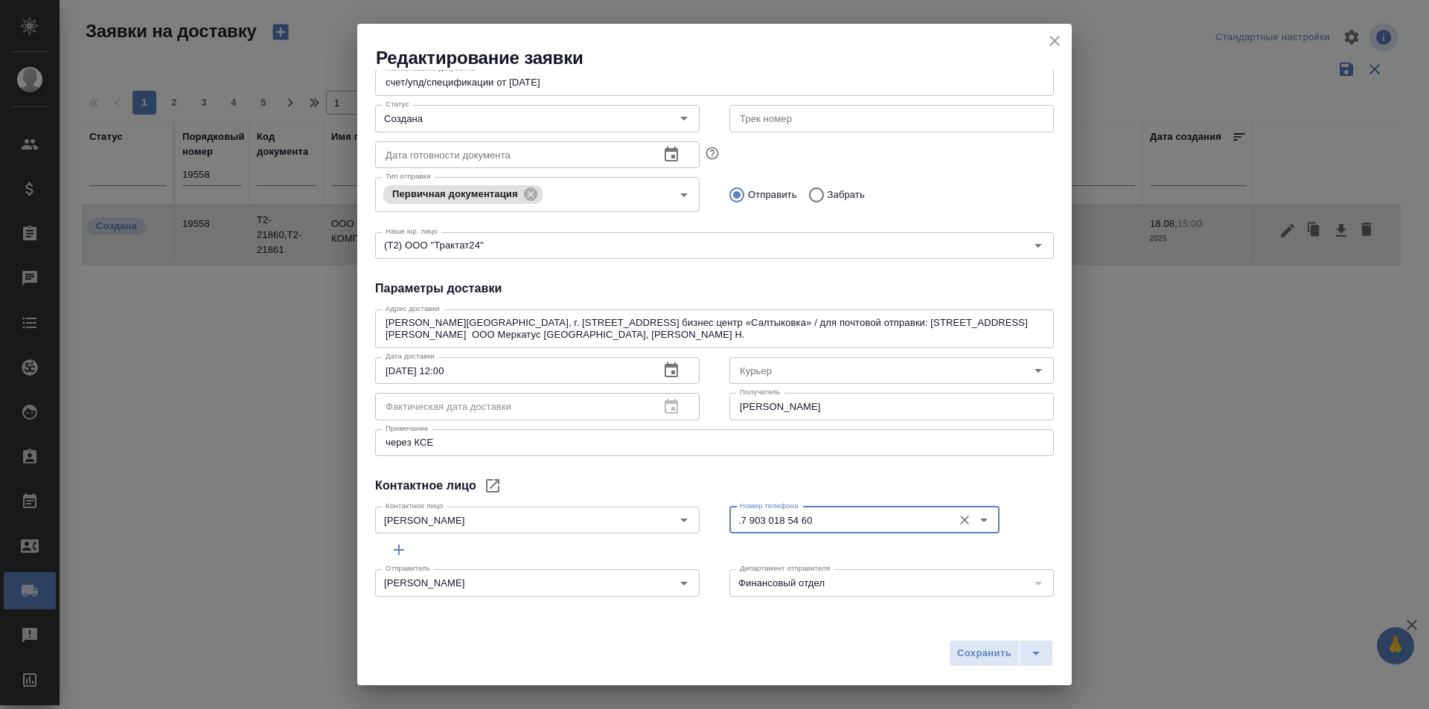
click at [786, 469] on div "Общие данные Порядковый номер 19558 Порядковый номер Клиенту Внутри компании Ис…" at bounding box center [714, 342] width 714 height 545
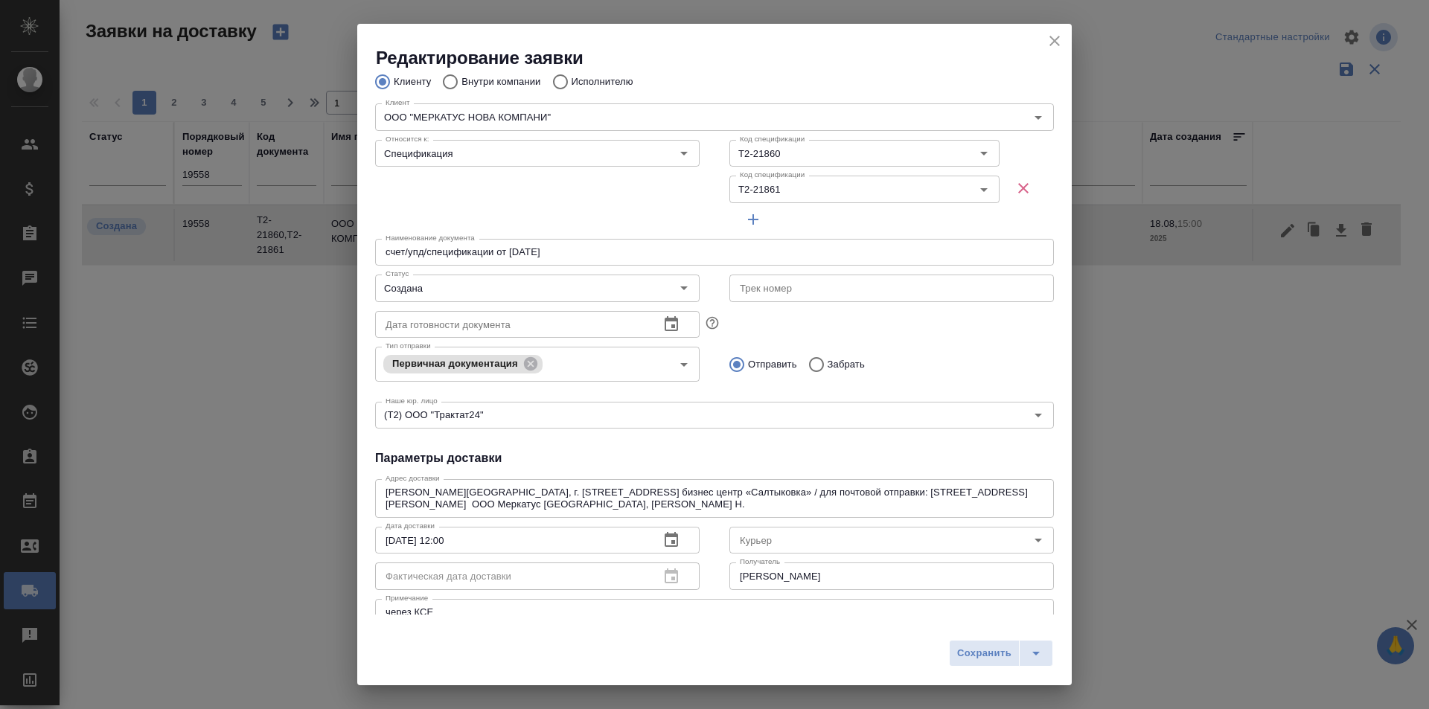
scroll to position [102, 0]
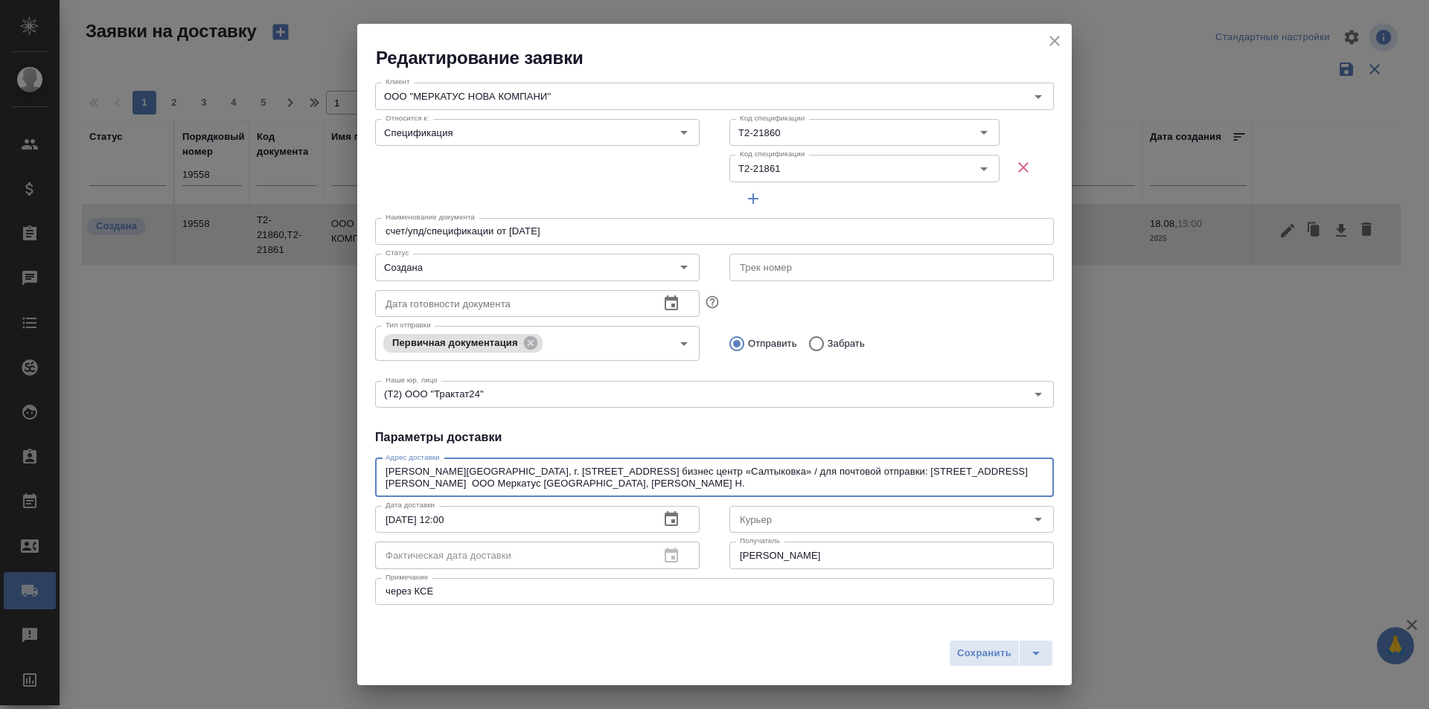
drag, startPoint x: 670, startPoint y: 473, endPoint x: 762, endPoint y: 464, distance: 92.8
click at [762, 464] on div "[PERSON_NAME][GEOGRAPHIC_DATA], г. [STREET_ADDRESS] бизнес центр «Салтыковка» /…" at bounding box center [714, 477] width 679 height 39
click at [699, 437] on h4 "Параметры доставки" at bounding box center [714, 438] width 679 height 18
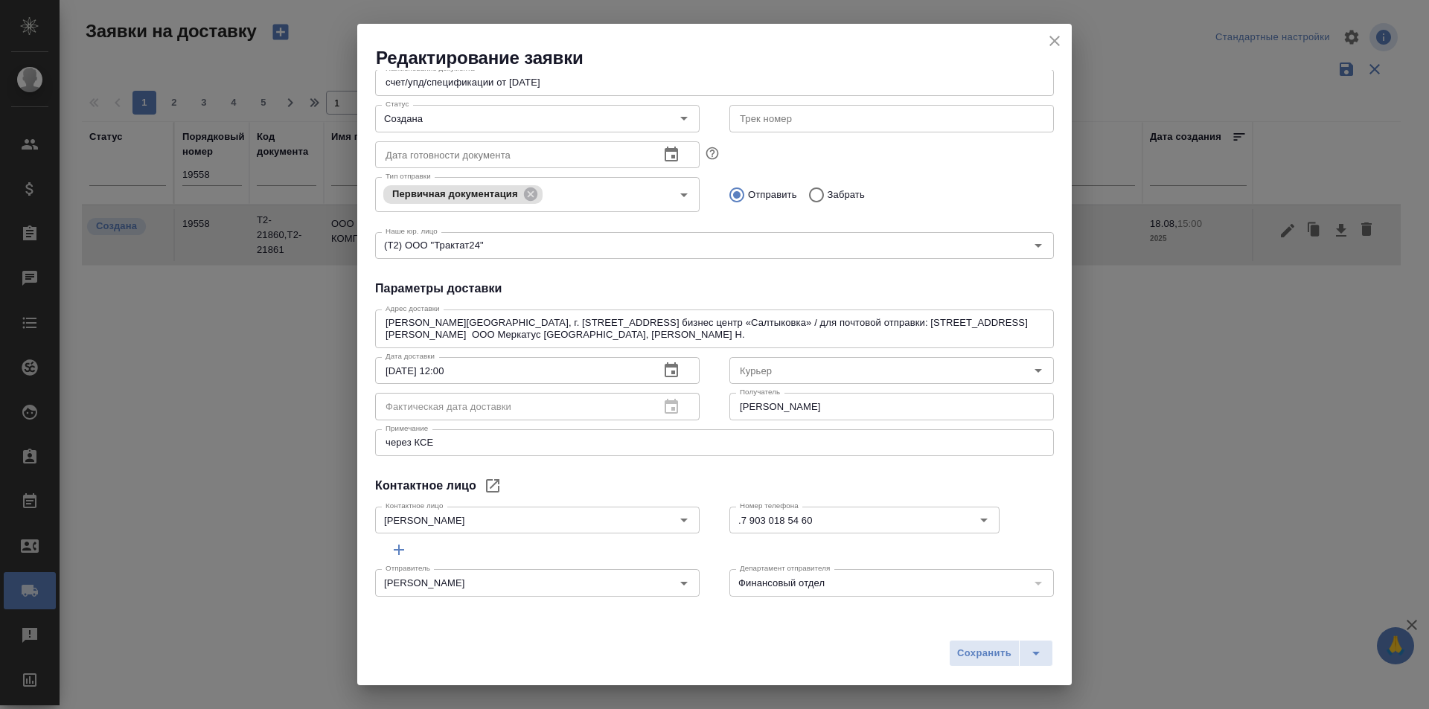
scroll to position [28, 0]
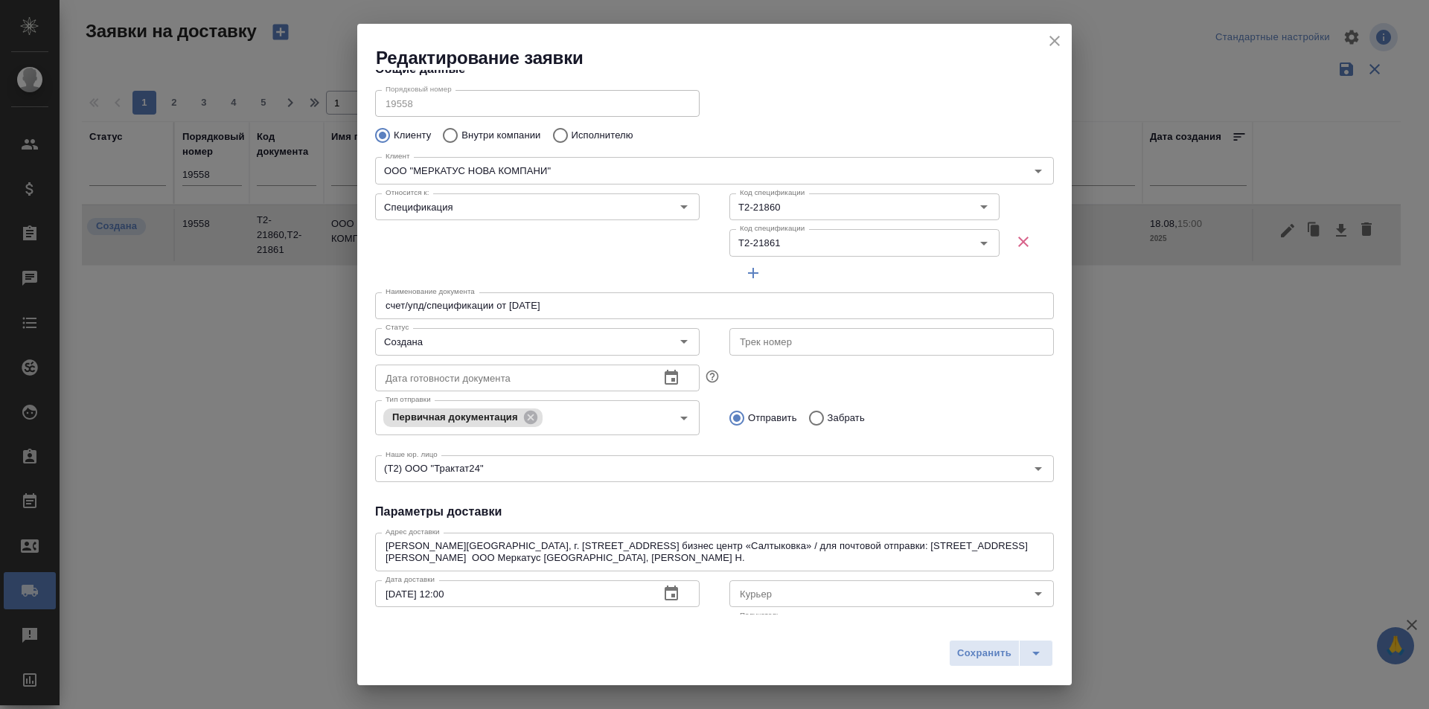
click at [743, 347] on input "text" at bounding box center [891, 341] width 324 height 27
paste input "497-013111392"
type input "497-013111392"
click at [468, 343] on input "Создана" at bounding box center [512, 342] width 266 height 18
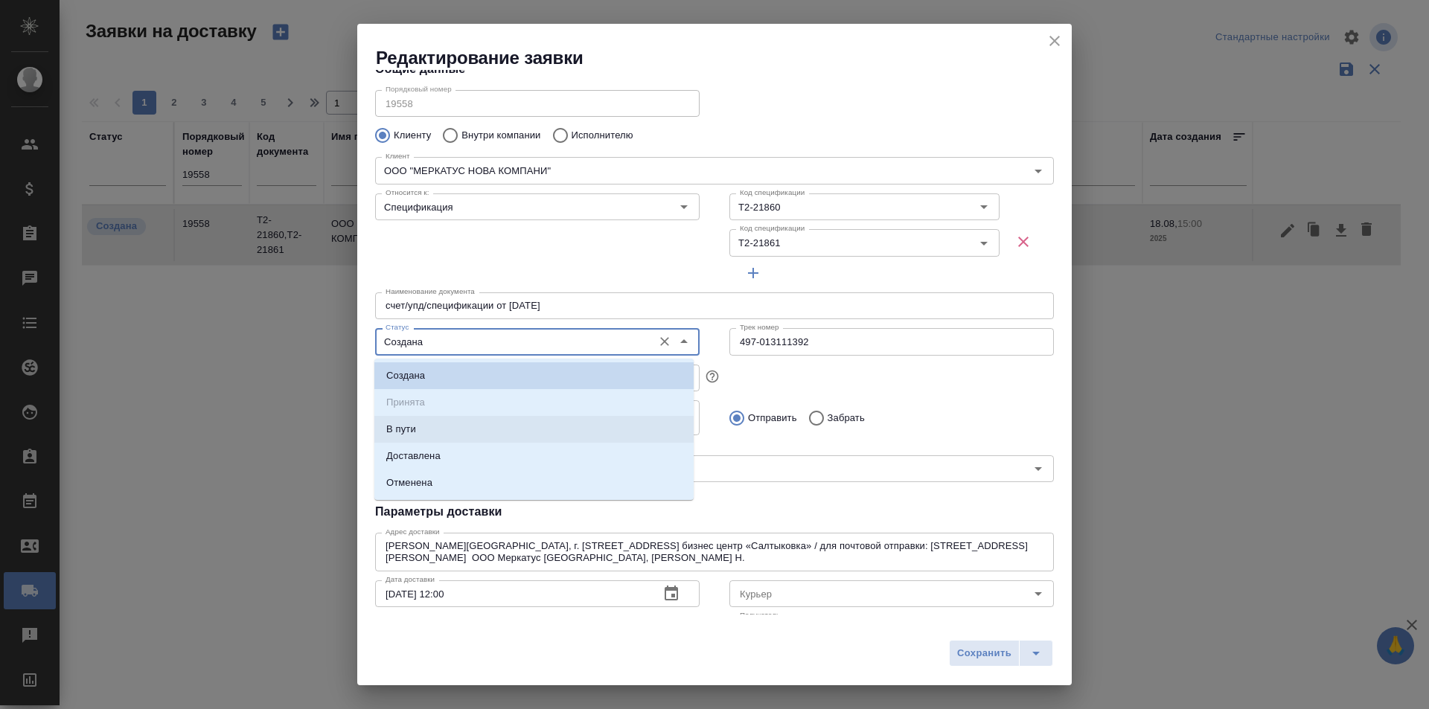
click at [457, 432] on li "В пути" at bounding box center [533, 429] width 319 height 27
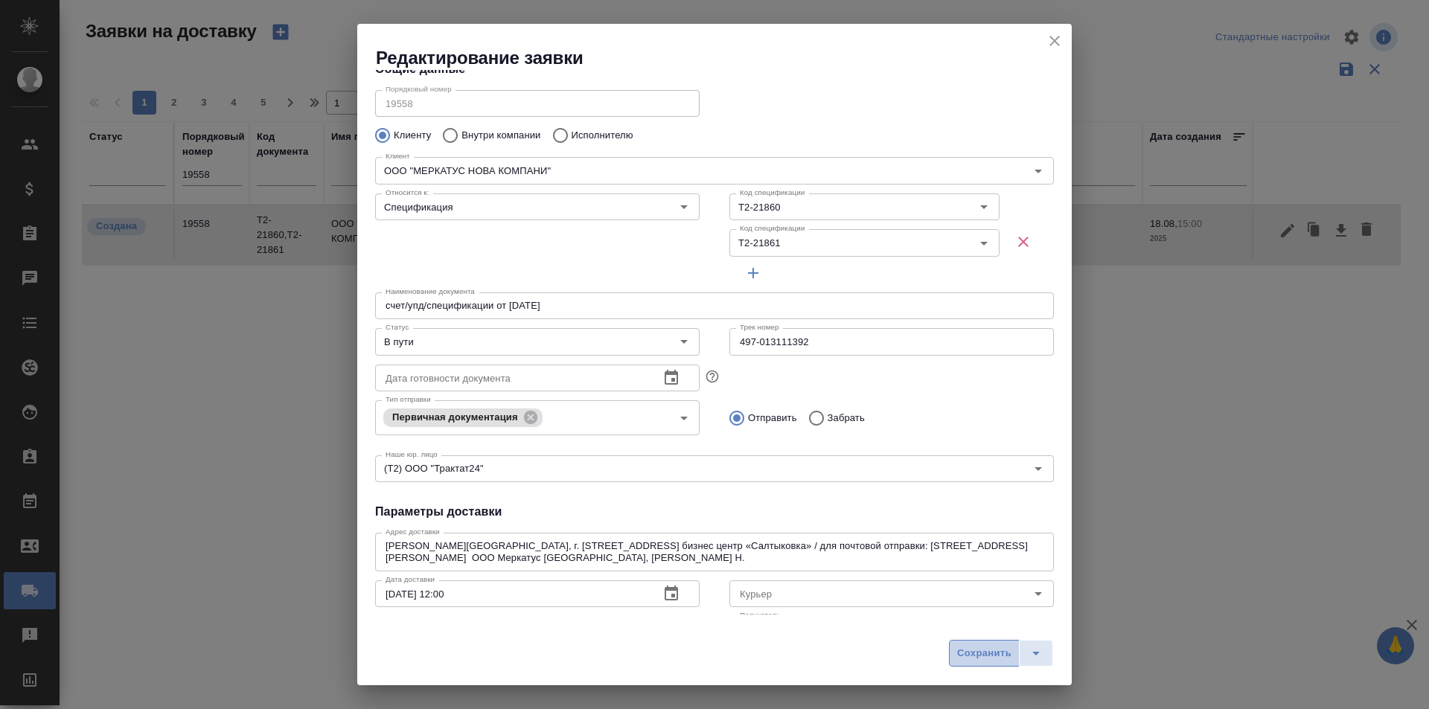
click at [984, 653] on span "Сохранить" at bounding box center [984, 653] width 54 height 17
type input "Создана"
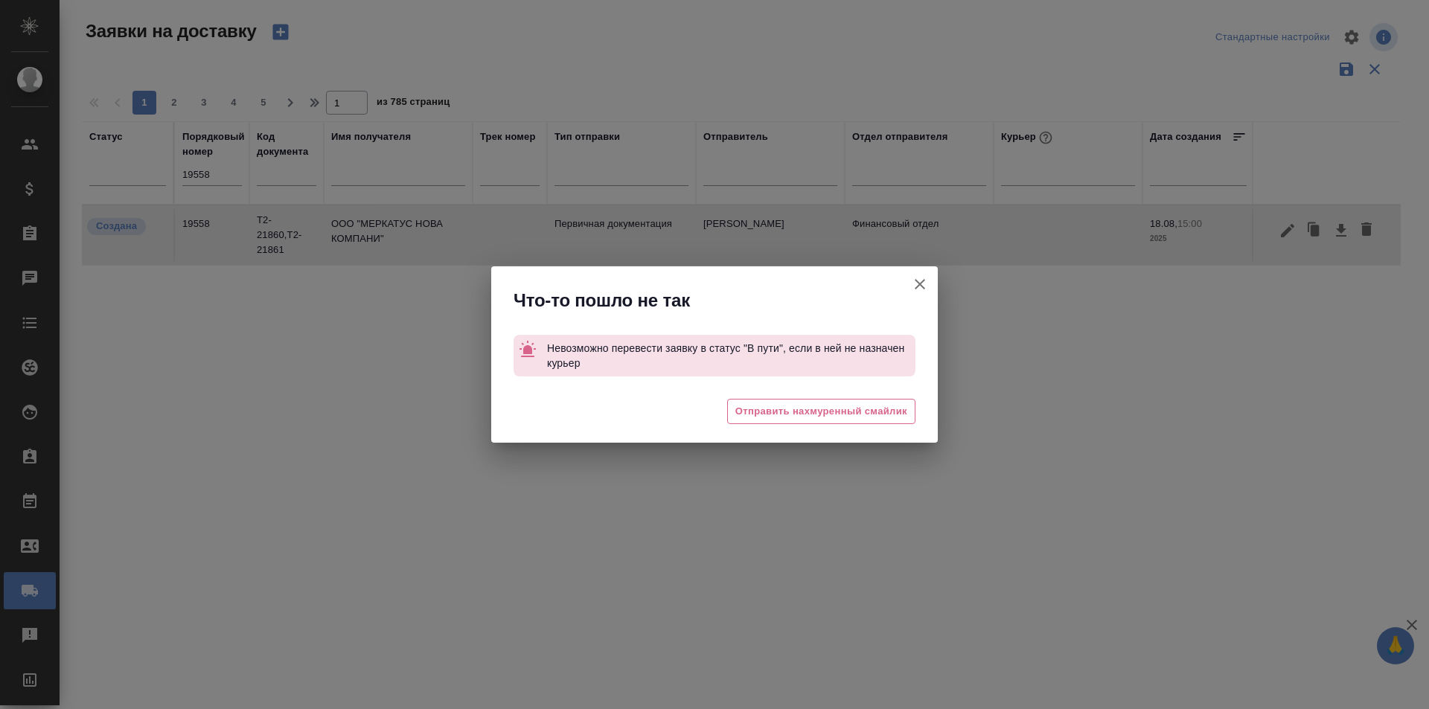
click at [917, 292] on icon "button" at bounding box center [920, 284] width 18 height 18
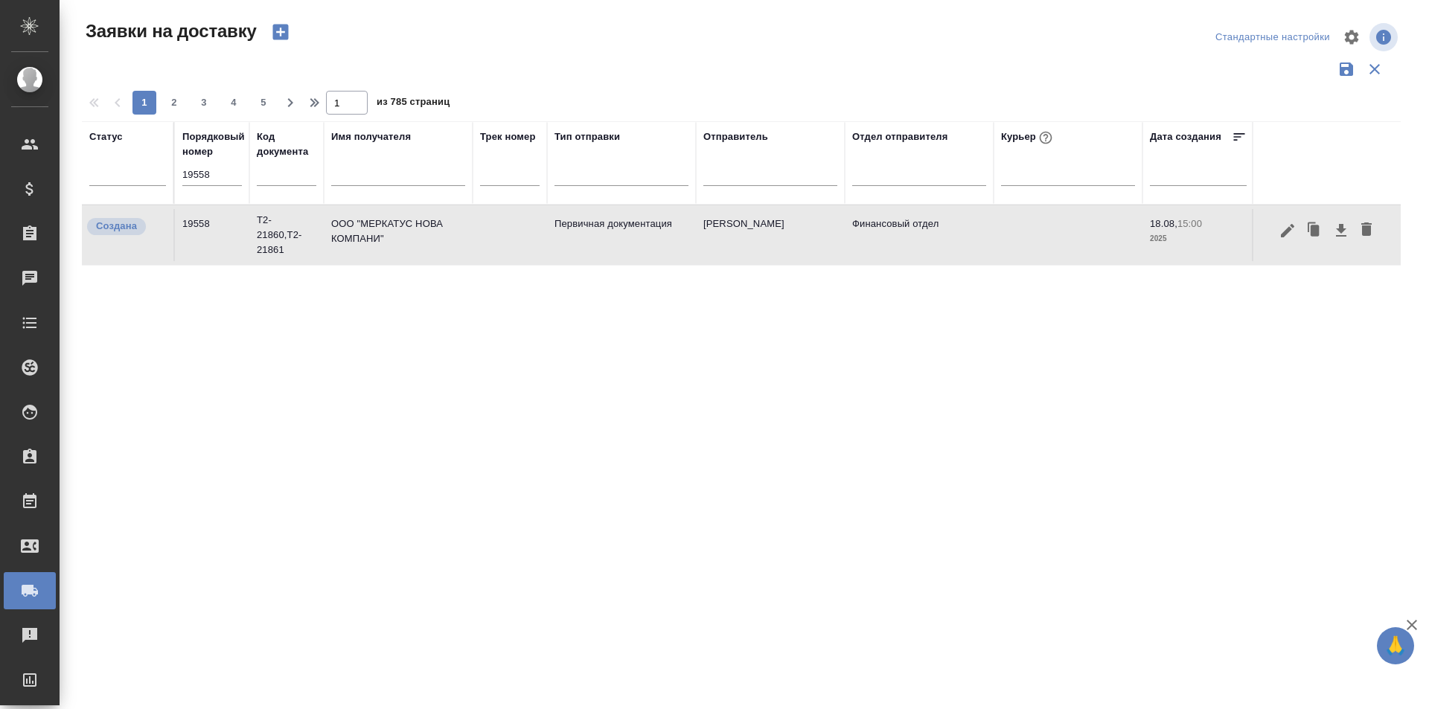
click at [1287, 230] on icon "button" at bounding box center [1287, 229] width 13 height 13
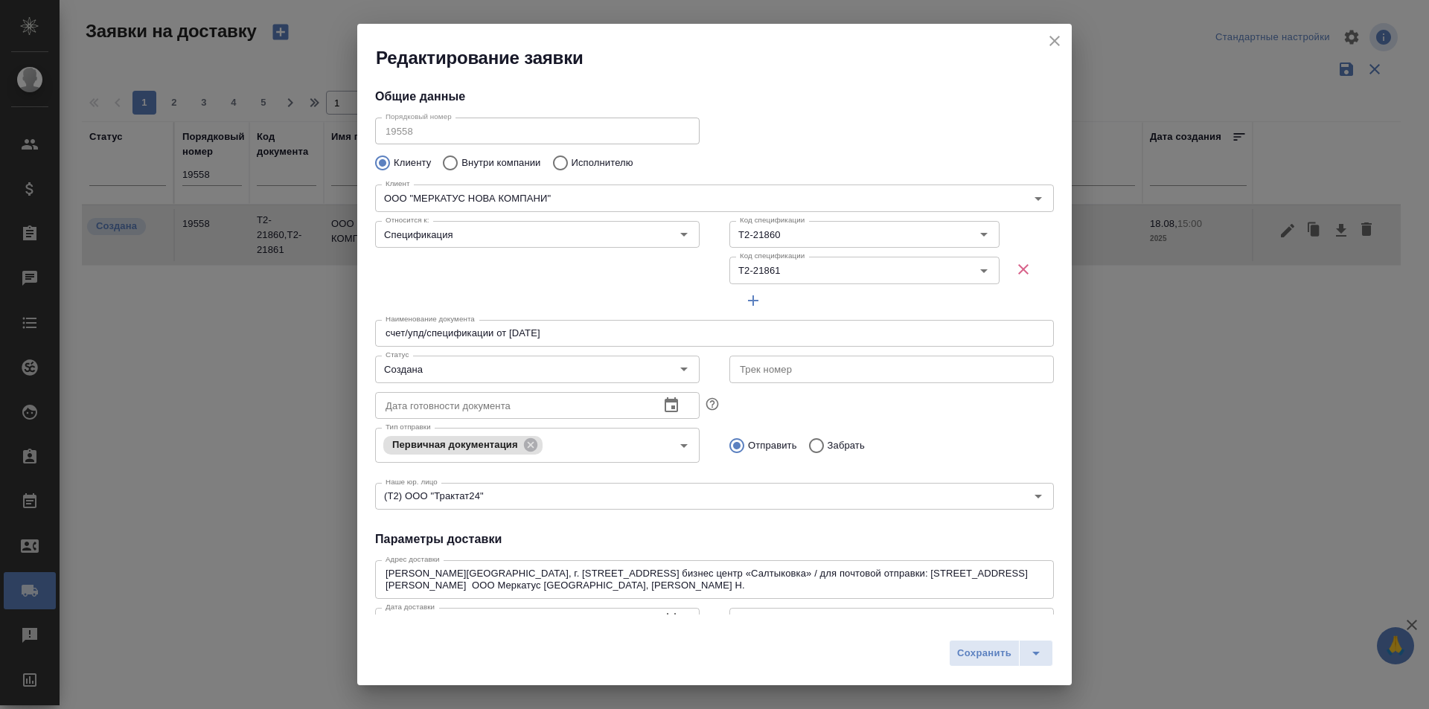
click at [851, 377] on input "text" at bounding box center [891, 369] width 324 height 27
paste input "497-013111392"
type input "497-013111392"
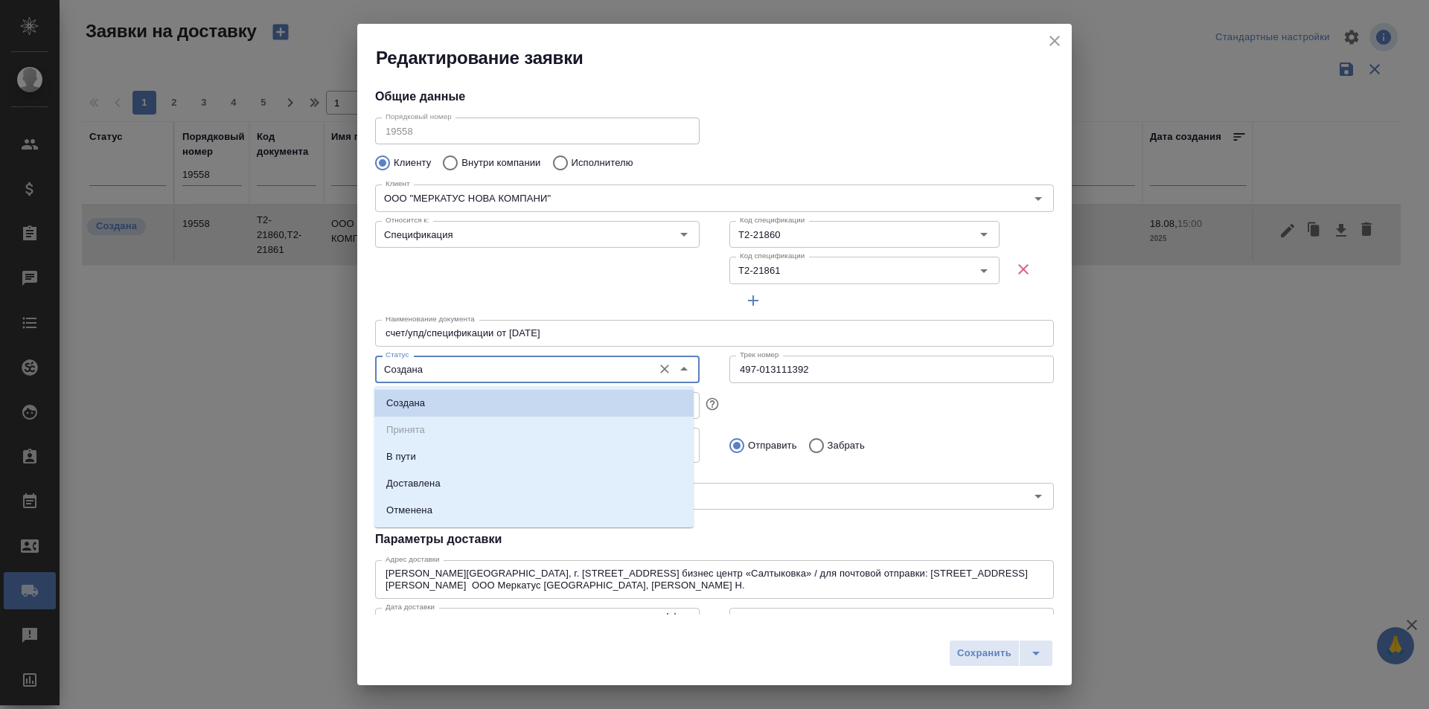
click at [588, 373] on input "Создана" at bounding box center [512, 369] width 266 height 18
click at [465, 452] on li "В пути" at bounding box center [533, 456] width 319 height 27
type input "В пути"
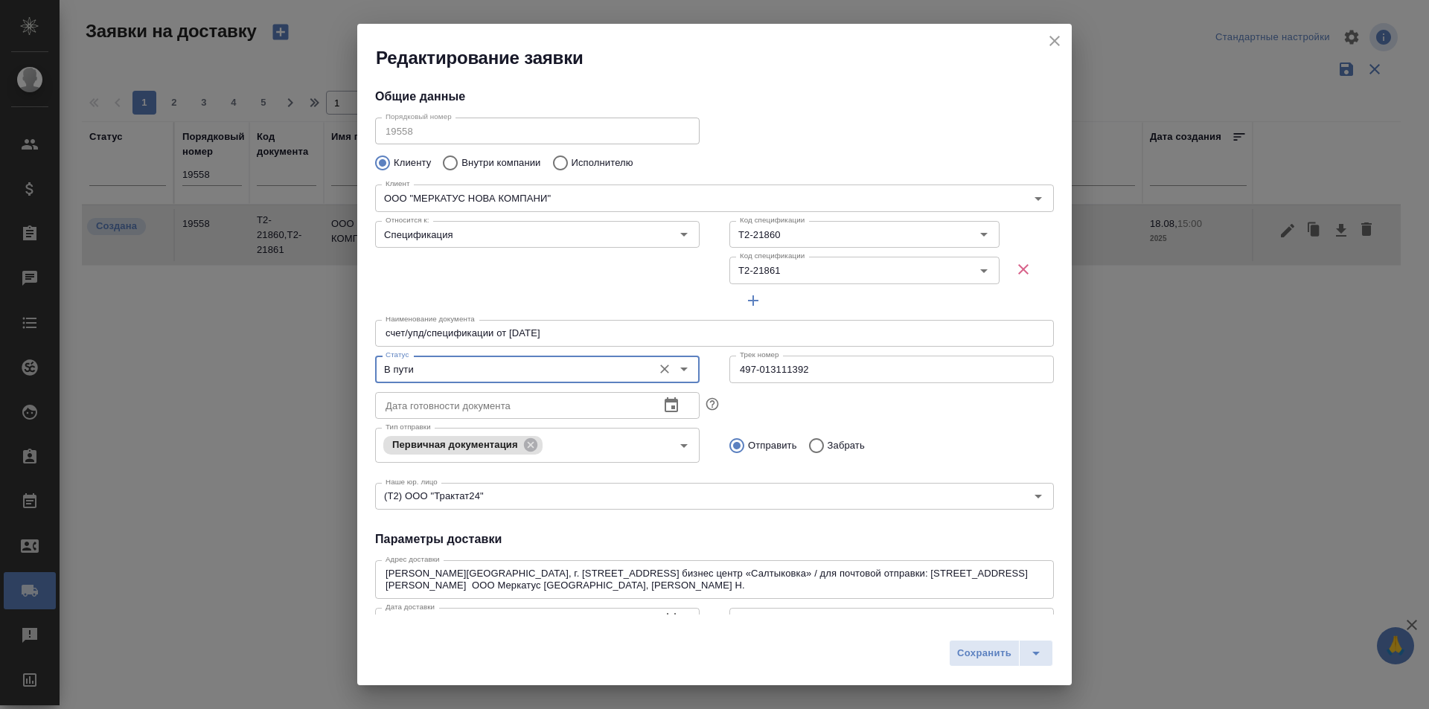
scroll to position [74, 0]
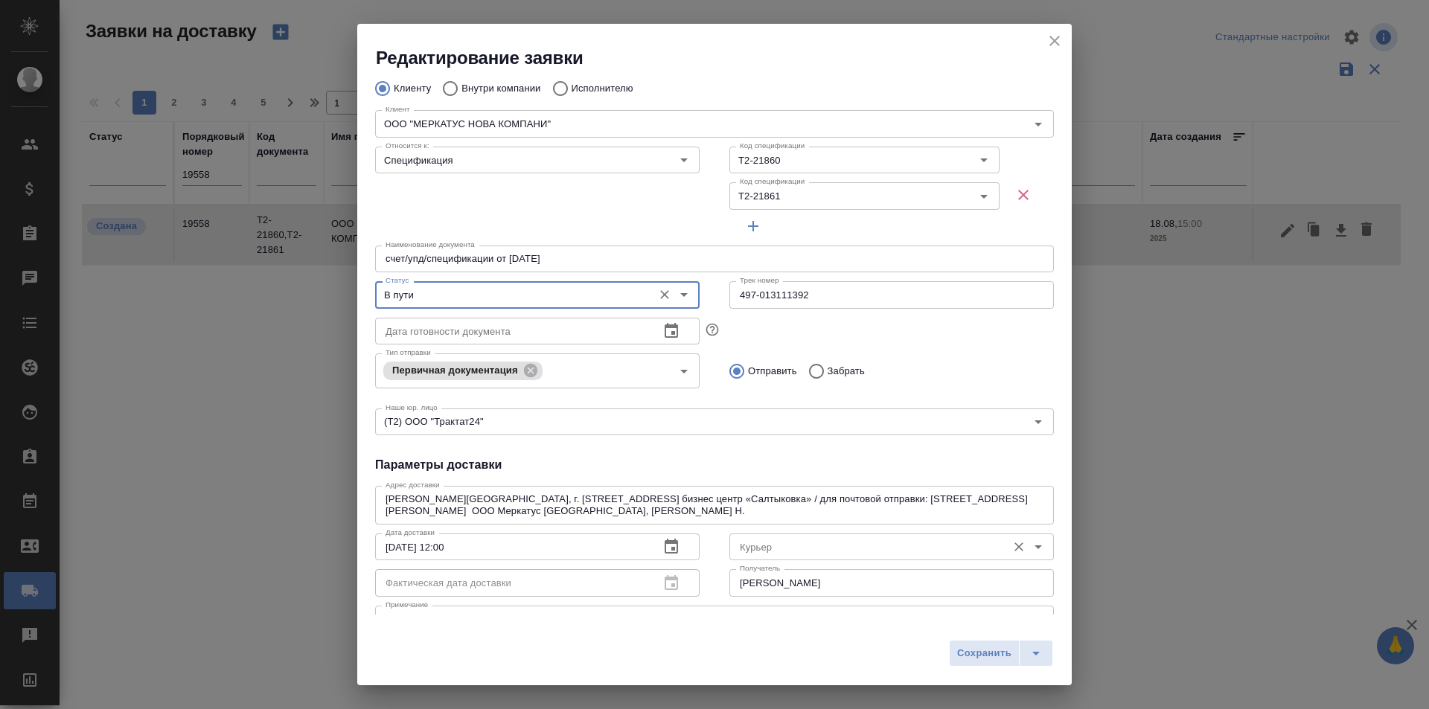
click at [804, 539] on input "Курьер" at bounding box center [867, 547] width 266 height 18
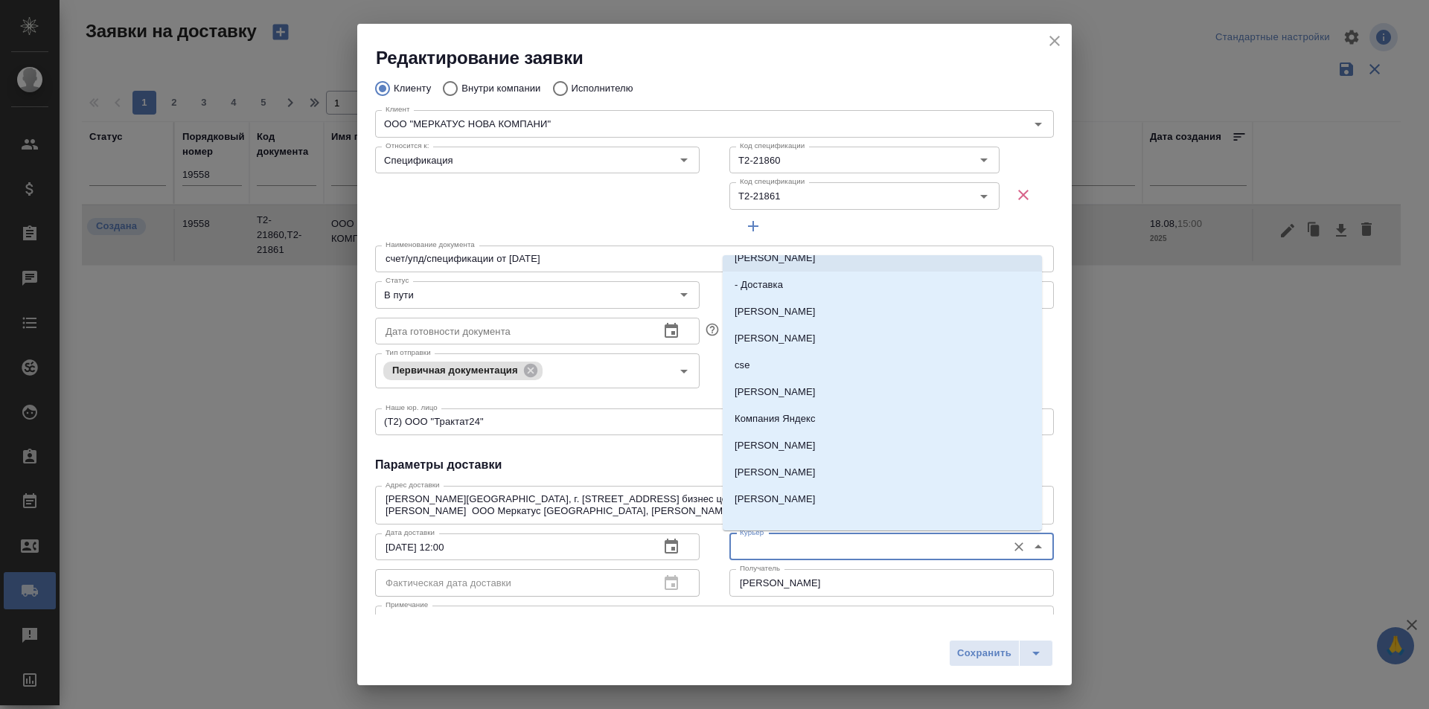
scroll to position [292, 0]
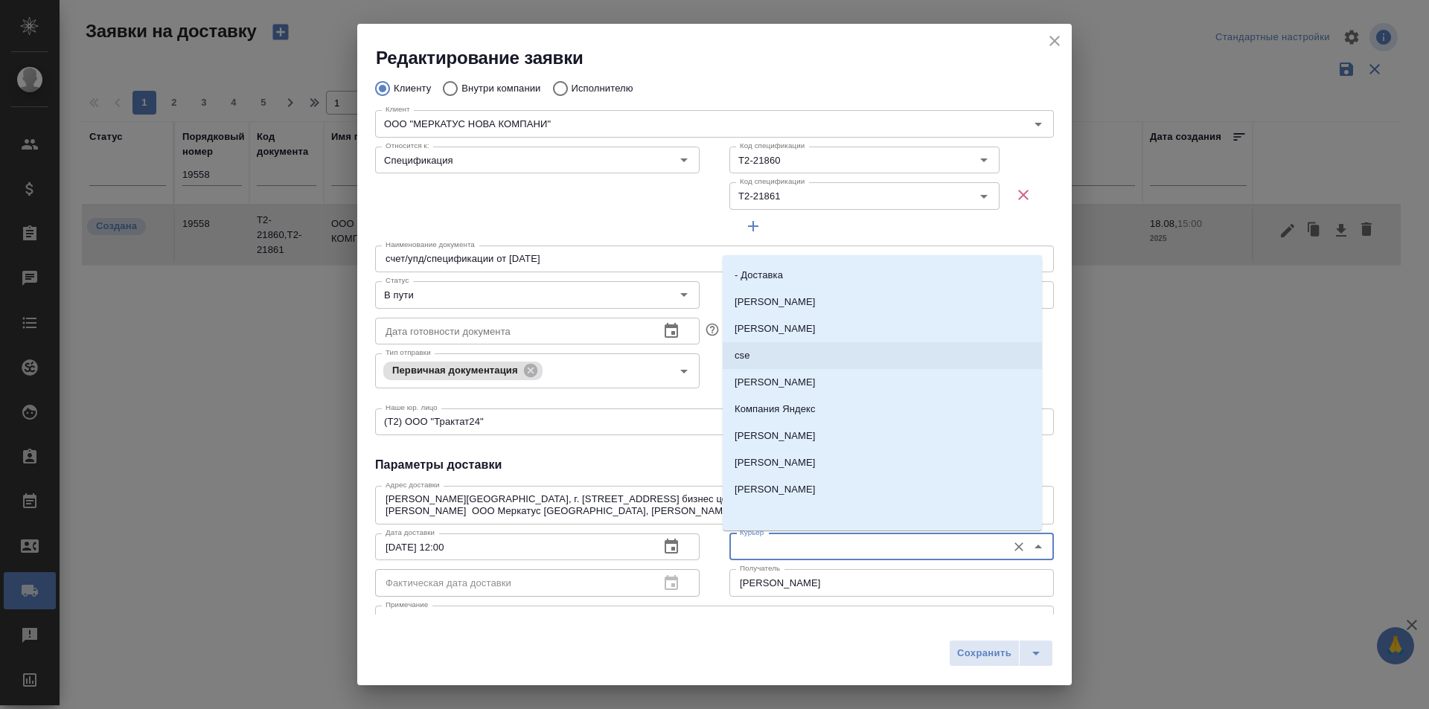
click at [779, 348] on li "cse" at bounding box center [881, 355] width 319 height 27
type input "cse"
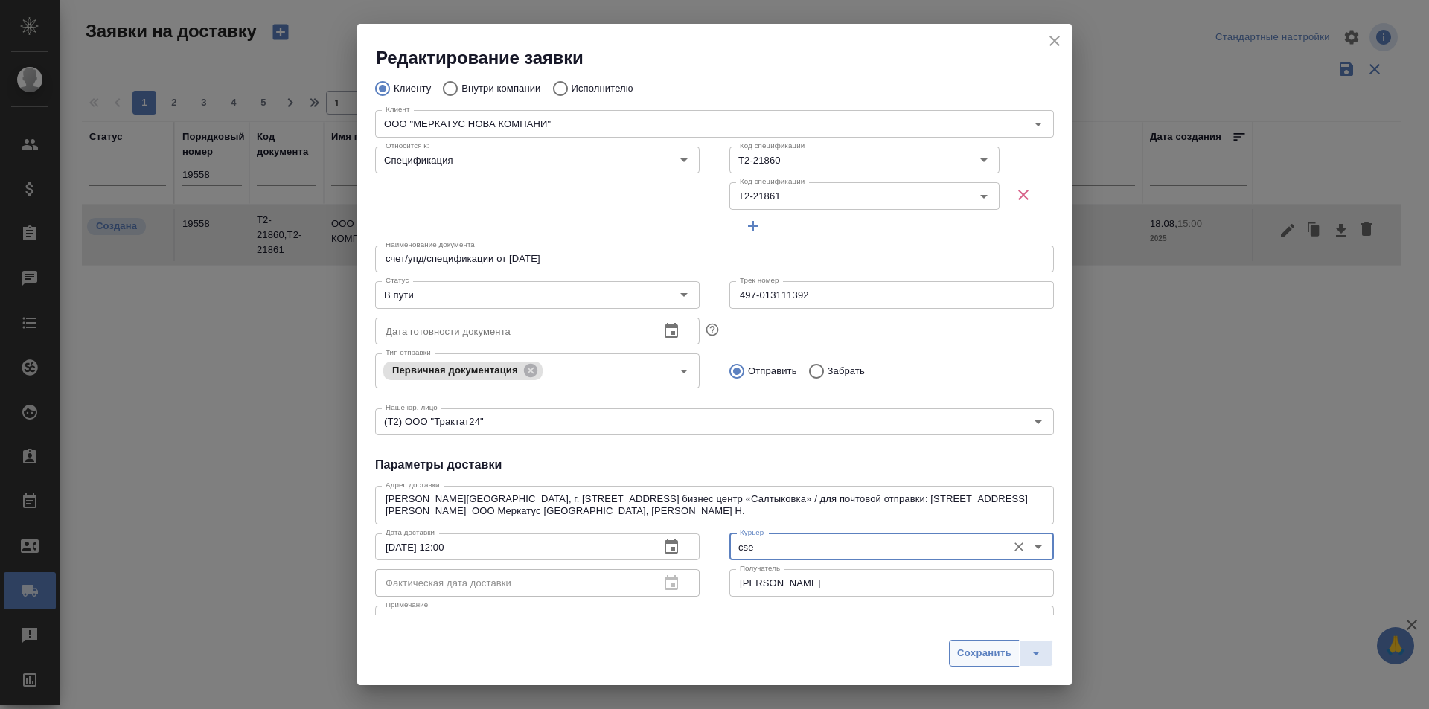
click at [967, 659] on span "Сохранить" at bounding box center [984, 653] width 54 height 17
type input "Создана"
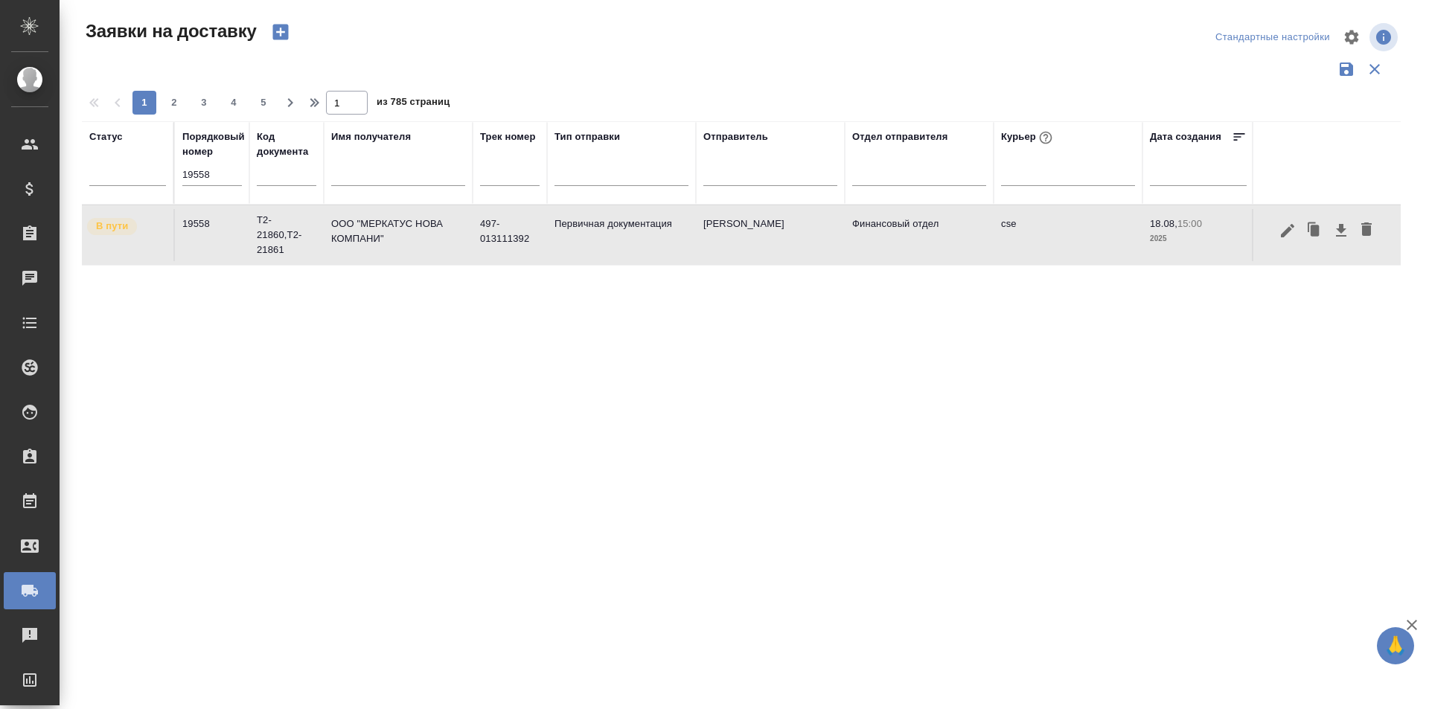
drag, startPoint x: 998, startPoint y: 419, endPoint x: 958, endPoint y: 400, distance: 44.3
click at [998, 419] on div "Статус Порядковый номер 19558 Код документа Имя получателя Трек номер Тип отпра…" at bounding box center [741, 389] width 1318 height 536
click at [220, 175] on input "19558" at bounding box center [212, 174] width 60 height 21
paste input "9"
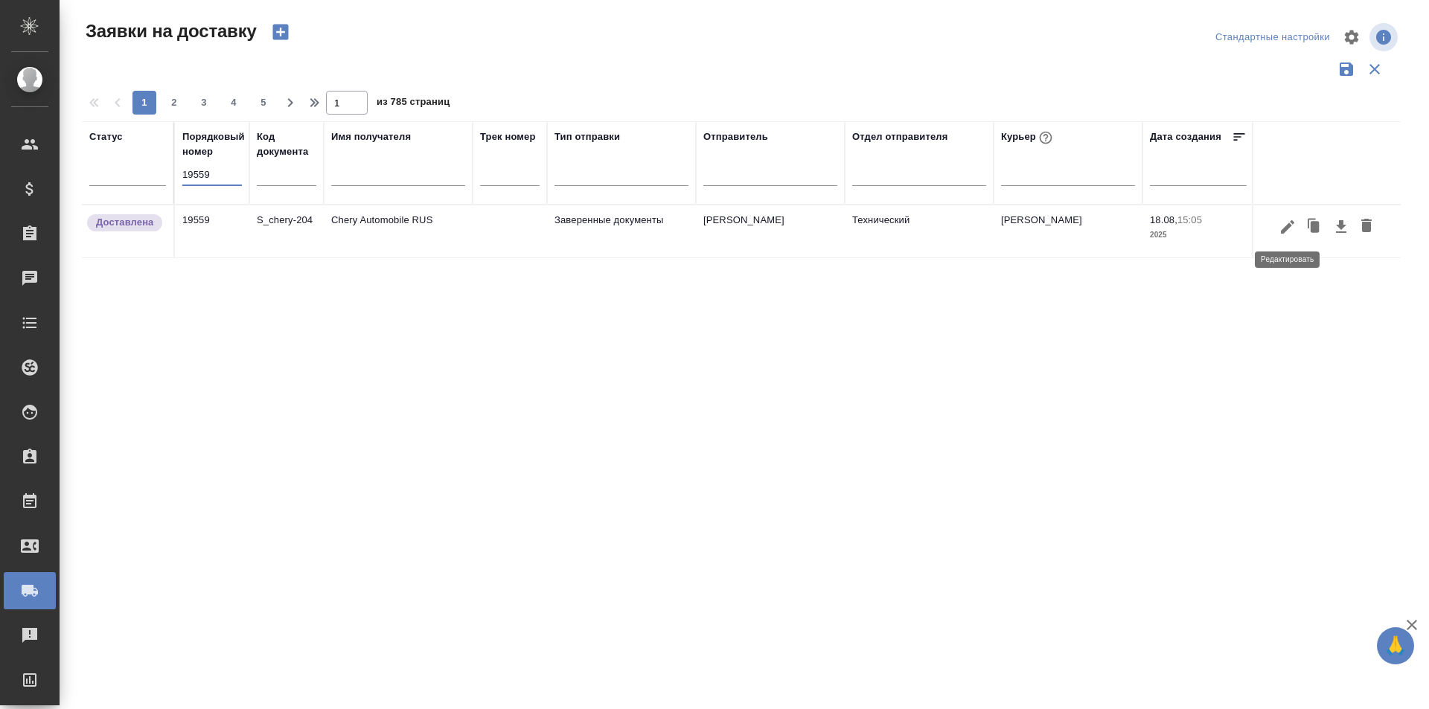
type input "19559"
click at [1292, 223] on icon "button" at bounding box center [1287, 225] width 13 height 13
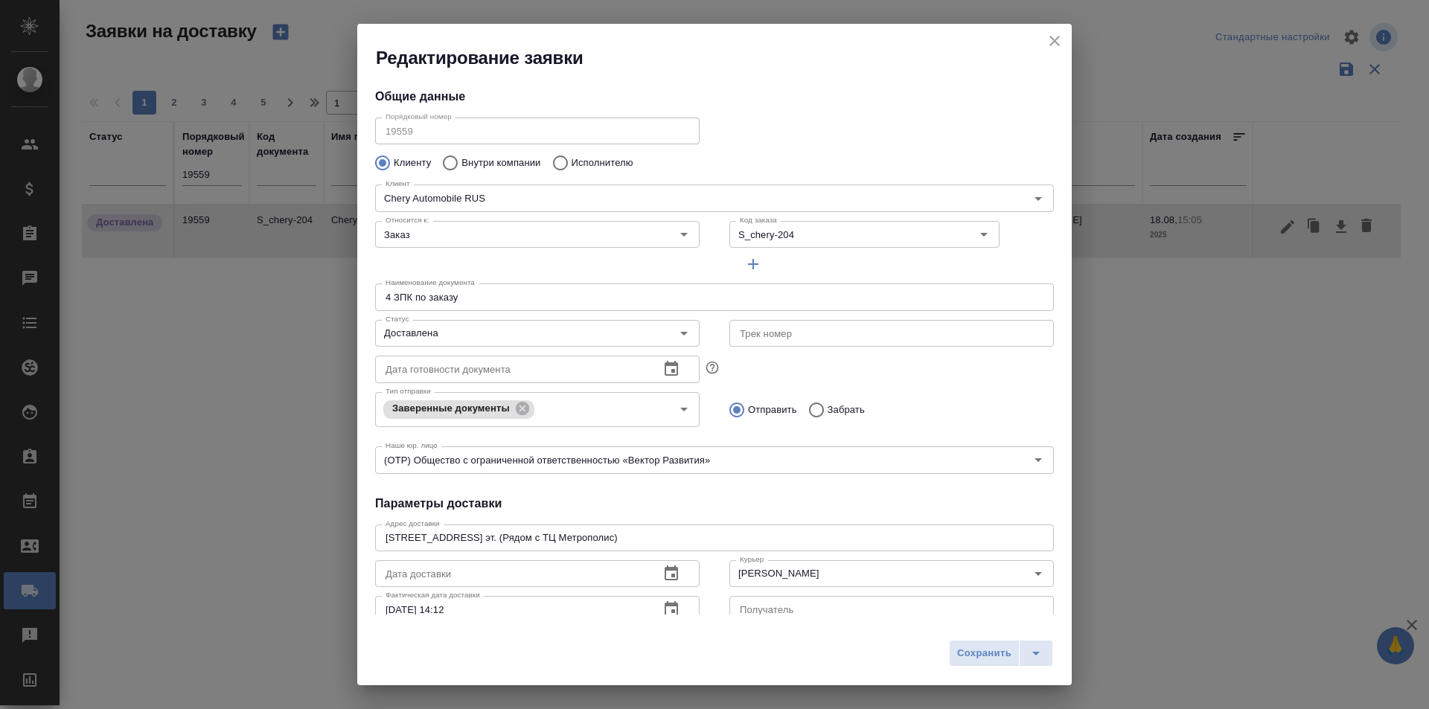
type input "Блазнина Дина"
type input "[PHONE_NUMBER]"
click at [496, 322] on div "Доставлена Статус" at bounding box center [537, 333] width 324 height 27
click at [477, 321] on div "Доставлена Статус" at bounding box center [537, 333] width 324 height 27
click at [499, 311] on div "Статус Доставлена Статус" at bounding box center [537, 331] width 354 height 65
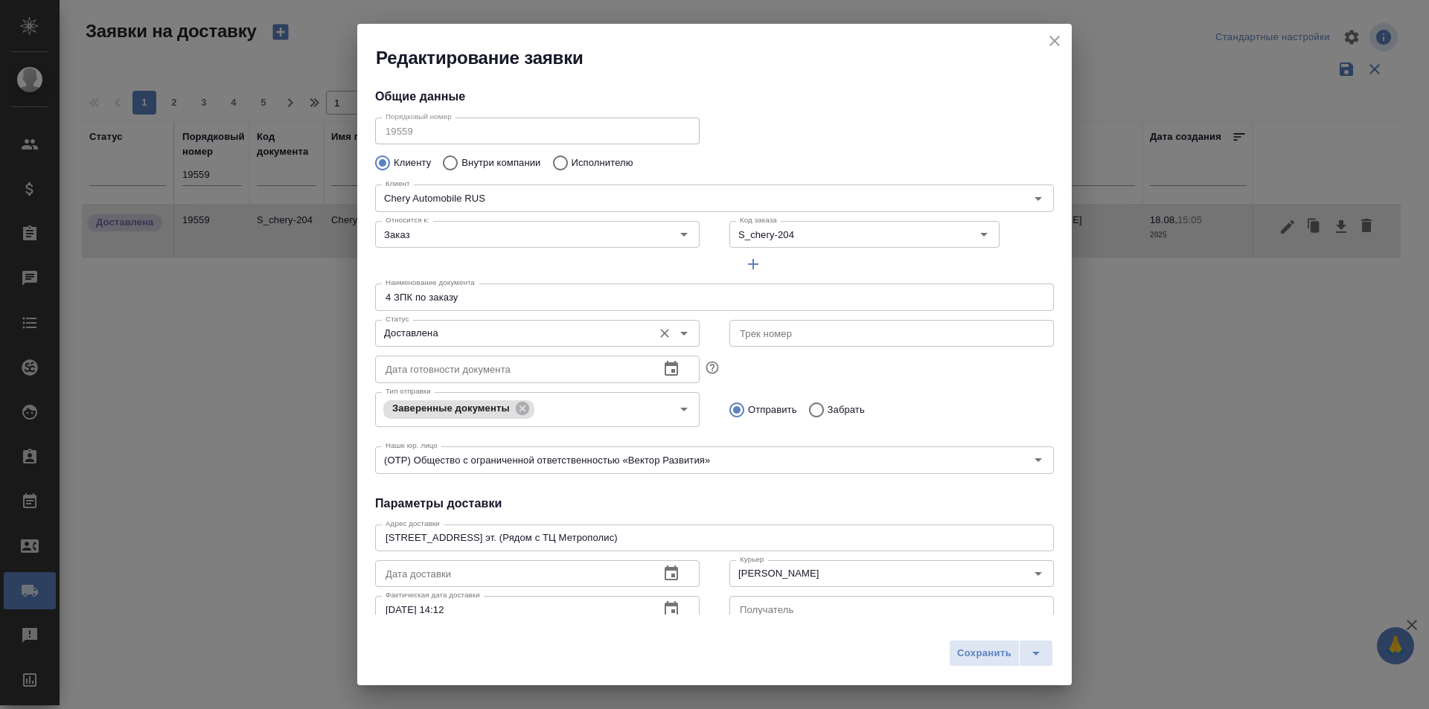
click at [489, 333] on input "Доставлена" at bounding box center [512, 333] width 266 height 18
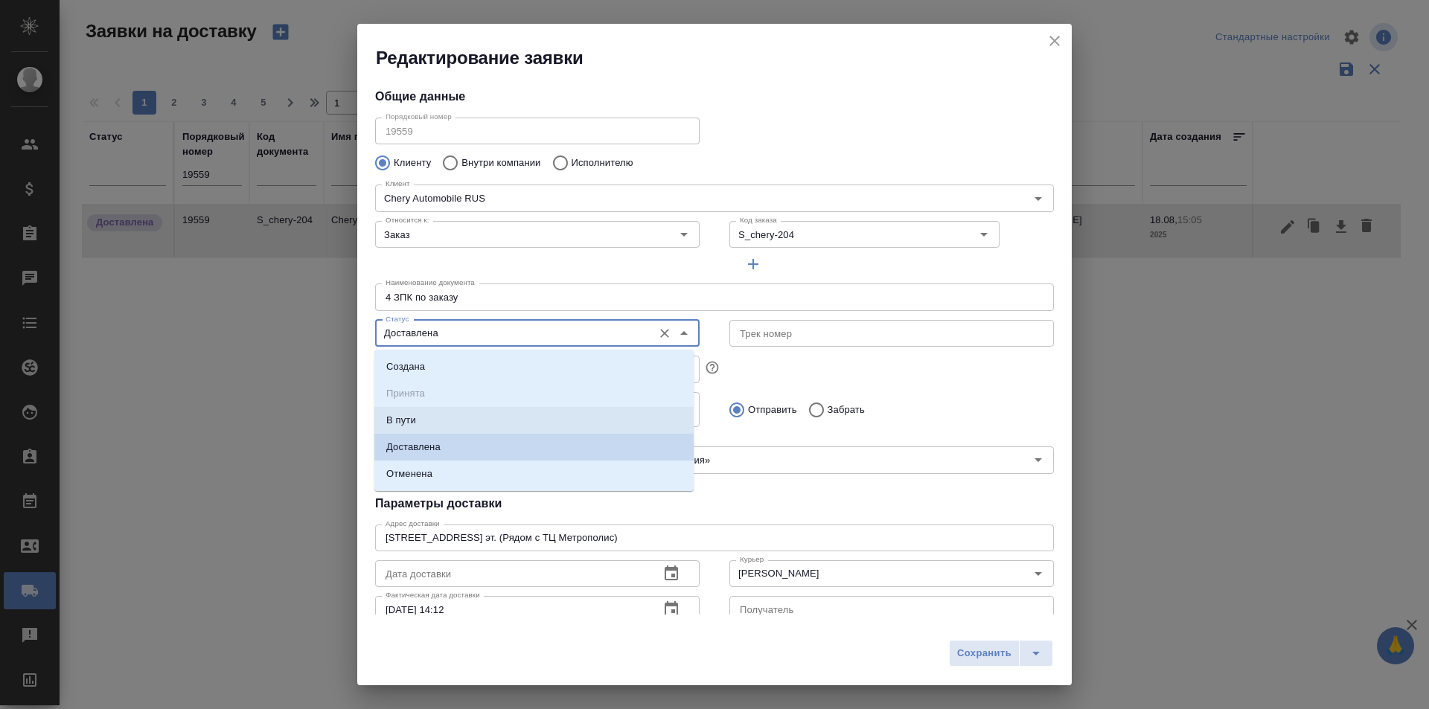
click at [455, 422] on li "В пути" at bounding box center [533, 420] width 319 height 27
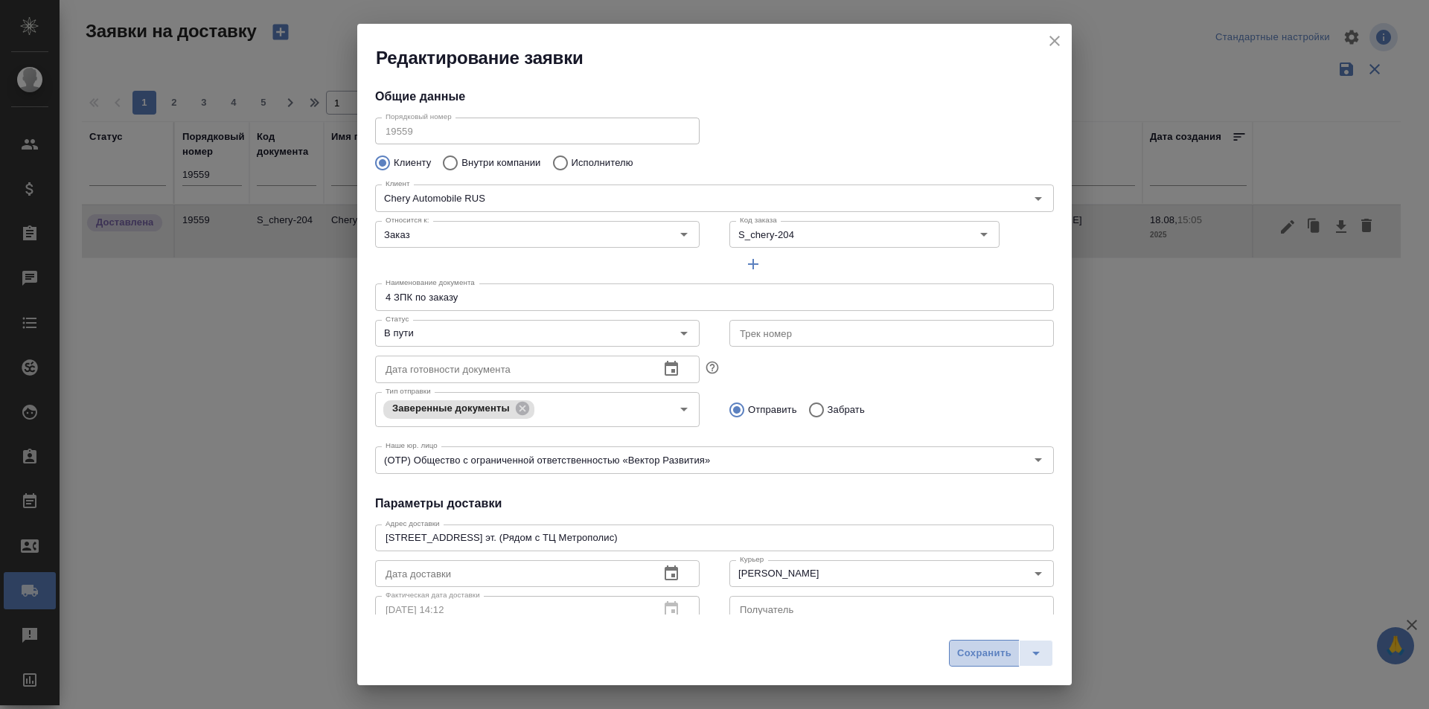
click at [1010, 653] on button "Сохранить" at bounding box center [984, 653] width 71 height 27
type input "Доставлена"
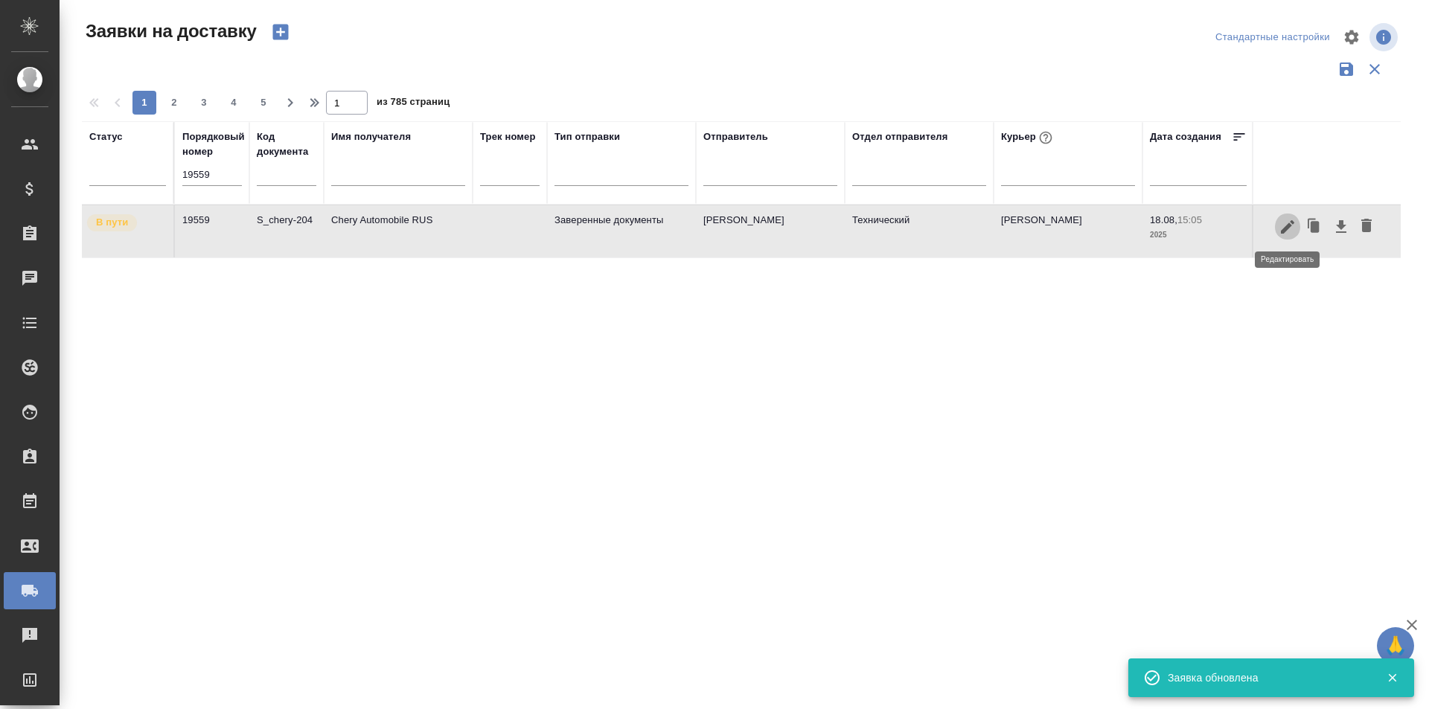
click at [1293, 226] on icon "button" at bounding box center [1287, 227] width 18 height 18
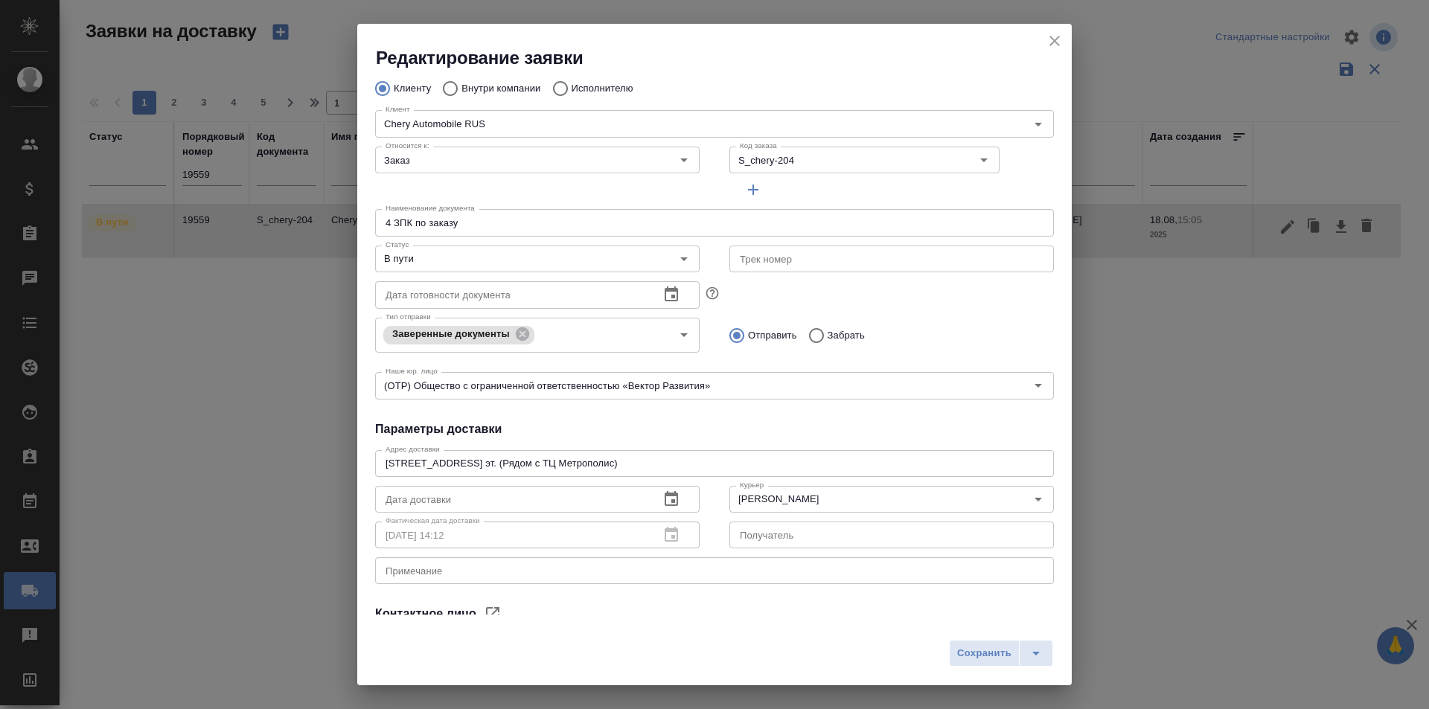
scroll to position [202, 0]
